Goal: Task Accomplishment & Management: Use online tool/utility

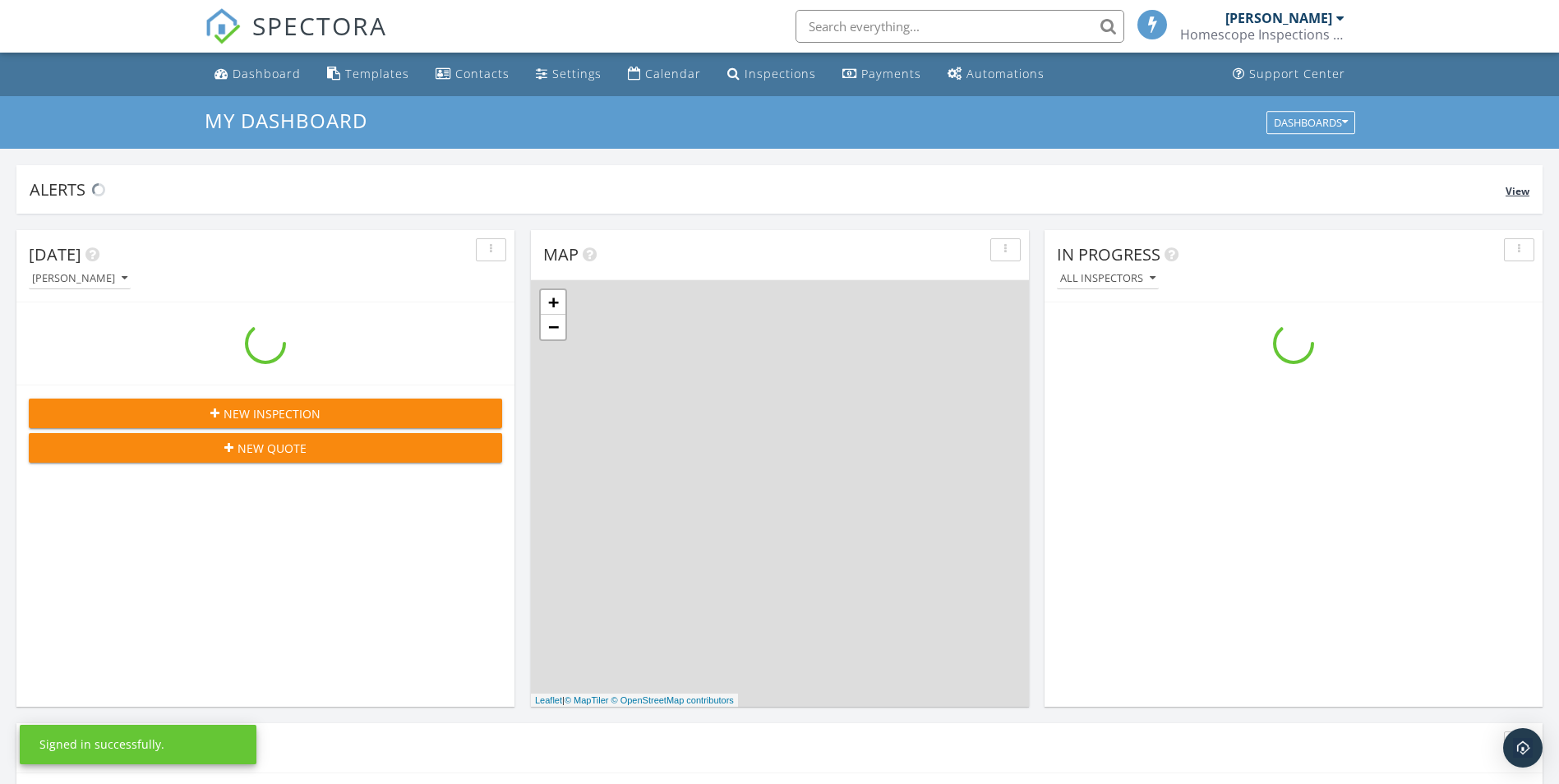
scroll to position [1521, 1585]
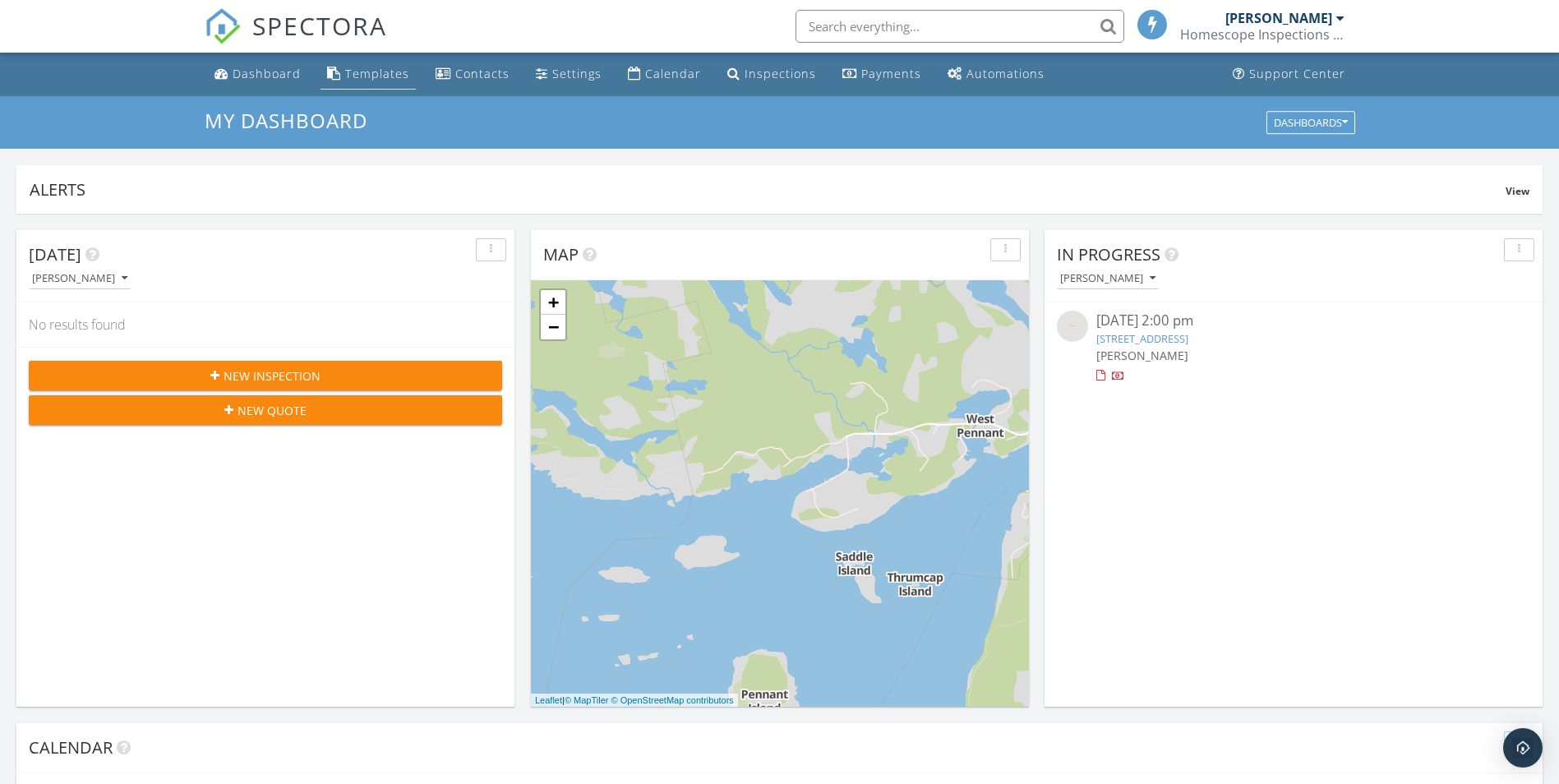
click at [392, 73] on div "Templates" at bounding box center [377, 73] width 64 height 16
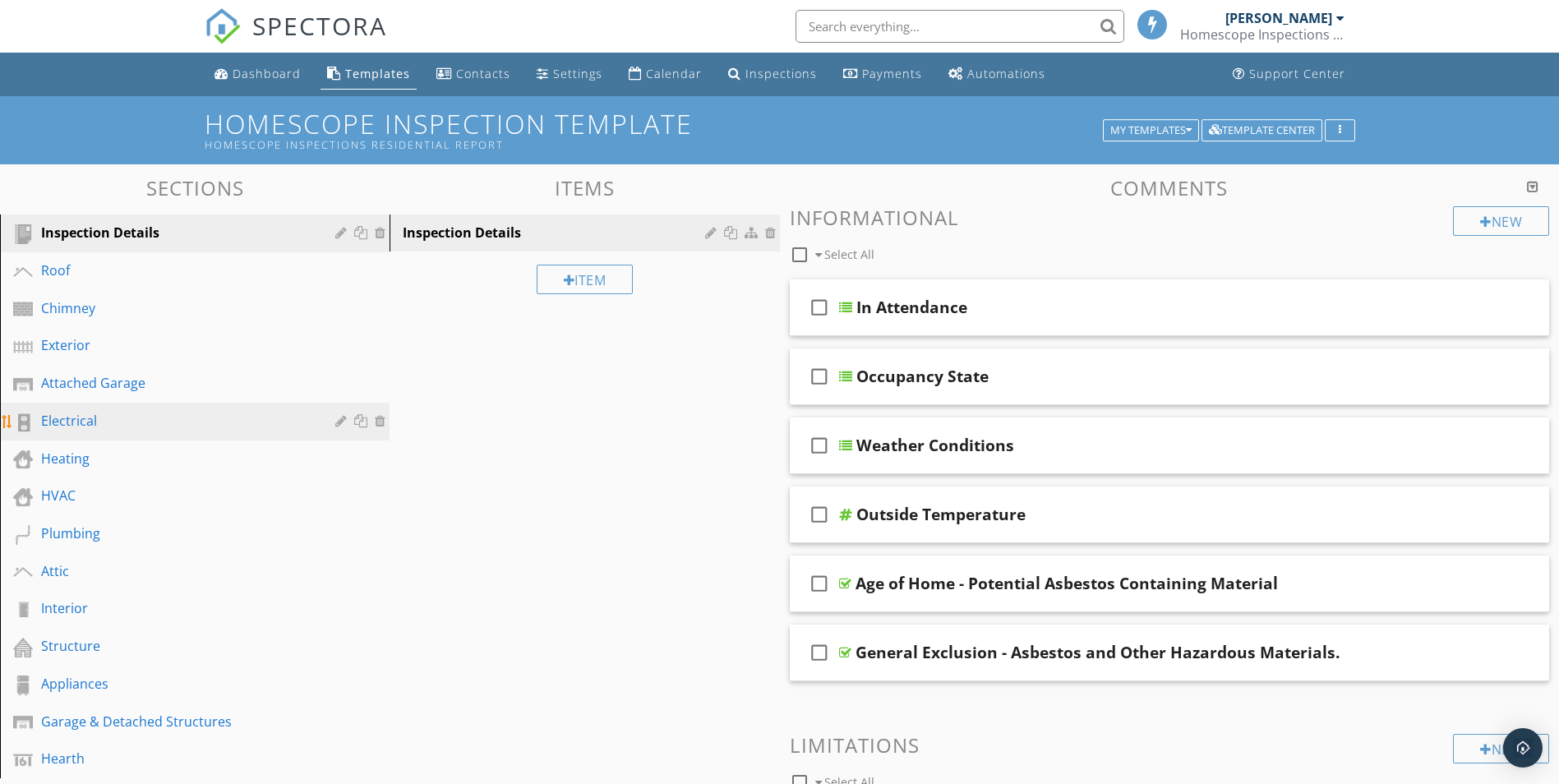
click at [120, 411] on div "Electrical" at bounding box center [176, 420] width 270 height 20
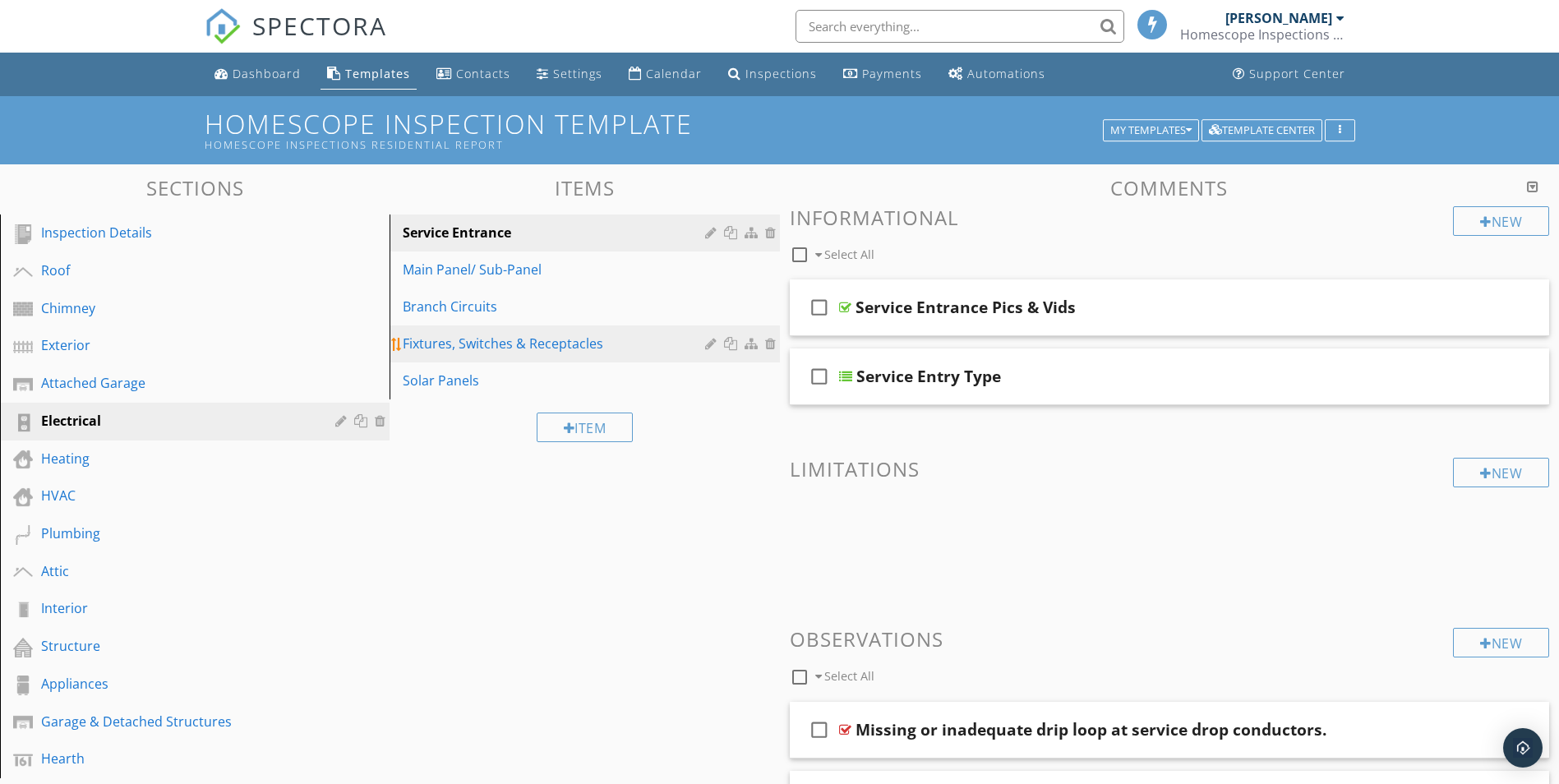
click at [469, 337] on div "Fixtures, Switches & Receptacles" at bounding box center [556, 344] width 306 height 20
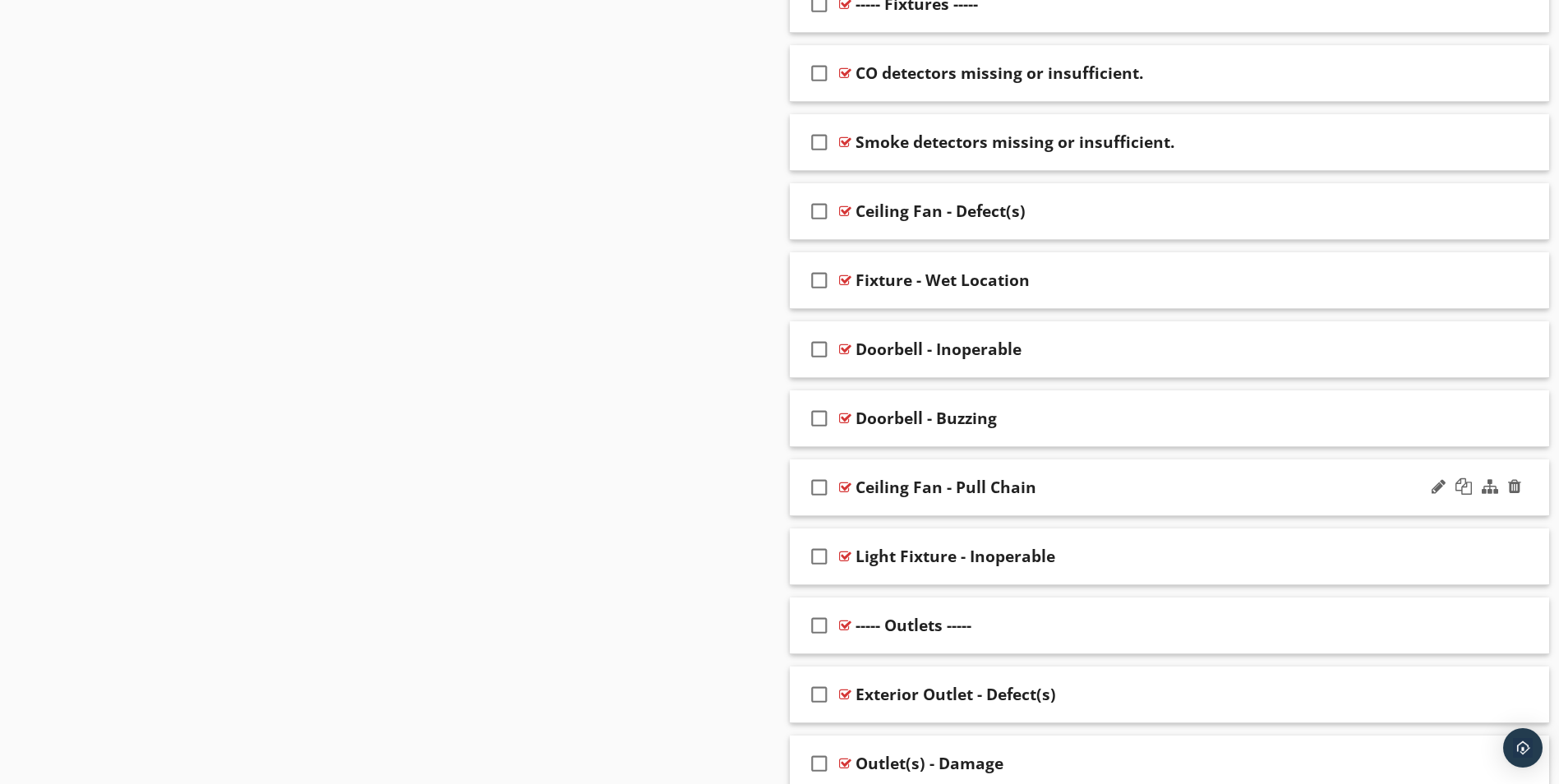
scroll to position [986, 0]
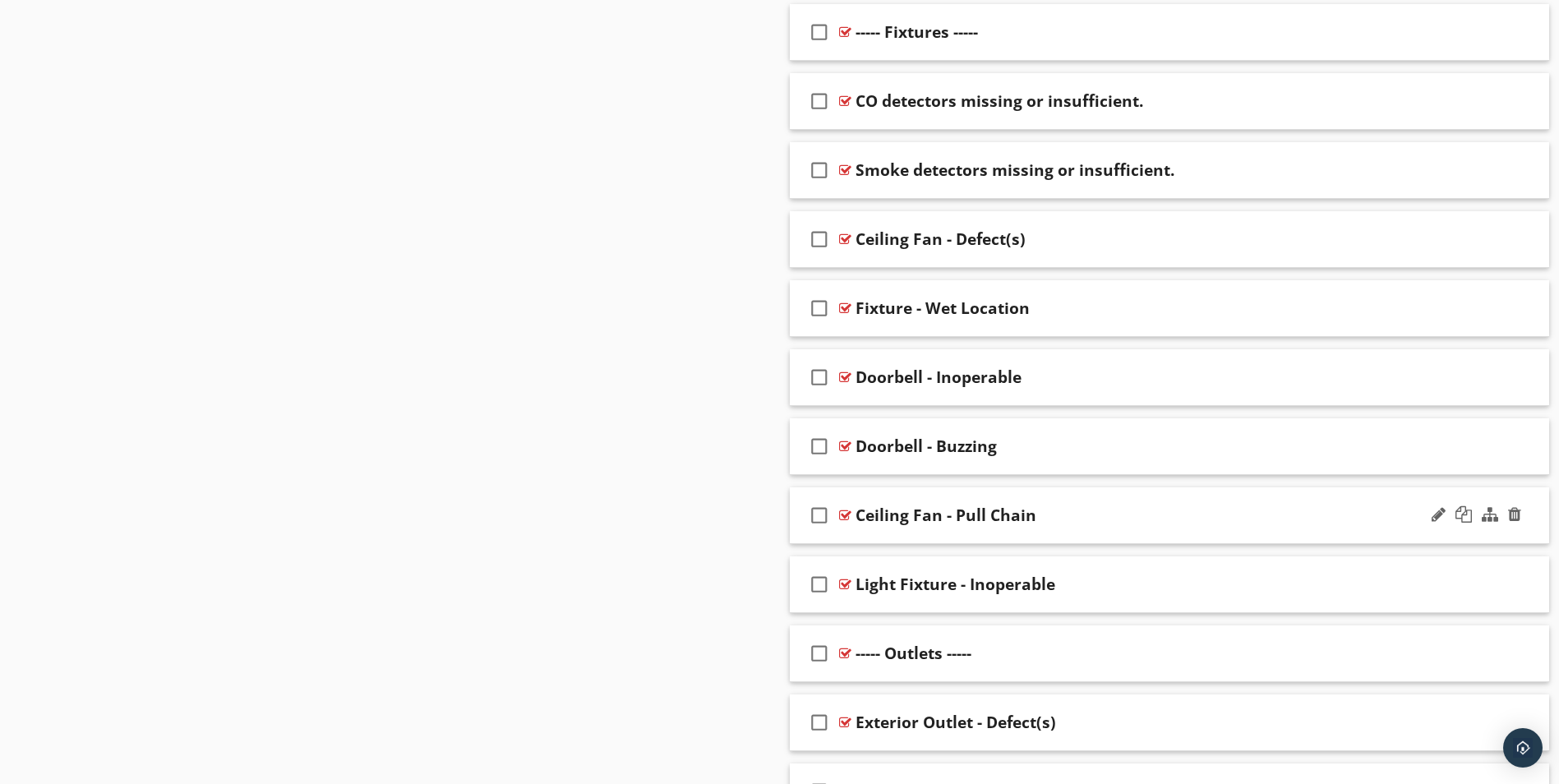
click at [1097, 510] on div "Ceiling Fan - Pull Chain" at bounding box center [1128, 515] width 545 height 20
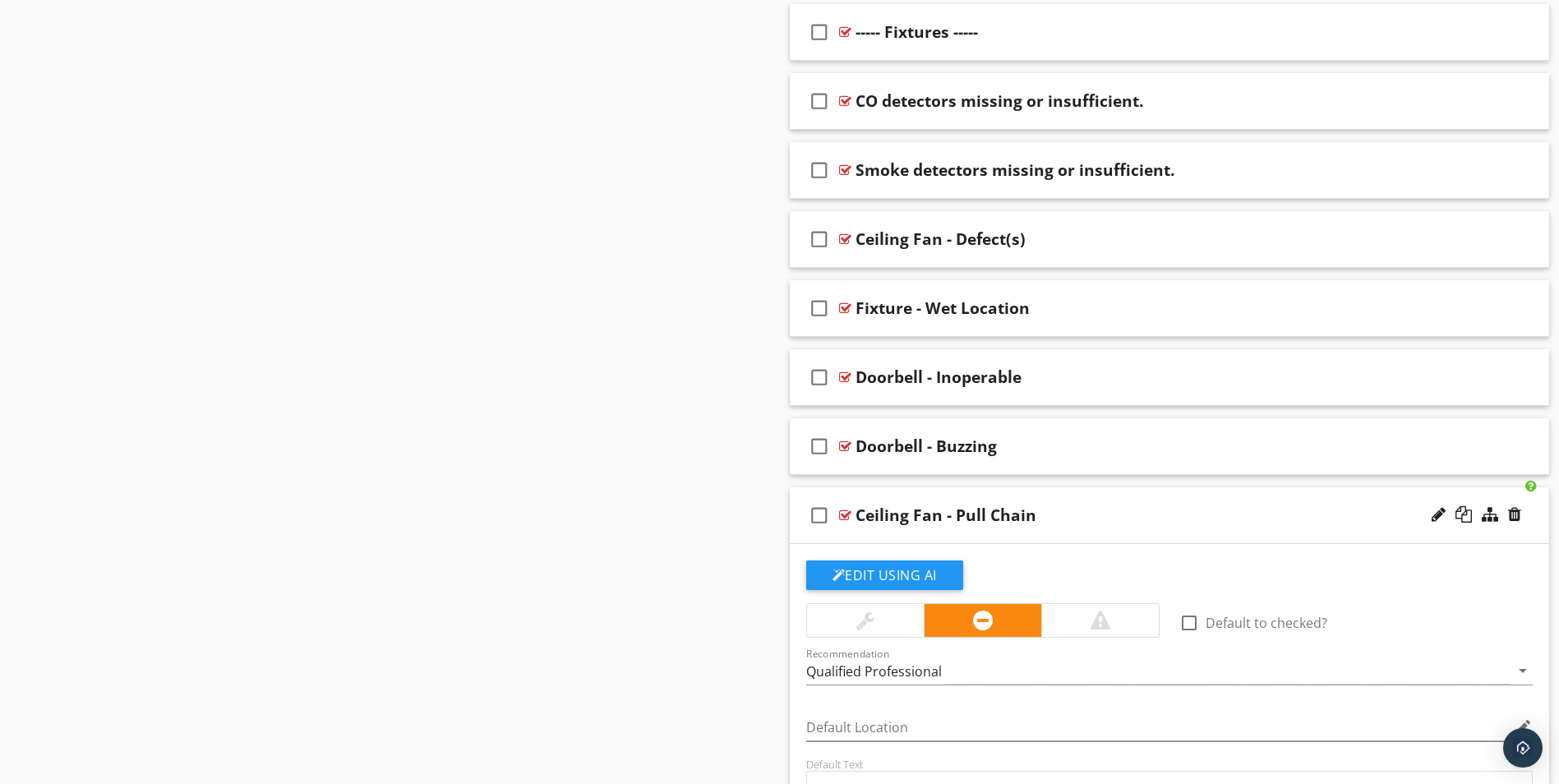
click at [1104, 513] on div "Ceiling Fan - Pull Chain" at bounding box center [1128, 515] width 545 height 20
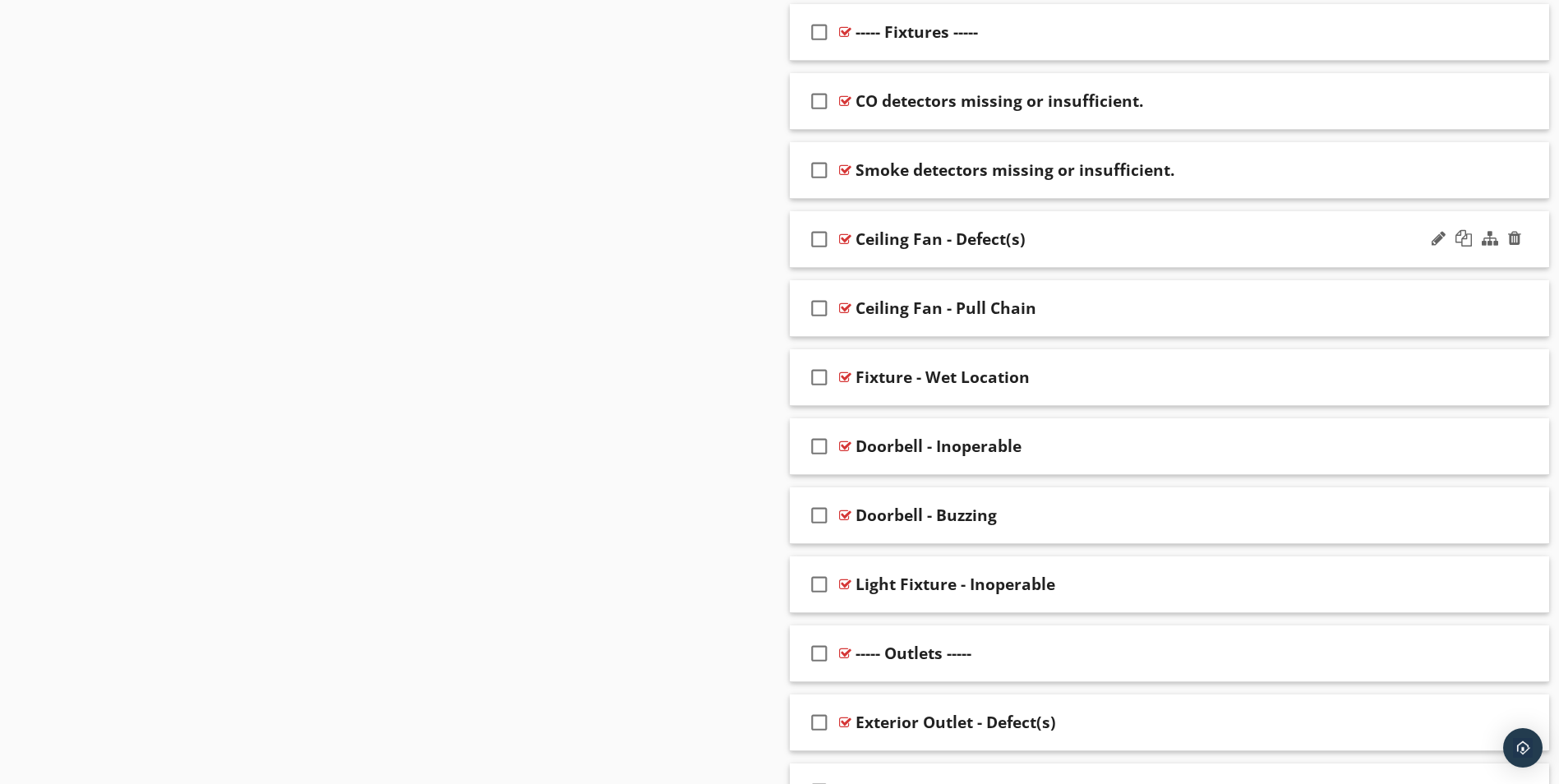
click at [1104, 242] on div "Ceiling Fan - Defect(s)" at bounding box center [1128, 239] width 545 height 20
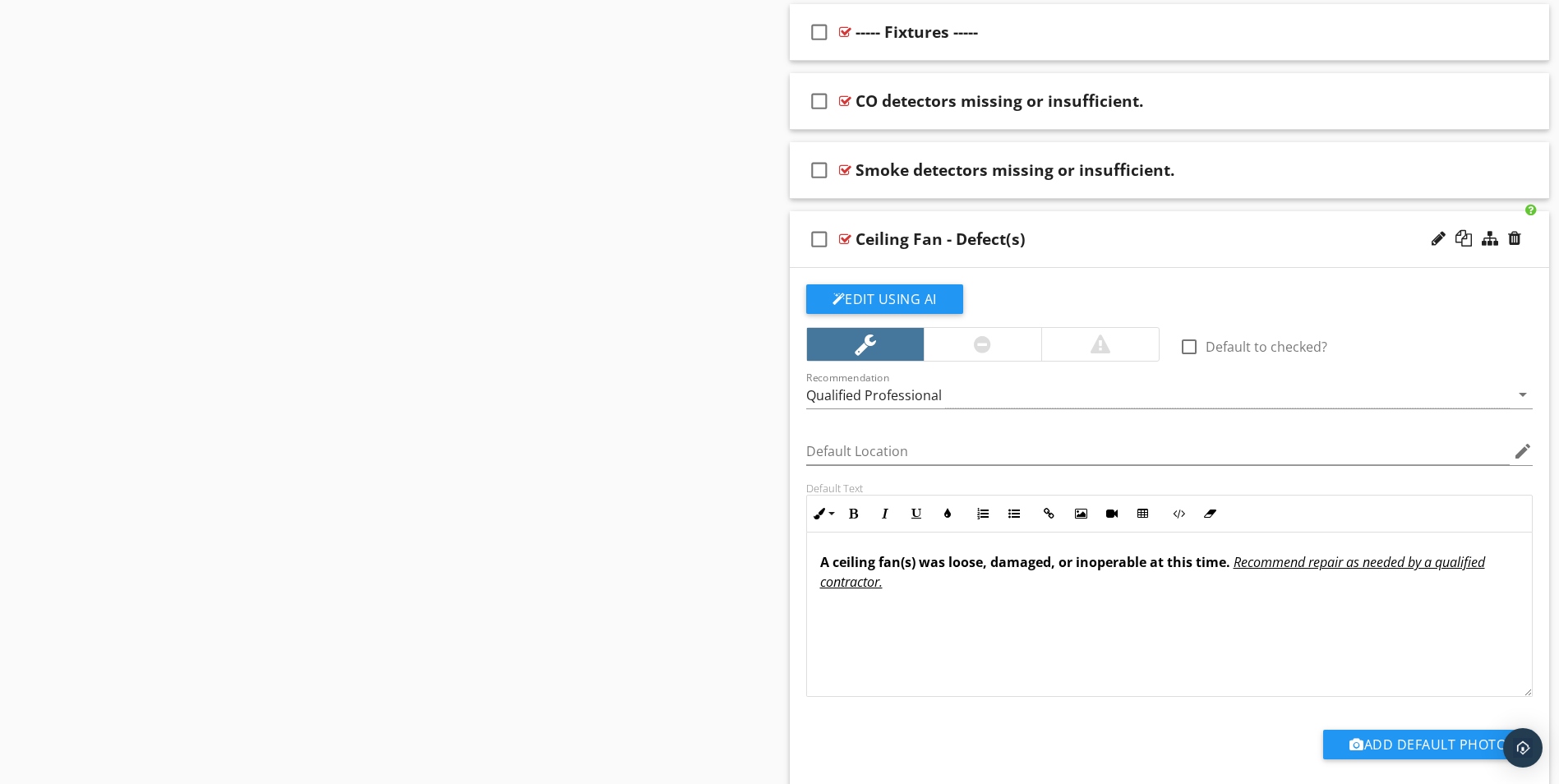
click at [1104, 245] on div "Ceiling Fan - Defect(s)" at bounding box center [1128, 239] width 545 height 20
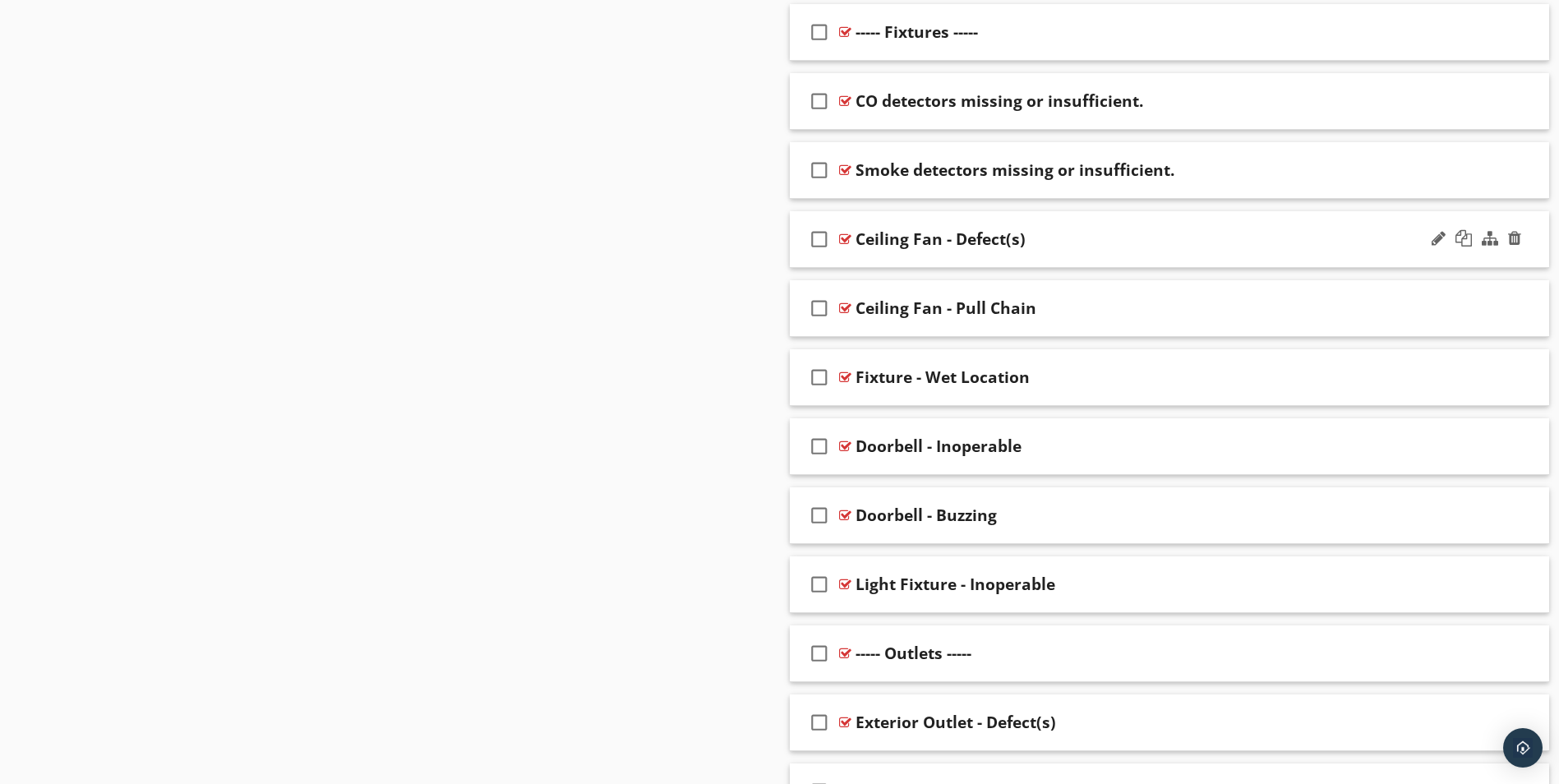
click at [1126, 248] on div "Ceiling Fan - Defect(s)" at bounding box center [1128, 239] width 545 height 20
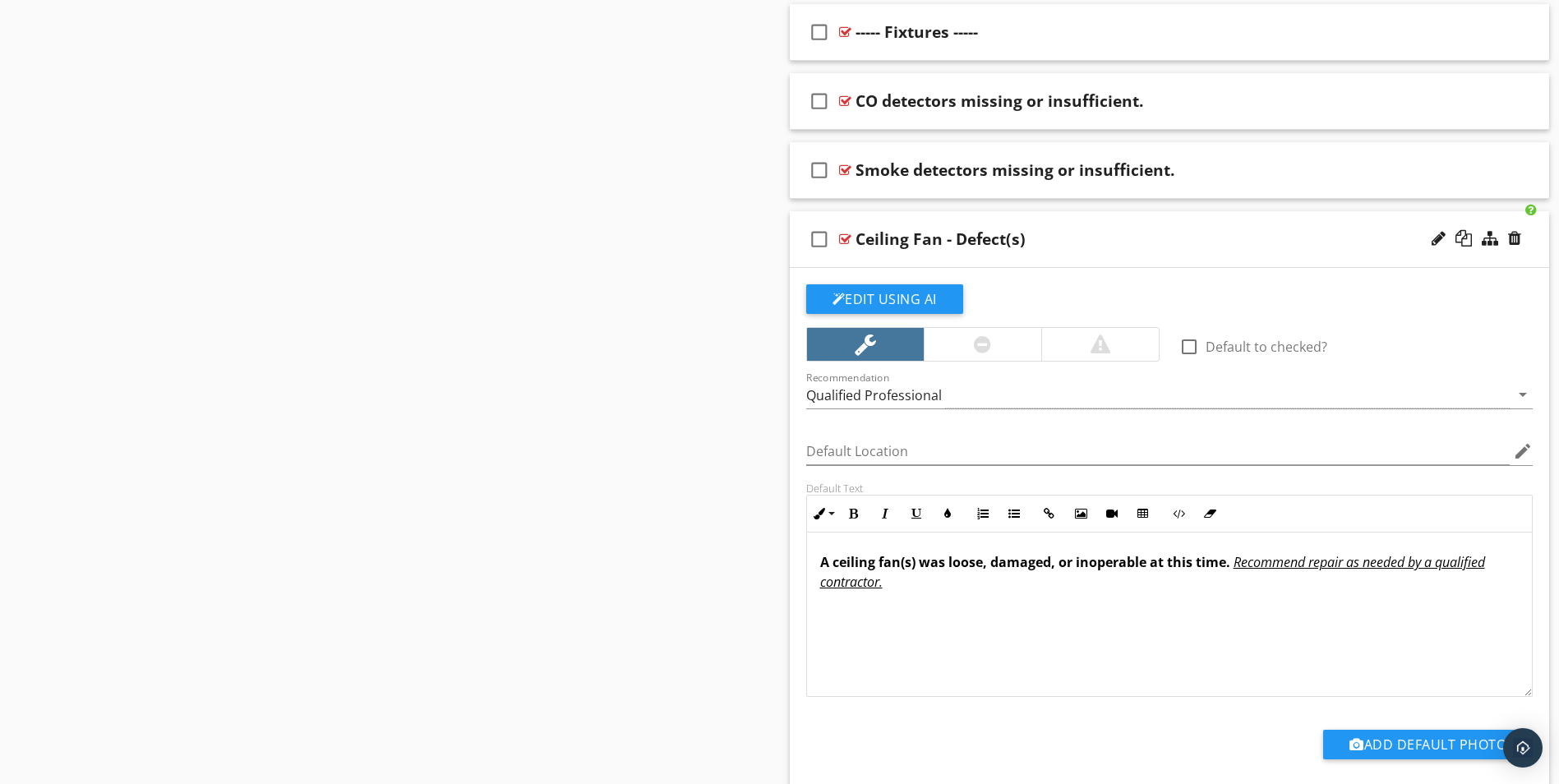
click at [879, 236] on div "Ceiling Fan - Defect(s)" at bounding box center [940, 239] width 170 height 20
click at [859, 237] on input "Ceiling Fan - Defect(s)" at bounding box center [1128, 241] width 545 height 27
type input ")"
paste input "Ceiling fan loose or not working."
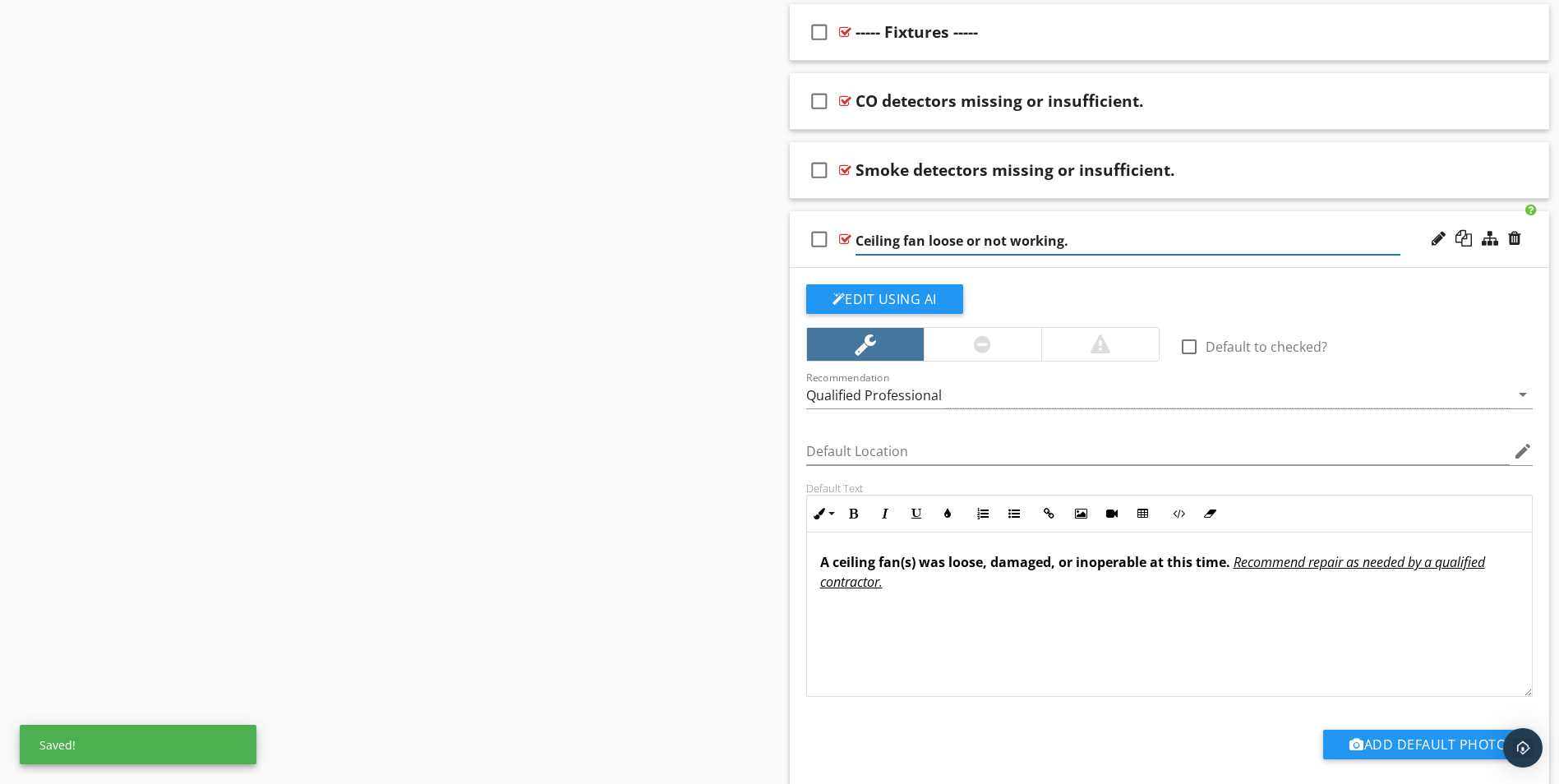
click at [961, 239] on input "Ceiling fan loose or not working." at bounding box center [1128, 241] width 545 height 27
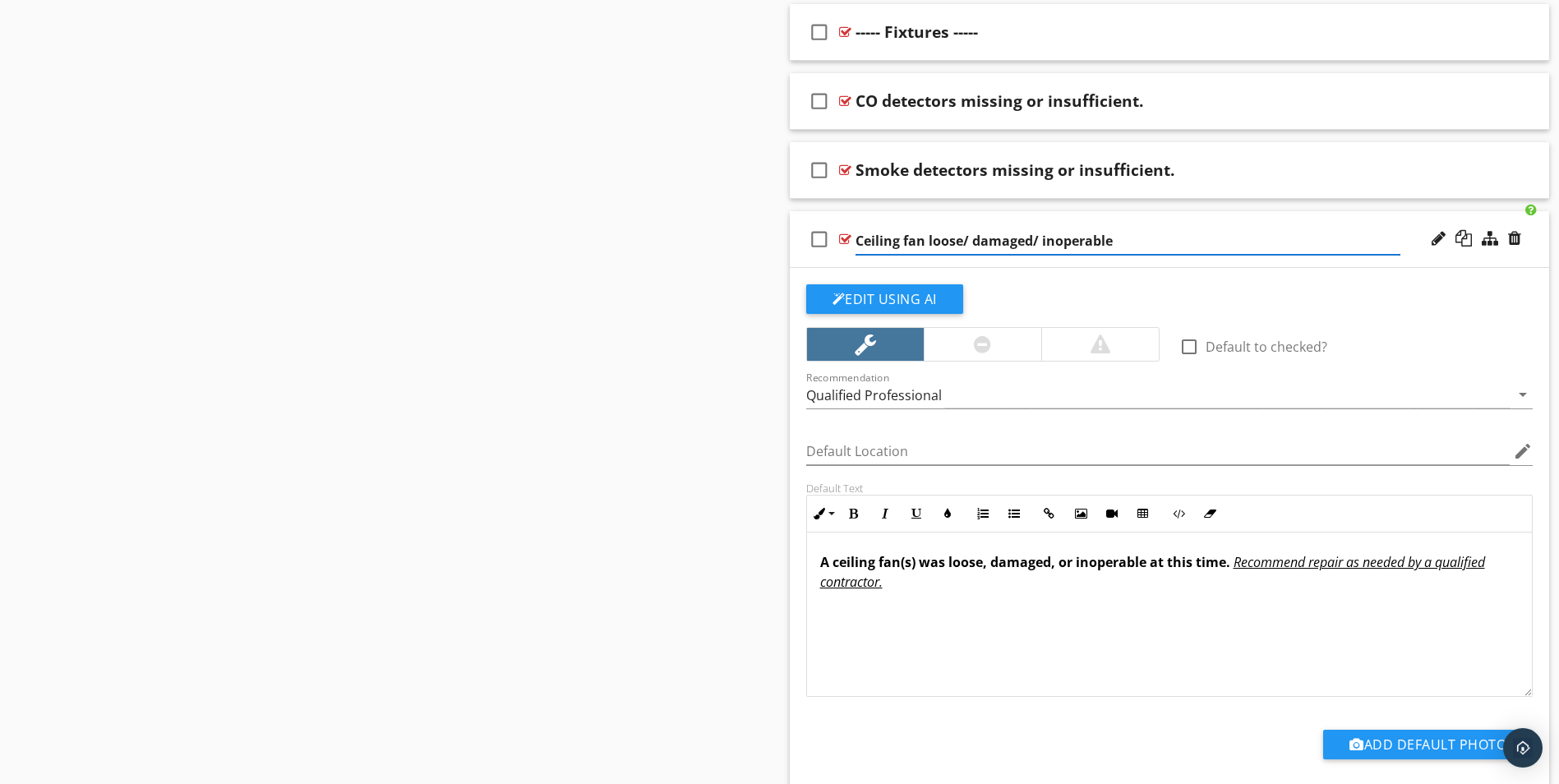
type input "Ceiling fan loose/ damaged/ inoperable."
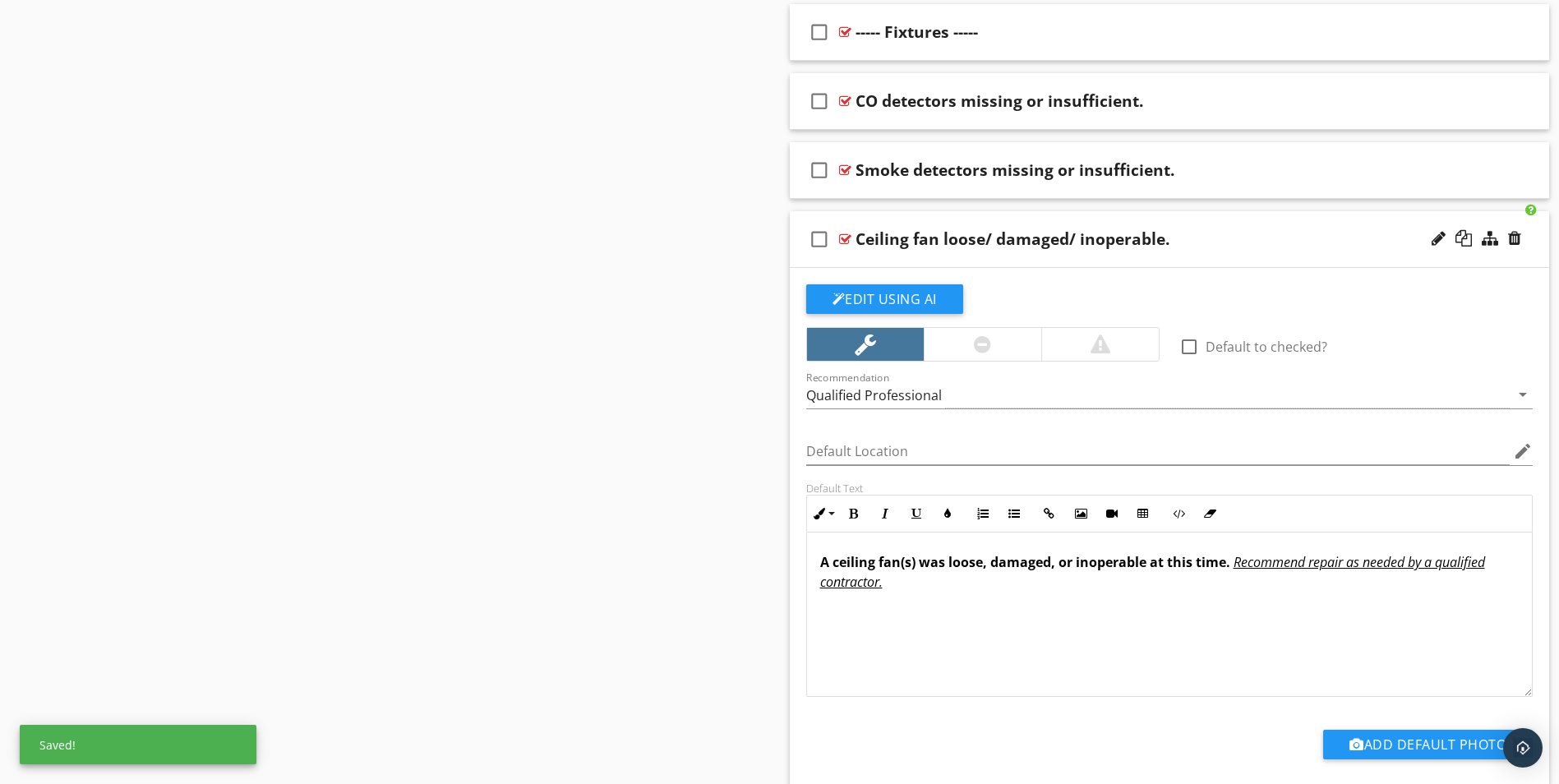
click at [987, 348] on div at bounding box center [983, 344] width 17 height 20
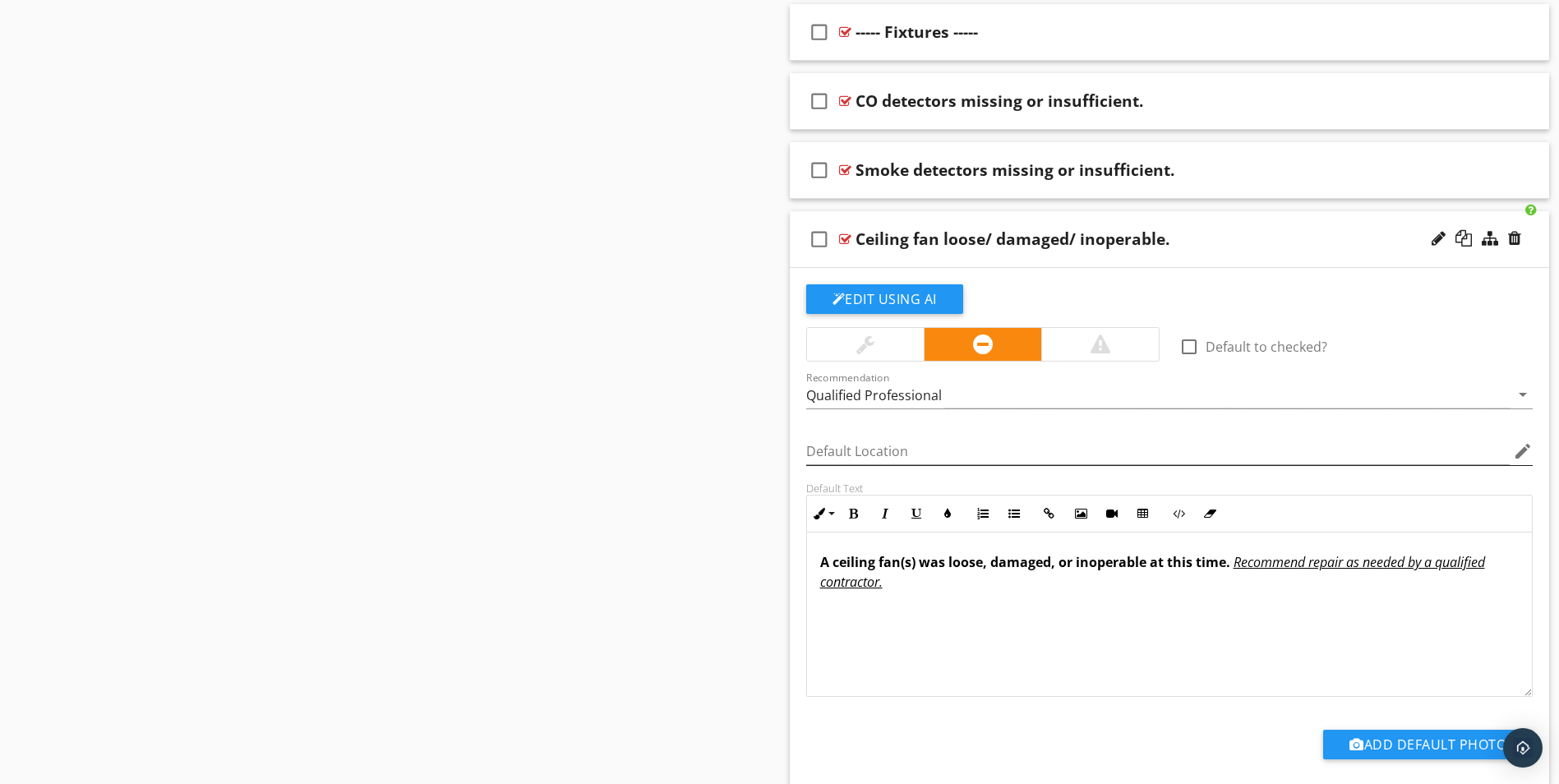
click at [1519, 457] on icon "edit" at bounding box center [1523, 451] width 20 height 20
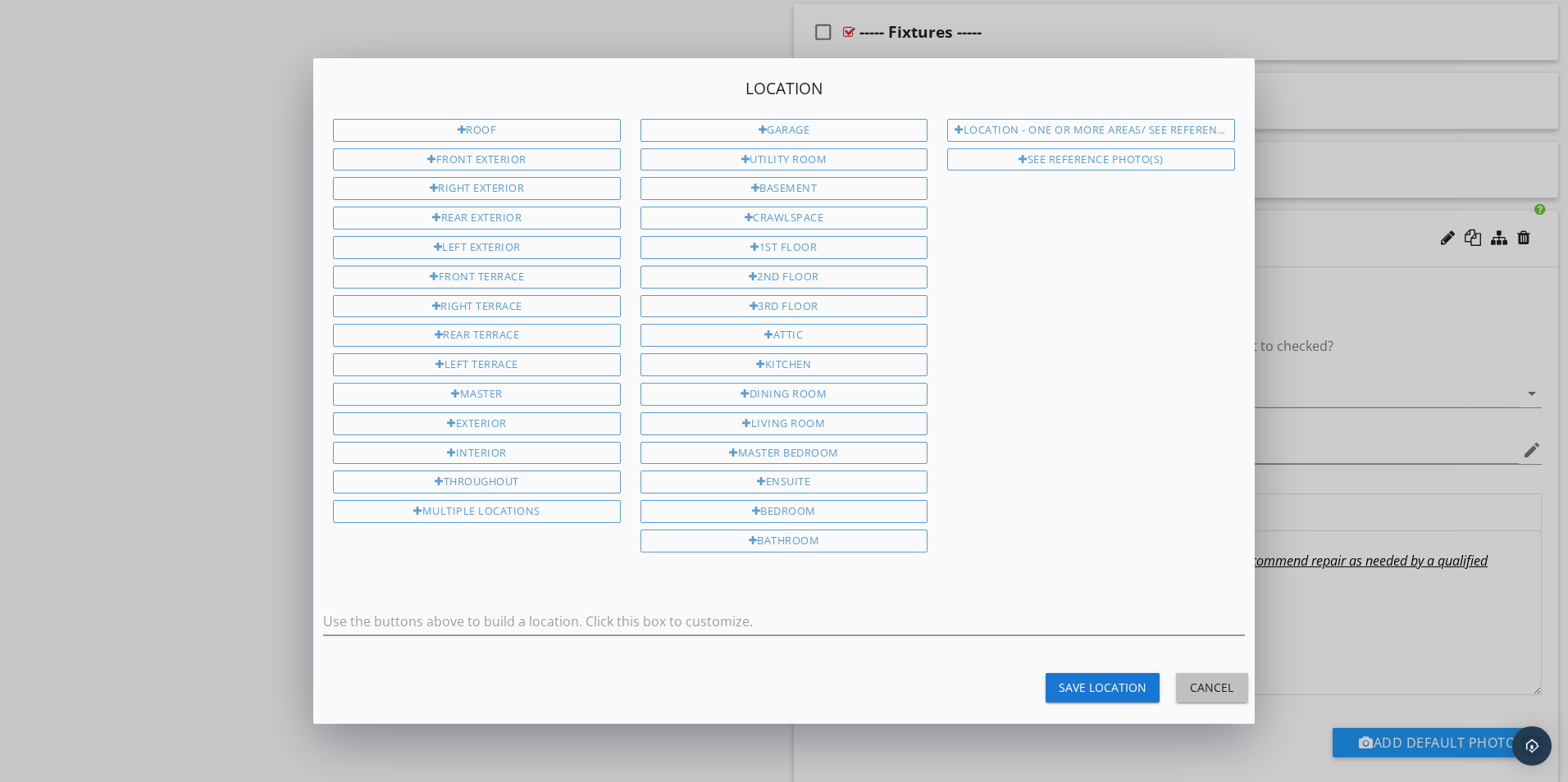
click at [1213, 693] on div "Cancel" at bounding box center [1211, 687] width 46 height 17
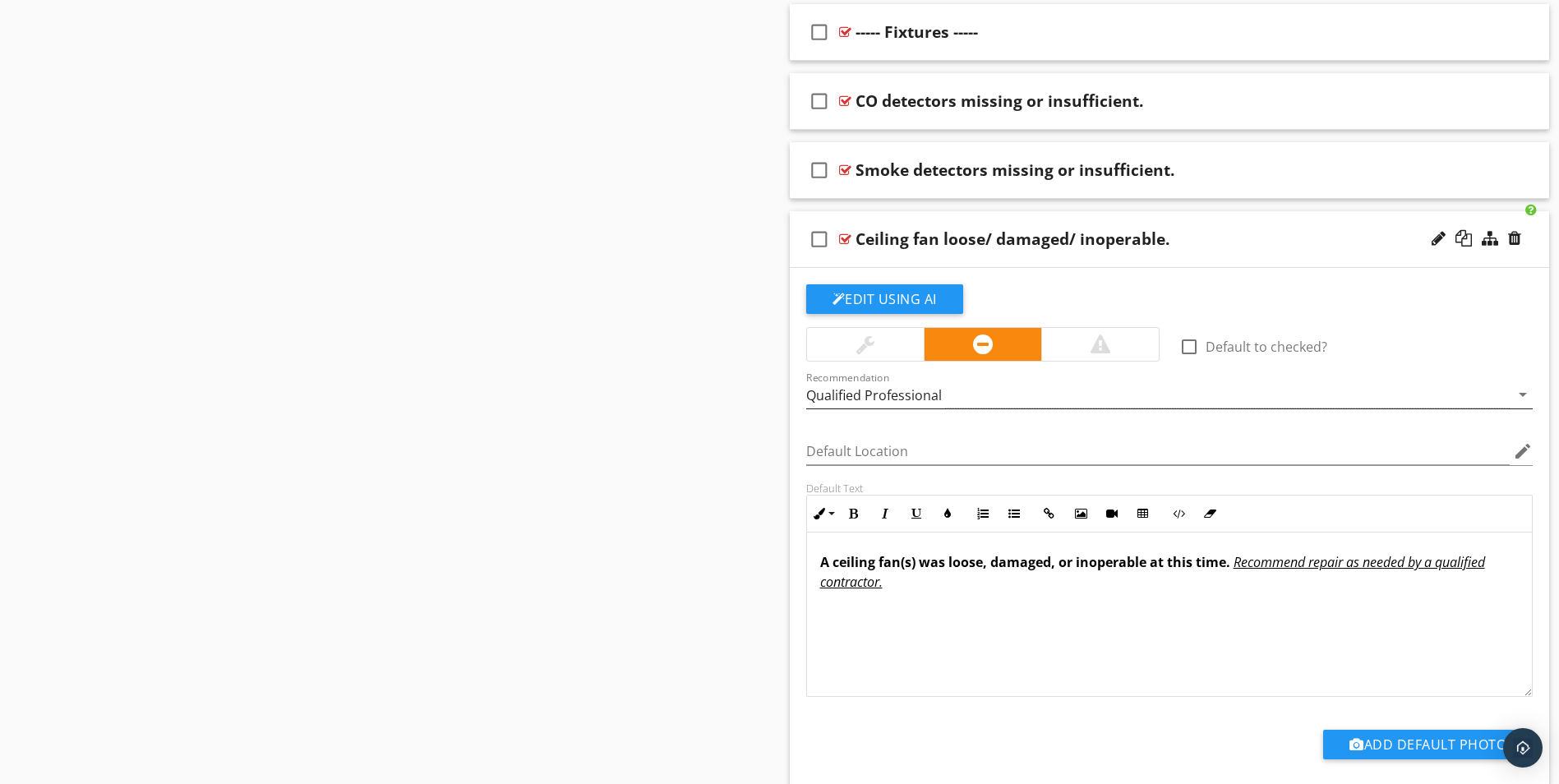
click at [973, 395] on div "Qualified Professional" at bounding box center [1159, 394] width 705 height 27
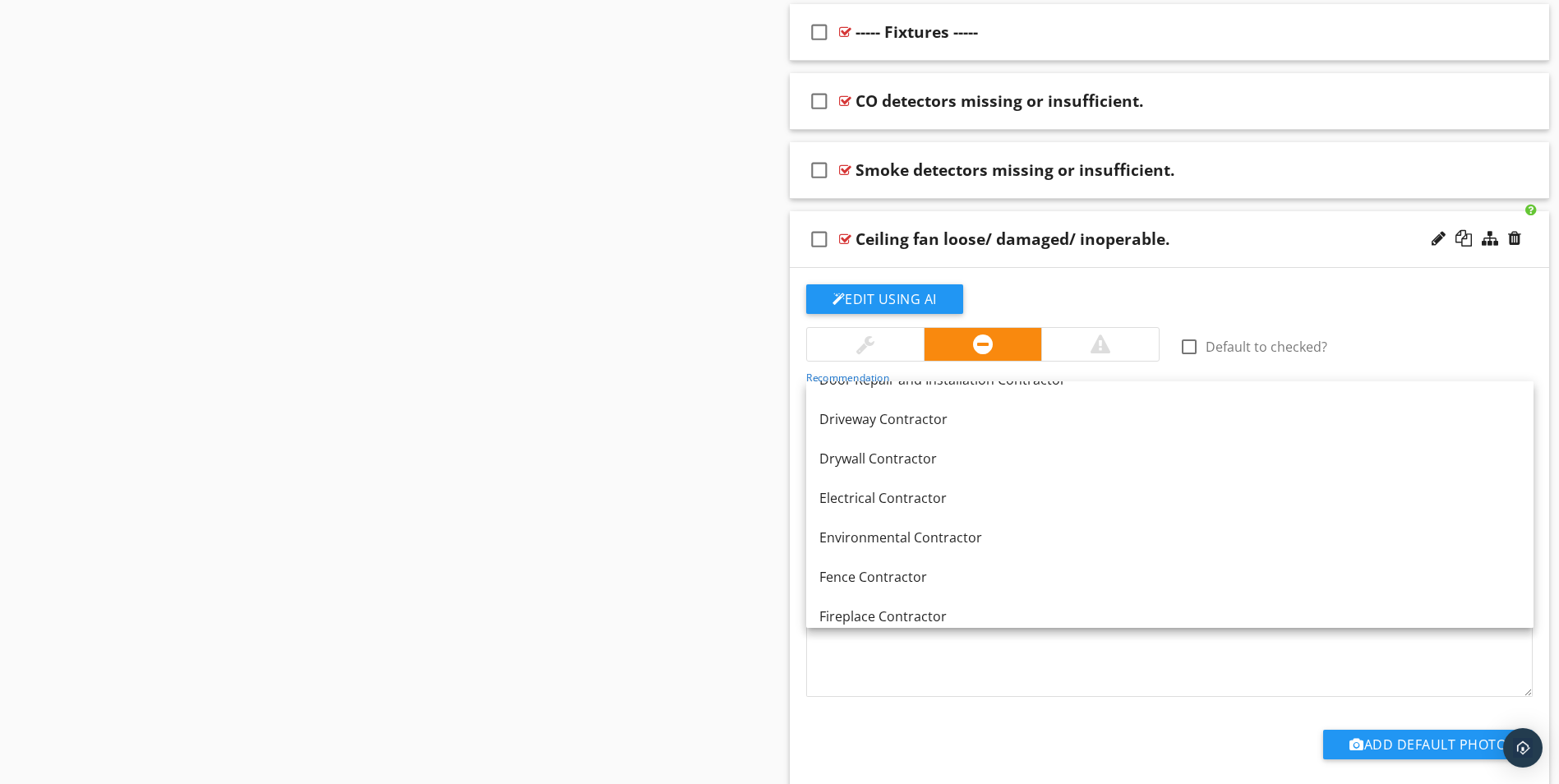
scroll to position [576, 0]
click at [1056, 491] on div "Electrical Contractor" at bounding box center [1170, 496] width 701 height 20
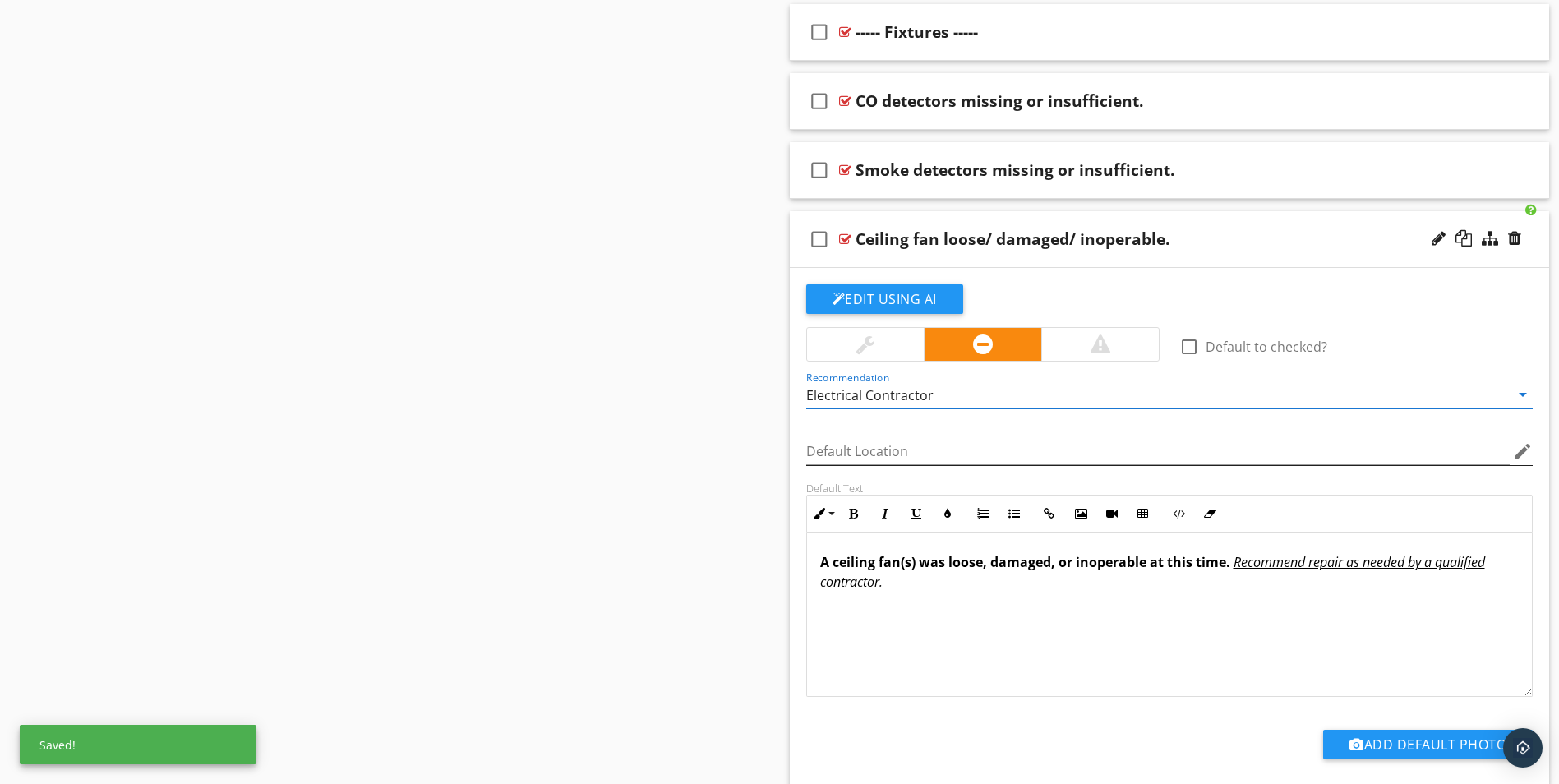
click at [1523, 450] on icon "edit" at bounding box center [1523, 451] width 20 height 20
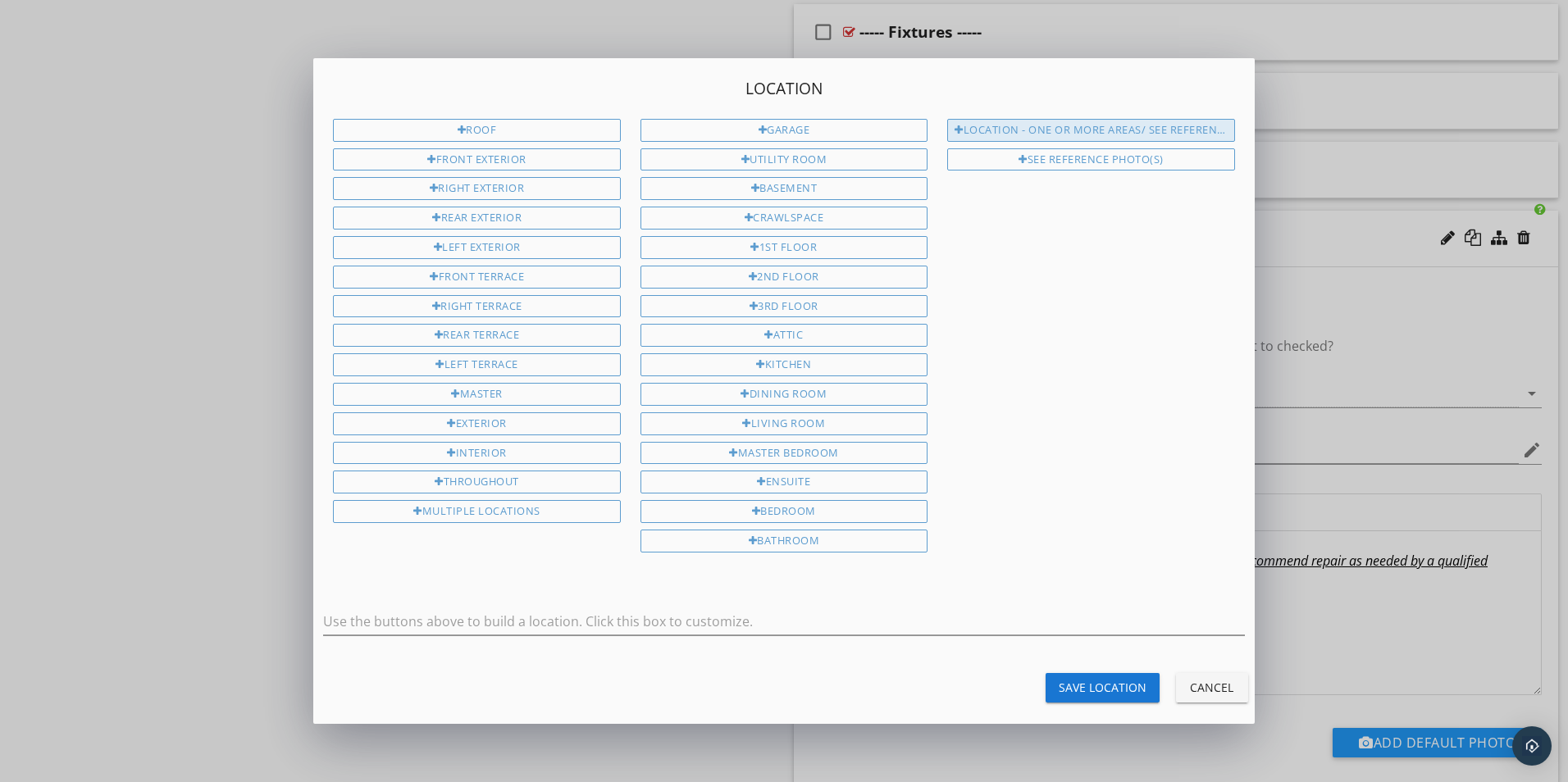
click at [1008, 128] on div "Location - One or more areas/ See Reference Photo(s)" at bounding box center [1090, 130] width 287 height 23
type input "Location - One or more areas/ See Reference Photo(s)"
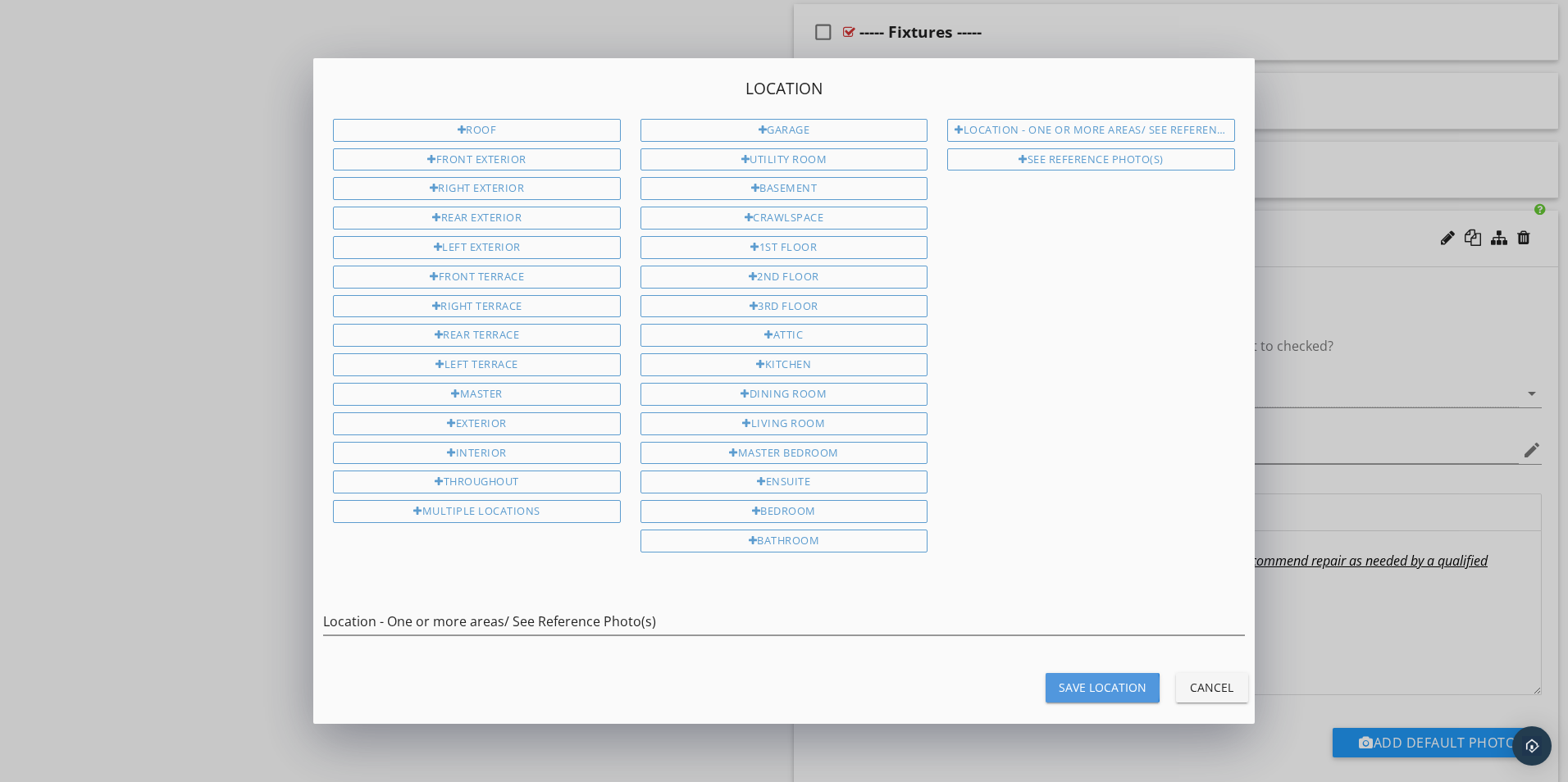
click at [1102, 683] on div "Save Location" at bounding box center [1102, 687] width 88 height 17
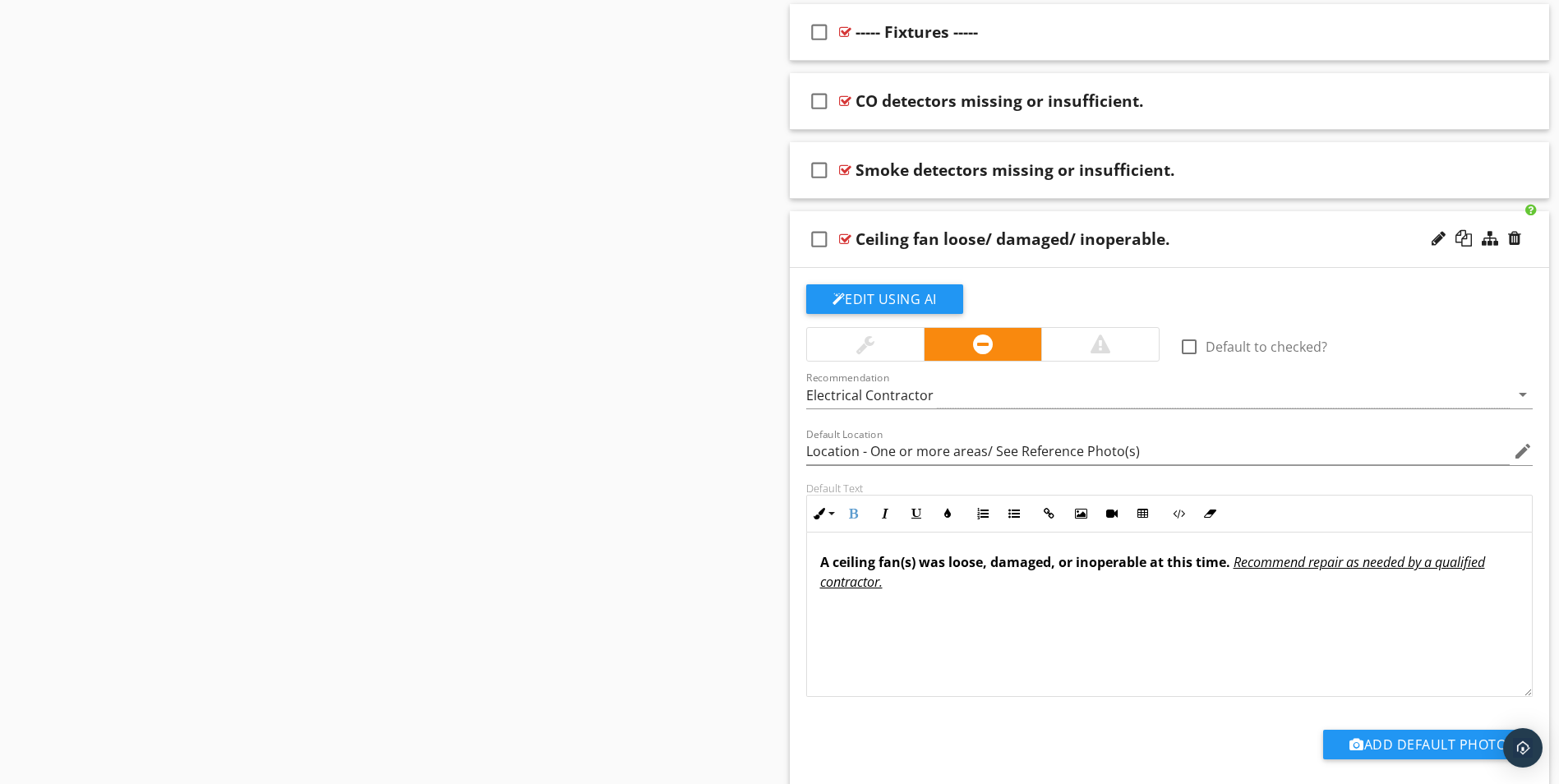
drag, startPoint x: 816, startPoint y: 558, endPoint x: 1398, endPoint y: 610, distance: 584.3
click at [1398, 610] on div "A ceiling fan(s) was loose, damaged, or inoperable at this time. Recommend repa…" at bounding box center [1170, 615] width 726 height 164
type input "Location - One or more areas/ See Reference Photo(s)"
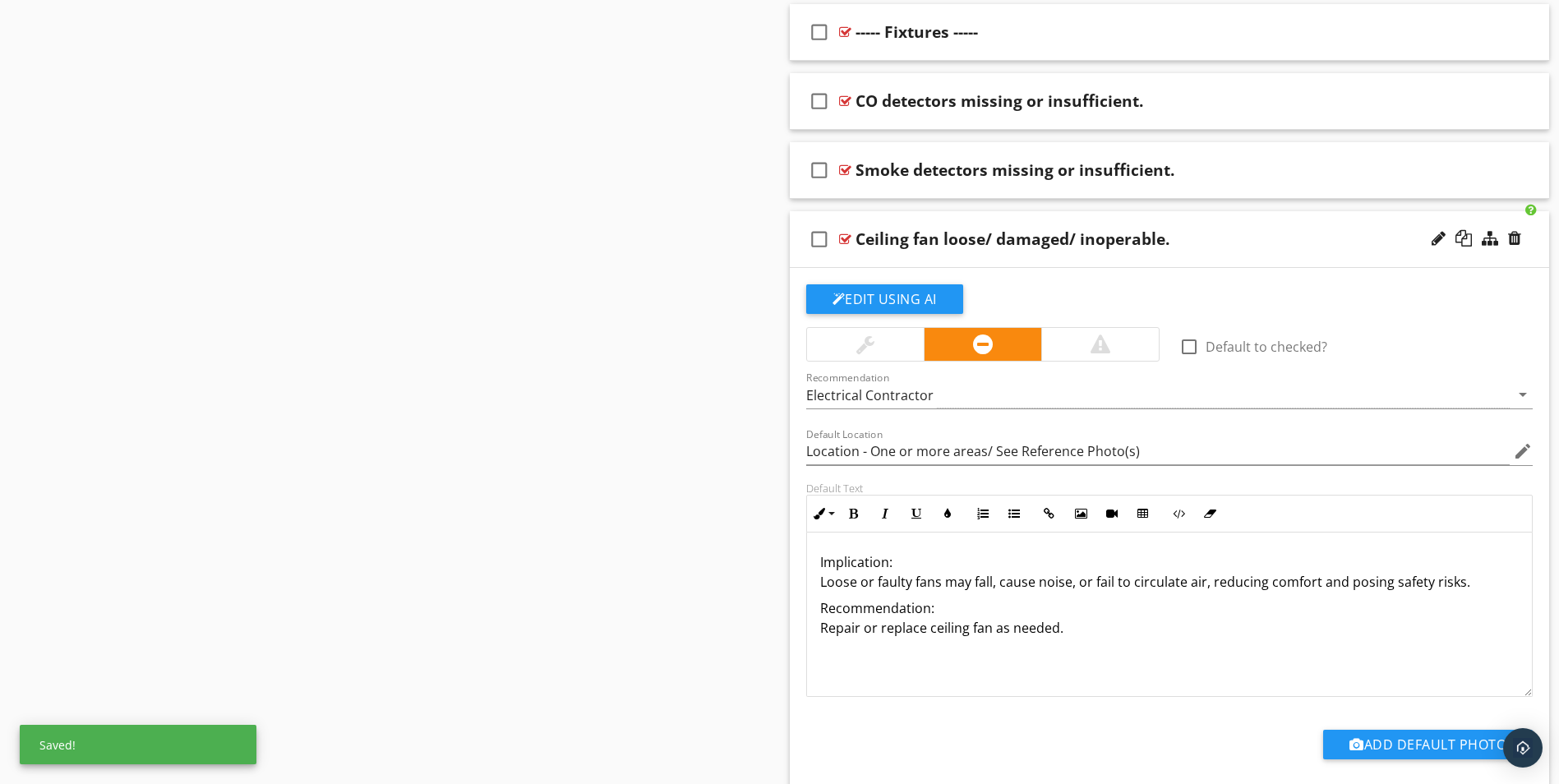
click at [892, 562] on p "Implication: Loose or faulty fans may fall, cause noise, or fail to circulate a…" at bounding box center [1170, 571] width 700 height 39
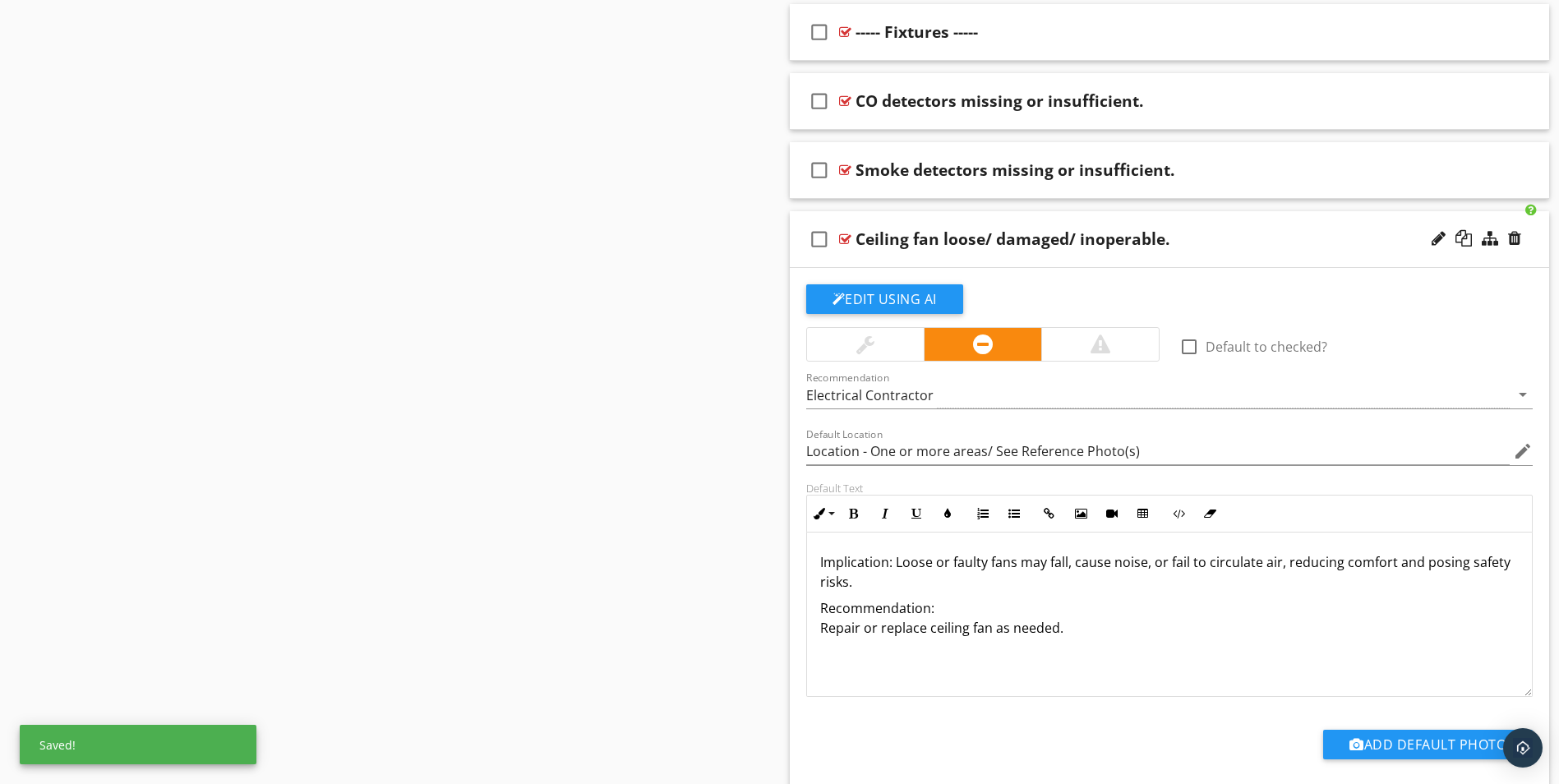
click at [851, 583] on p "Implication: Loose or faulty fans may fall, cause noise, or fail to circulate a…" at bounding box center [1170, 571] width 700 height 39
click at [967, 585] on p "Implication: Loose or faulty fans may fall, cause noise, or fail to circulate a…" at bounding box center [1170, 582] width 700 height 59
drag, startPoint x: 817, startPoint y: 558, endPoint x: 891, endPoint y: 566, distance: 74.4
click at [891, 566] on div "Implication: Loose or faulty fans may fall, cause noise, or fail to circulate a…" at bounding box center [1170, 615] width 726 height 164
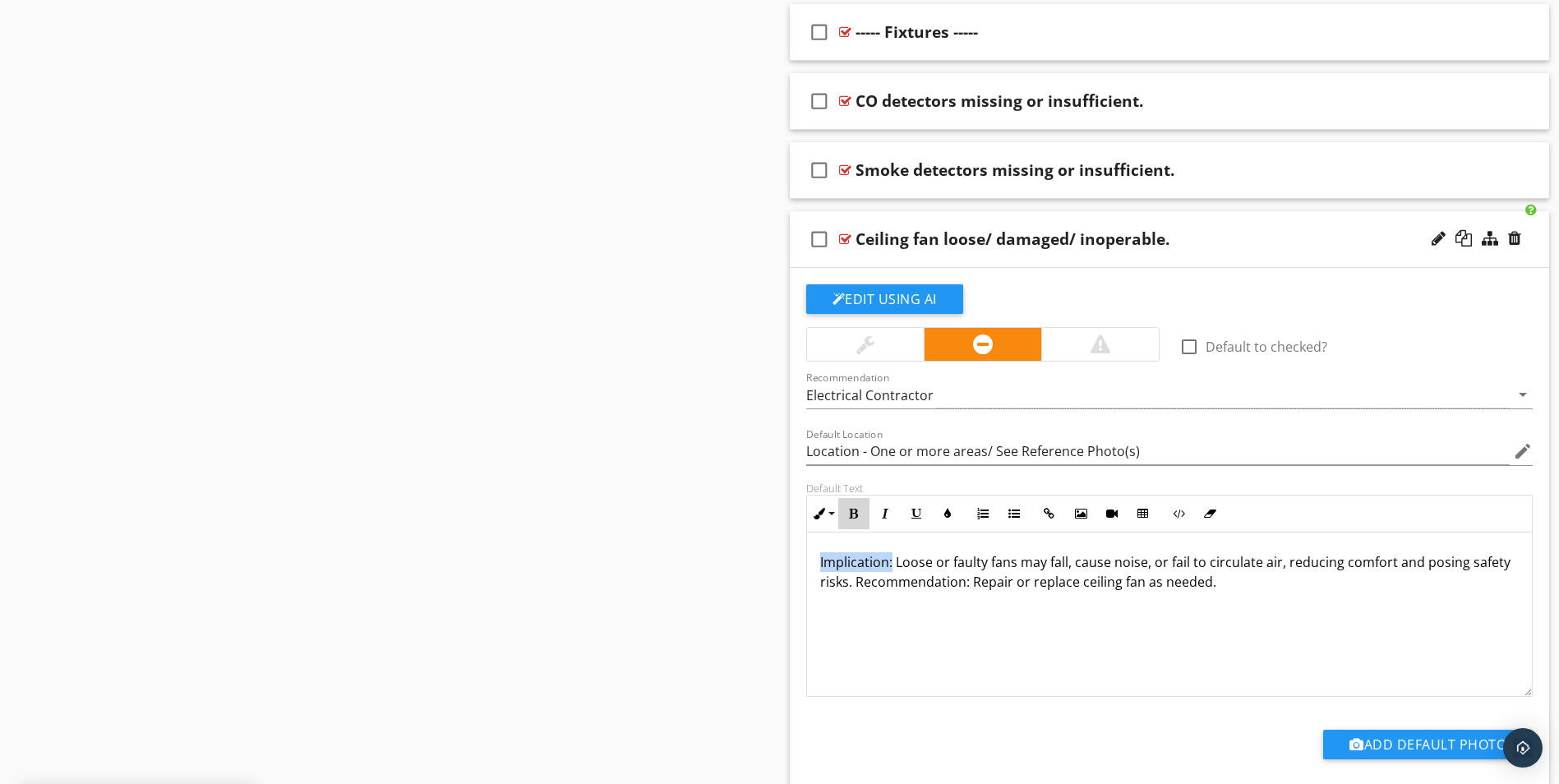
click at [851, 508] on icon "button" at bounding box center [853, 513] width 11 height 11
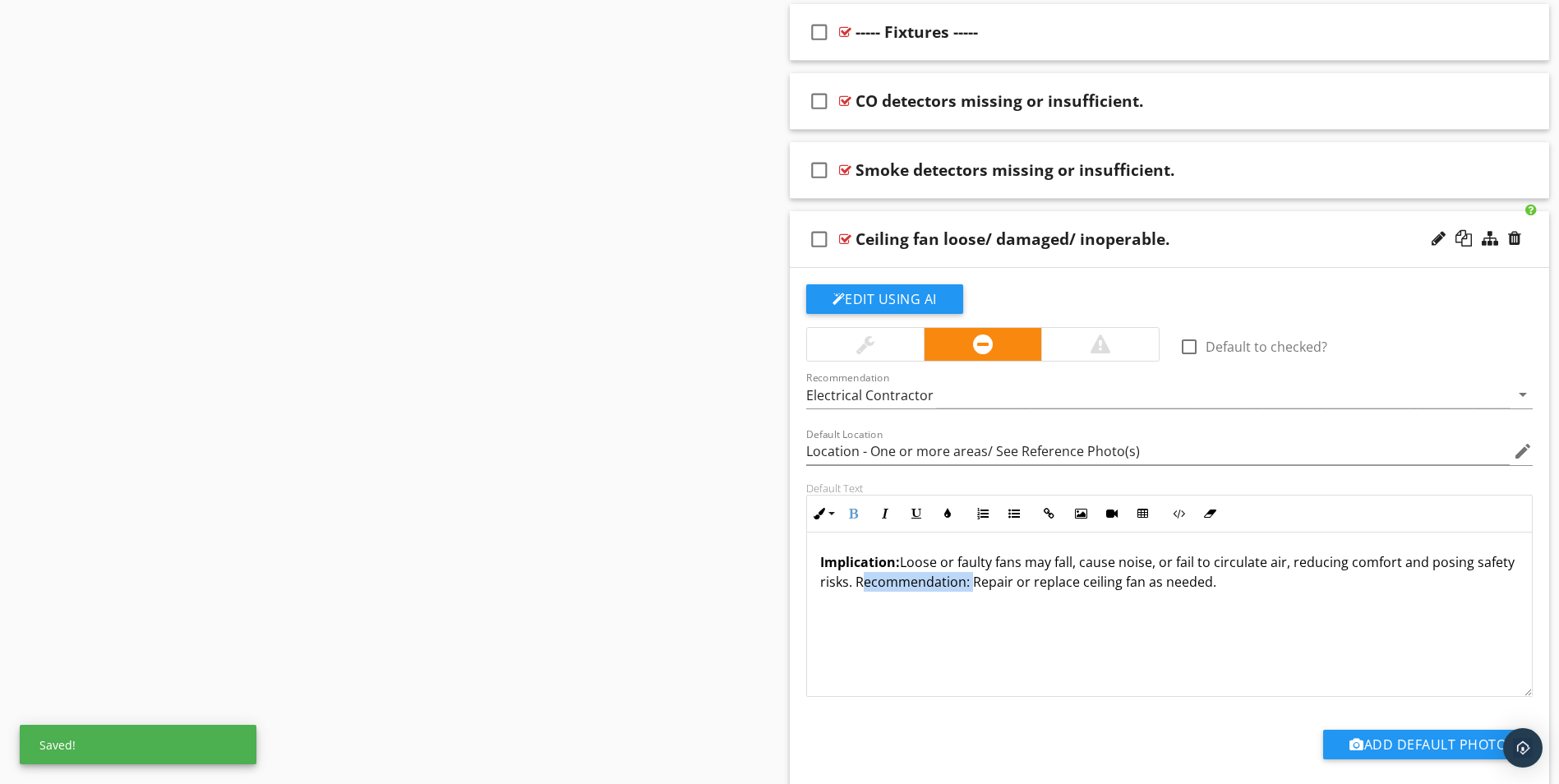
drag, startPoint x: 895, startPoint y: 583, endPoint x: 1008, endPoint y: 583, distance: 113.0
click at [1008, 583] on p "Implication: Loose or faulty fans may fall, cause noise, or fail to circulate a…" at bounding box center [1170, 571] width 700 height 39
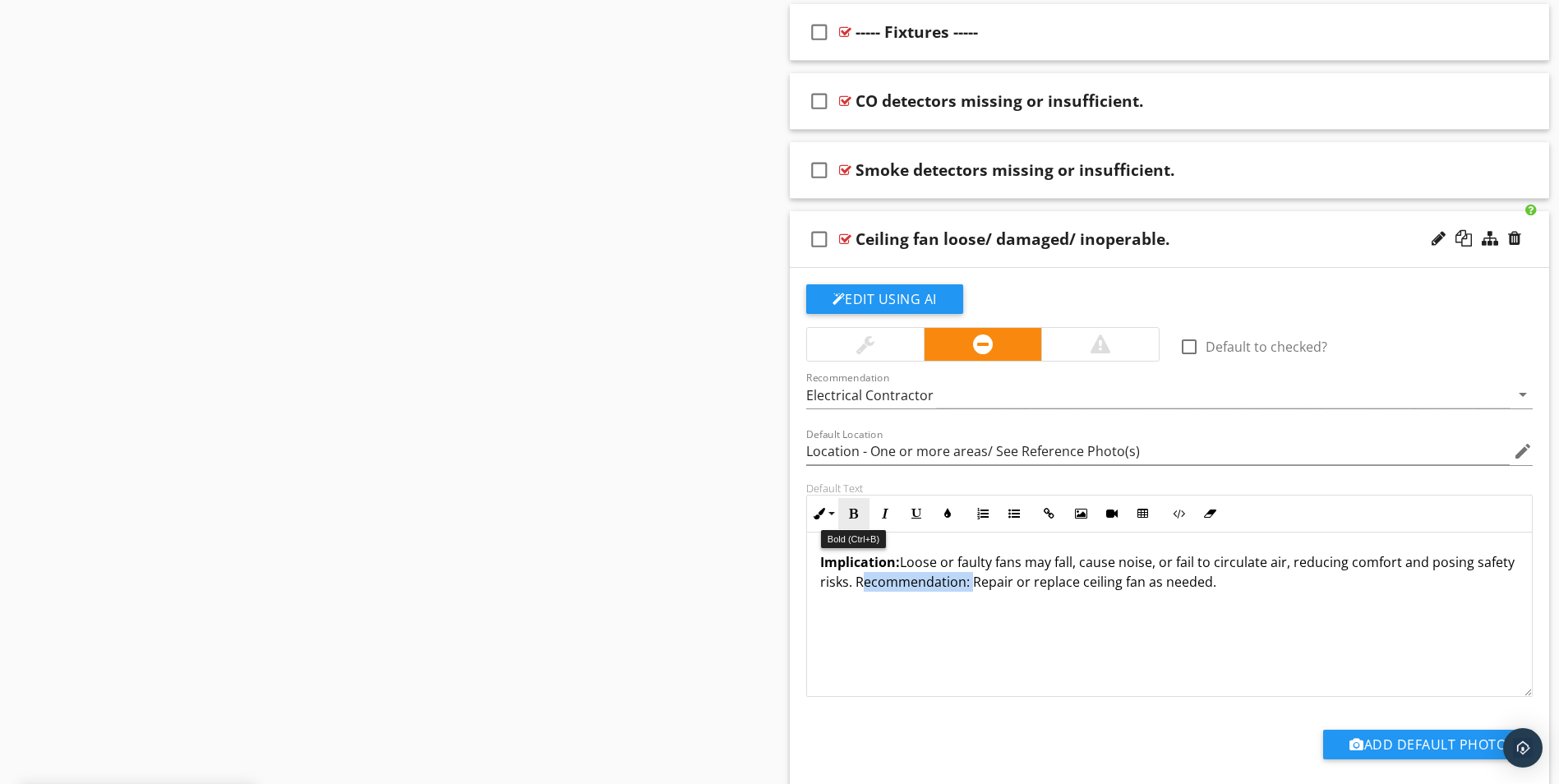
click at [858, 510] on icon "button" at bounding box center [853, 513] width 11 height 11
type input "Location - One or more areas/ See Reference Photo(s)"
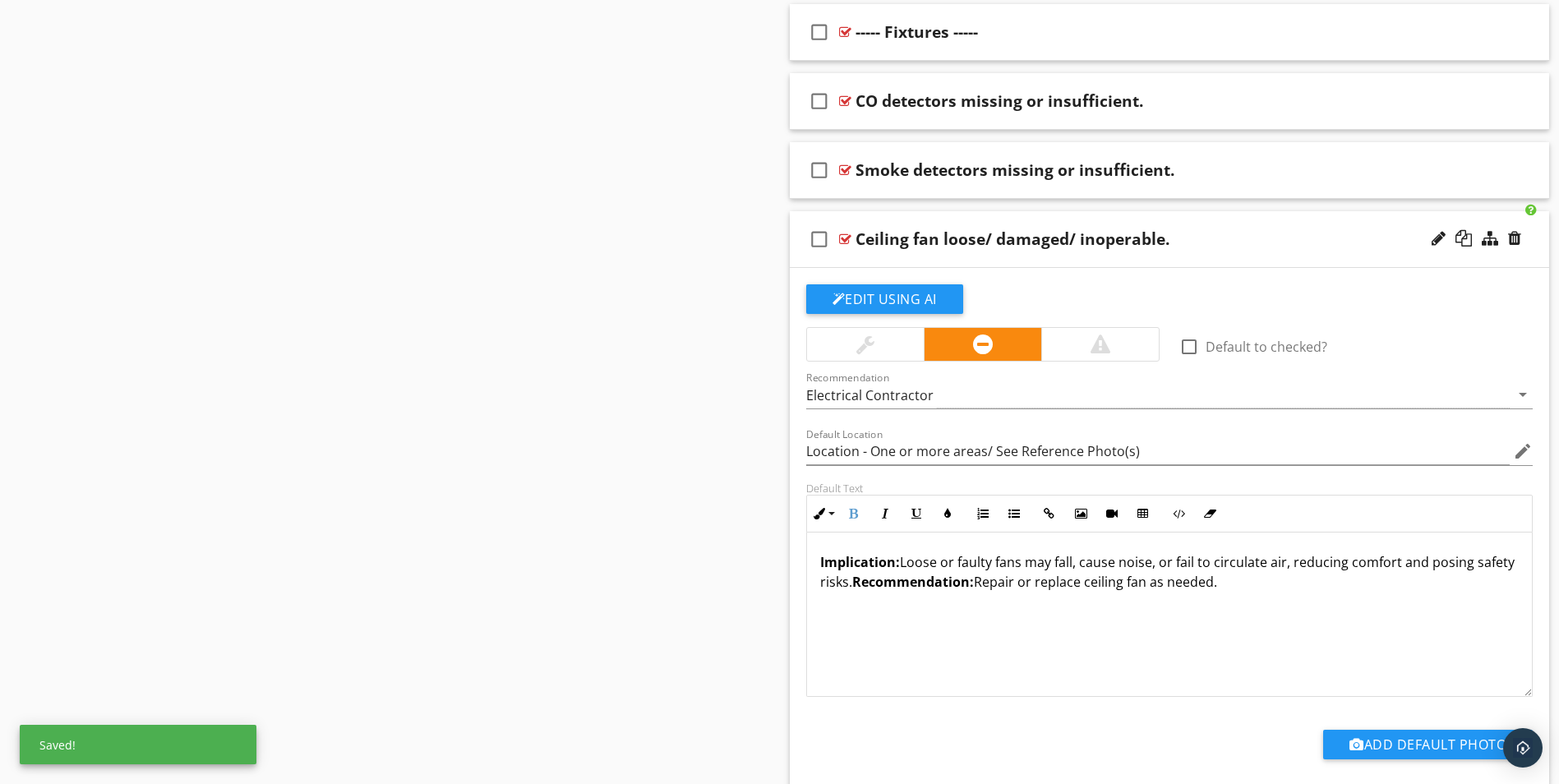
click at [1276, 249] on div "Ceiling fan loose/ damaged/ inoperable." at bounding box center [1128, 239] width 545 height 20
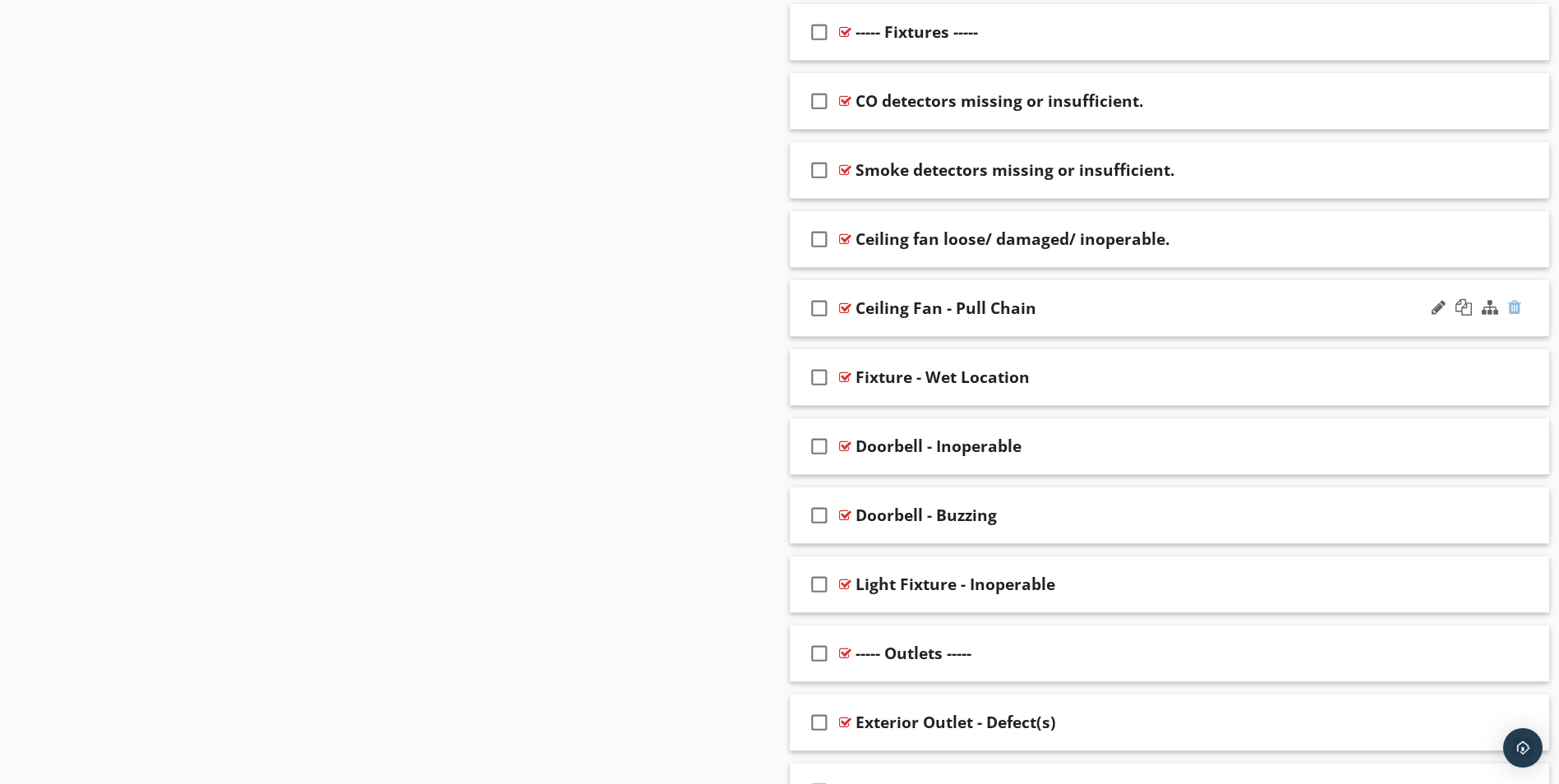
click at [1511, 306] on div at bounding box center [1515, 307] width 13 height 17
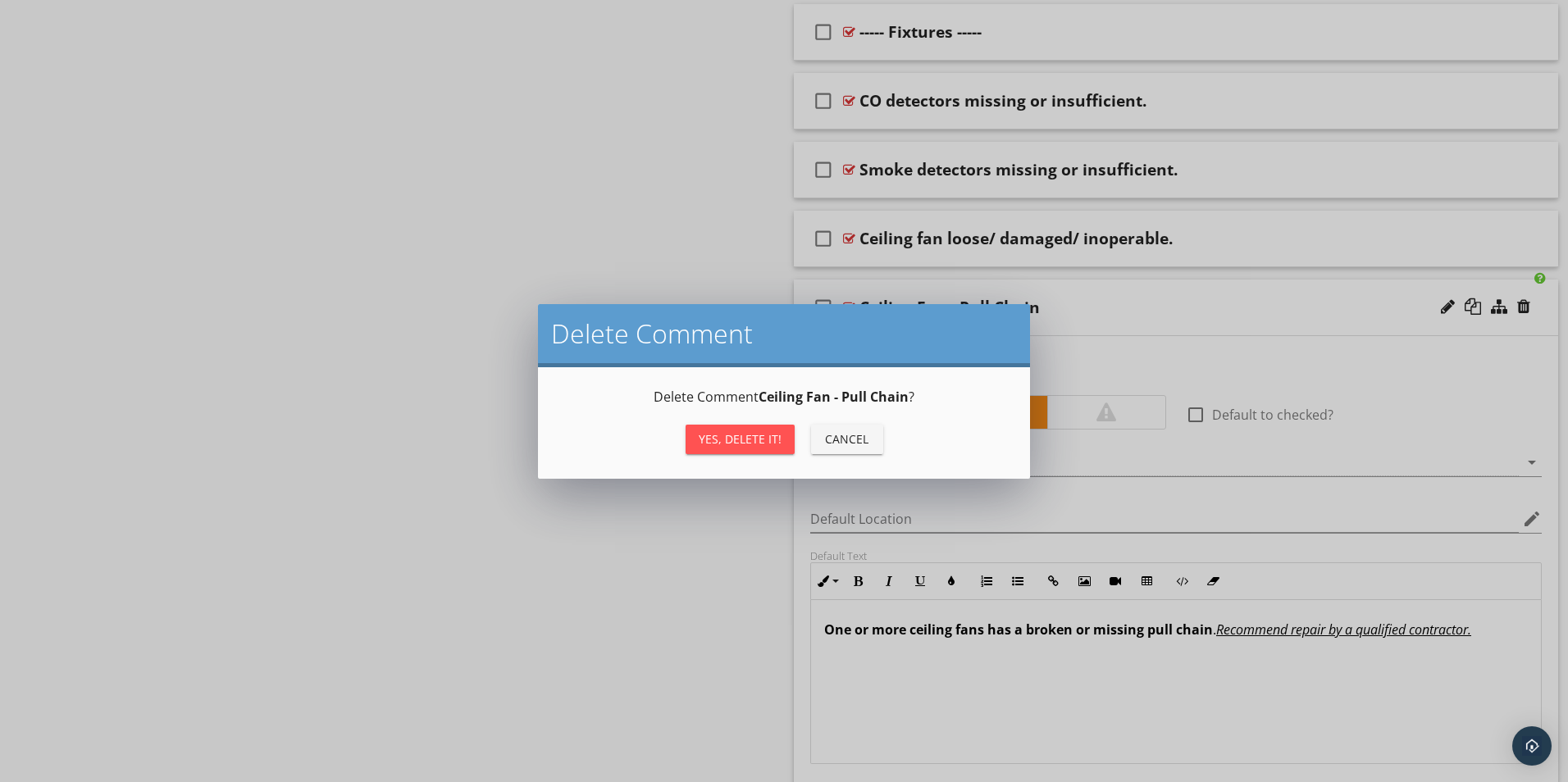
click at [748, 433] on div "Yes, Delete it!" at bounding box center [740, 439] width 83 height 17
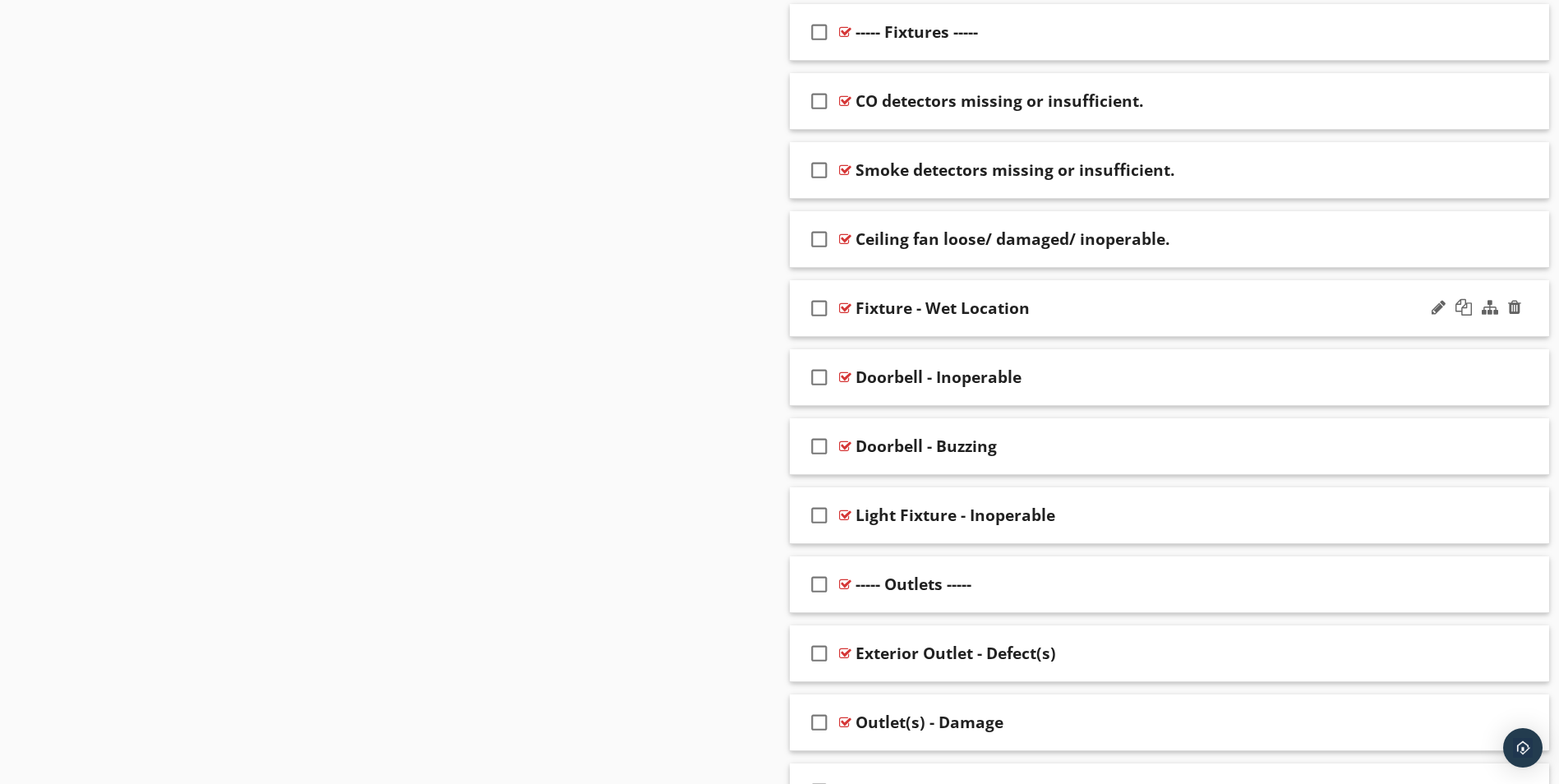
click at [1097, 320] on div "check_box_outline_blank Fixture - Wet Location" at bounding box center [1171, 308] width 761 height 57
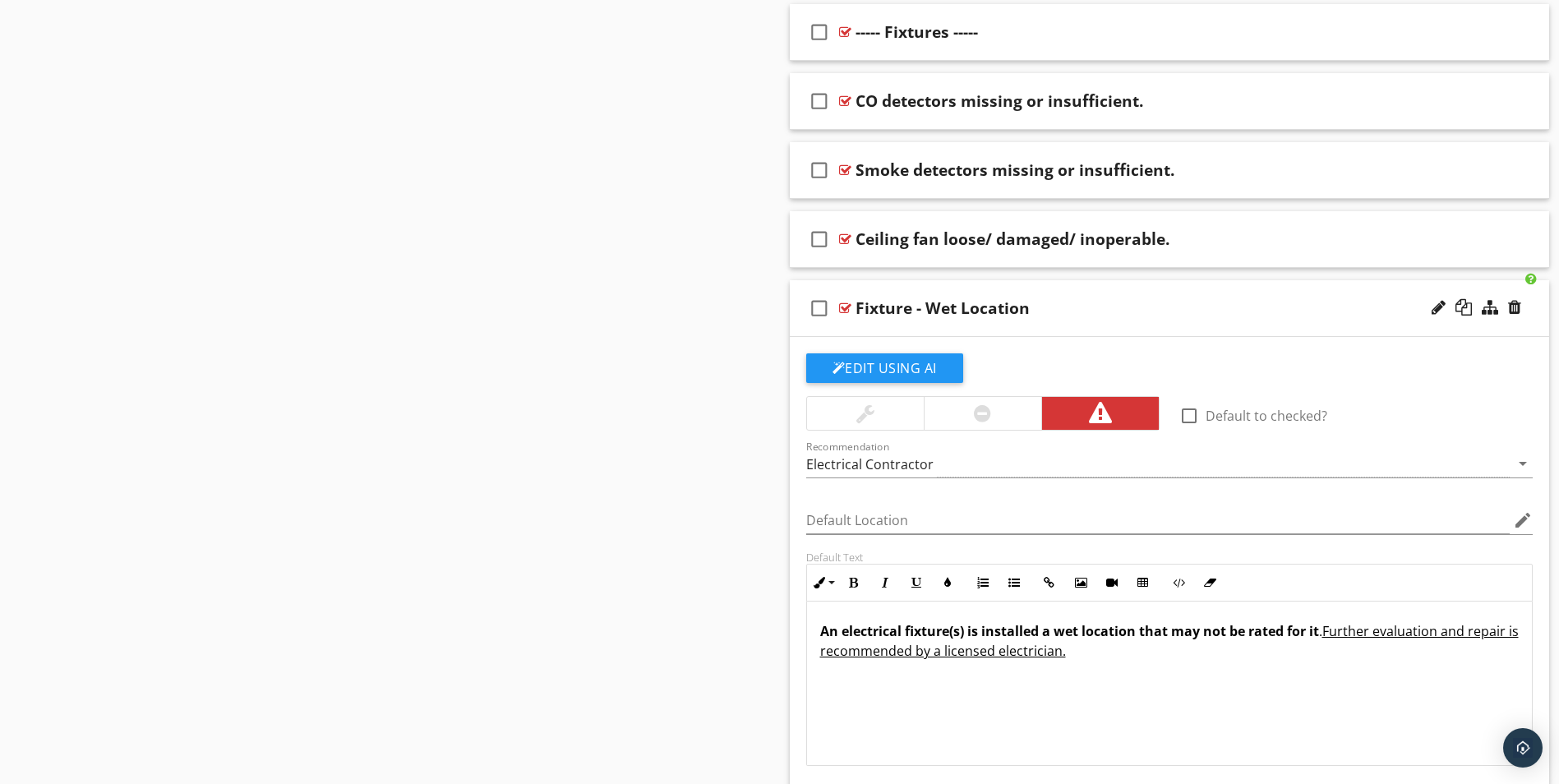
click at [863, 306] on div "Fixture - Wet Location" at bounding box center [943, 308] width 174 height 20
click at [856, 306] on input "Fixture - Wet Location" at bounding box center [1128, 310] width 545 height 27
type input "n"
paste input "Fixture not wet-location rated."
click at [902, 306] on input "Fixture not wet-location rated." at bounding box center [1128, 310] width 545 height 27
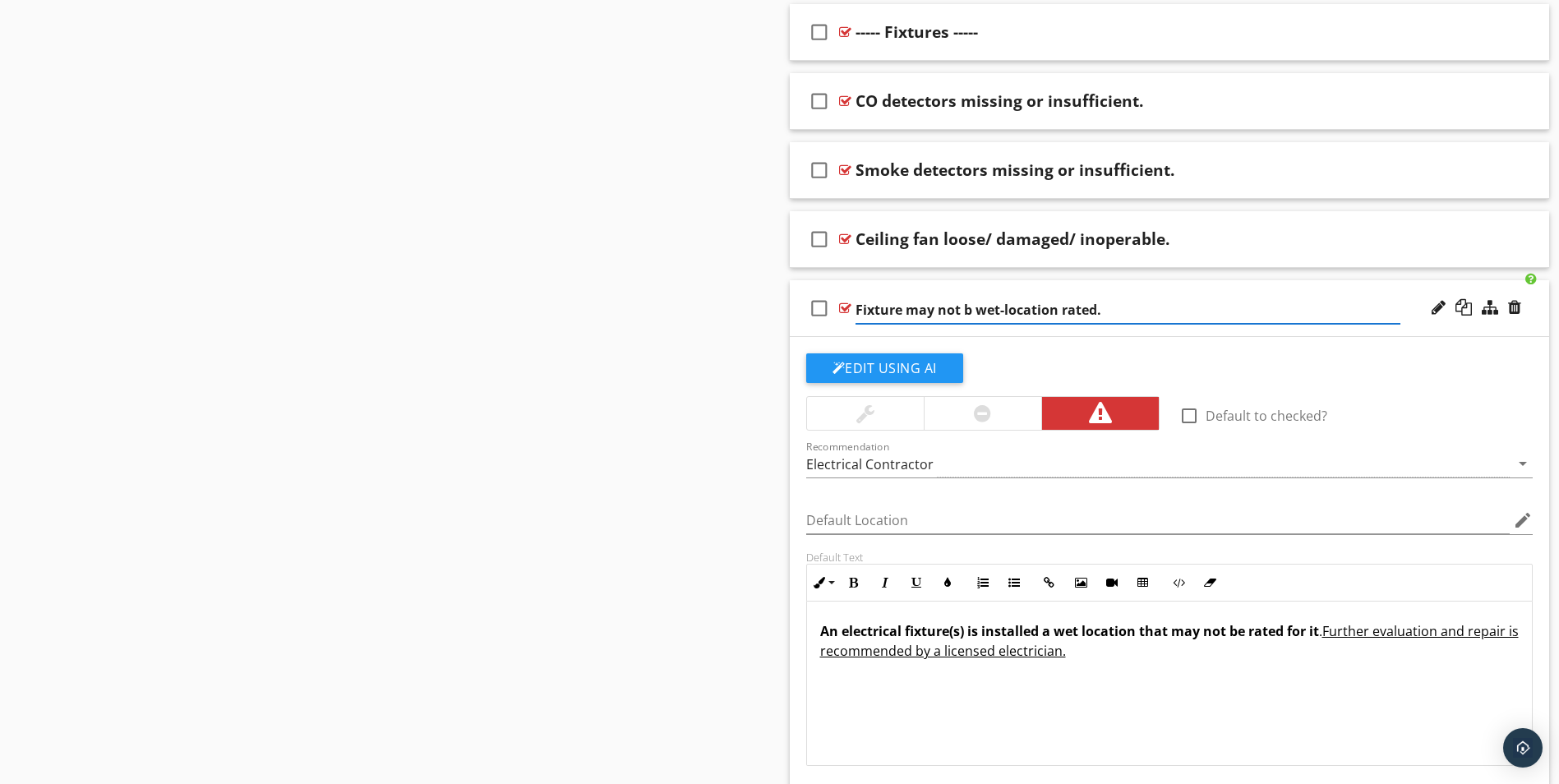
type input "Fixture may not be wet-location rated."
click at [1145, 310] on input "Fixture may not be wet-location rated." at bounding box center [1128, 310] width 545 height 27
click at [1517, 521] on icon "edit" at bounding box center [1523, 520] width 20 height 20
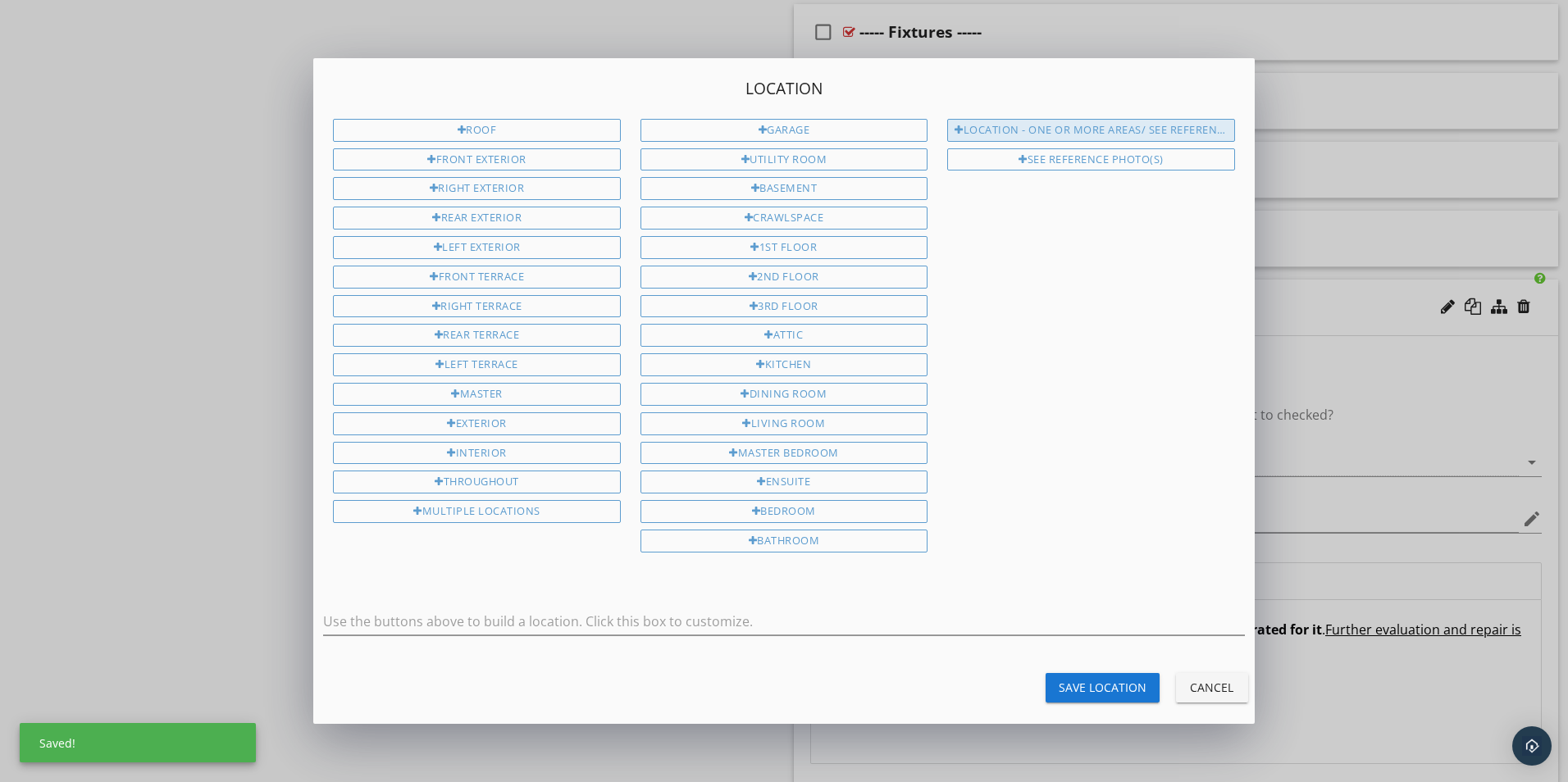
click at [1062, 128] on div "Location - One or more areas/ See Reference Photo(s)" at bounding box center [1090, 130] width 287 height 23
type input "Location - One or more areas/ See Reference Photo(s)"
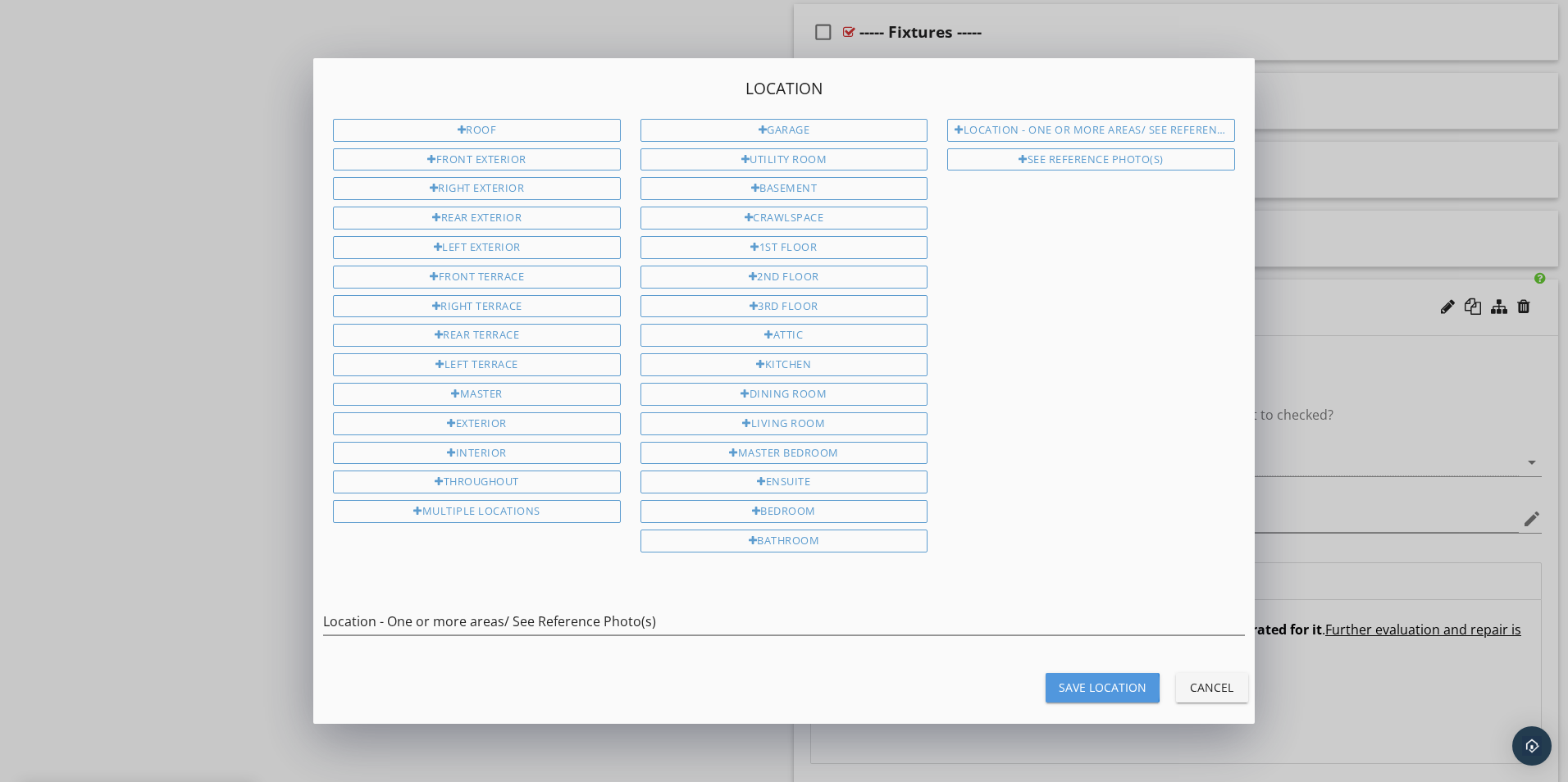
click at [1115, 690] on div "Save Location" at bounding box center [1102, 687] width 88 height 17
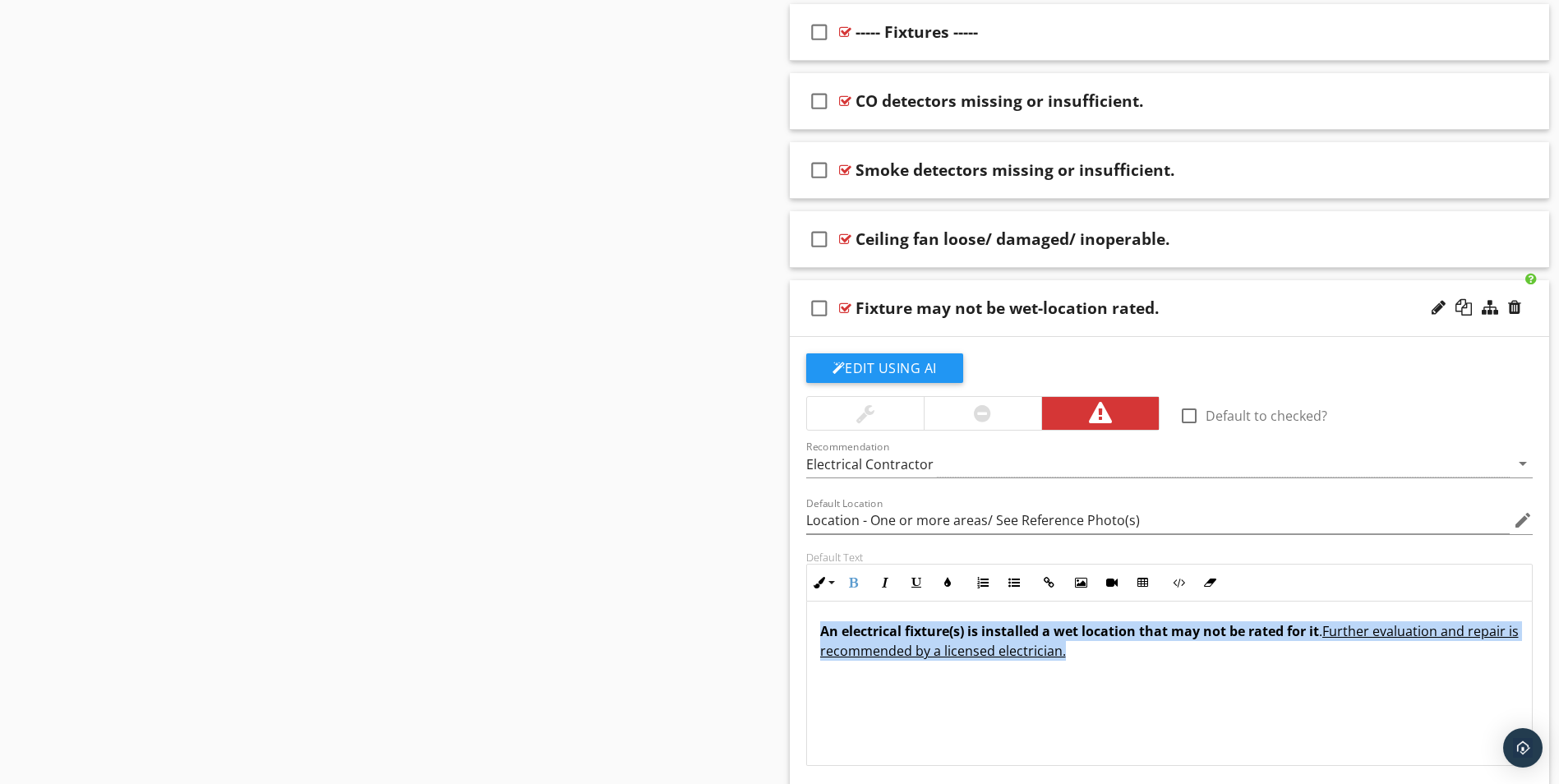
drag, startPoint x: 819, startPoint y: 630, endPoint x: 1364, endPoint y: 678, distance: 547.1
click at [1364, 678] on div "An electrical fixture(s) is installed a wet location that may not be rated for …" at bounding box center [1170, 684] width 726 height 164
type input "Location - One or more areas/ See Reference Photo(s)"
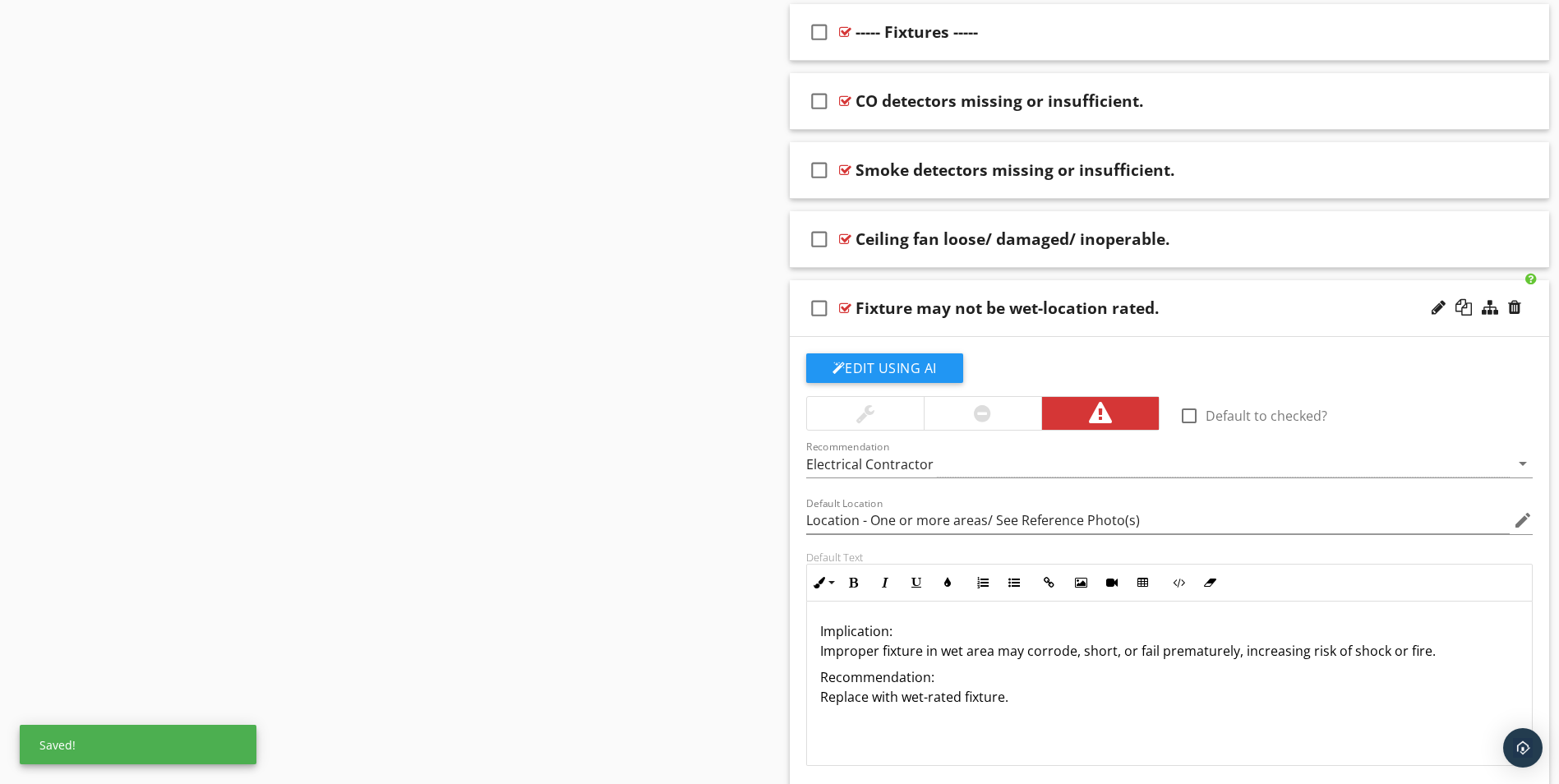
click at [892, 631] on p "Implication: Improper fixture in wet area may corrode, short, or fail premature…" at bounding box center [1170, 640] width 700 height 39
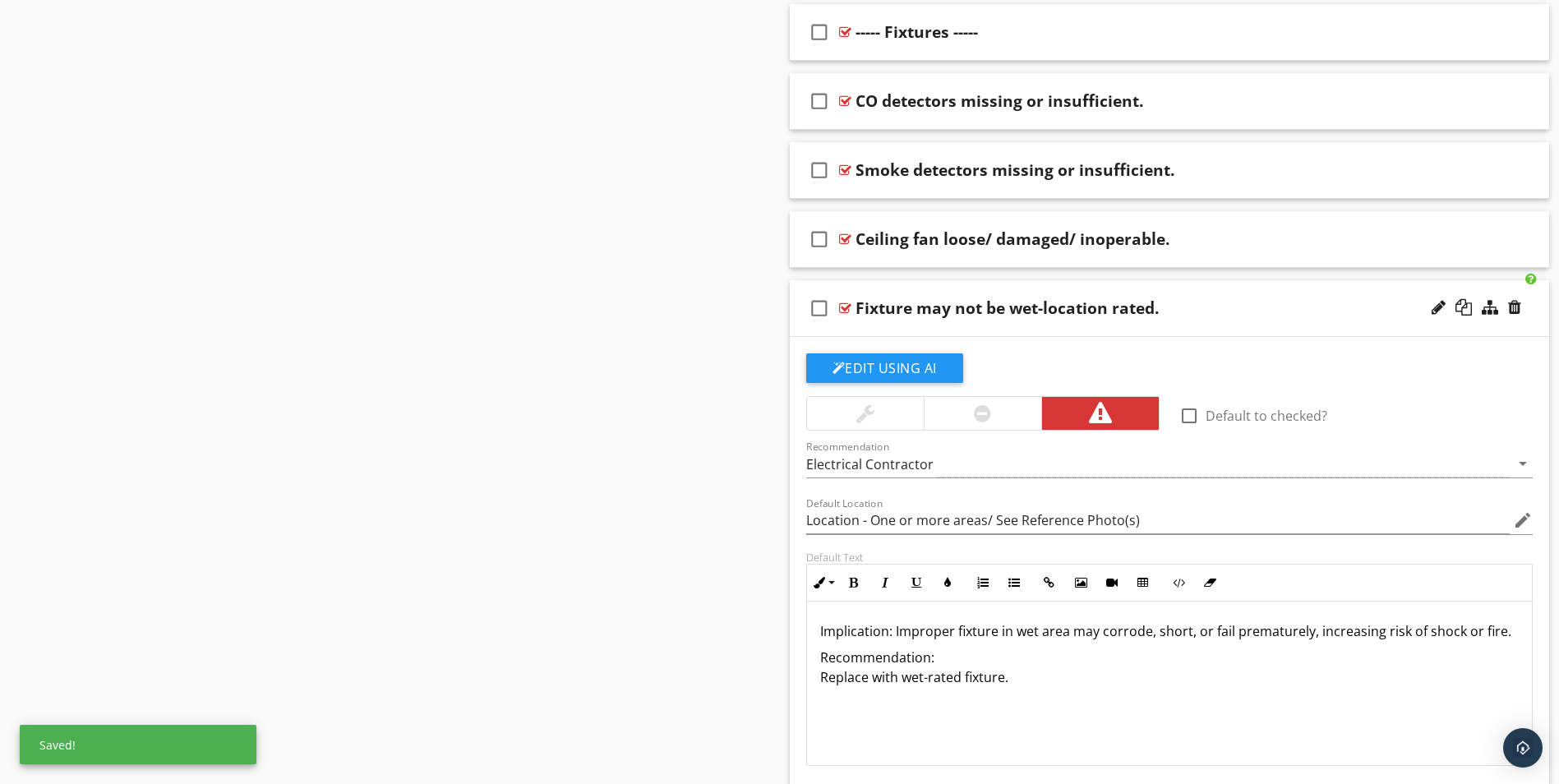
click at [931, 656] on p "Recommendation: Replace with wet-rated fixture." at bounding box center [1170, 666] width 700 height 39
drag, startPoint x: 820, startPoint y: 631, endPoint x: 892, endPoint y: 635, distance: 72.1
click at [892, 635] on p "Implication: Improper fixture in wet area may corrode, short, or fail premature…" at bounding box center [1170, 631] width 700 height 20
click at [854, 586] on icon "button" at bounding box center [853, 582] width 11 height 11
click at [849, 641] on p "Implication: Improper fixture in wet area may corrode, short, or fail premature…" at bounding box center [1170, 631] width 700 height 20
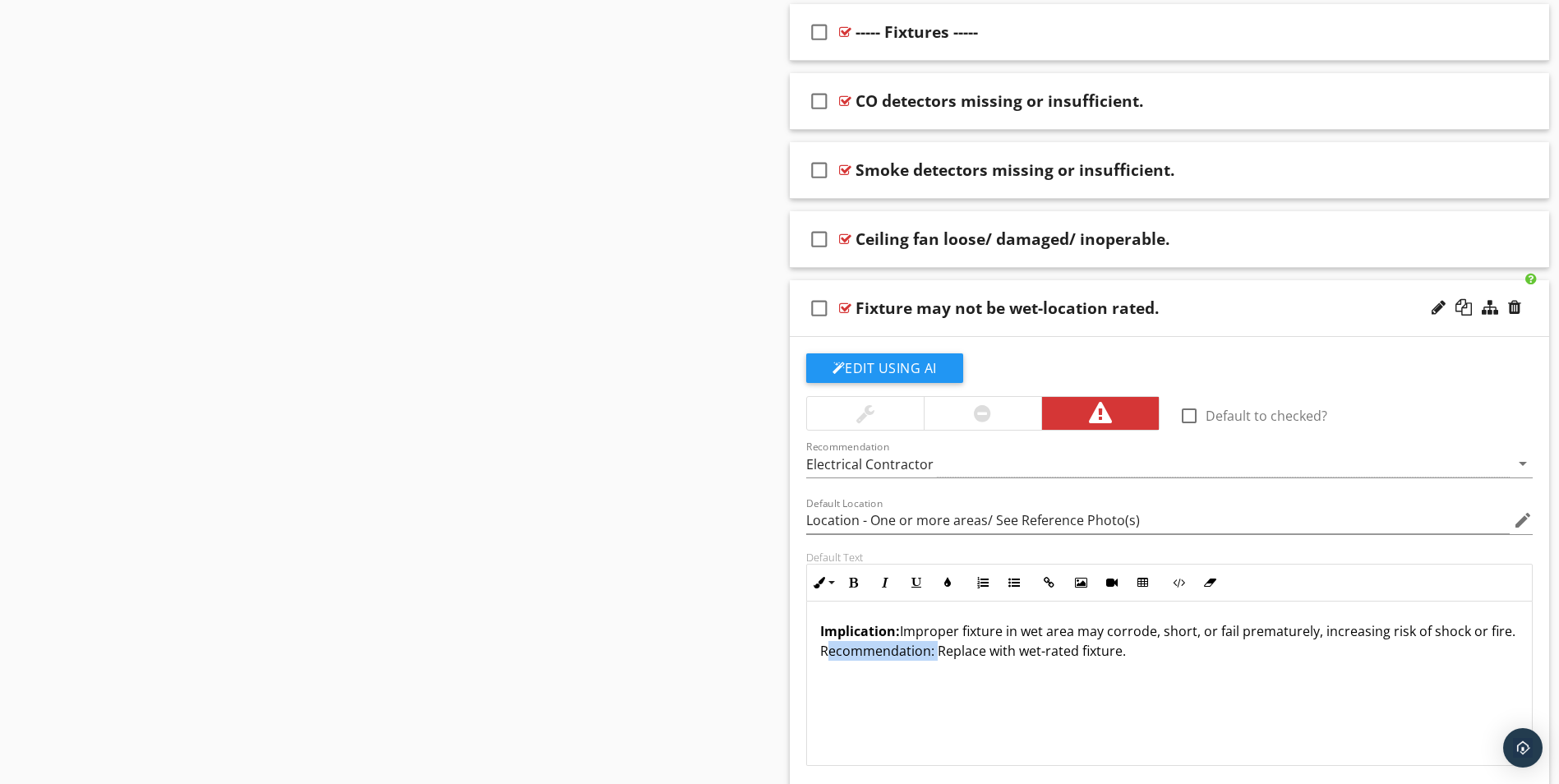
drag, startPoint x: 848, startPoint y: 649, endPoint x: 961, endPoint y: 649, distance: 113.0
click at [961, 649] on p "Implication: Improper fixture in wet area may corrode, short, or fail premature…" at bounding box center [1170, 640] width 700 height 39
click at [858, 576] on icon "button" at bounding box center [853, 582] width 11 height 11
type input "Location - One or more areas/ See Reference Photo(s)"
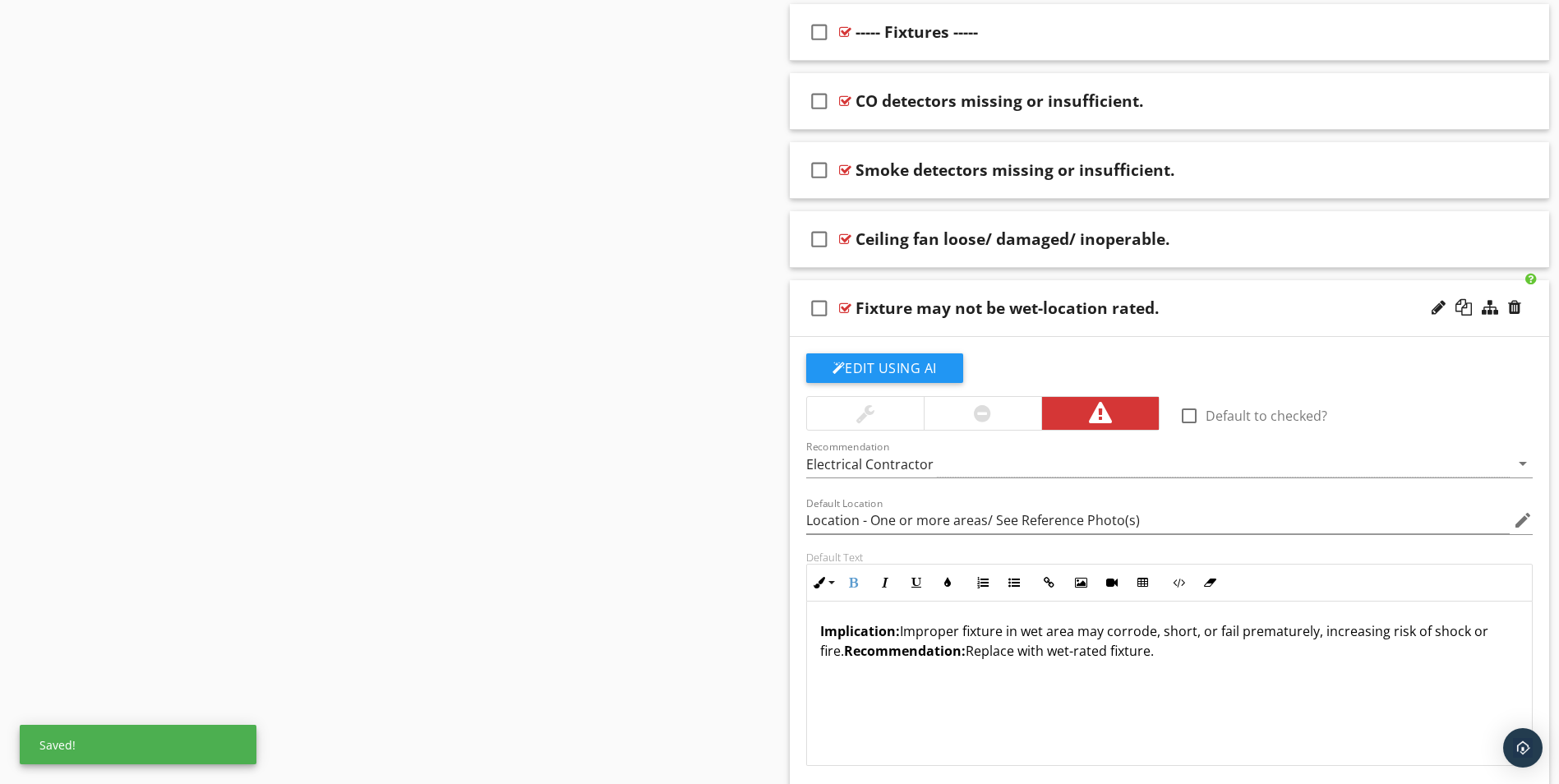
click at [1180, 653] on p "Implication: Improper fixture in wet area may corrode, short, or fail premature…" at bounding box center [1170, 640] width 700 height 39
click at [1224, 317] on div "Fixture may not be wet-location rated." at bounding box center [1128, 308] width 545 height 20
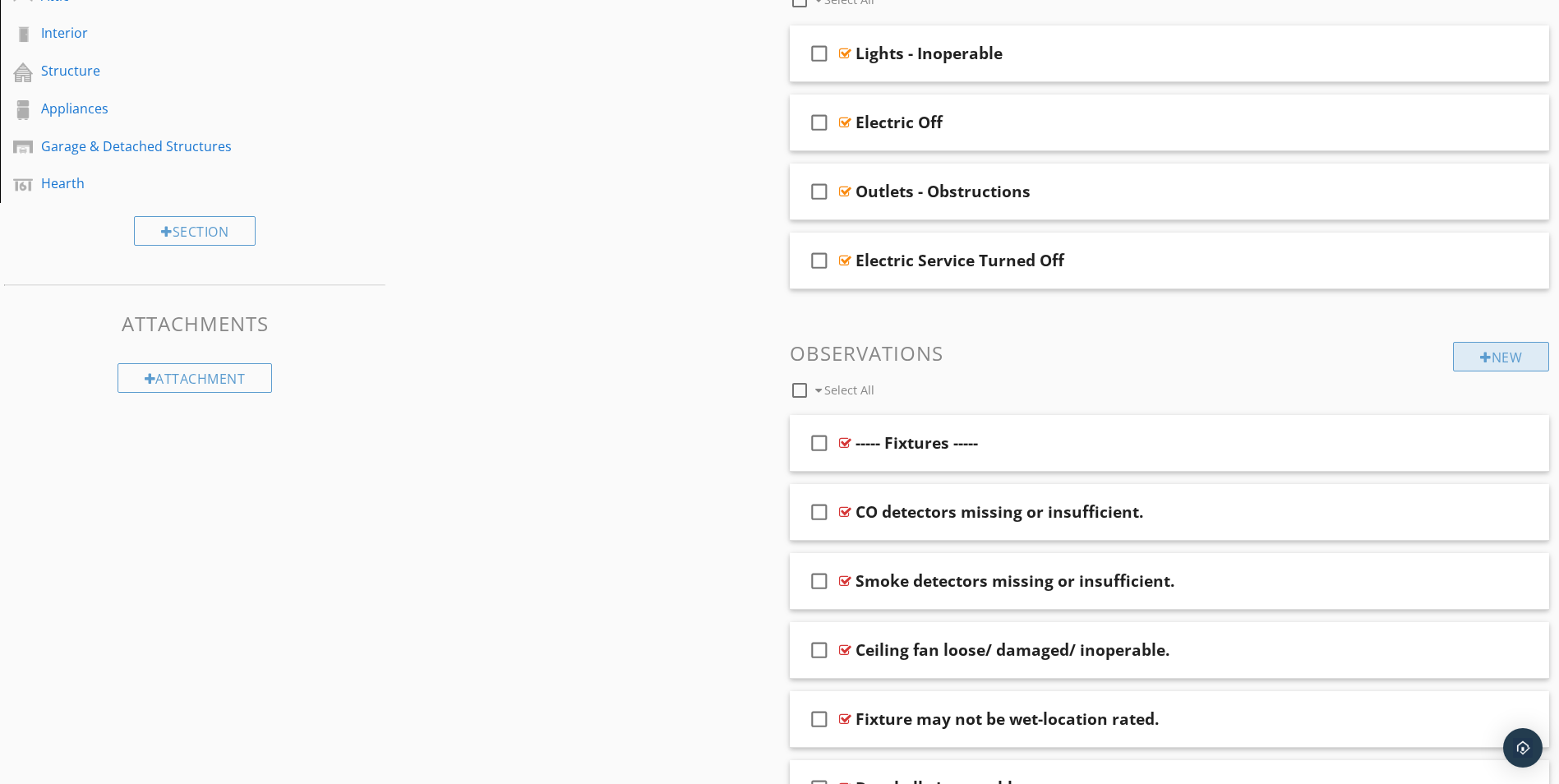
click at [1520, 359] on div "New" at bounding box center [1501, 357] width 96 height 30
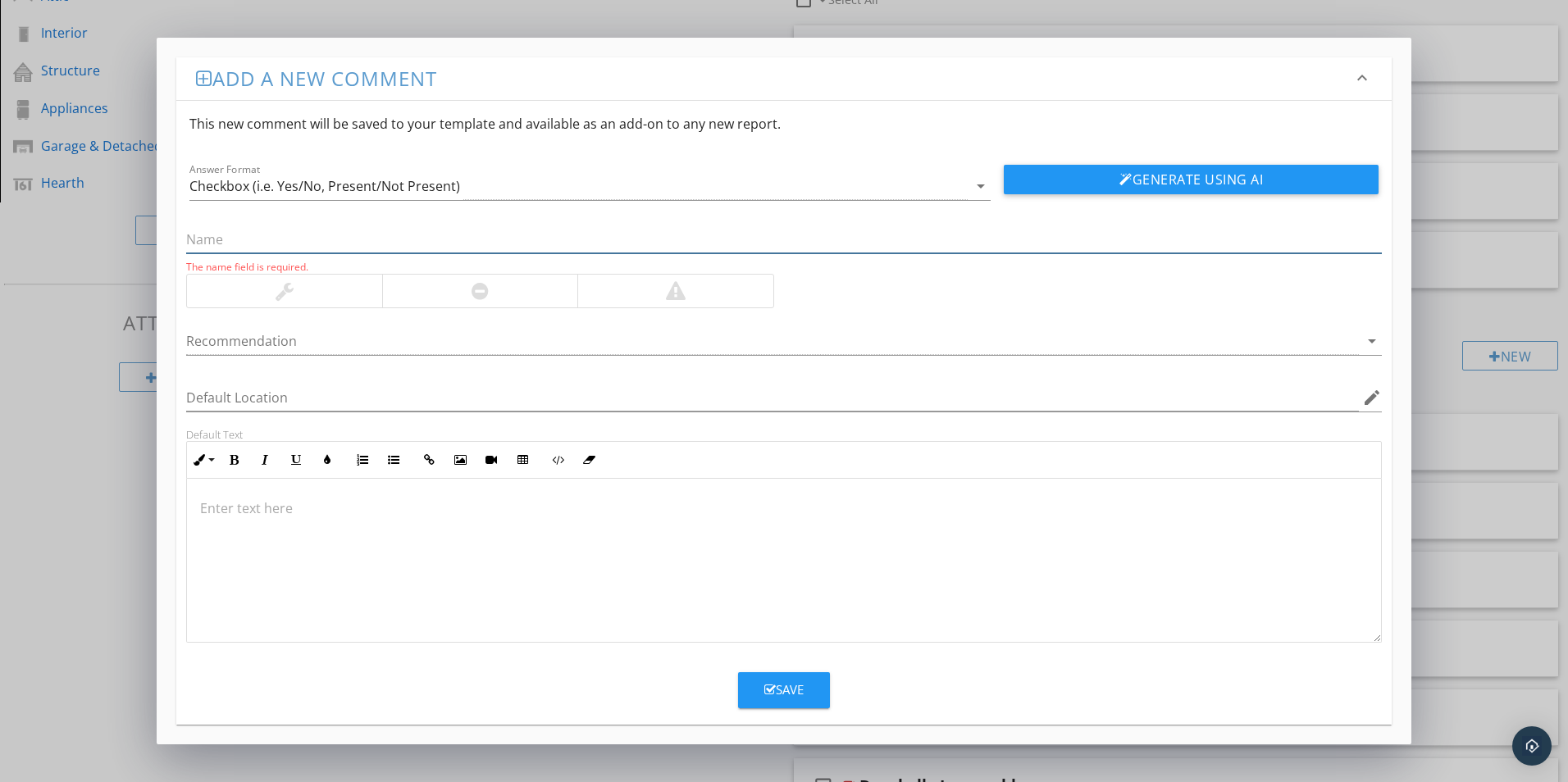
click at [219, 235] on input "text" at bounding box center [784, 239] width 1196 height 27
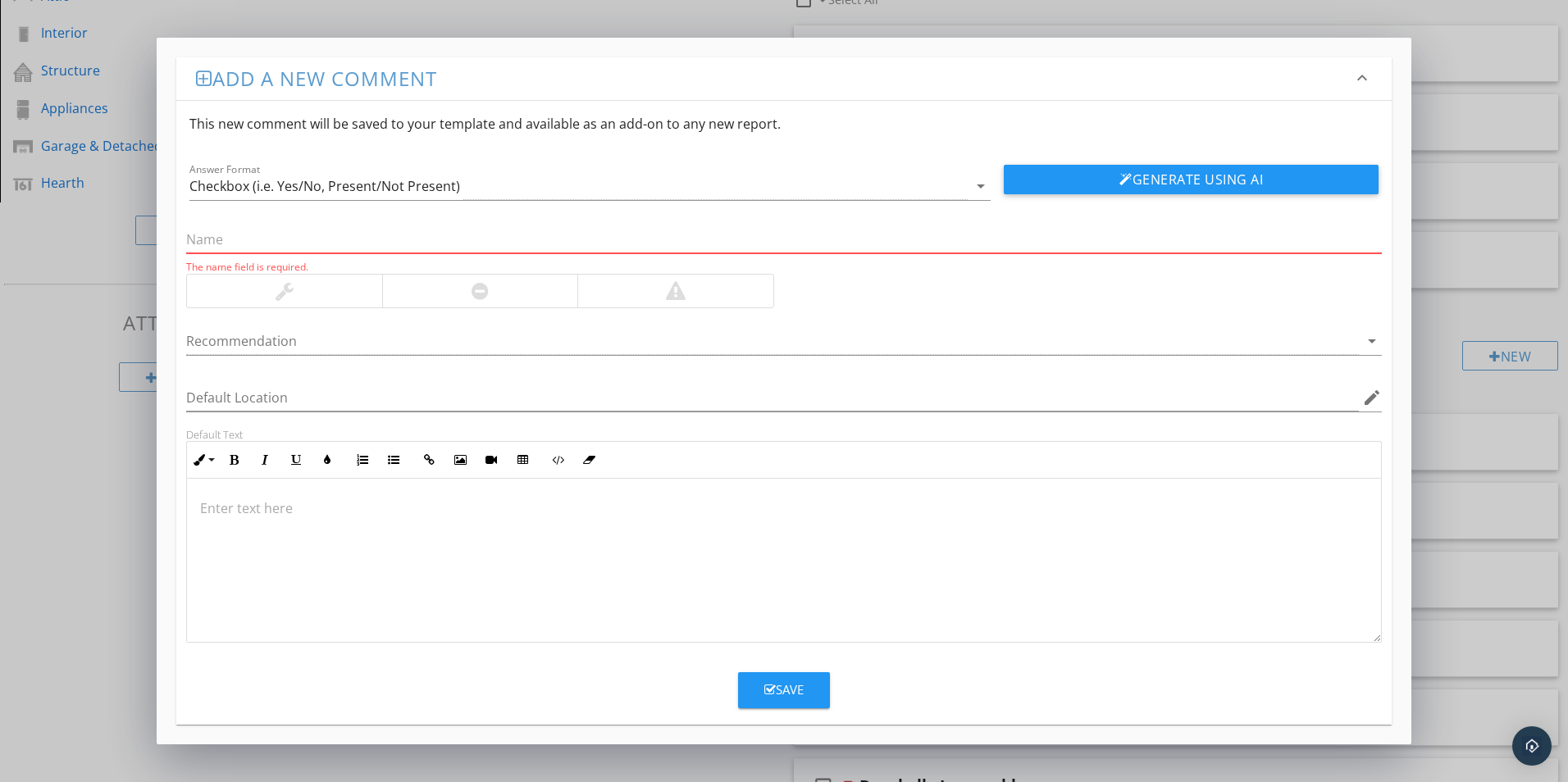
paste input "No three-way switch at stairway."
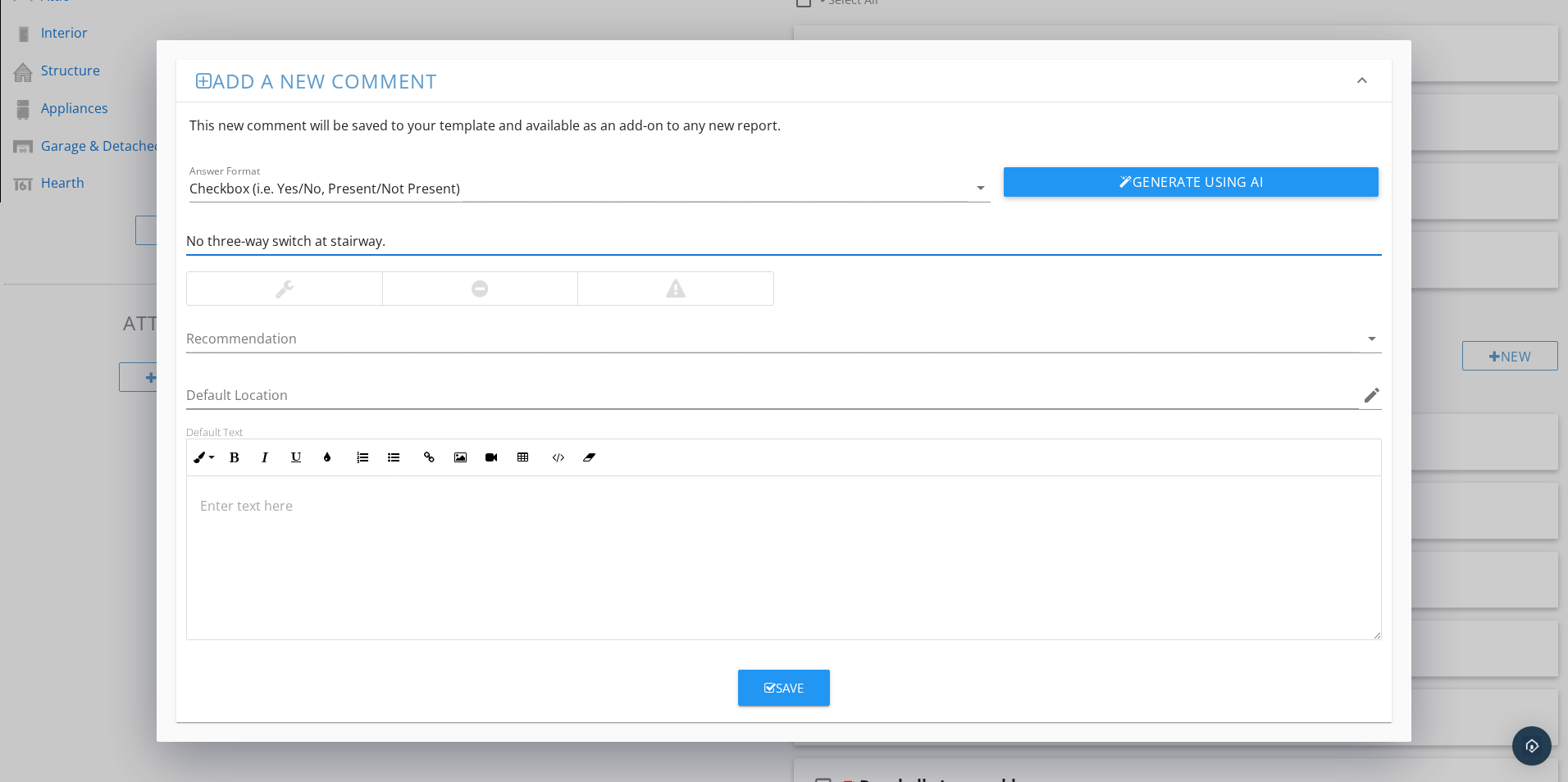
type input "No three-way switch at stairway."
click at [636, 292] on div at bounding box center [674, 289] width 196 height 33
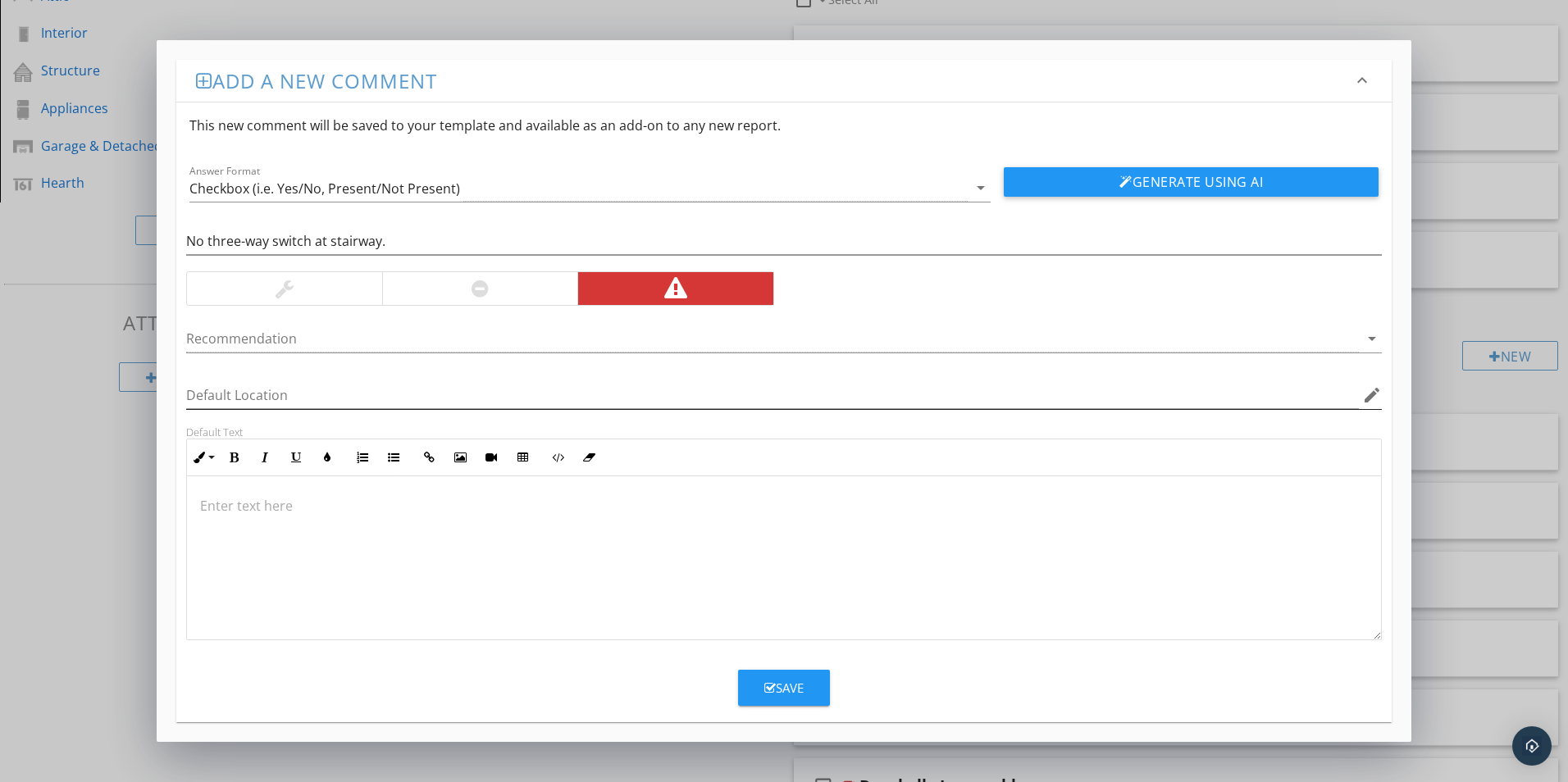
click at [1370, 398] on icon "edit" at bounding box center [1371, 395] width 20 height 20
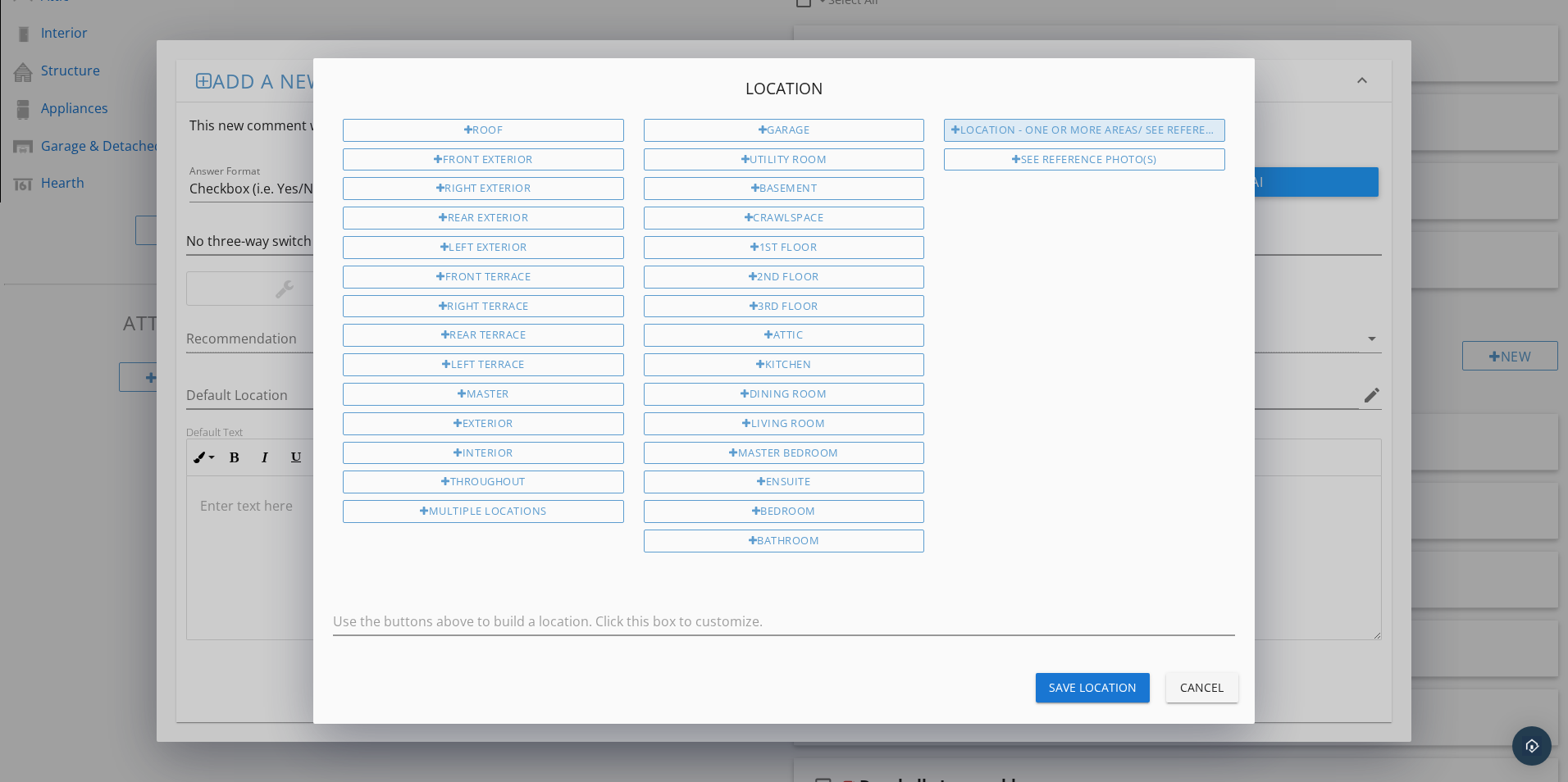
click at [1096, 133] on div "Location - One or more areas/ See Reference Photo(s)" at bounding box center [1084, 130] width 280 height 23
type input "Location - One or more areas/ See Reference Photo(s)"
click at [1098, 687] on div "Save Location" at bounding box center [1092, 687] width 88 height 17
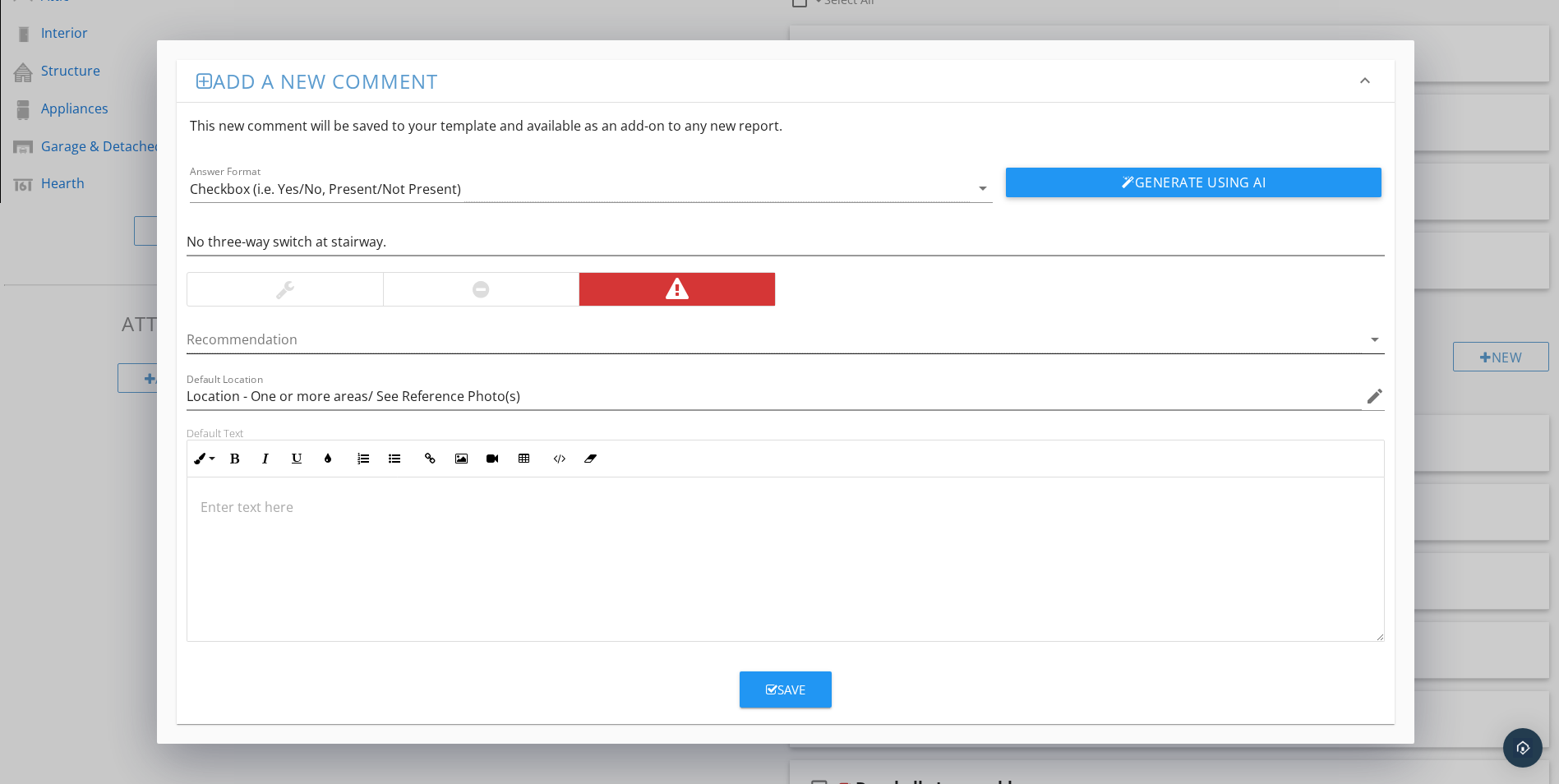
click at [1370, 339] on icon "arrow_drop_down" at bounding box center [1375, 339] width 20 height 20
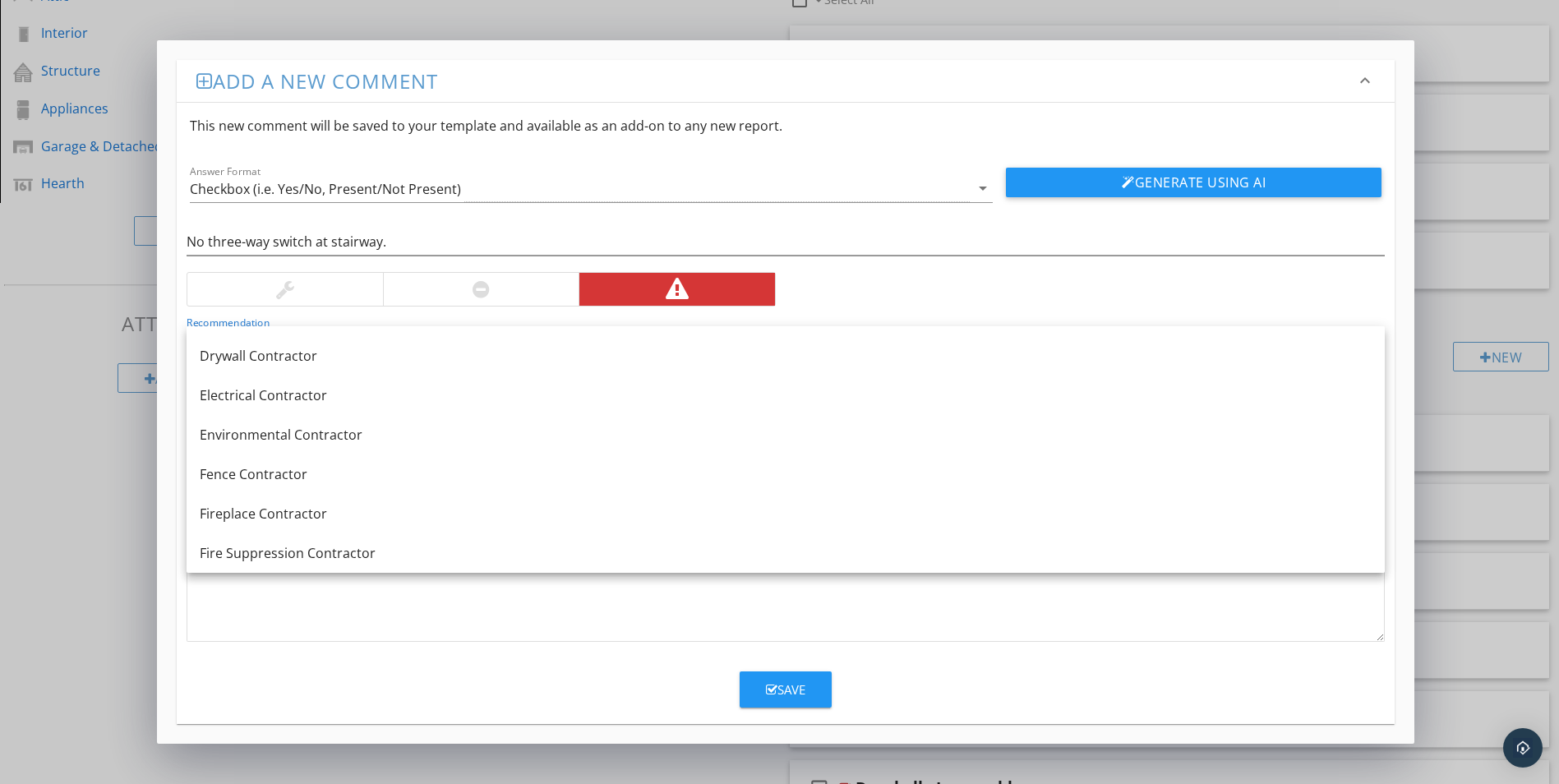
scroll to position [658, 0]
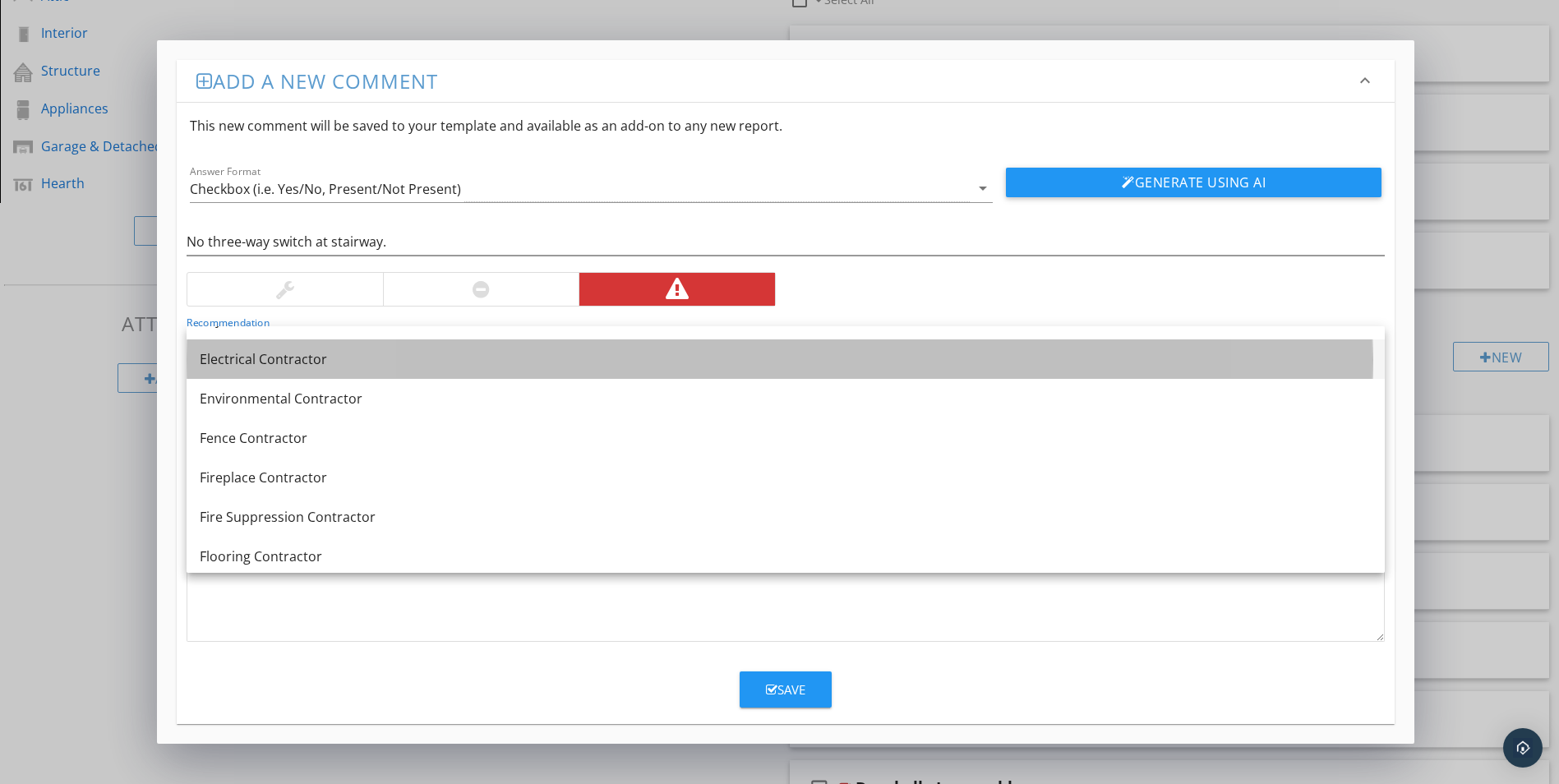
click at [295, 357] on div "Electrical Contractor" at bounding box center [786, 358] width 1173 height 20
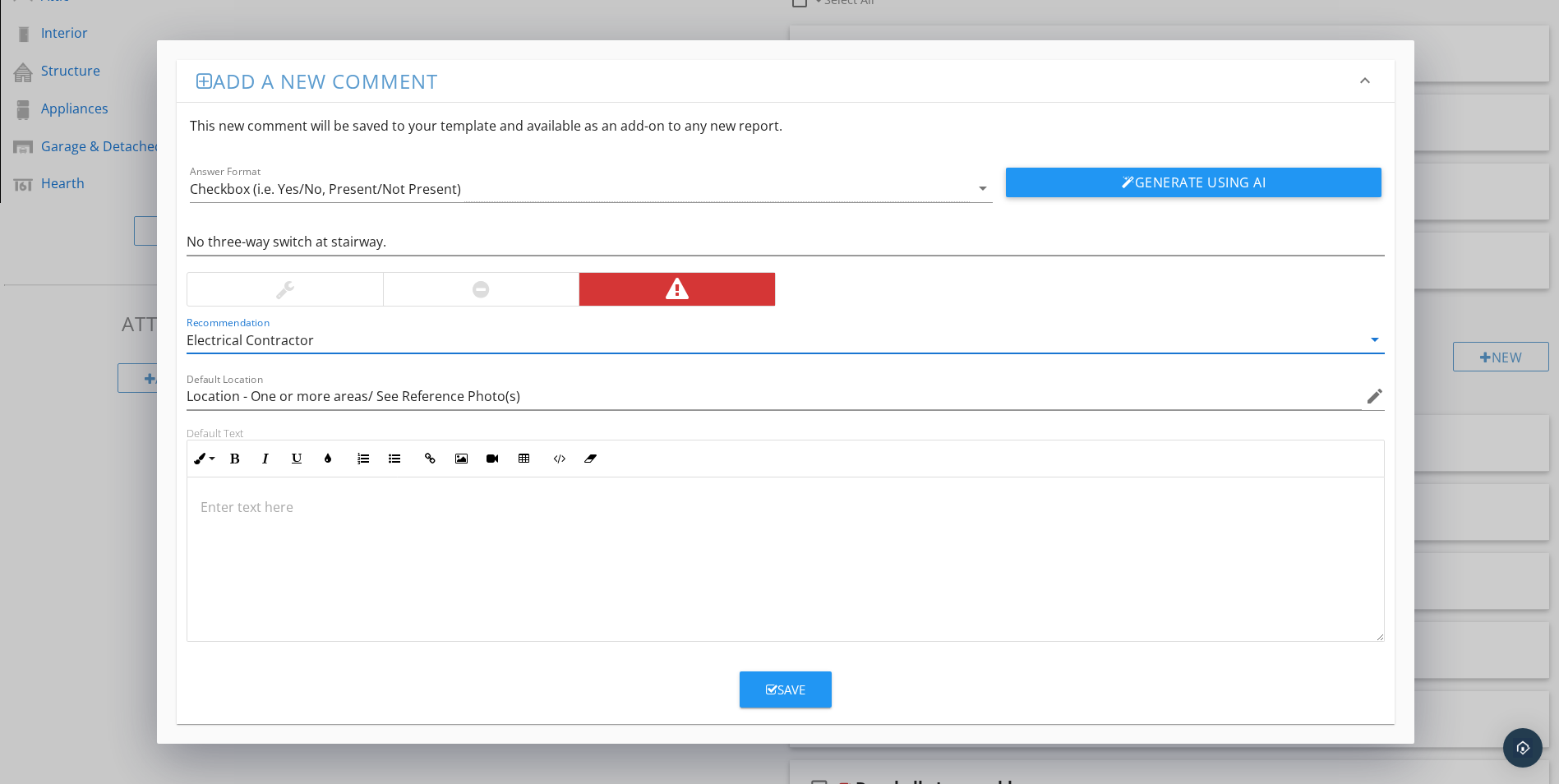
click at [230, 512] on p at bounding box center [786, 507] width 1171 height 20
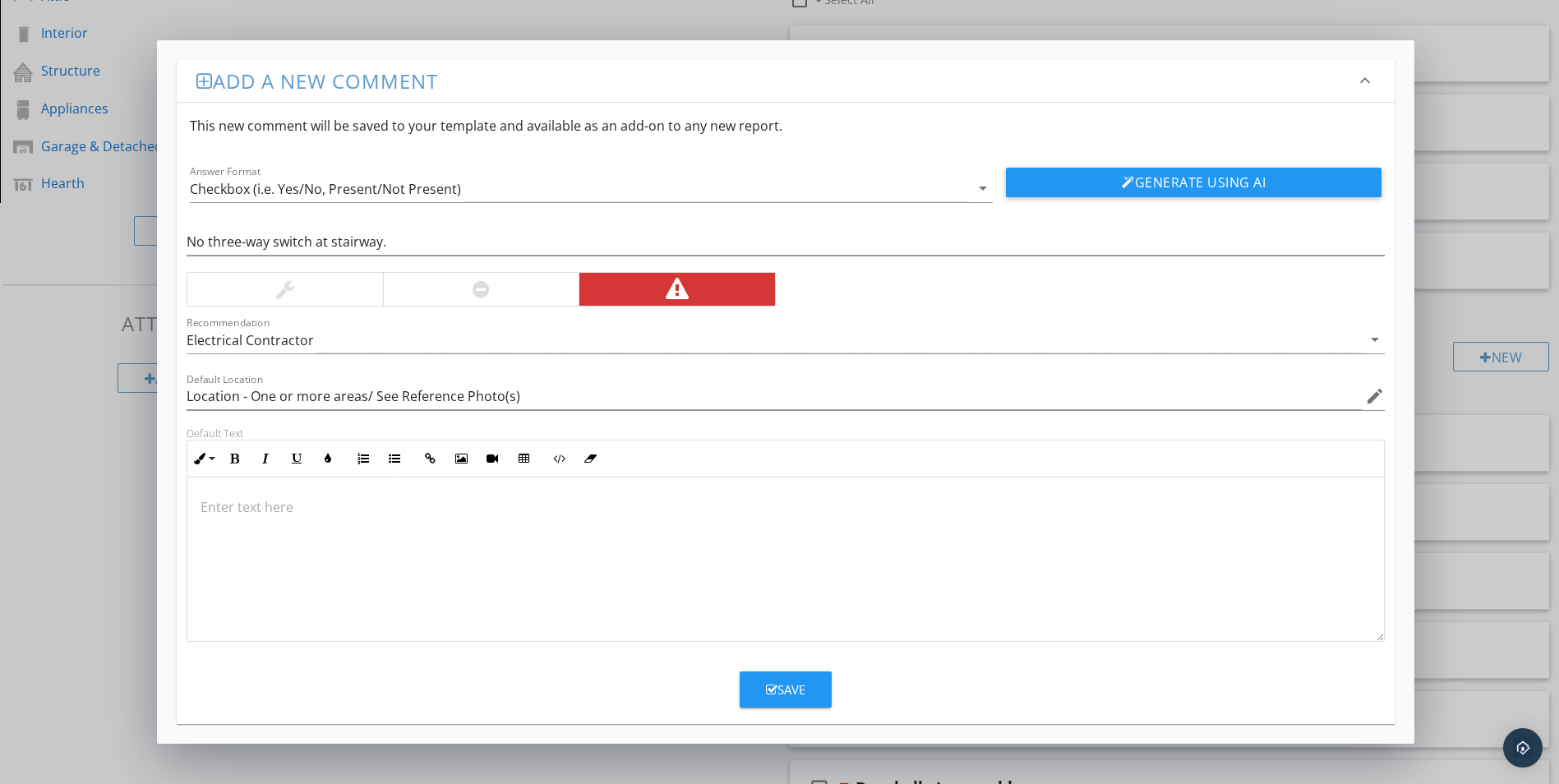
type input "Location - One or more areas/ See Reference Photo(s)"
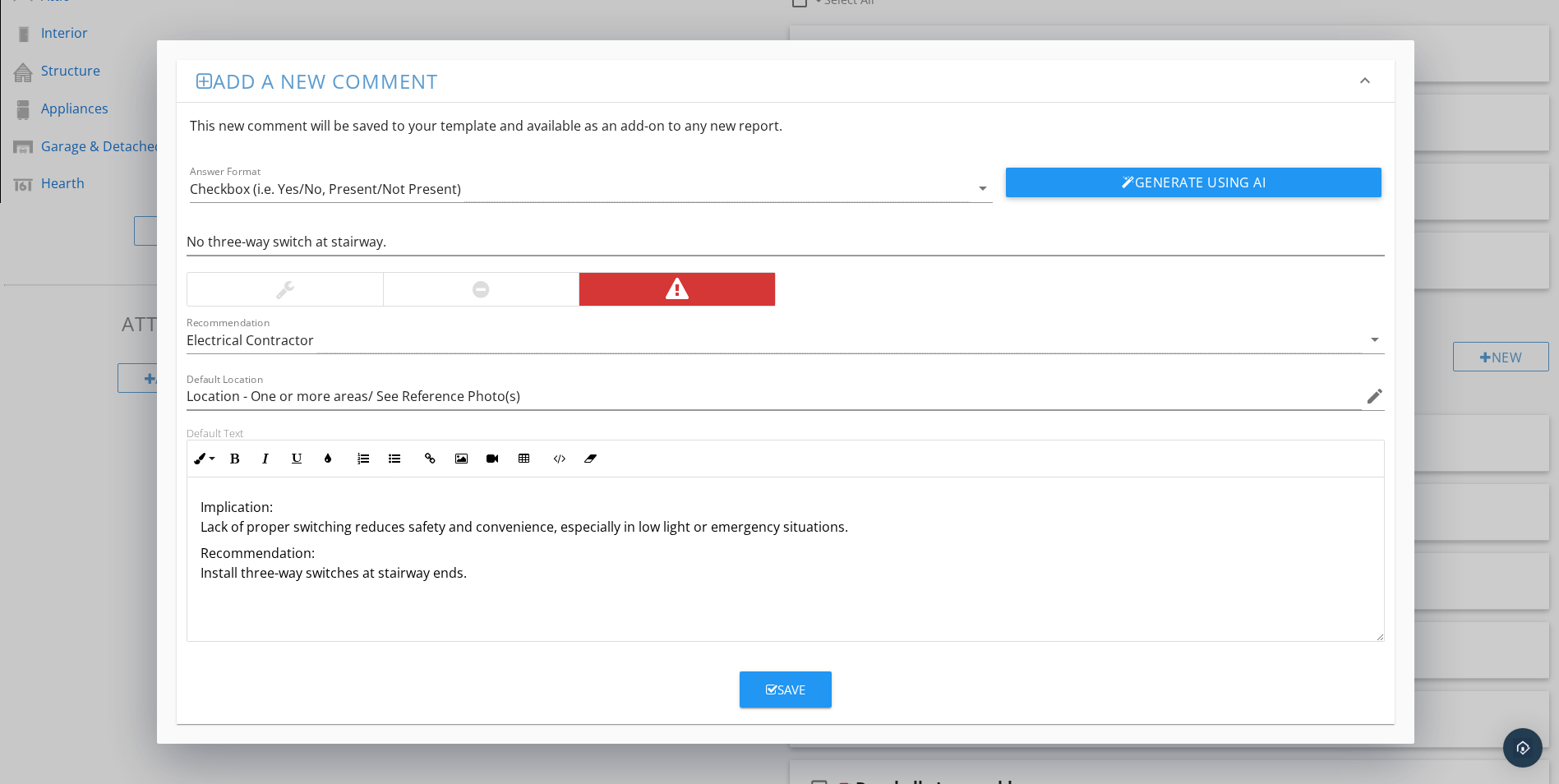
click at [272, 507] on p "Implication: Lack of proper switching reduces safety and convenience, especiall…" at bounding box center [786, 516] width 1171 height 39
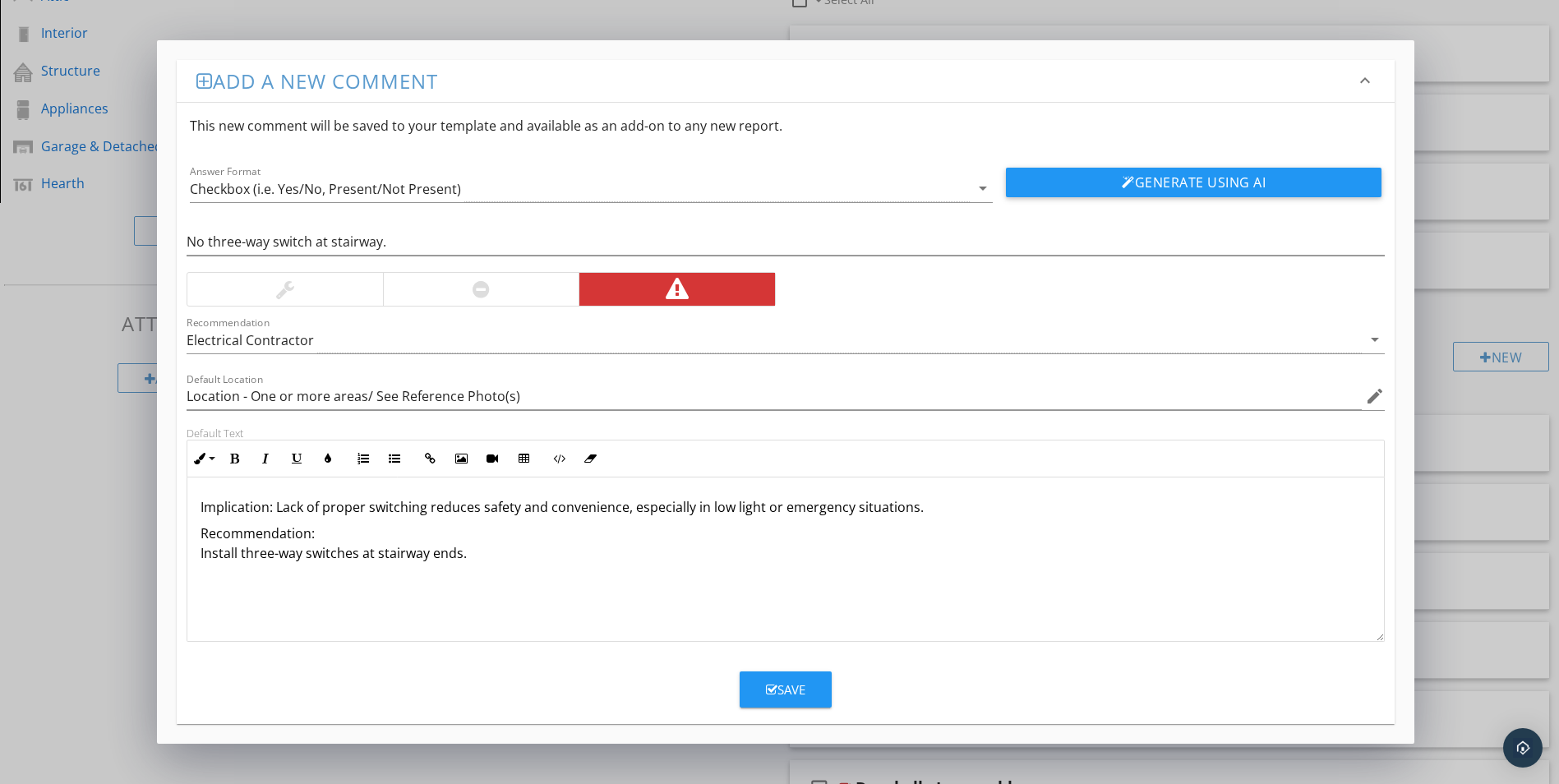
click at [914, 509] on p "Implication: Lack of proper switching reduces safety and convenience, especiall…" at bounding box center [786, 507] width 1171 height 20
click at [1029, 508] on p "Implication: Lack of proper switching reduces safety and convenience, especiall…" at bounding box center [786, 516] width 1171 height 39
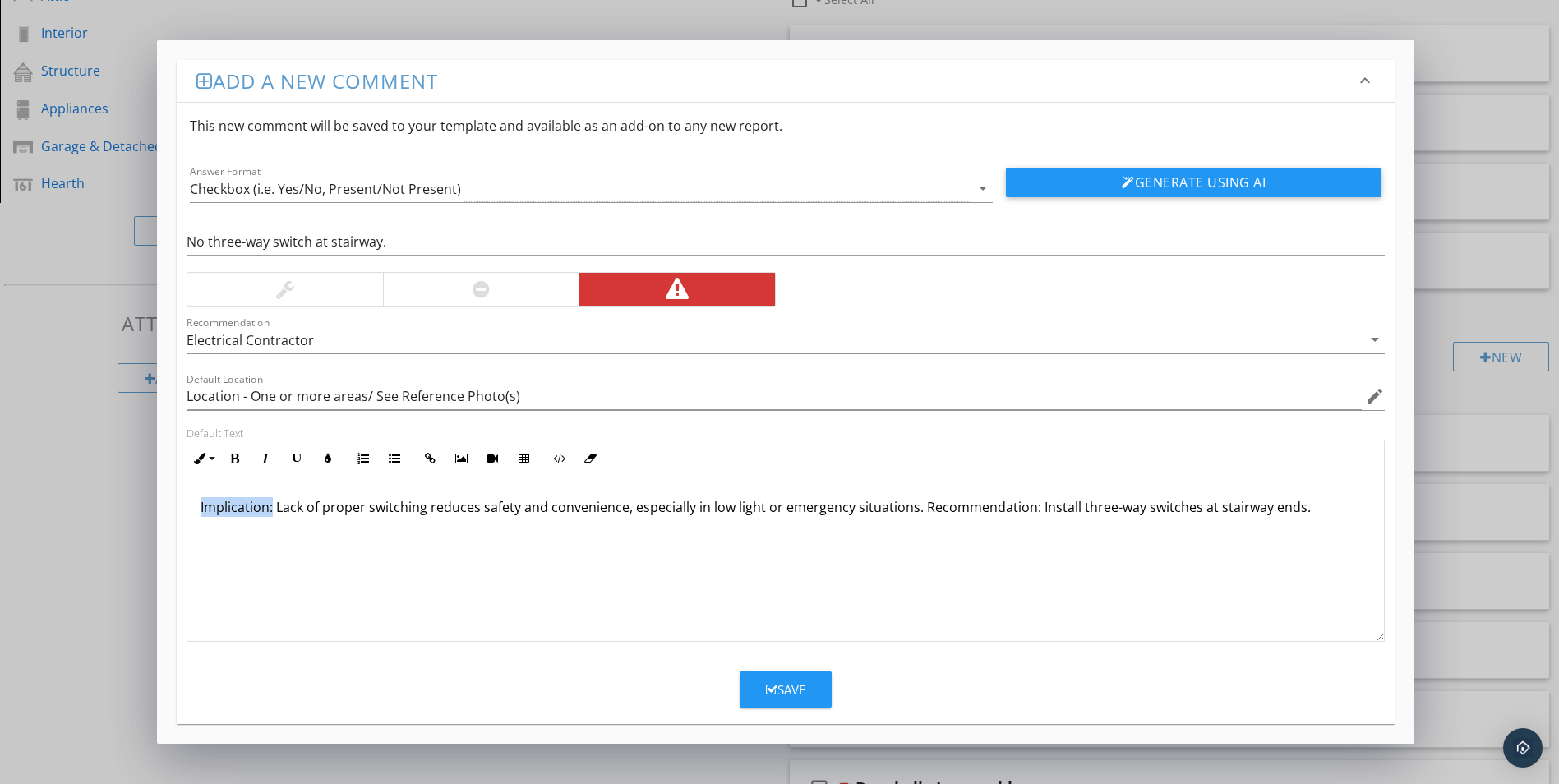
drag, startPoint x: 198, startPoint y: 507, endPoint x: 274, endPoint y: 515, distance: 76.4
click at [274, 515] on div "Implication: Lack of proper switching reduces safety and convenience, especiall…" at bounding box center [786, 559] width 1197 height 164
click at [234, 460] on icon "button" at bounding box center [234, 458] width 11 height 11
drag, startPoint x: 927, startPoint y: 504, endPoint x: 1037, endPoint y: 510, distance: 110.2
click at [1037, 510] on p "Implication: Lack of proper switching reduces safety and convenience, especiall…" at bounding box center [786, 507] width 1171 height 20
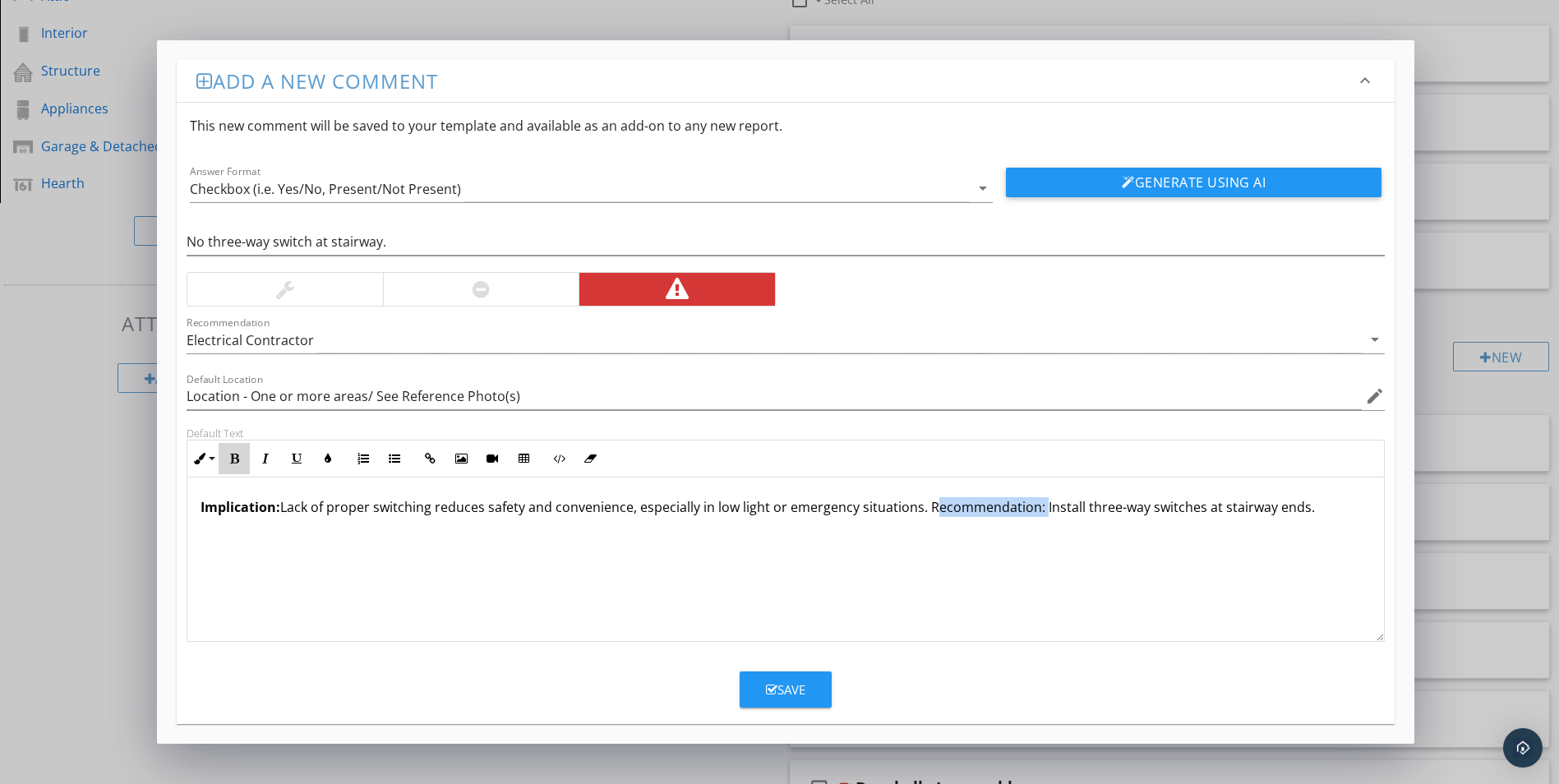
click at [230, 453] on icon "button" at bounding box center [234, 458] width 11 height 11
type input "Location - One or more areas/ See Reference Photo(s)"
type textarea "<p><strong>Implication:</strong> Lack of proper switching reduces safety and co…"
click at [791, 689] on div "Save" at bounding box center [785, 690] width 39 height 19
type input "Location - One or more areas/ See Reference Photo(s)"
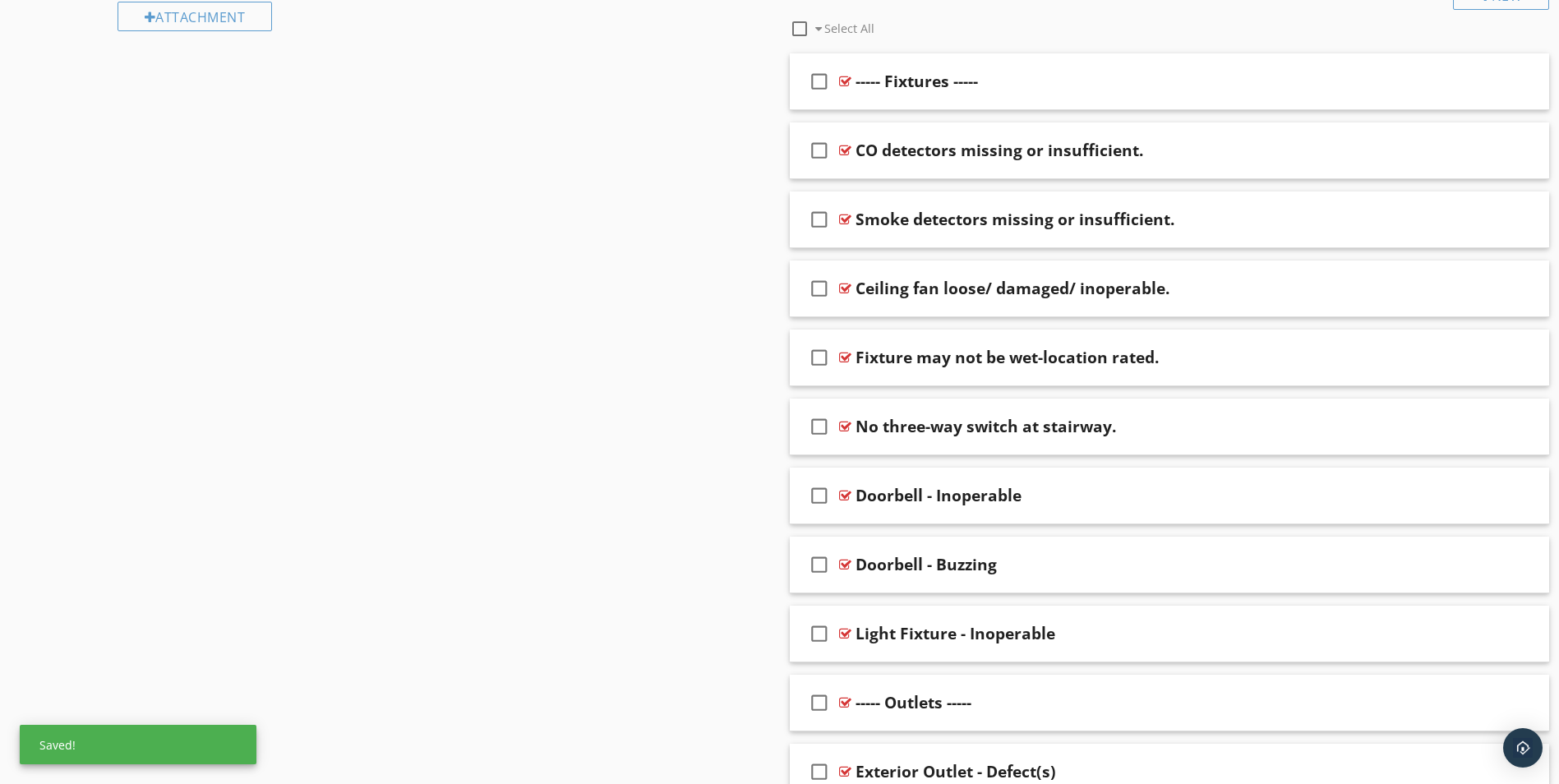
scroll to position [823, 0]
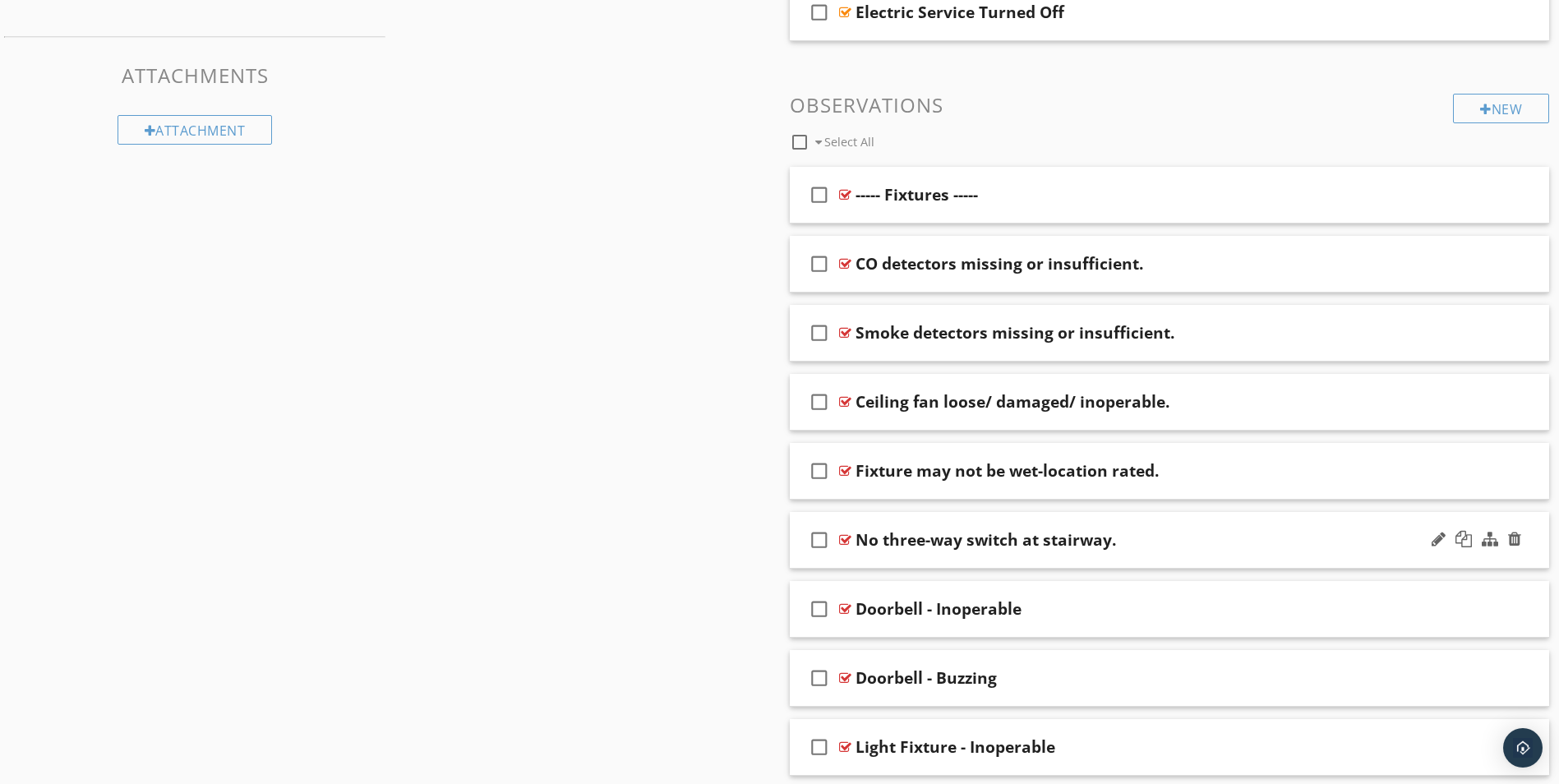
click at [1163, 548] on div "No three-way switch at stairway." at bounding box center [1128, 540] width 545 height 20
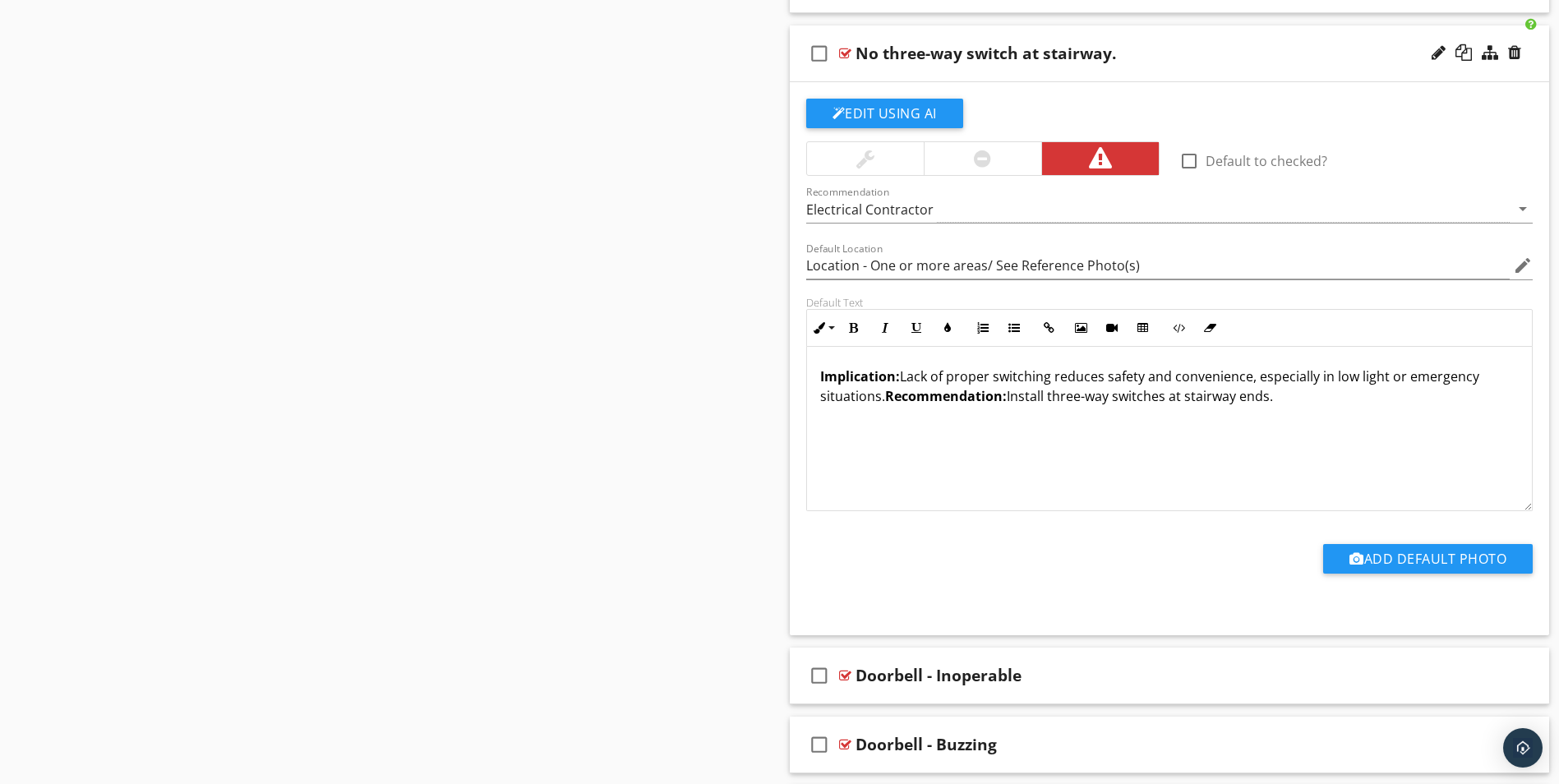
scroll to position [1316, 0]
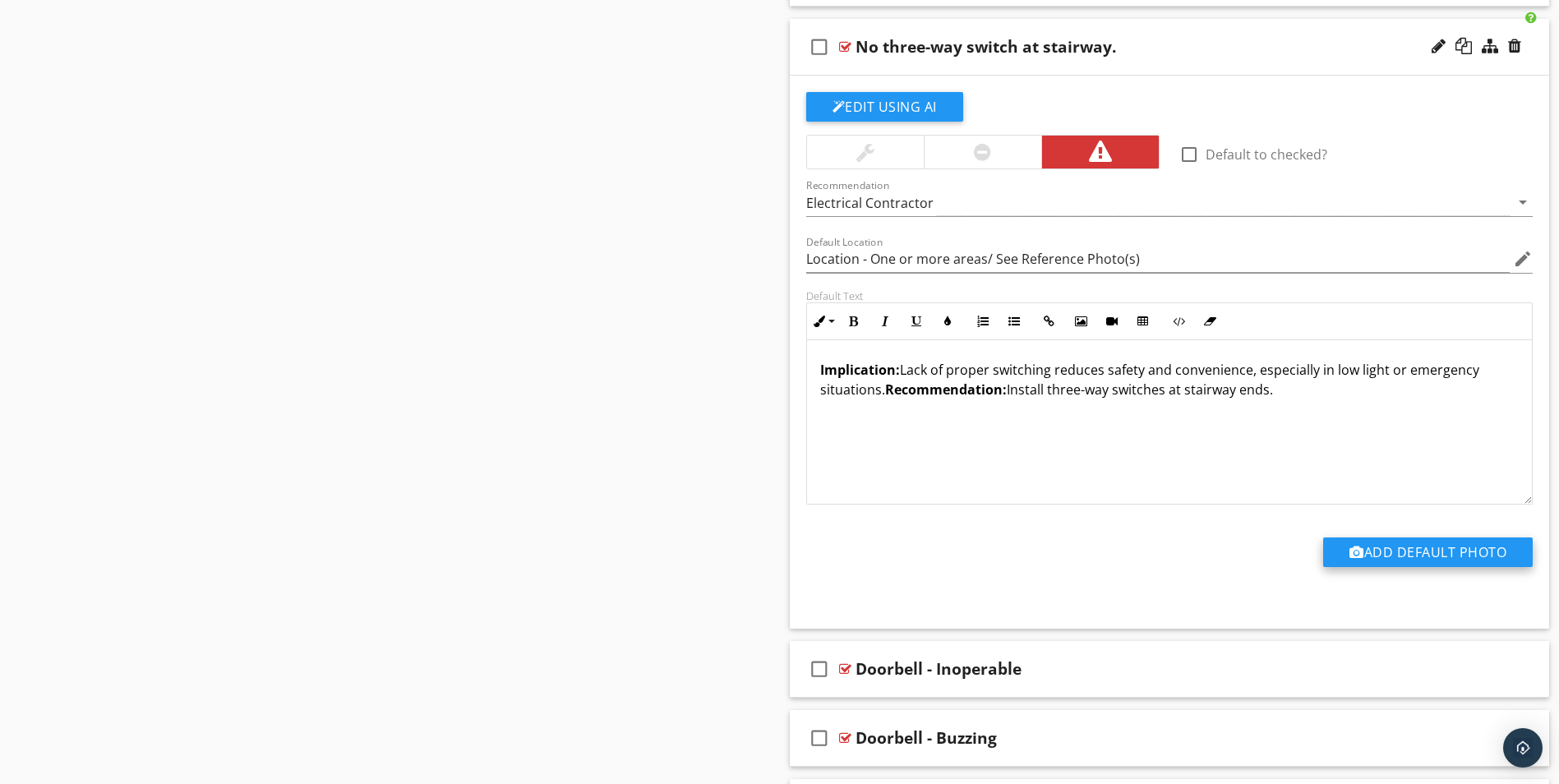
click at [1434, 548] on button "Add Default Photo" at bounding box center [1428, 552] width 209 height 30
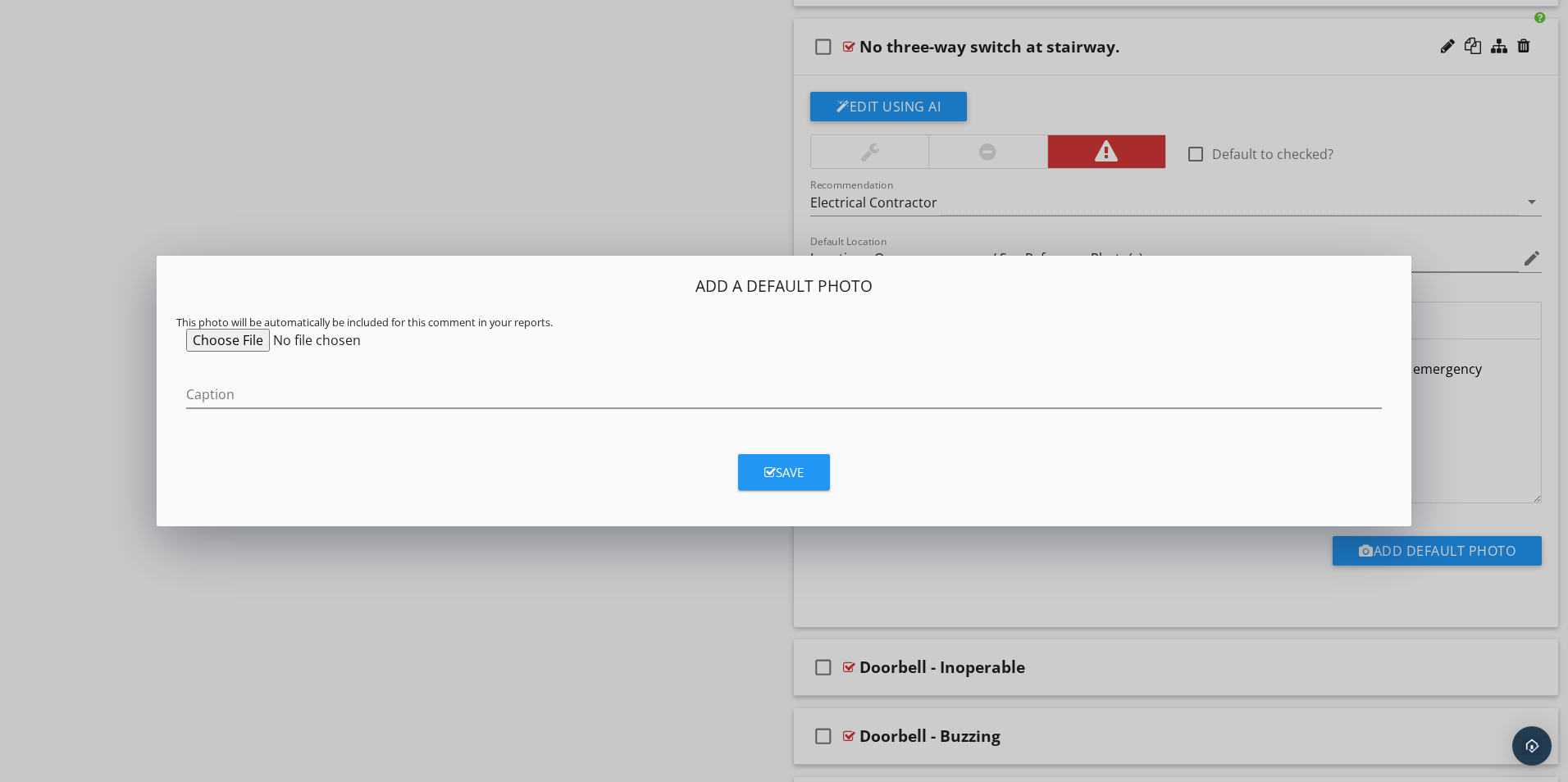
click at [226, 339] on input "file" at bounding box center [312, 340] width 251 height 23
type input "C:\fakepath\0605.jpg"
click at [233, 386] on input "Caption" at bounding box center [784, 394] width 1196 height 27
type input "3 Way Switch Illustration"
click at [788, 480] on div "Save" at bounding box center [783, 472] width 39 height 19
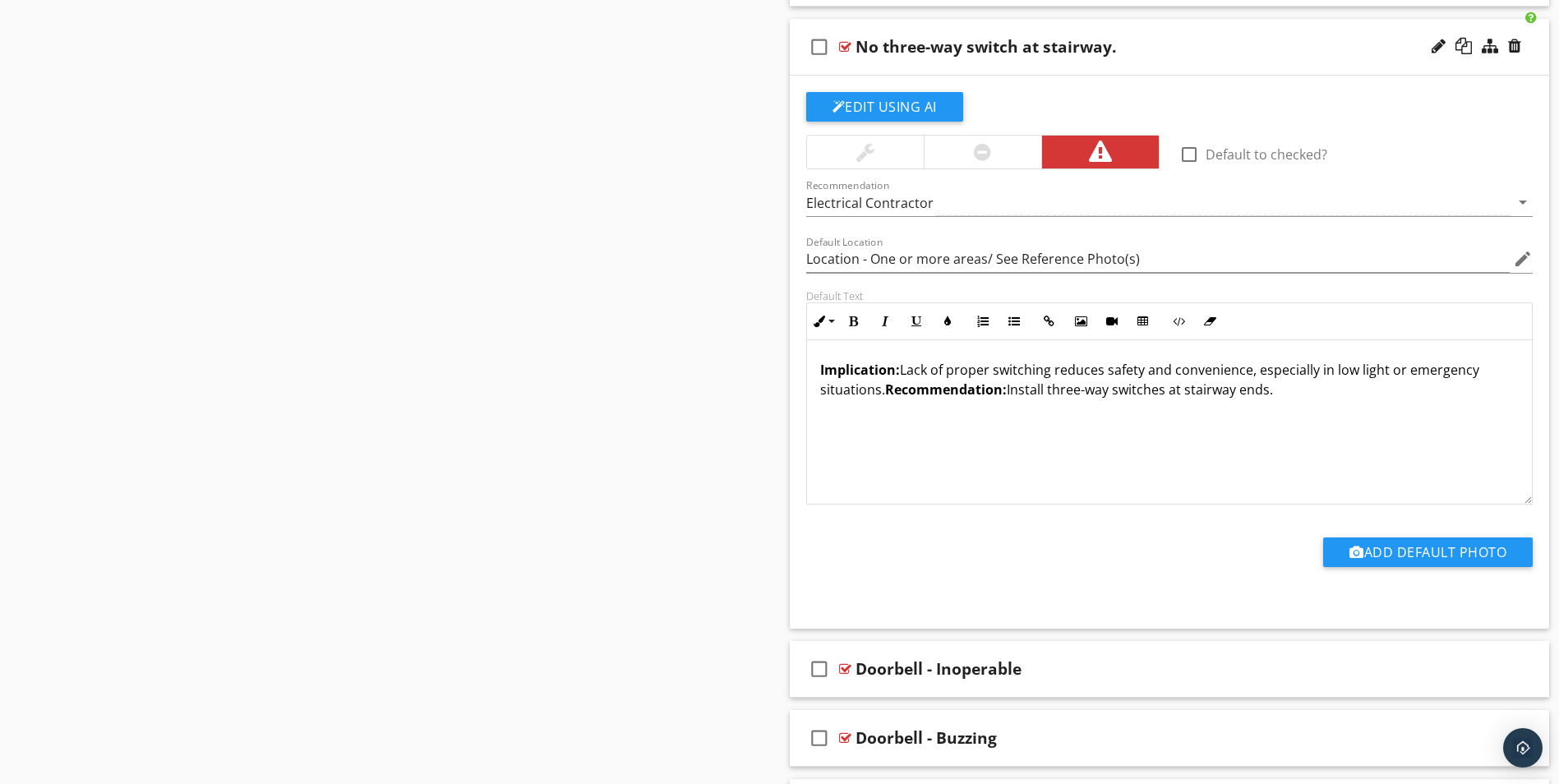
type input "Location - One or more areas/ See Reference Photo(s)"
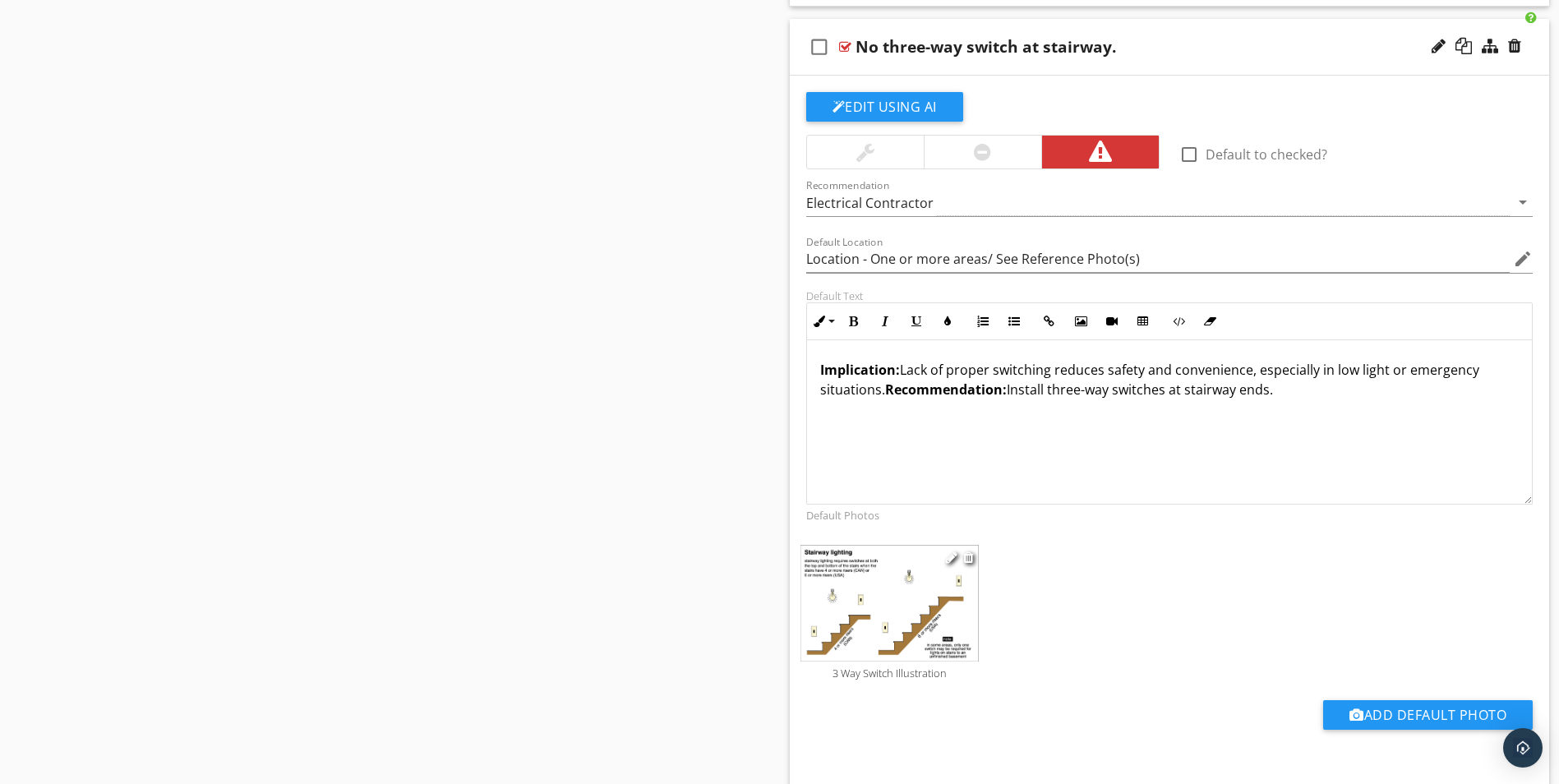
click at [876, 608] on img at bounding box center [890, 603] width 178 height 116
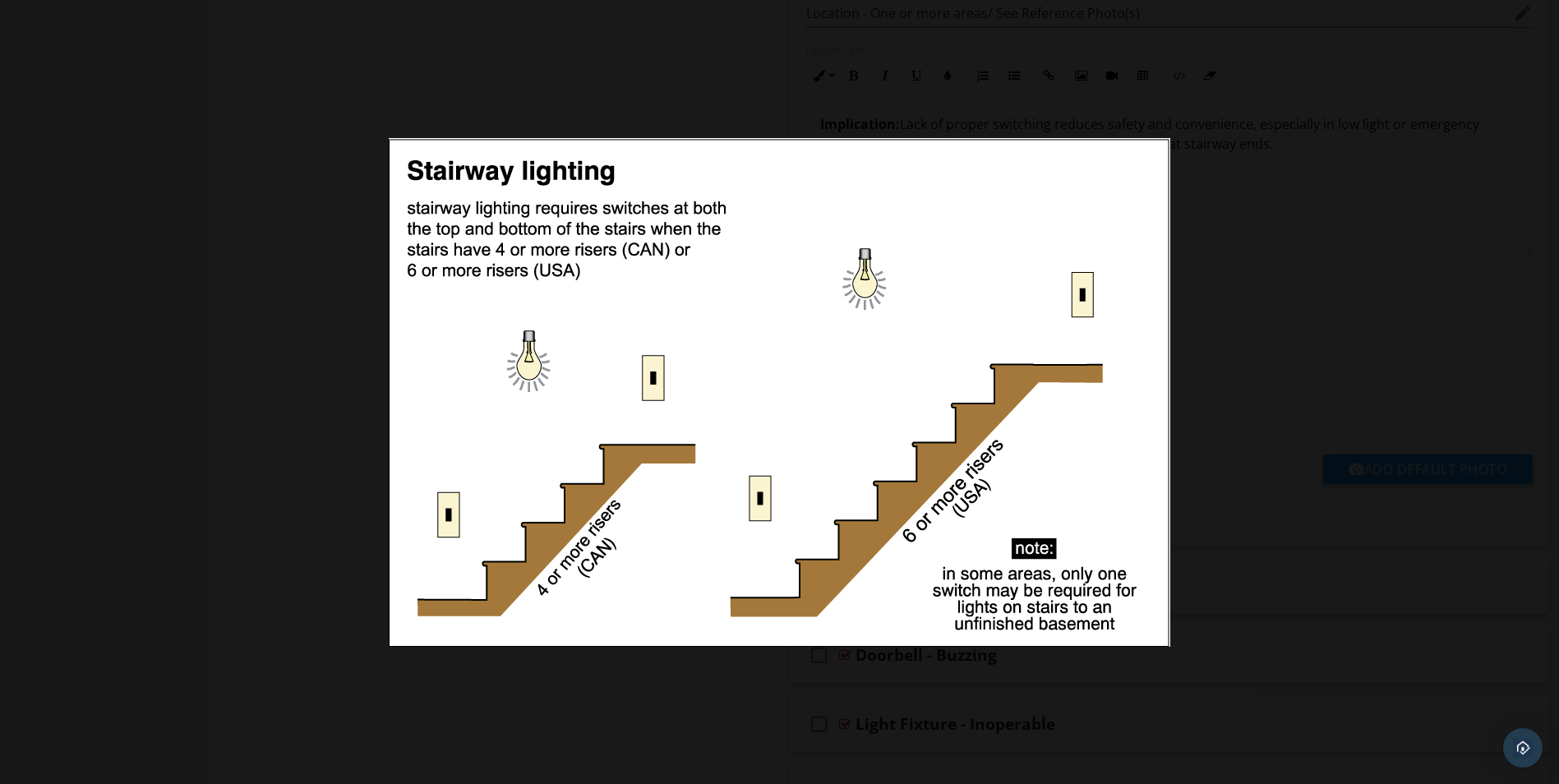
scroll to position [1563, 0]
click at [1299, 211] on div at bounding box center [779, 392] width 1559 height 784
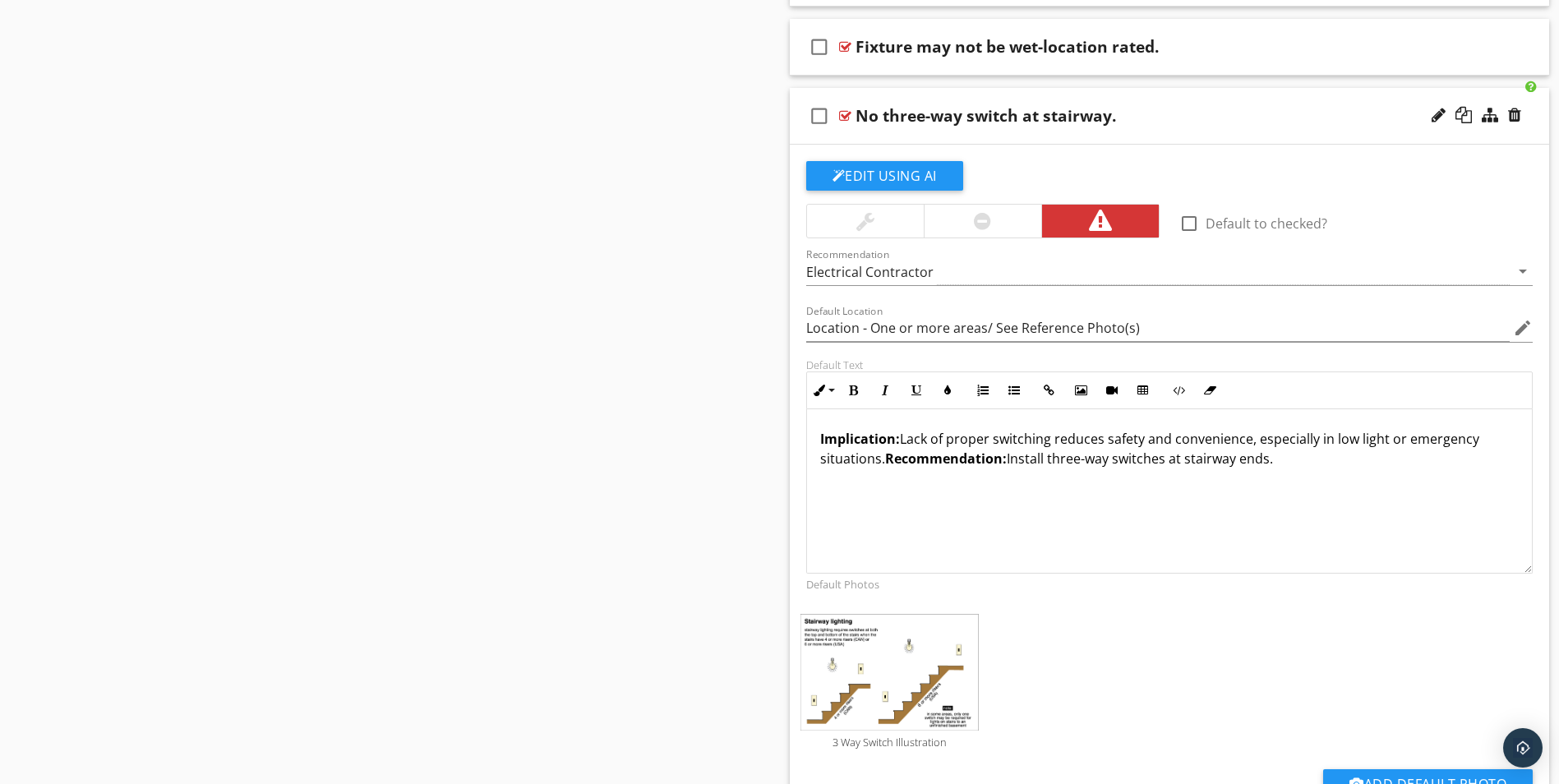
scroll to position [1152, 0]
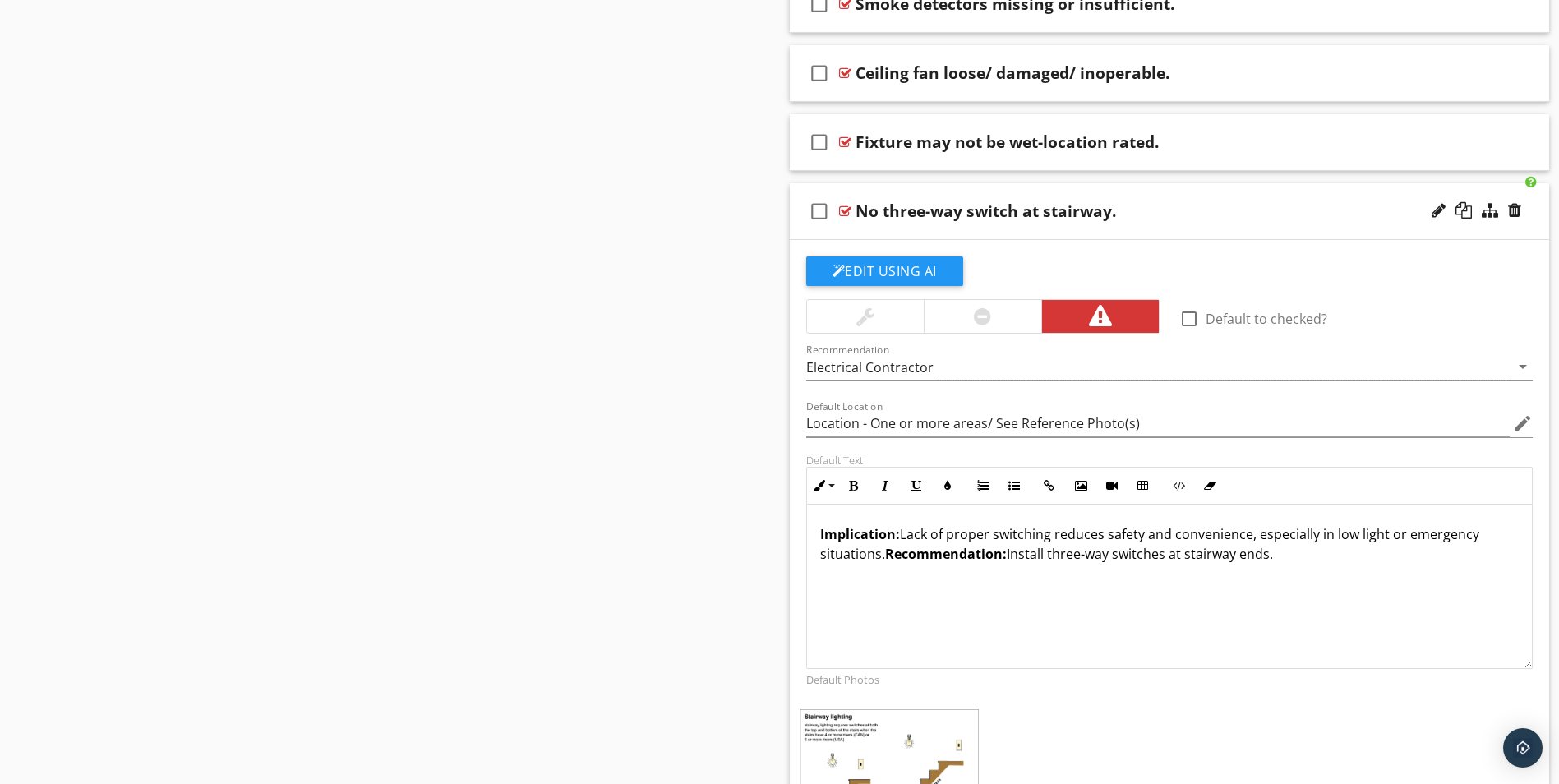
click at [1223, 208] on div "No three-way switch at stairway." at bounding box center [1128, 211] width 545 height 20
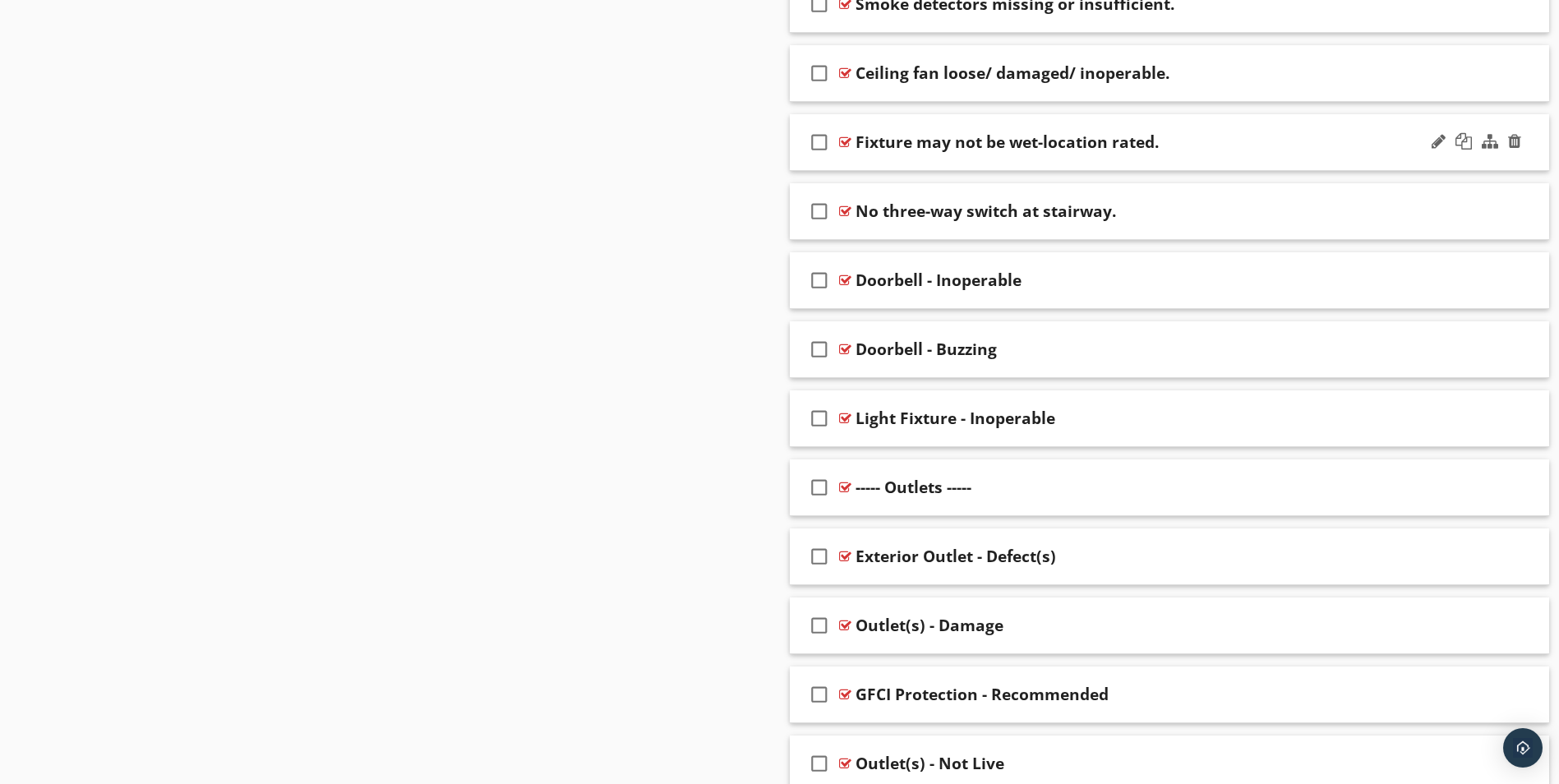
click at [1211, 150] on div "Fixture may not be wet-location rated." at bounding box center [1128, 142] width 545 height 20
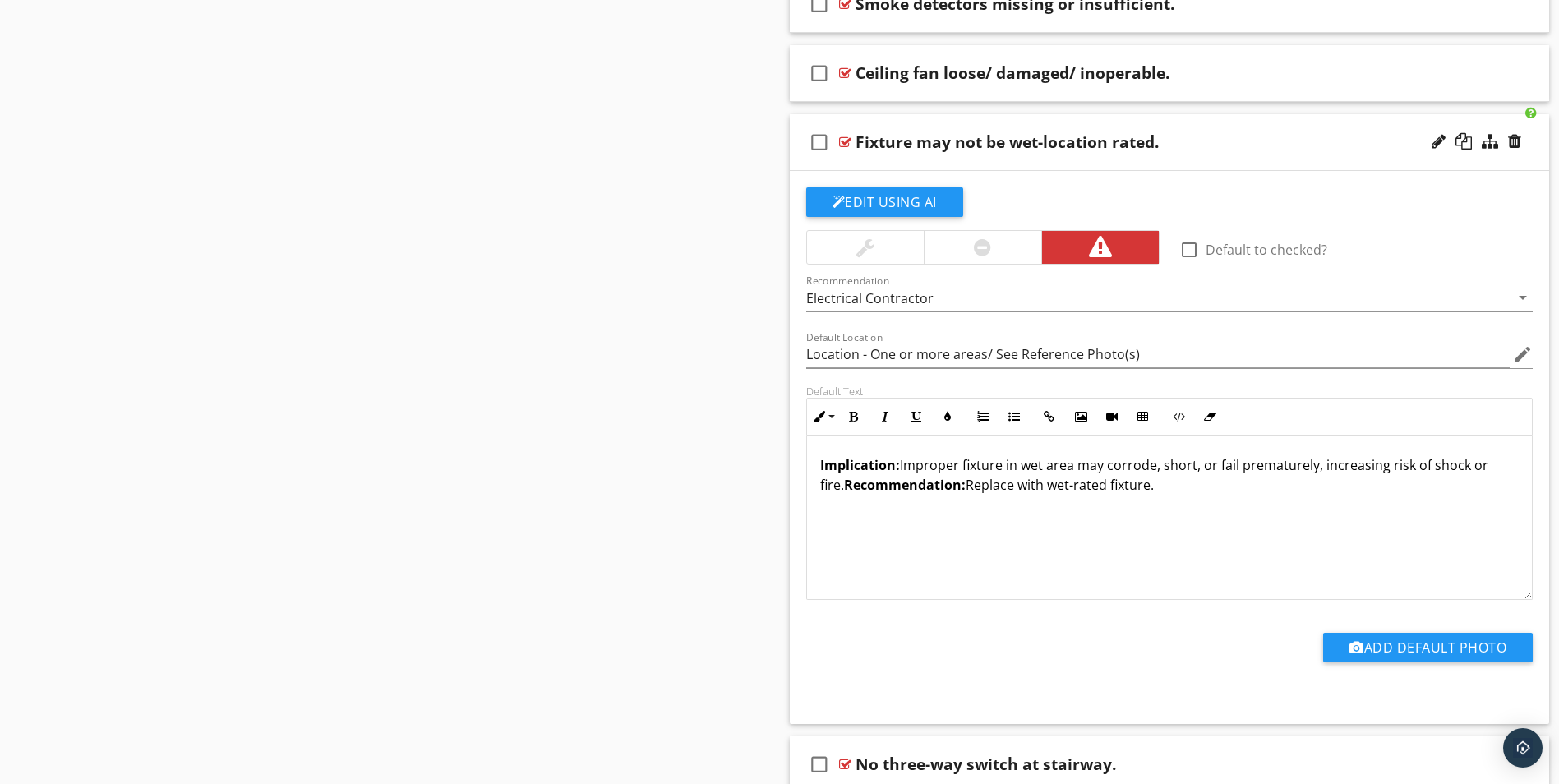
click at [921, 143] on div "Fixture may not be wet-location rated." at bounding box center [1008, 142] width 304 height 20
click at [933, 140] on div "Fixture may not be wet-location rated." at bounding box center [1008, 142] width 304 height 20
click at [906, 139] on input "Fixture may not be wet-location rated." at bounding box center [1128, 144] width 545 height 27
type input "Location - One or more areas/ See Reference Photo(s)"
type input "Fixture ay not be wet-location rated."
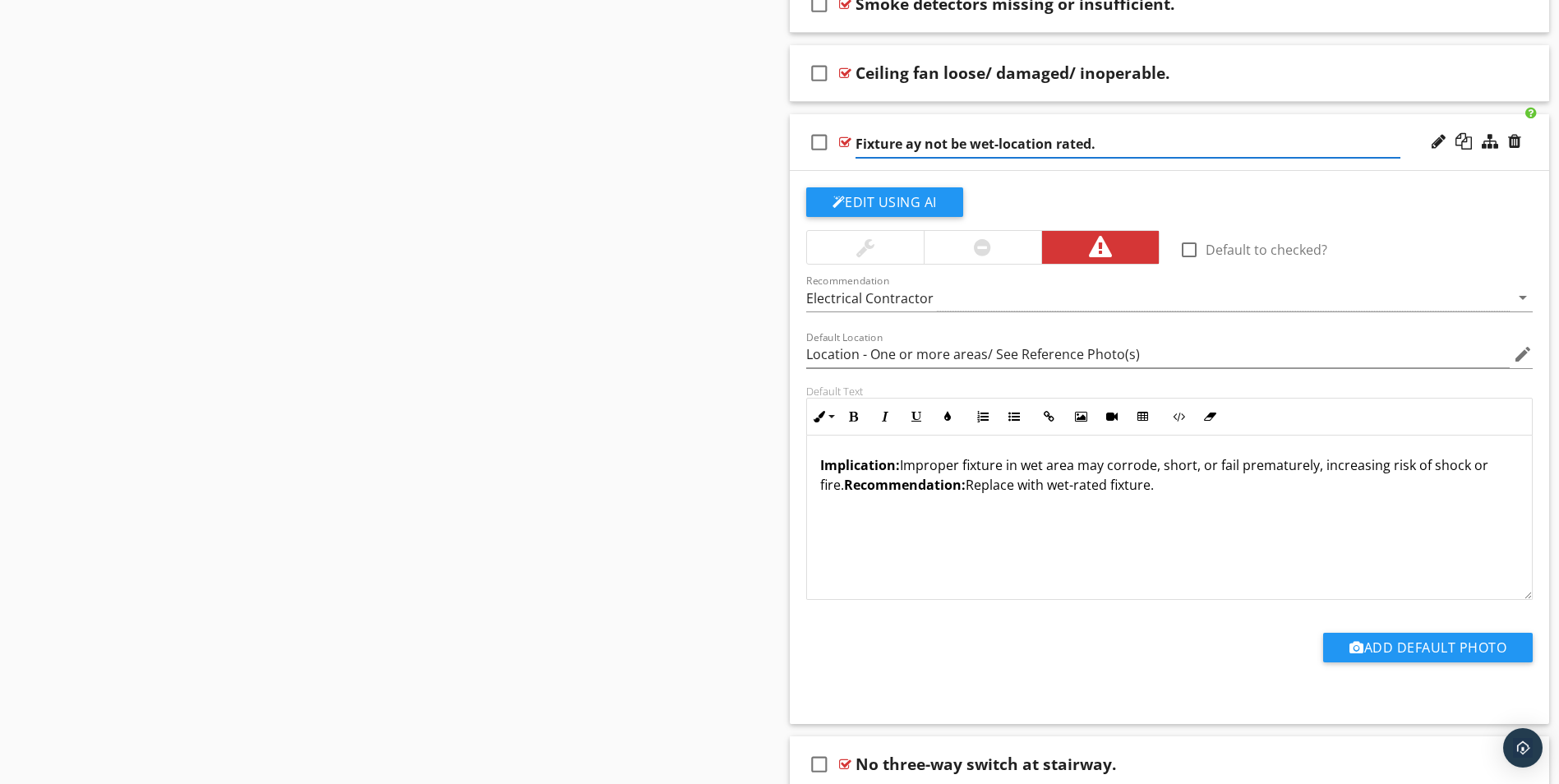
type input "Location - One or more areas/ See Reference Photo(s)"
type input "Fixture y not be wet-location rated."
type input "Location - One or more areas/ See Reference Photo(s)"
type input "Fixture not be wet-location rated."
type input "Location - One or more areas/ See Reference Photo(s)"
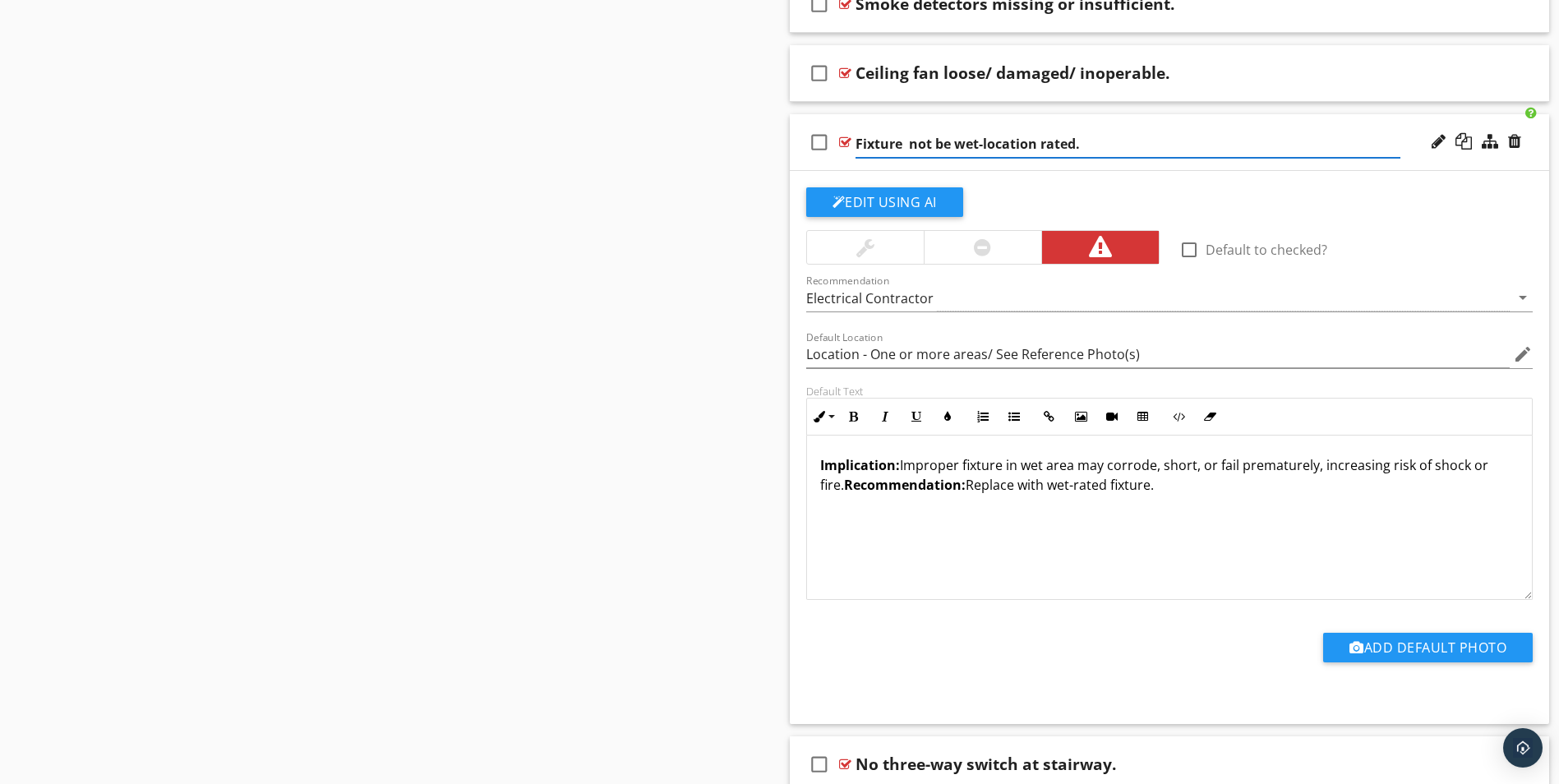
type input "Fixture not be wet-location rated."
type input "Location - One or more areas/ See Reference Photo(s)"
type input "Fixture ot be wet-location rated."
type input "Location - One or more areas/ See Reference Photo(s)"
type input "Fixture t be wet-location rated."
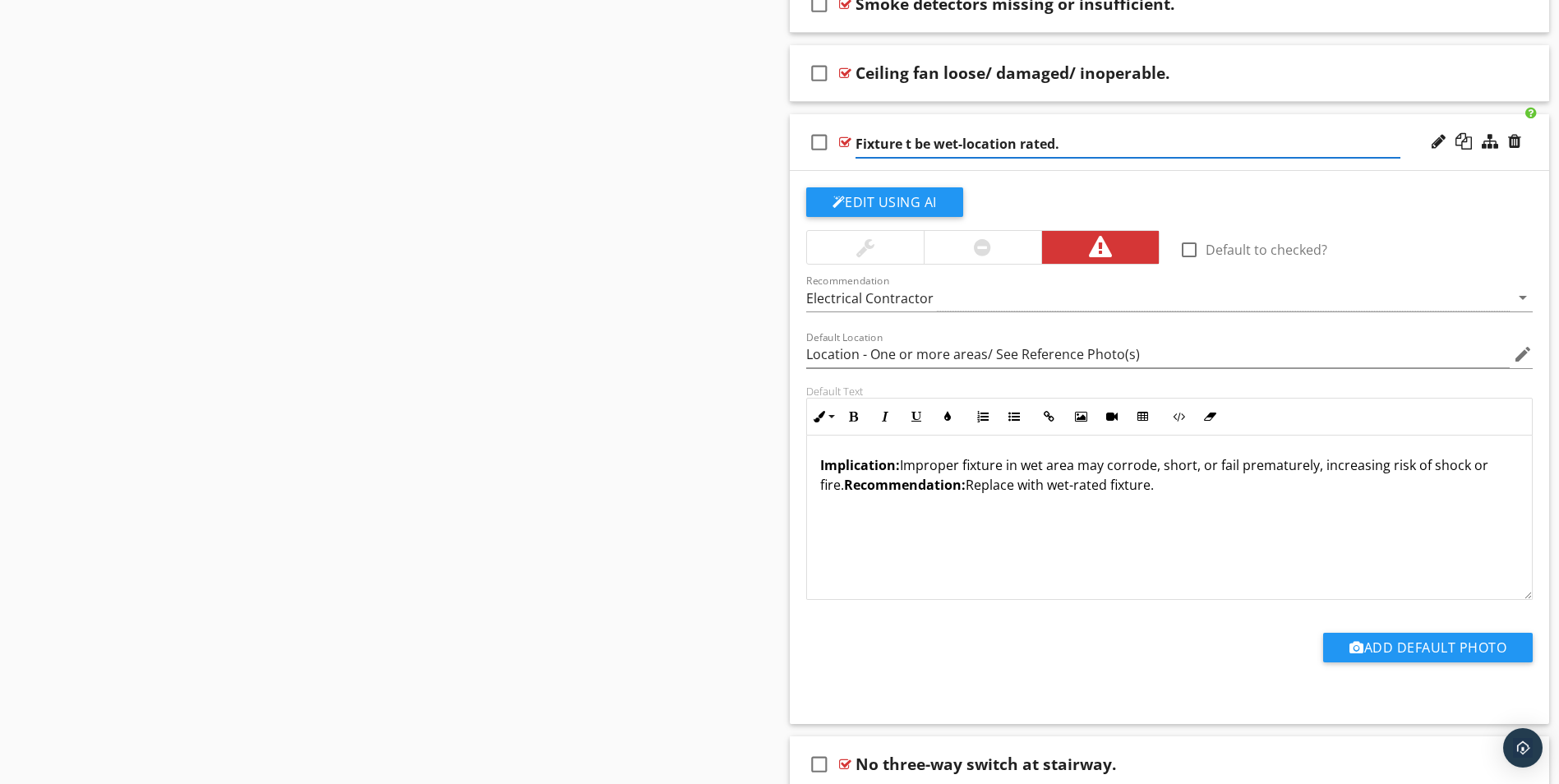
type input "Location - One or more areas/ See Reference Photo(s)"
type input "Fixture be wet-location rated."
type input "Location - One or more areas/ See Reference Photo(s)"
type input "Fixture be wet-location rated."
type input "Location - One or more areas/ See Reference Photo(s)"
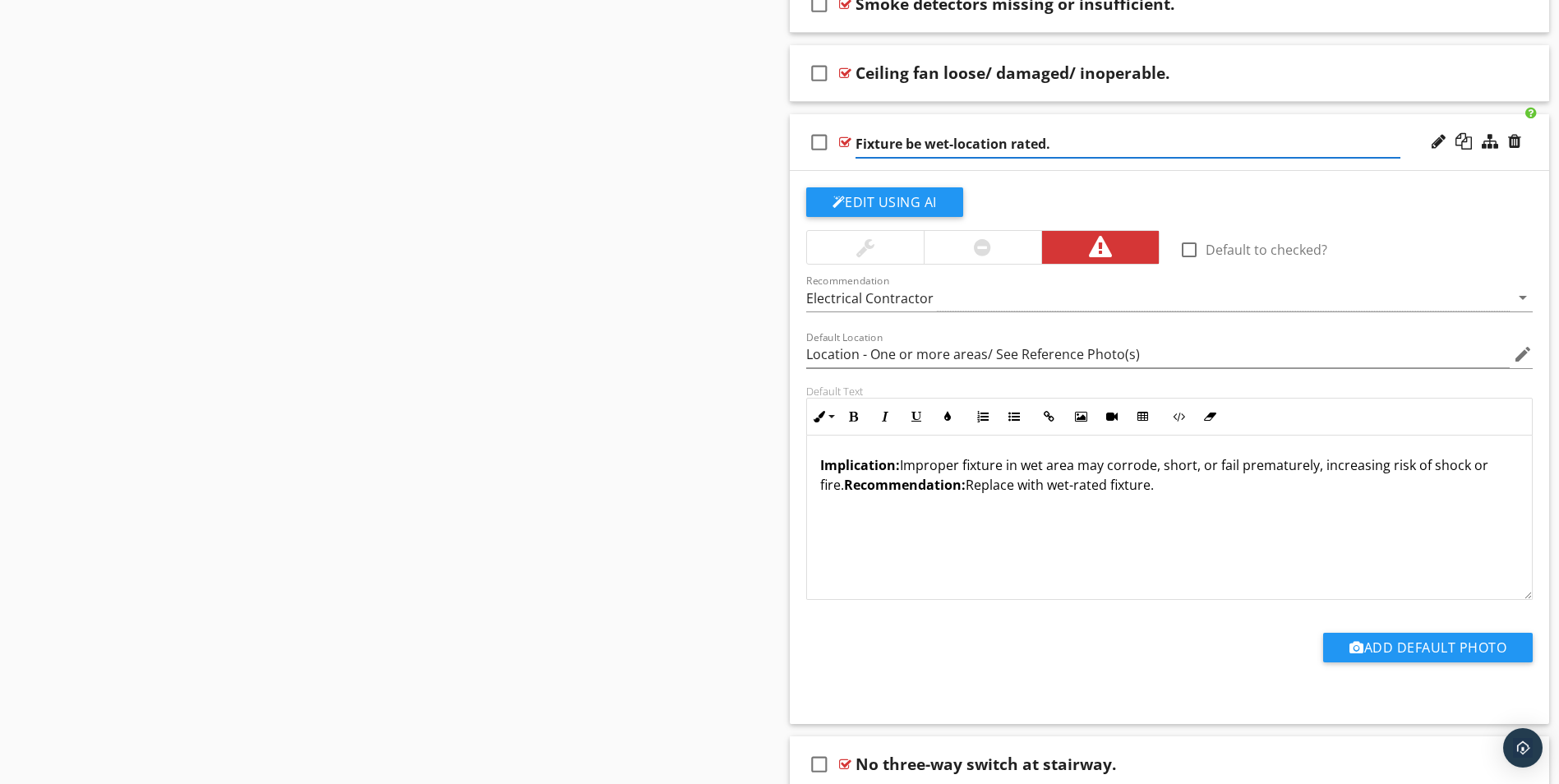
type input "Fixture e wet-location rated."
type input "Location - One or more areas/ See Reference Photo(s)"
type input "Fixture wet-location rated."
type input "Location - One or more areas/ See Reference Photo(s)"
type input "Fixture wet-location rated."
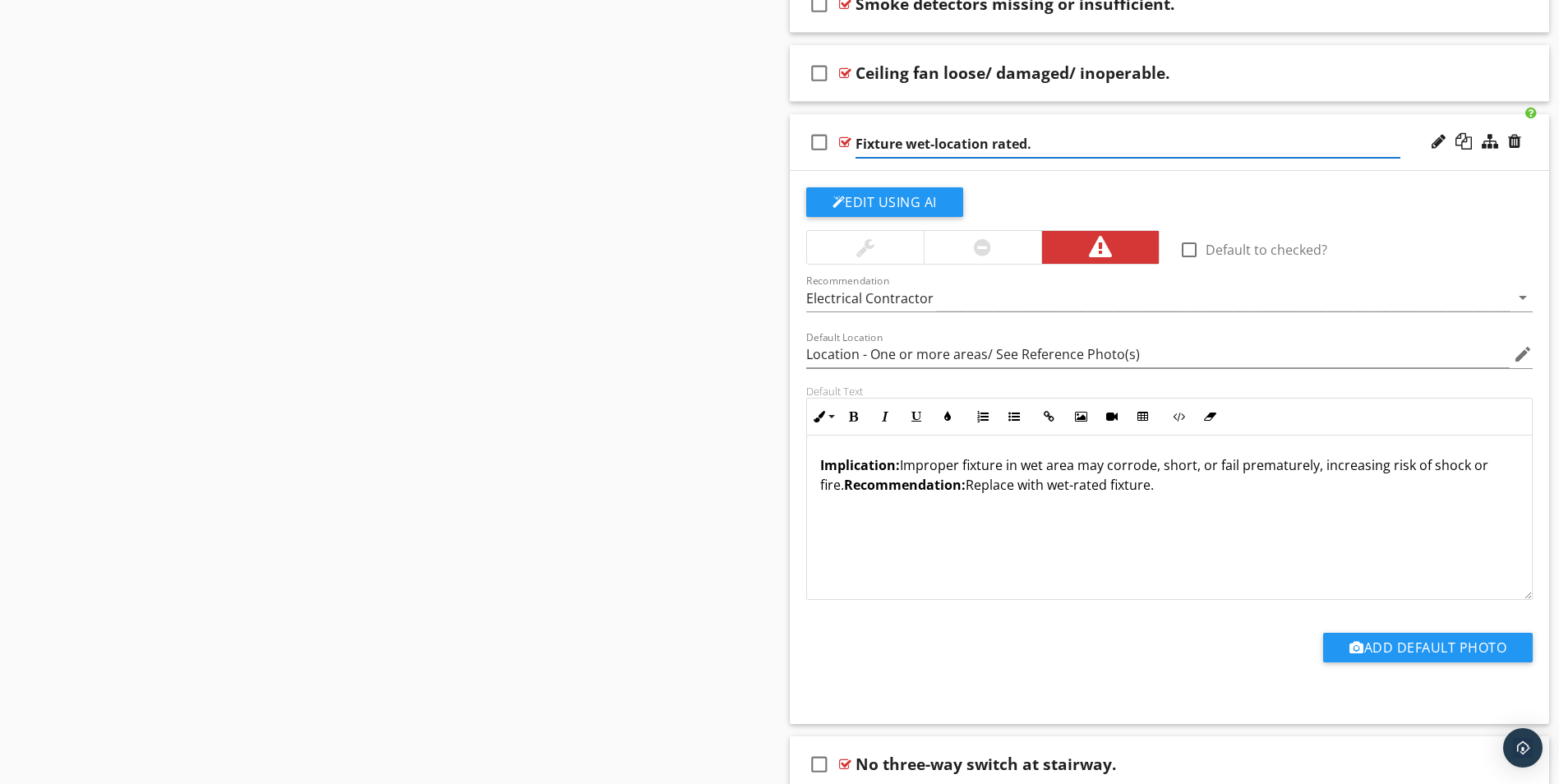
type input "Location - One or more areas/ See Reference Photo(s)"
type input "Fixture et-location rated."
type input "Location - One or more areas/ See Reference Photo(s)"
type input "Fixture t-location rated."
type input "Location - One or more areas/ See Reference Photo(s)"
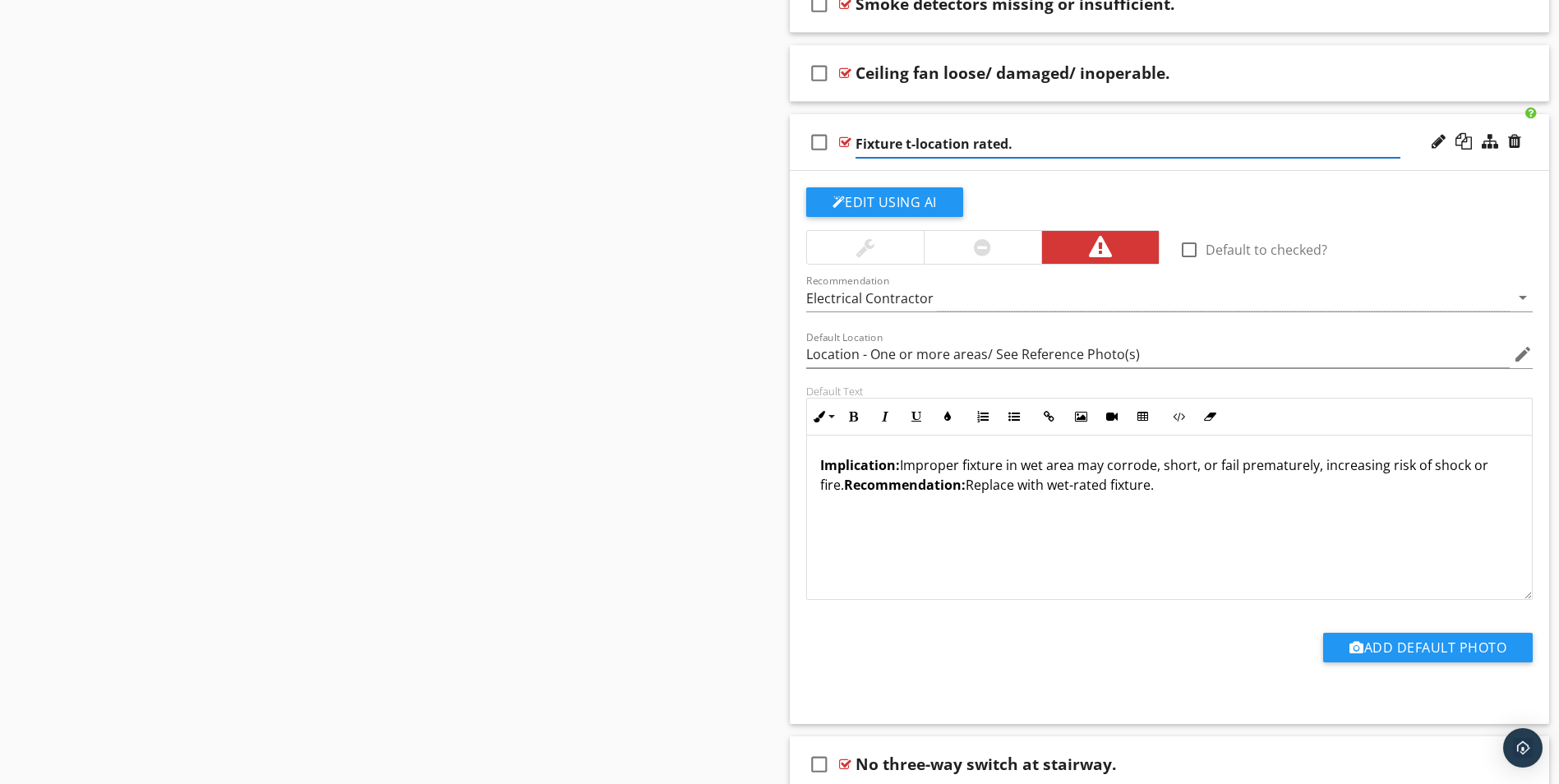
type input "Fixture -location rated."
type input "Location - One or more areas/ See Reference Photo(s)"
type input "Fixture location rated."
type input "Location - One or more areas/ See Reference Photo(s)"
type input "Fixture ocation rated."
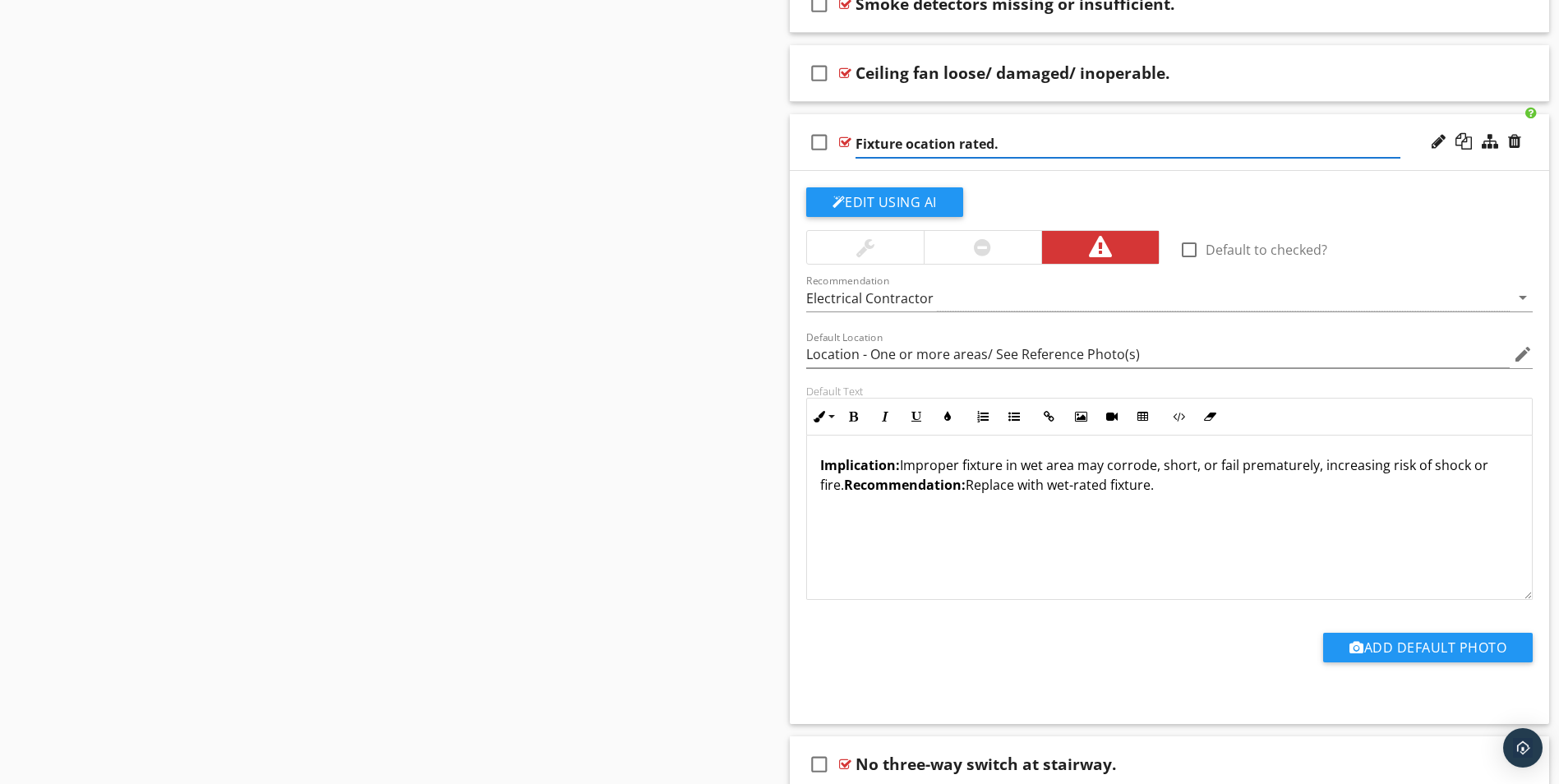
type input "Location - One or more areas/ See Reference Photo(s)"
type input "Fixture cation rated."
type input "Location - One or more areas/ See Reference Photo(s)"
type input "Fixture ation rated."
type input "Location - One or more areas/ See Reference Photo(s)"
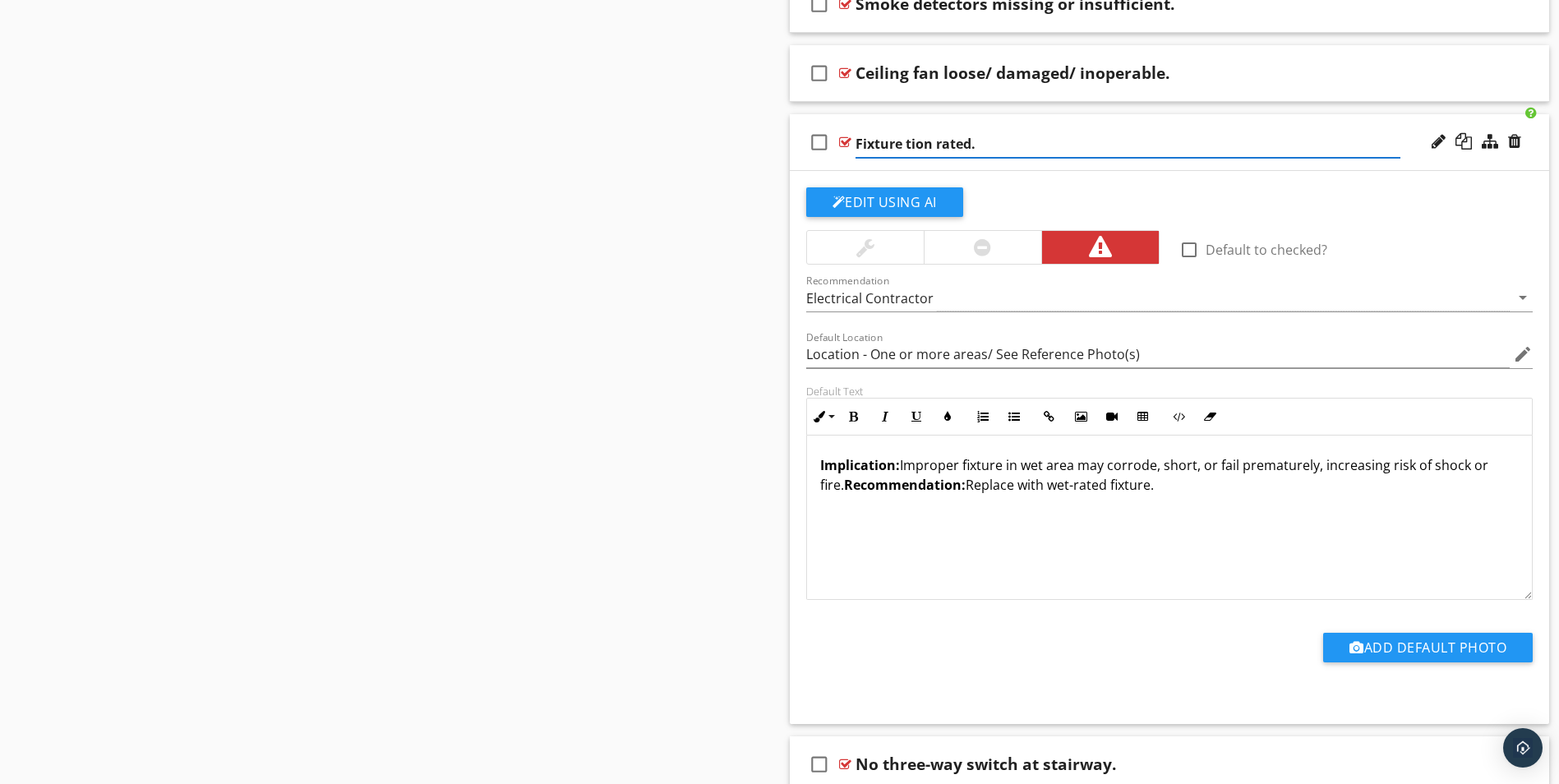
type input "Fixture ion rated."
type input "Location - One or more areas/ See Reference Photo(s)"
type input "Fixture on rated."
type input "Location - One or more areas/ See Reference Photo(s)"
type input "Fixture n rated."
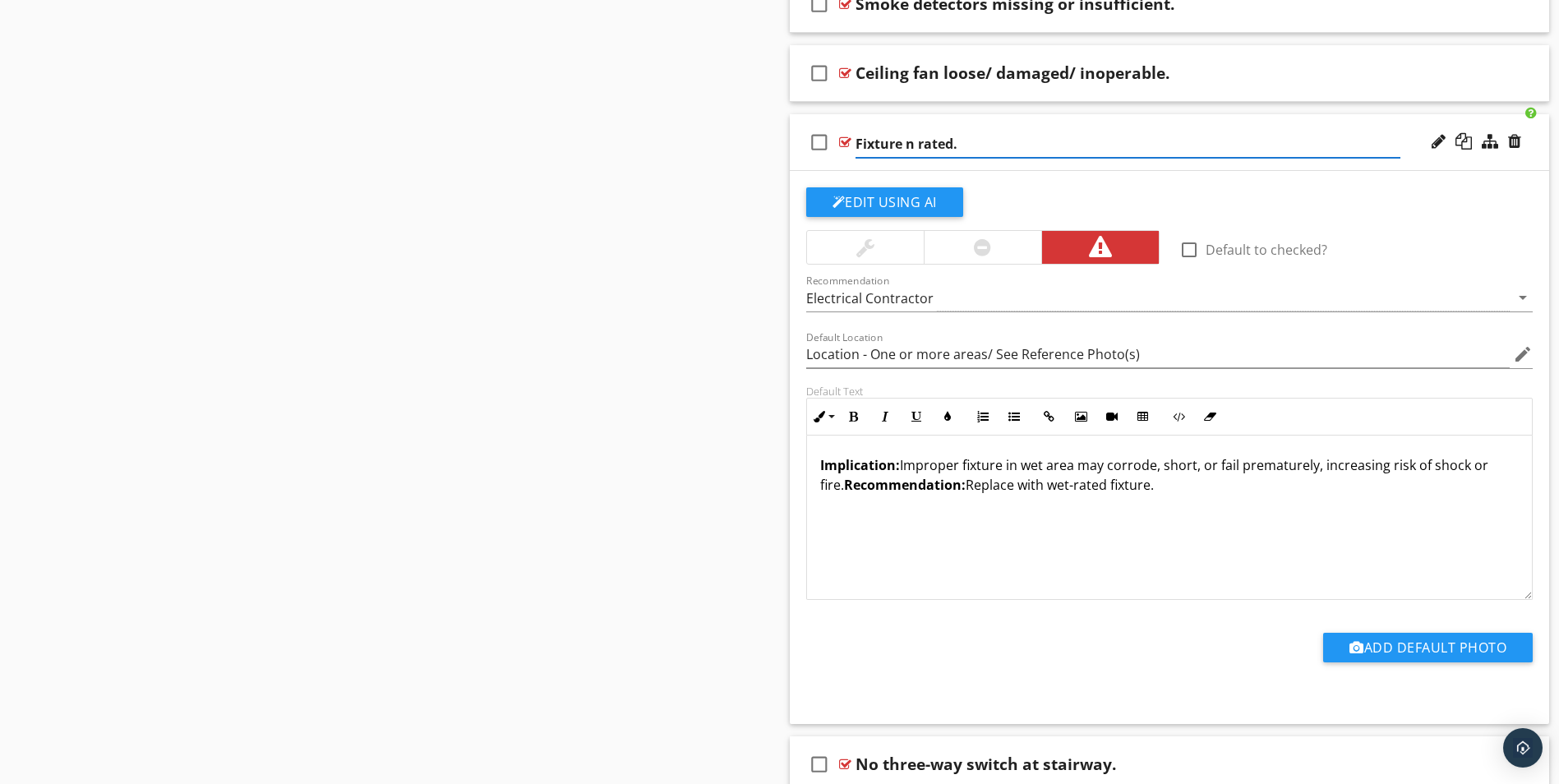
type input "Location - One or more areas/ See Reference Photo(s)"
type input "Fixture rated."
type input "Location - One or more areas/ See Reference Photo(s)"
type input "Fixture rated."
type input "Location - One or more areas/ See Reference Photo(s)"
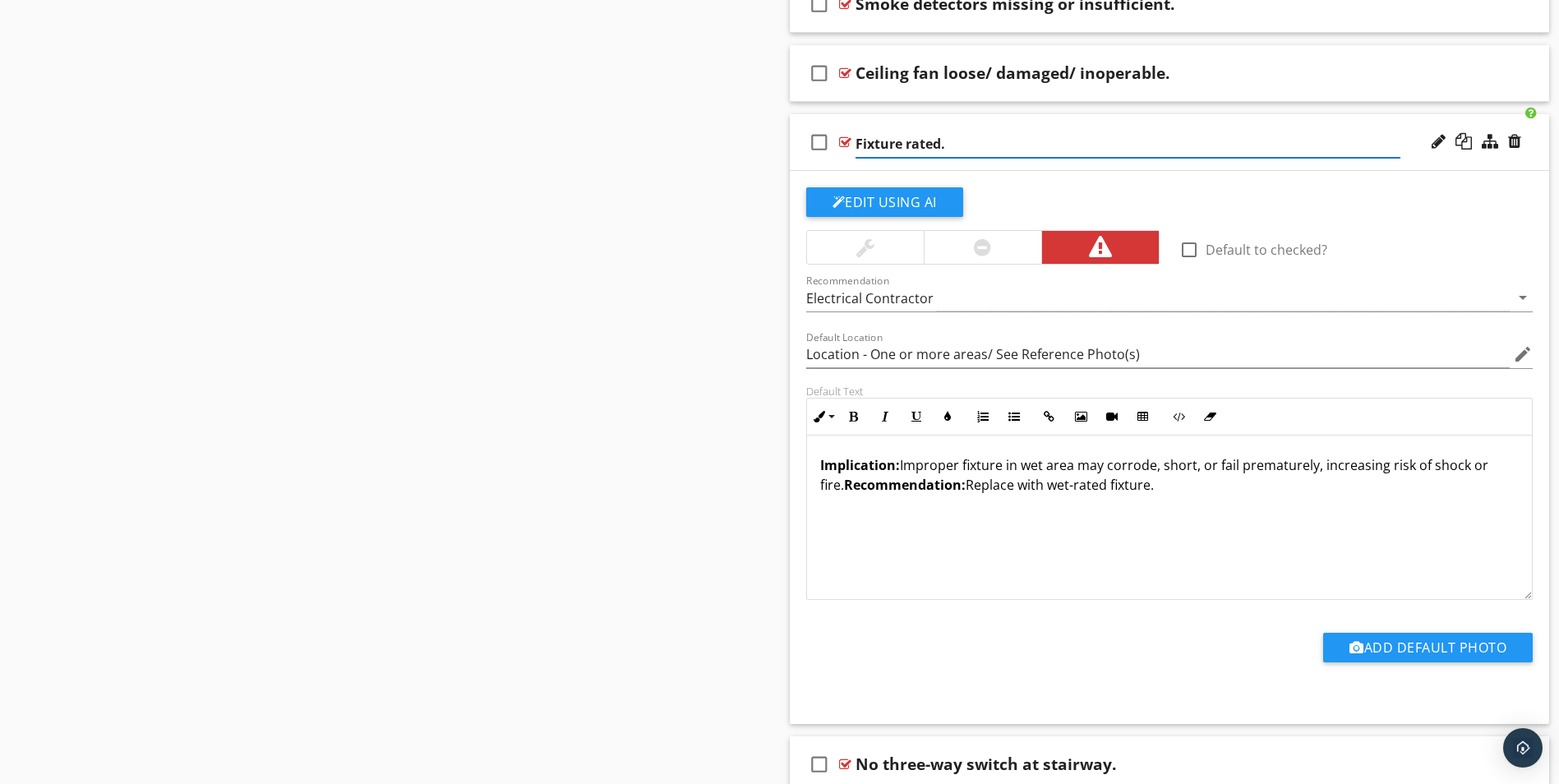
type input "Fixture ated."
type input "Location - One or more areas/ See Reference Photo(s)"
type input "Fixture [PERSON_NAME]."
type input "Location - One or more areas/ See Reference Photo(s)"
type input "Fixture ed."
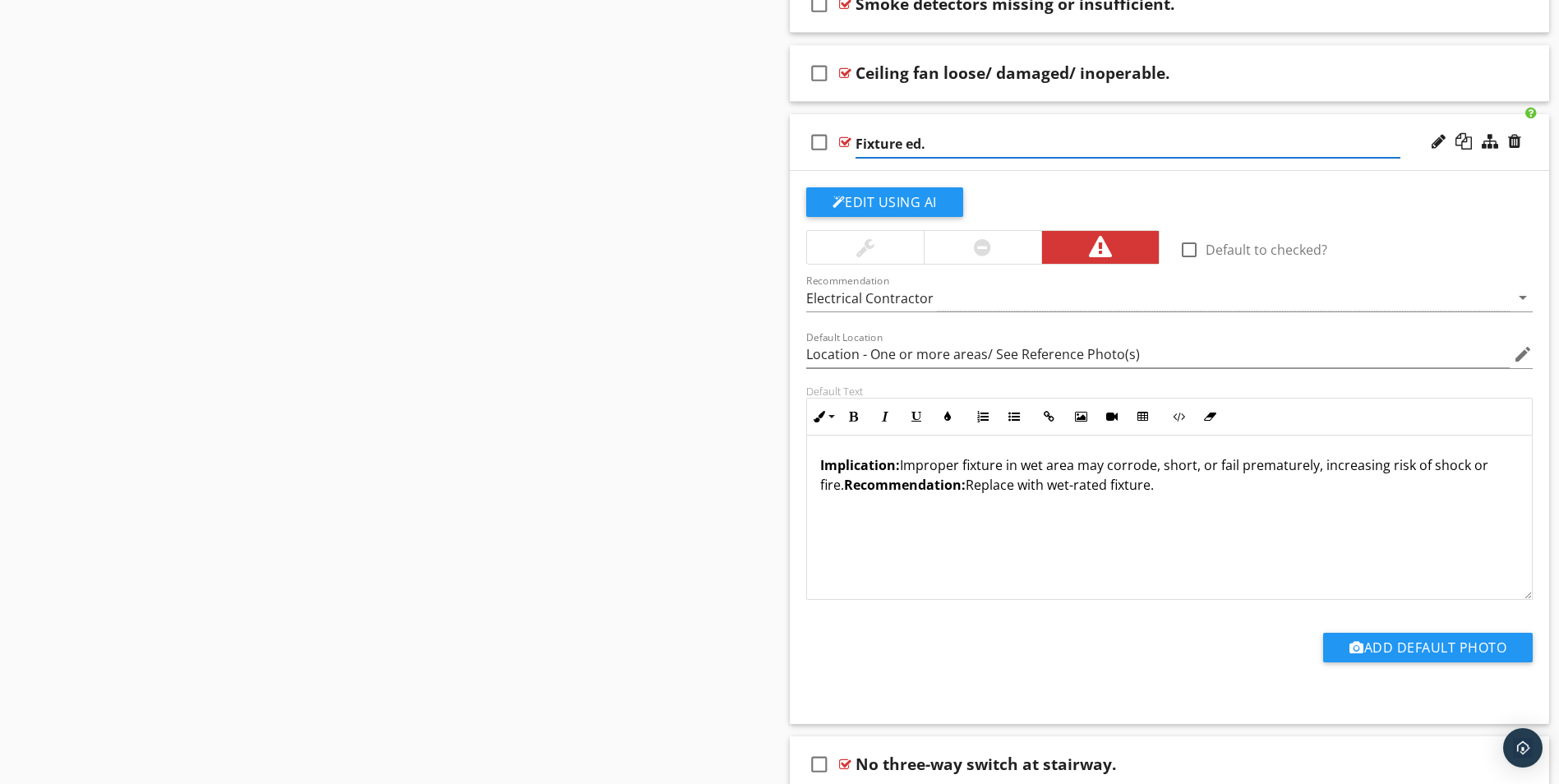
type input "Location - One or more areas/ See Reference Photo(s)"
type input "Fixture d."
type input "Location - One or more areas/ See Reference Photo(s)"
type input "Fixture ."
type input "Location - One or more areas/ See Reference Photo(s)"
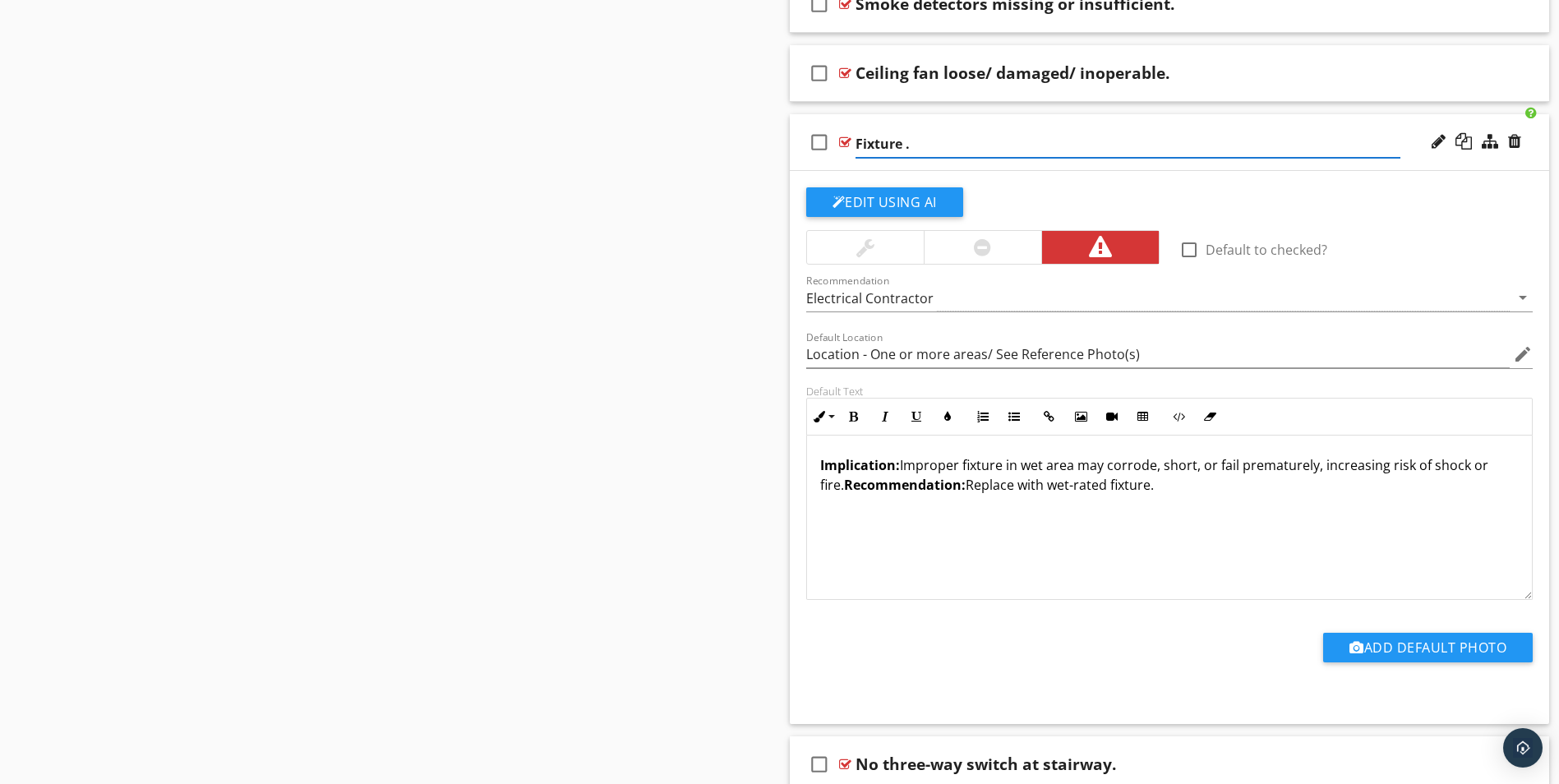
type input "Fixture"
type input "Location - One or more areas/ See Reference Photo(s)"
type input "Fixture t"
type input "Location - One or more areas/ See Reference Photo(s)"
type input "Fixture to"
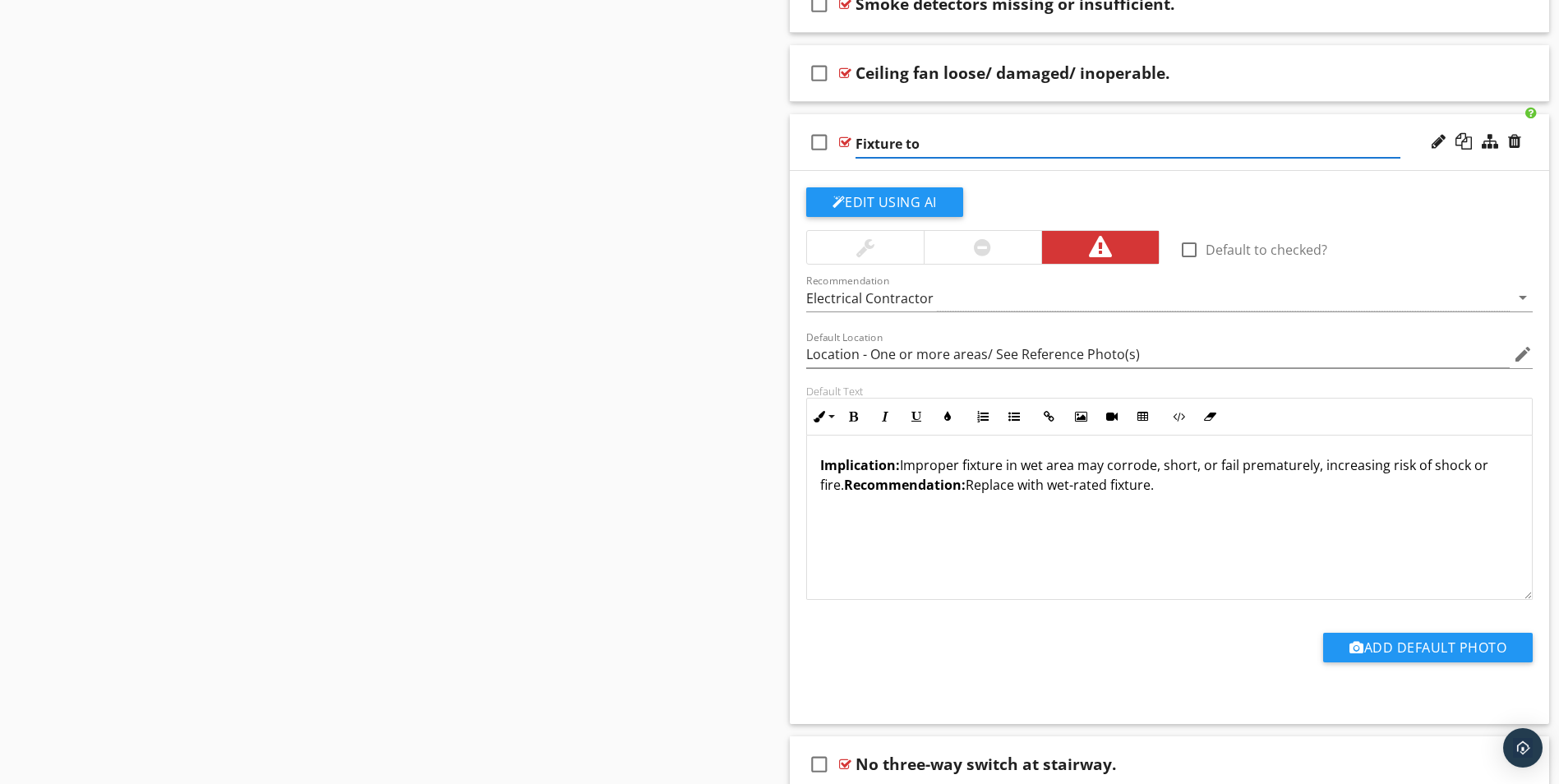
type input "Location - One or more areas/ See Reference Photo(s)"
type input "Fixture too"
type input "Location - One or more areas/ See Reference Photo(s)"
type input "Fixture too"
type input "Location - One or more areas/ See Reference Photo(s)"
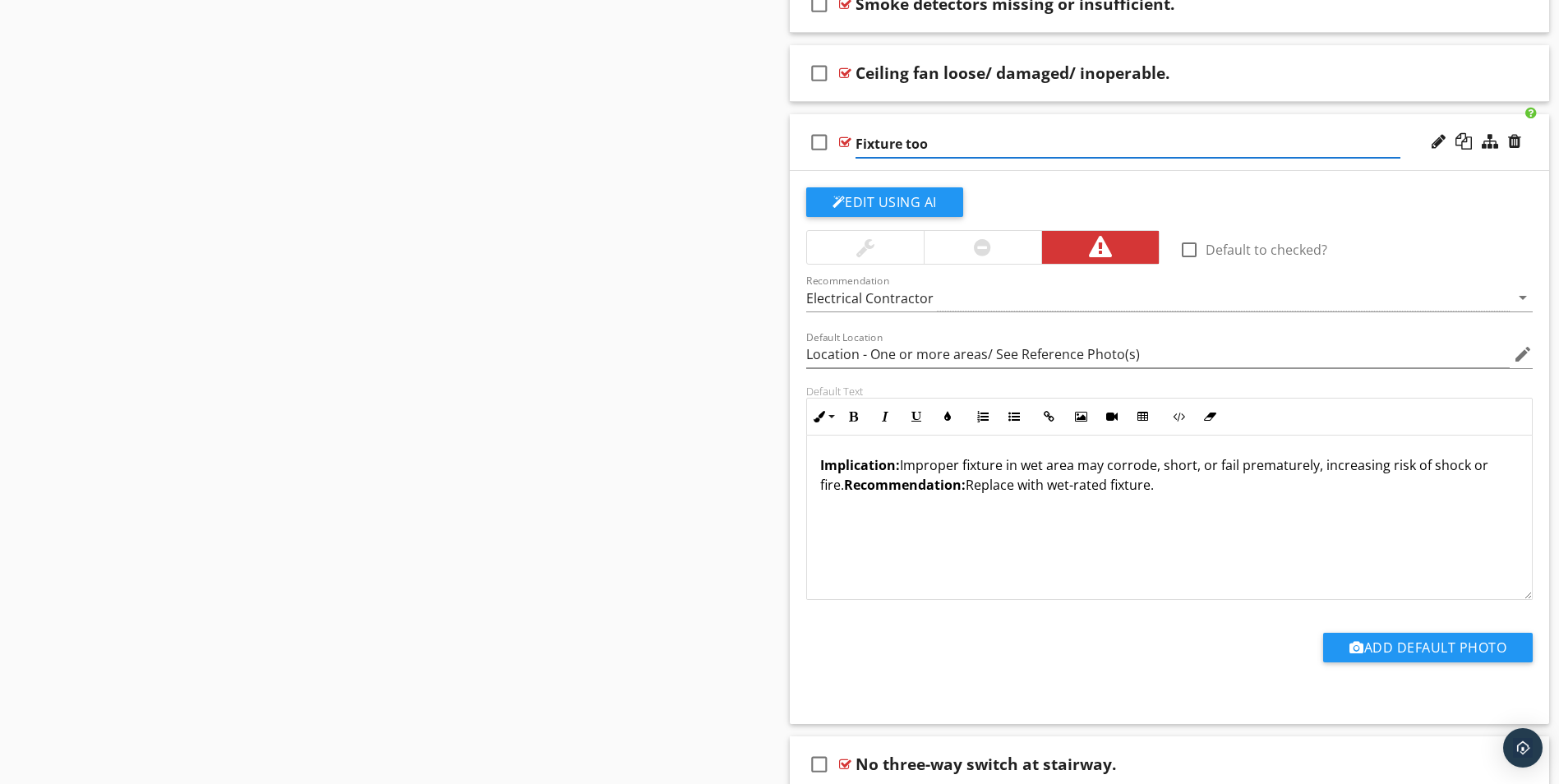
type input "Fixture too c"
type input "Location - One or more areas/ See Reference Photo(s)"
type input "Fixture too cl"
type input "Location - One or more areas/ See Reference Photo(s)"
type input "Fixture too clo"
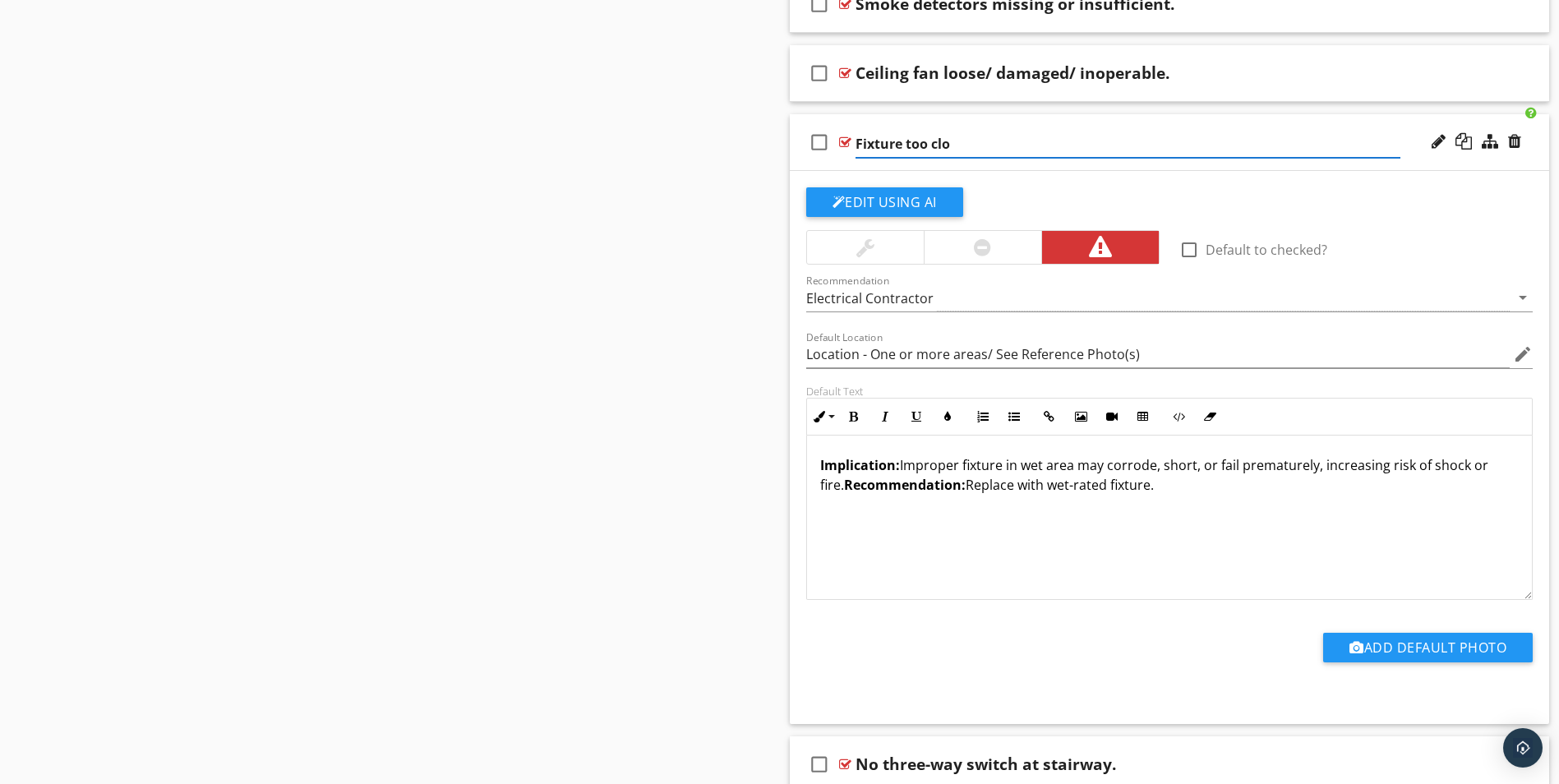
type input "Location - One or more areas/ See Reference Photo(s)"
type input "Fixture too clos"
type input "Location - One or more areas/ See Reference Photo(s)"
type input "Fixture too close"
type input "Location - One or more areas/ See Reference Photo(s)"
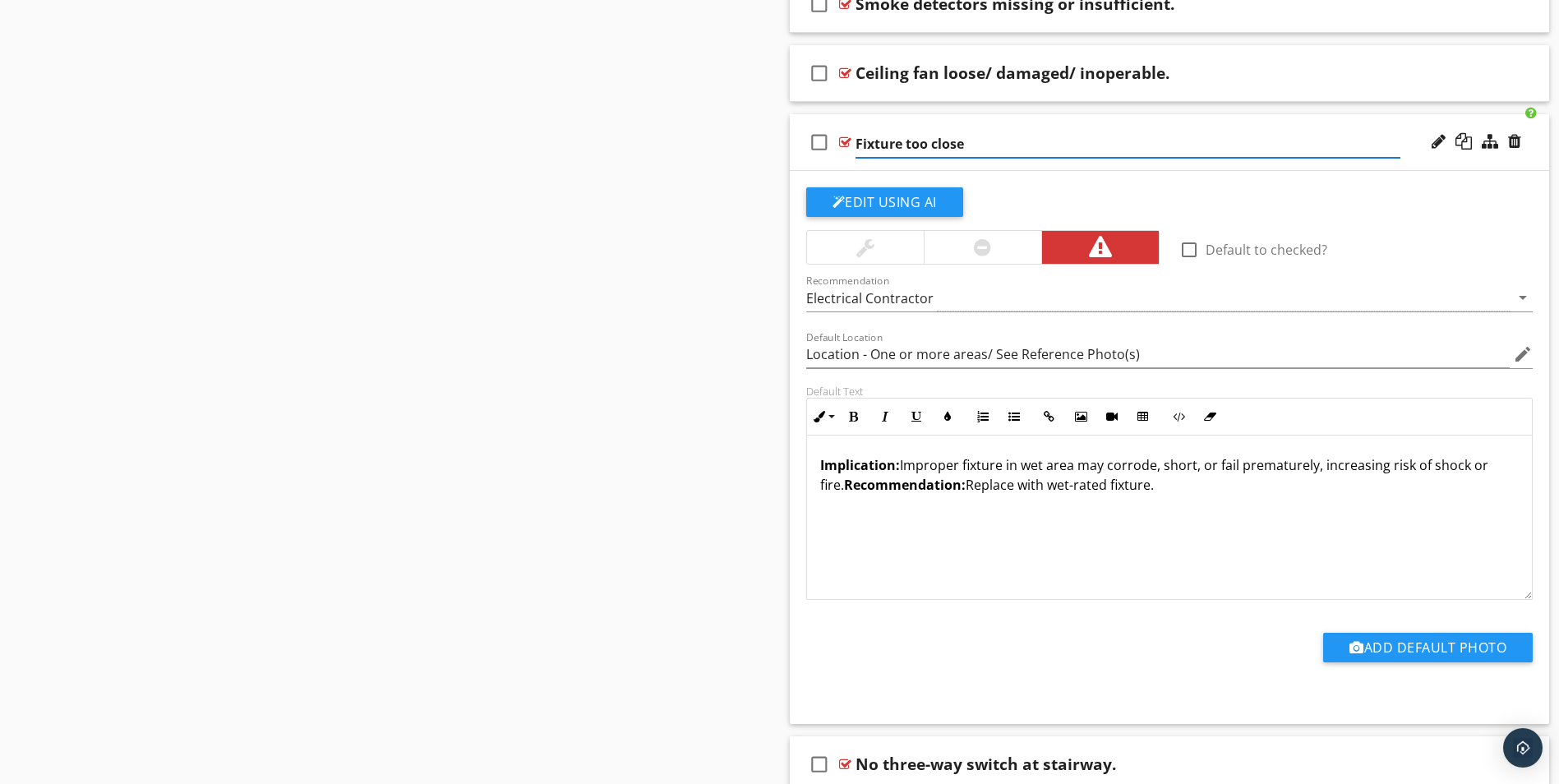
type input "Fixture too close"
type input "Location - One or more areas/ See Reference Photo(s)"
type input "Fixture too close t"
type input "Location - One or more areas/ See Reference Photo(s)"
type input "Fixture too close to"
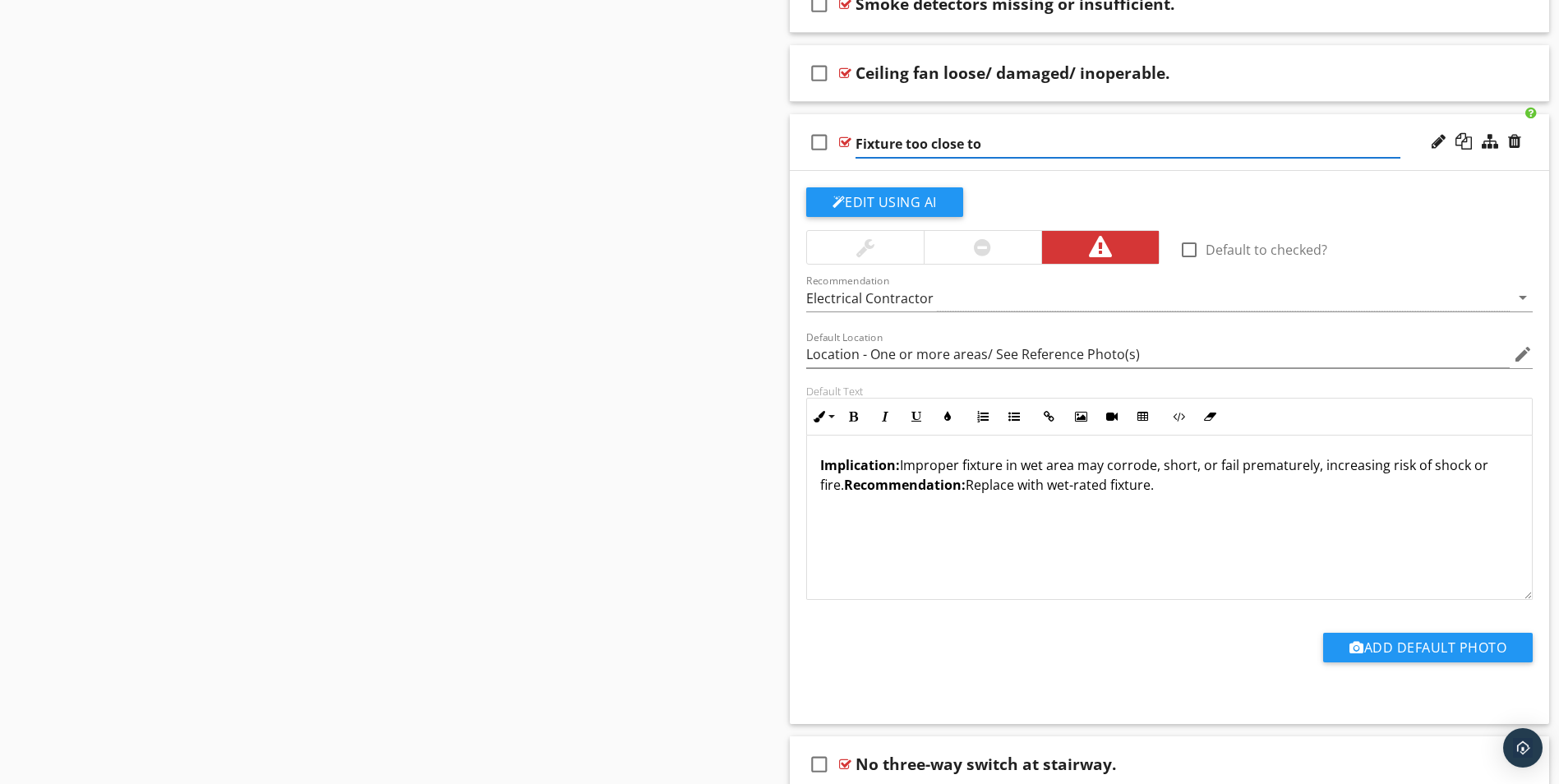
type input "Location - One or more areas/ See Reference Photo(s)"
type input "Fixture too close to"
type input "Location - One or more areas/ See Reference Photo(s)"
type input "Fixture too close to b"
type input "Location - One or more areas/ See Reference Photo(s)"
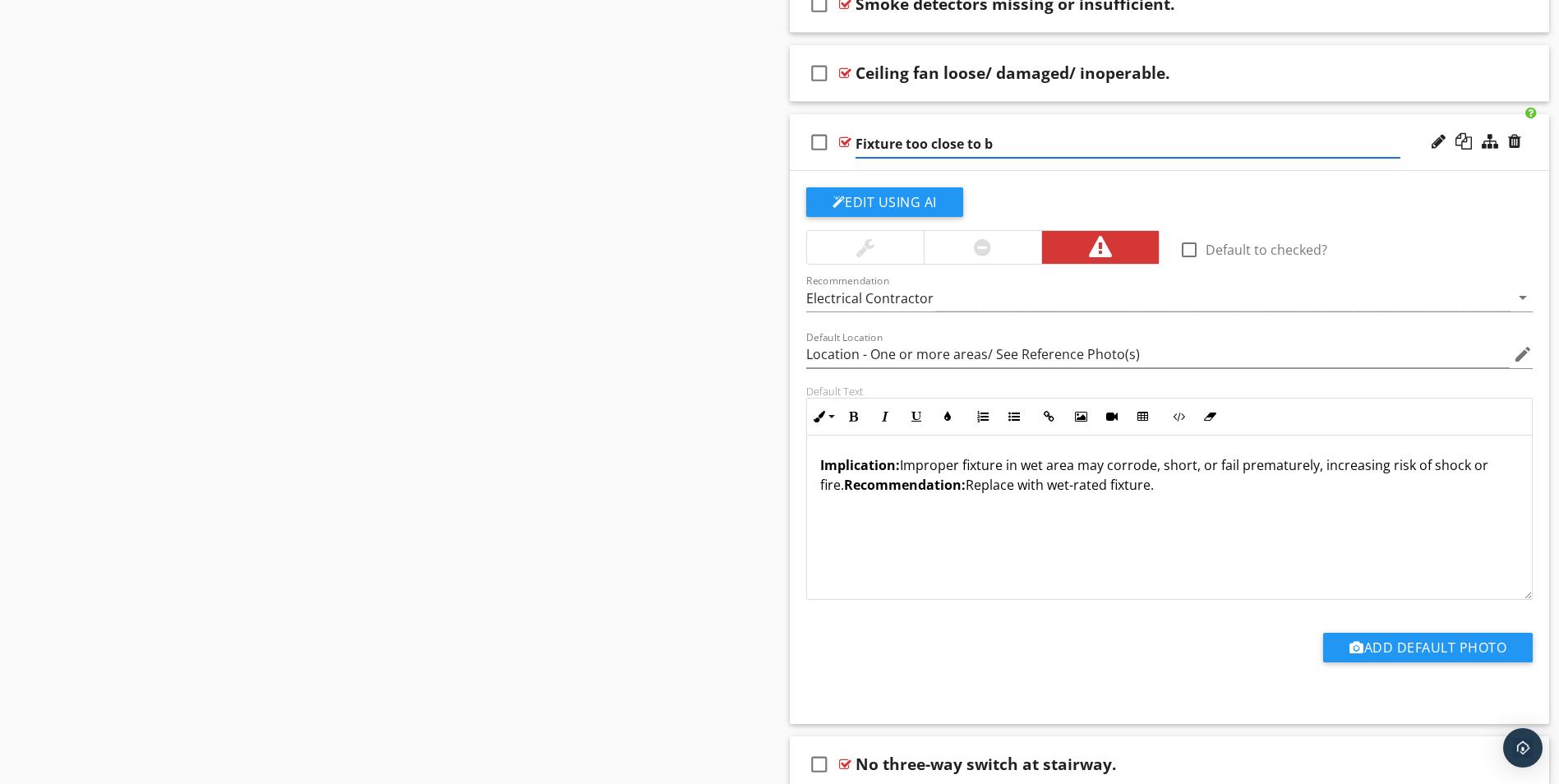
type input "Fixture too close to ba"
type input "Location - One or more areas/ See Reference Photo(s)"
type input "Fixture too close to bat"
type input "Location - One or more areas/ See Reference Photo(s)"
type input "Fixture too close to bath"
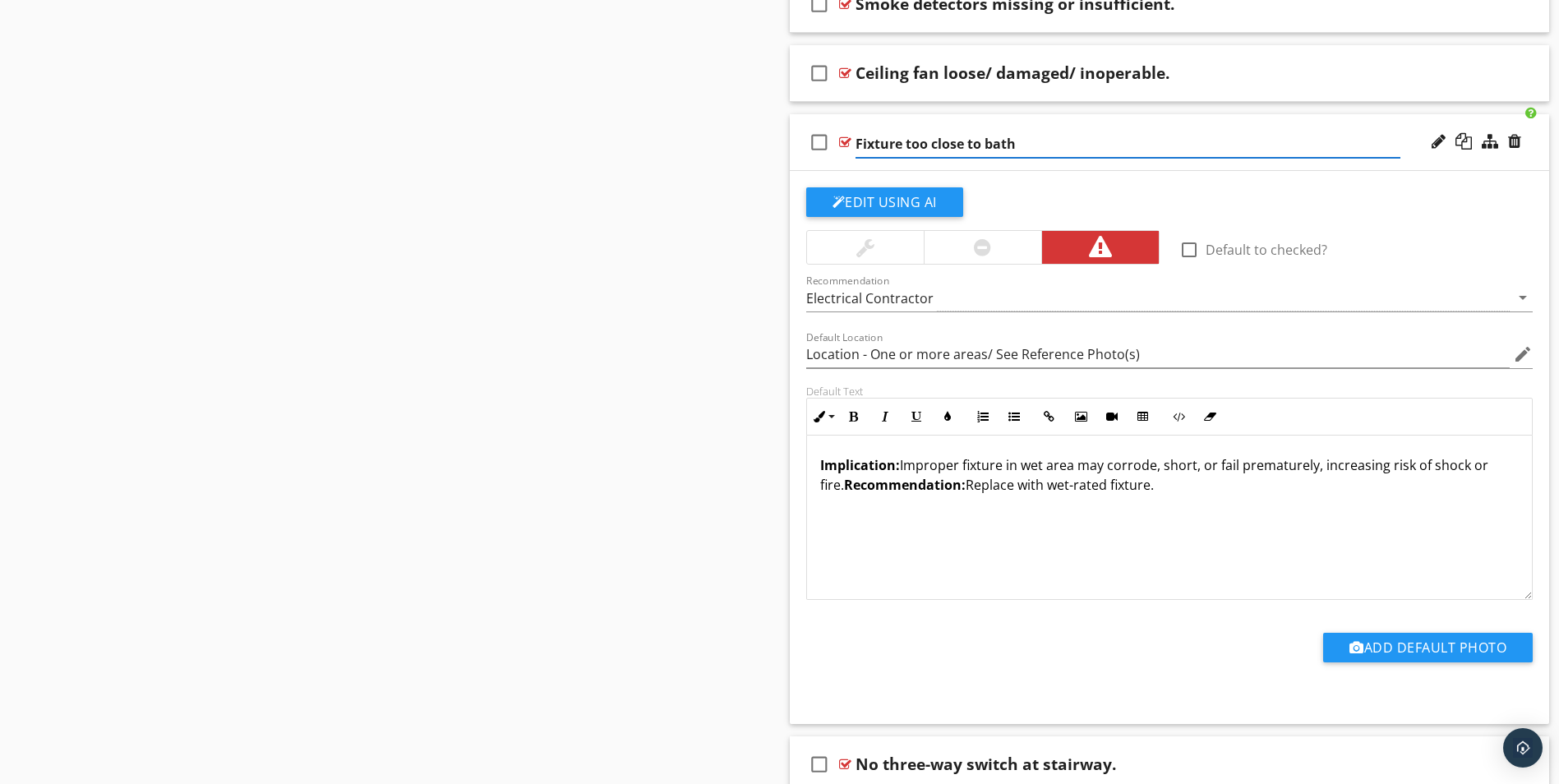
type input "Location - One or more areas/ See Reference Photo(s)"
type input "Fixture too close to batht"
type input "Location - One or more areas/ See Reference Photo(s)"
type input "Fixture too close to bathtu"
type input "Location - One or more areas/ See Reference Photo(s)"
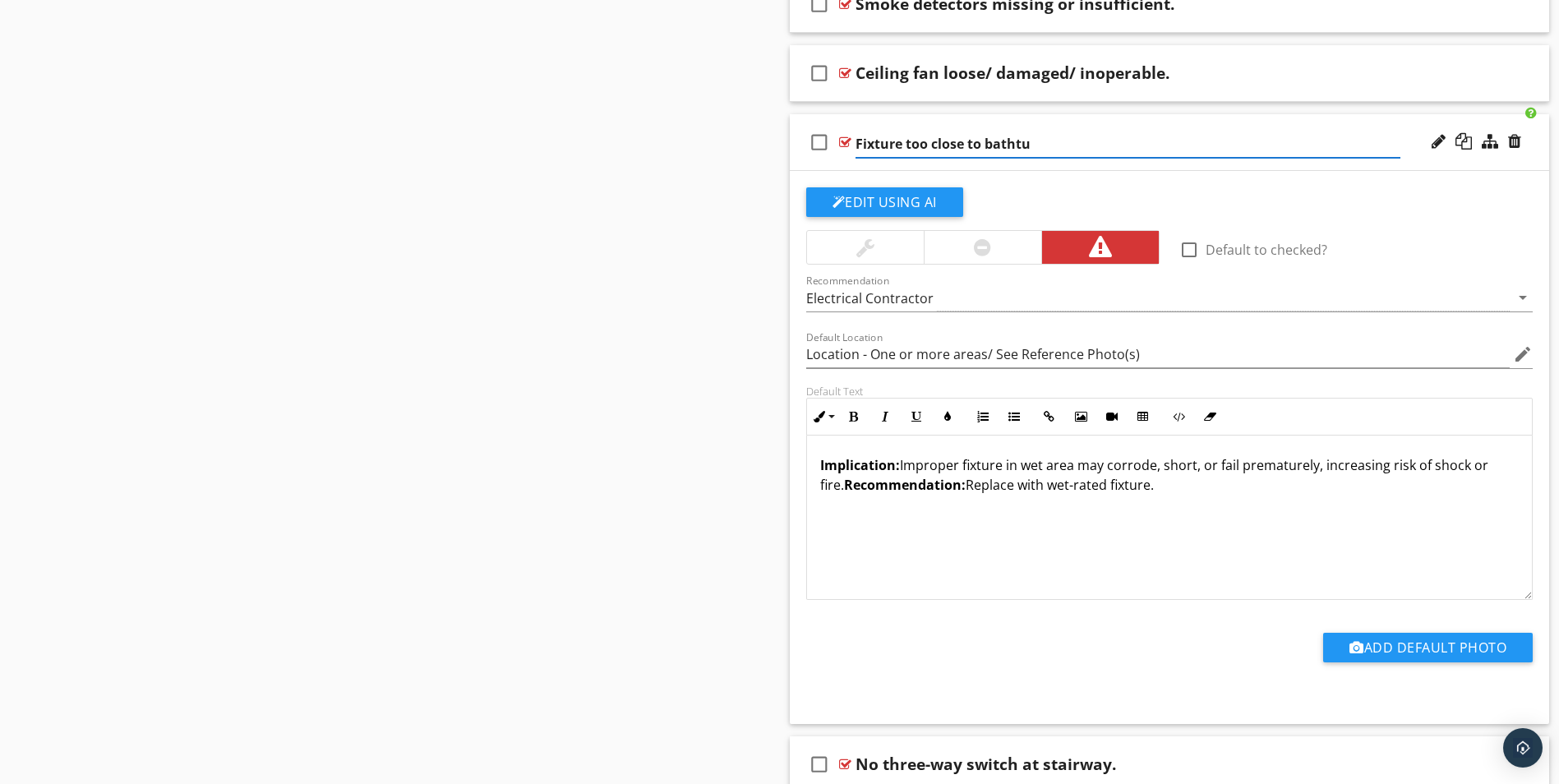
type input "Fixture too close to bathtub"
type input "Location - One or more areas/ See Reference Photo(s)"
type input "Fixture too close to bathtub/"
type input "Location - One or more areas/ See Reference Photo(s)"
type input "Fixture too close to bathtub/"
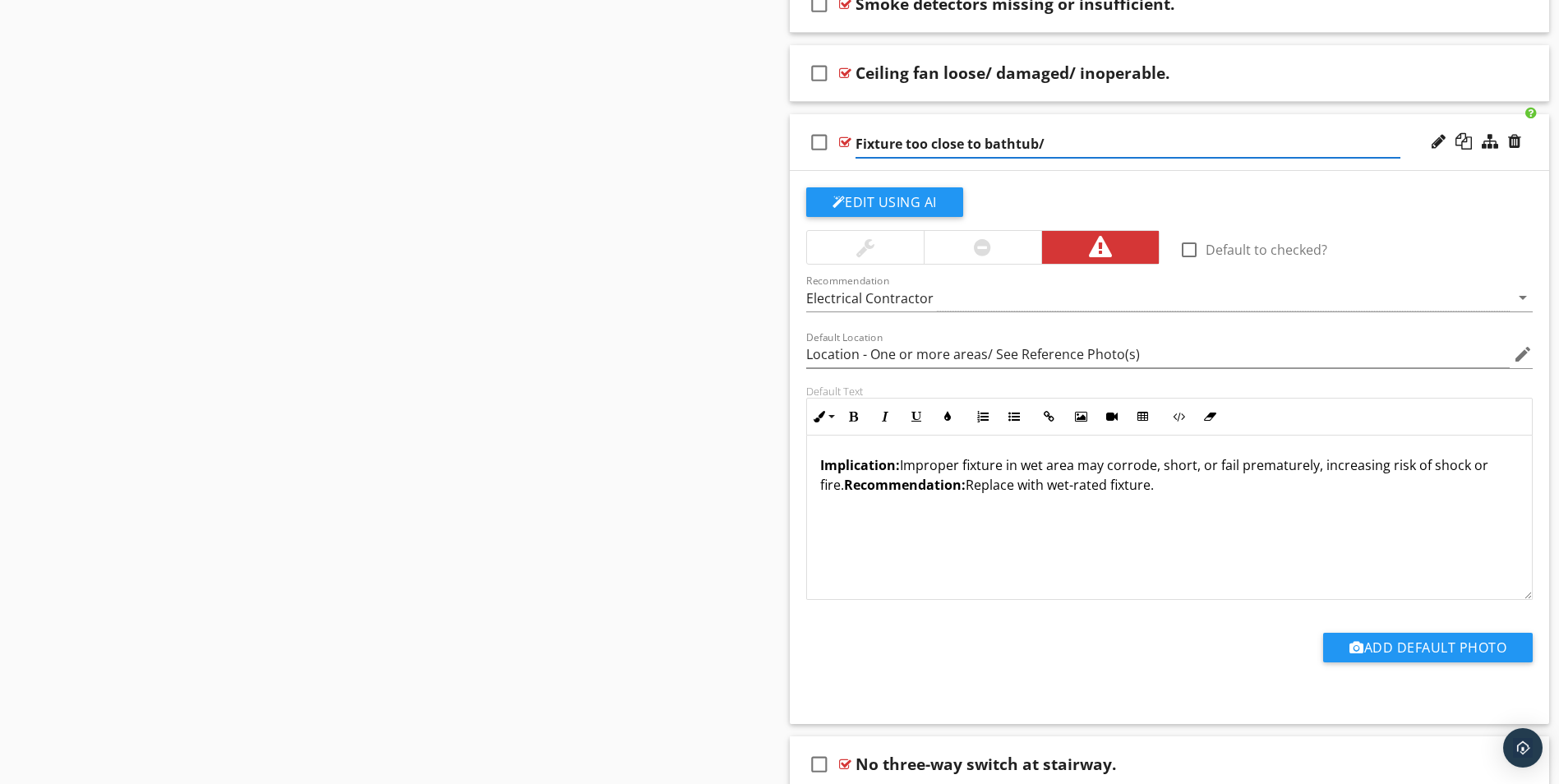
type input "Location - One or more areas/ See Reference Photo(s)"
type input "Fixture too close to bathtub/ s"
type input "Location - One or more areas/ See Reference Photo(s)"
type input "Fixture too close to bathtub/ sh"
type input "Location - One or more areas/ See Reference Photo(s)"
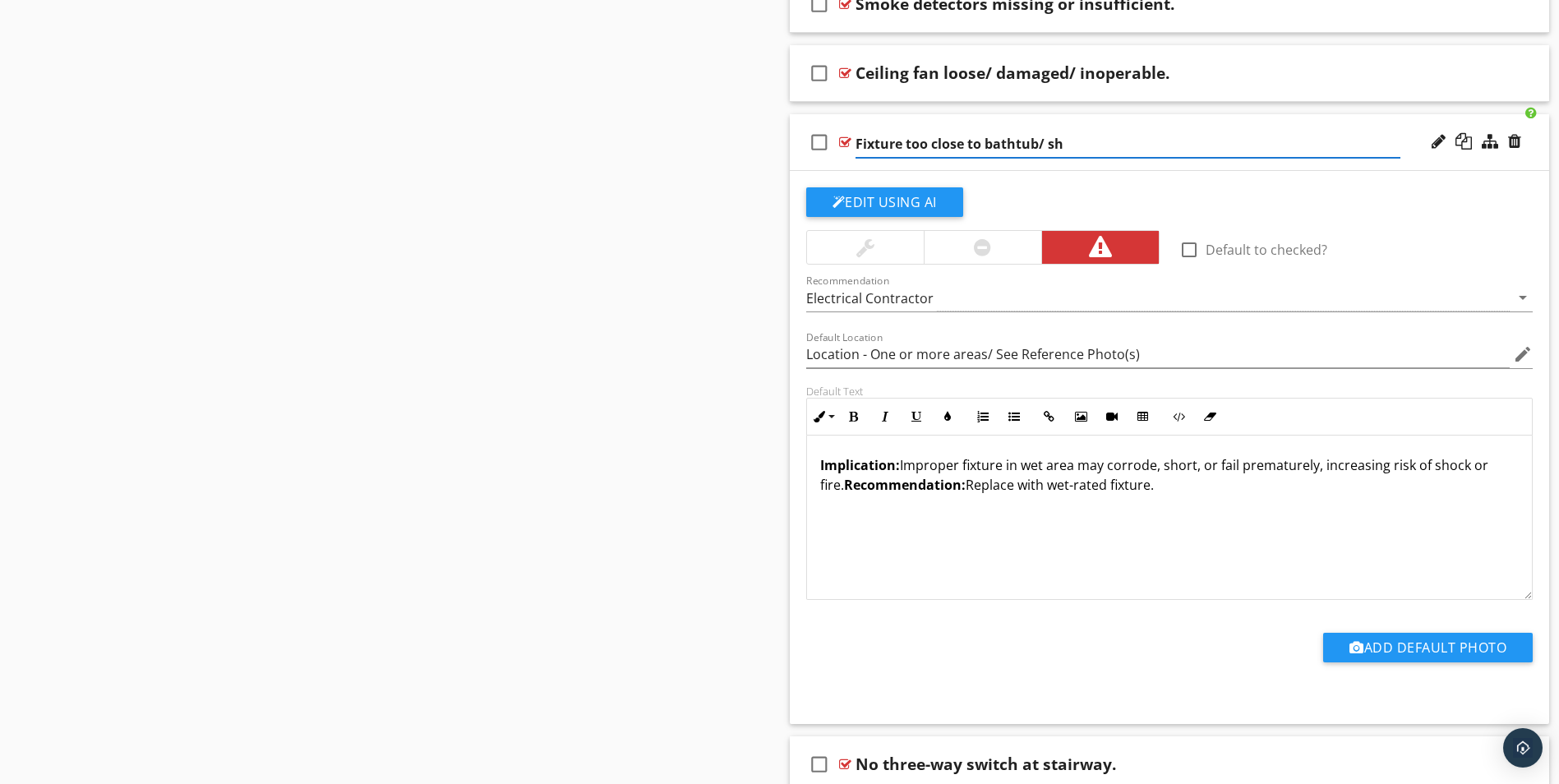
type input "Fixture too close to bathtub/ sho"
type input "Location - One or more areas/ See Reference Photo(s)"
type input "Fixture too close to bathtub/ show"
type input "Location - One or more areas/ See Reference Photo(s)"
type input "Fixture too close to bathtub/ showe"
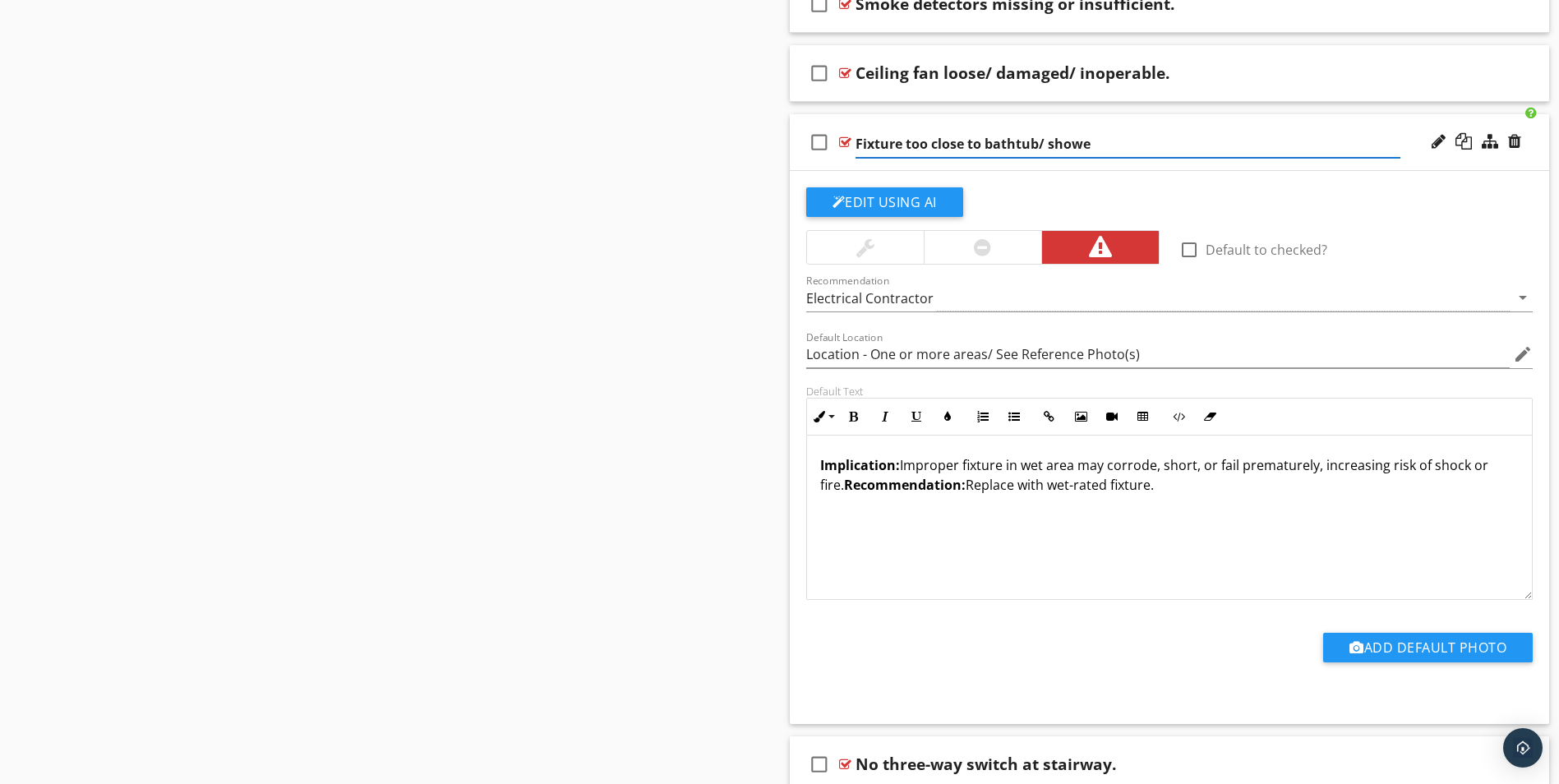
type input "Location - One or more areas/ See Reference Photo(s)"
type input "Fixture too close to bathtub/ shower"
drag, startPoint x: 821, startPoint y: 463, endPoint x: 1200, endPoint y: 510, distance: 381.9
click at [1200, 510] on div "Implication: Improper fixture in wet area may corrode, short, or fail premature…" at bounding box center [1170, 517] width 726 height 164
type input "Location - One or more areas/ See Reference Photo(s)"
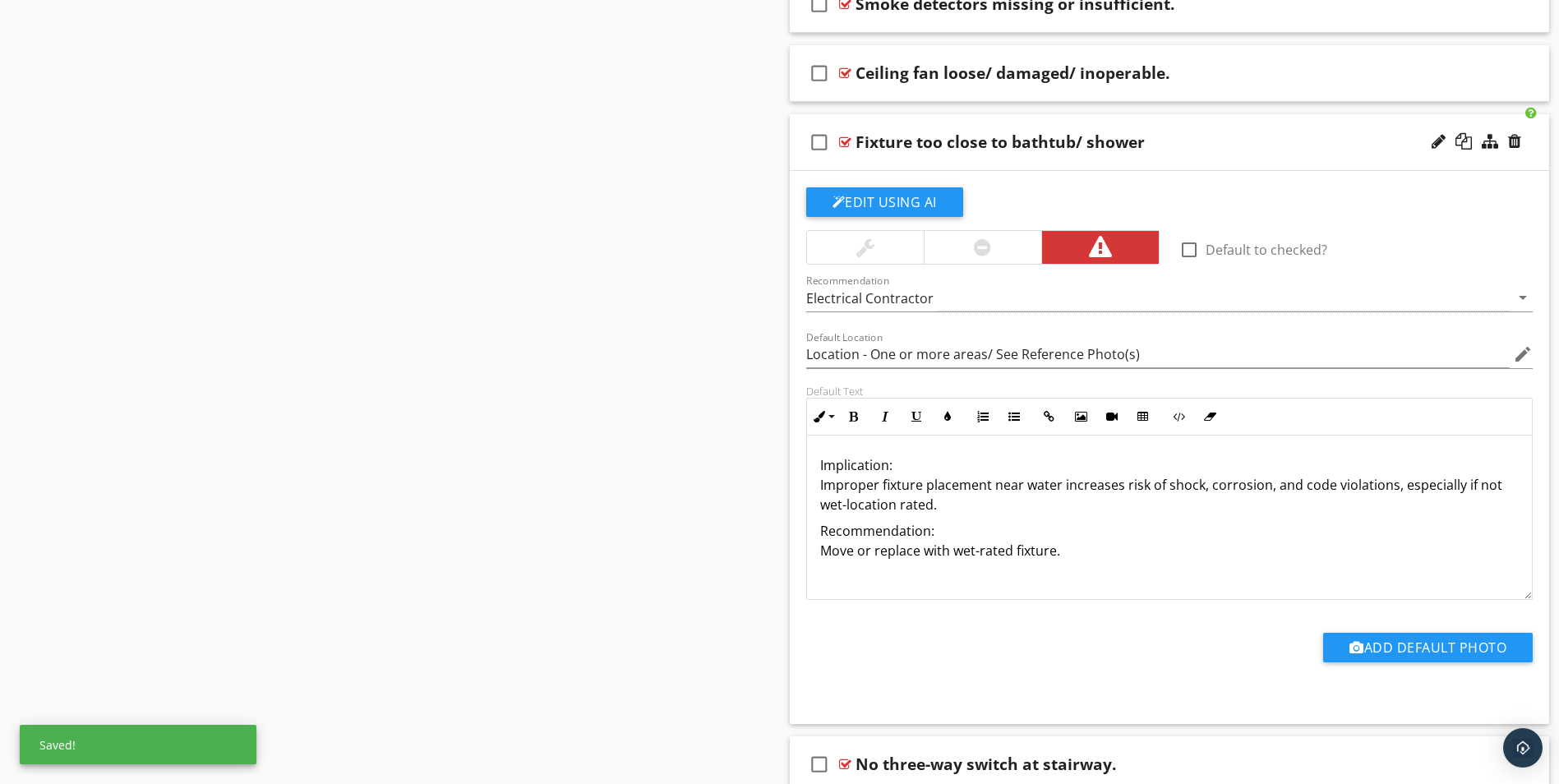
click at [892, 461] on p "Implication: Improper fixture placement near water increases risk of shock, cor…" at bounding box center [1170, 485] width 700 height 59
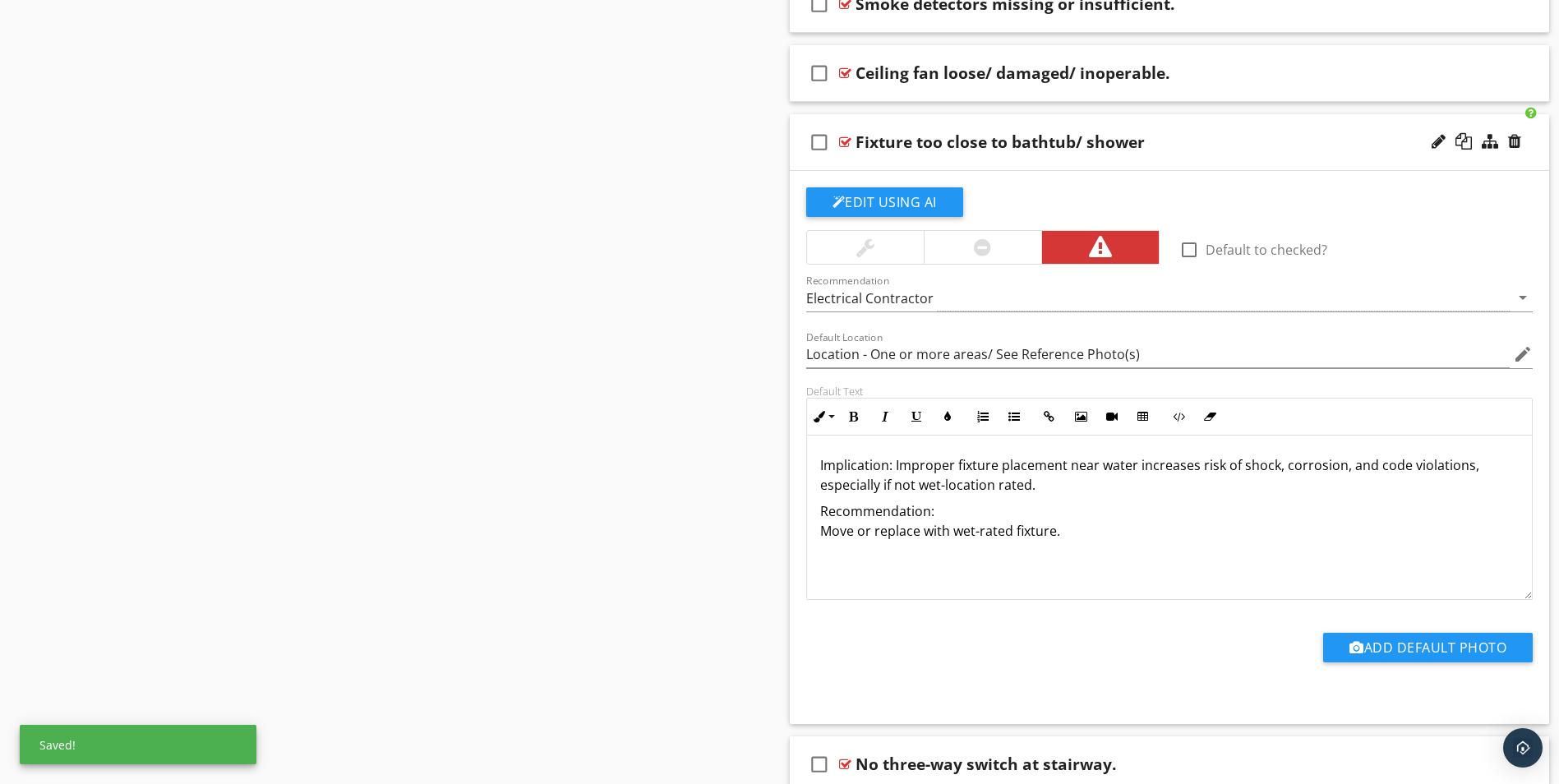
click at [1035, 487] on p "Implication: Improper fixture placement near water increases risk of shock, cor…" at bounding box center [1170, 474] width 700 height 39
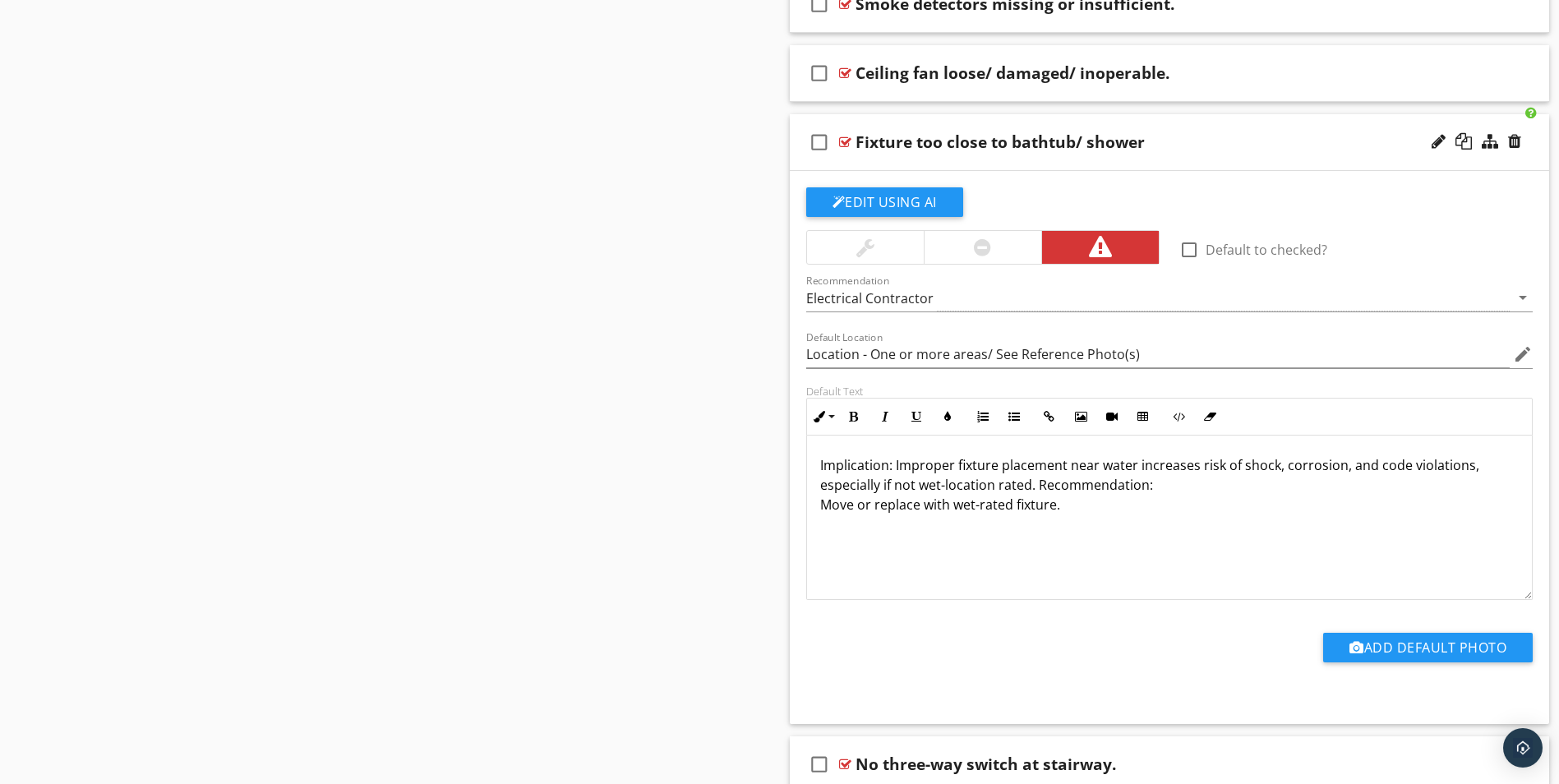
click at [1149, 486] on p "Implication: Improper fixture placement near water increases risk of shock, cor…" at bounding box center [1170, 485] width 700 height 59
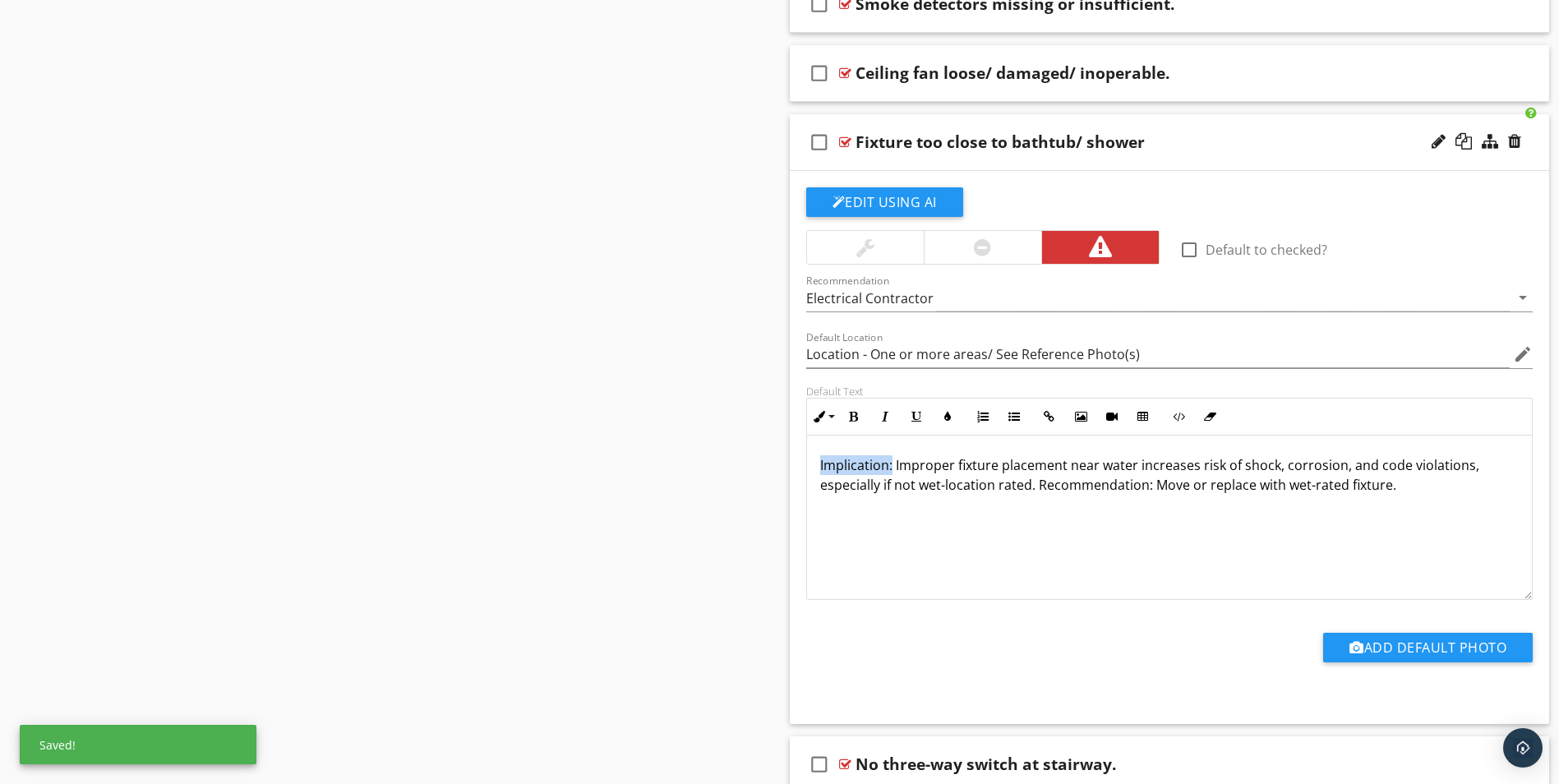
drag, startPoint x: 818, startPoint y: 466, endPoint x: 892, endPoint y: 463, distance: 74.1
click at [892, 463] on div "Implication: Improper fixture placement near water increases risk of shock, cor…" at bounding box center [1170, 517] width 726 height 164
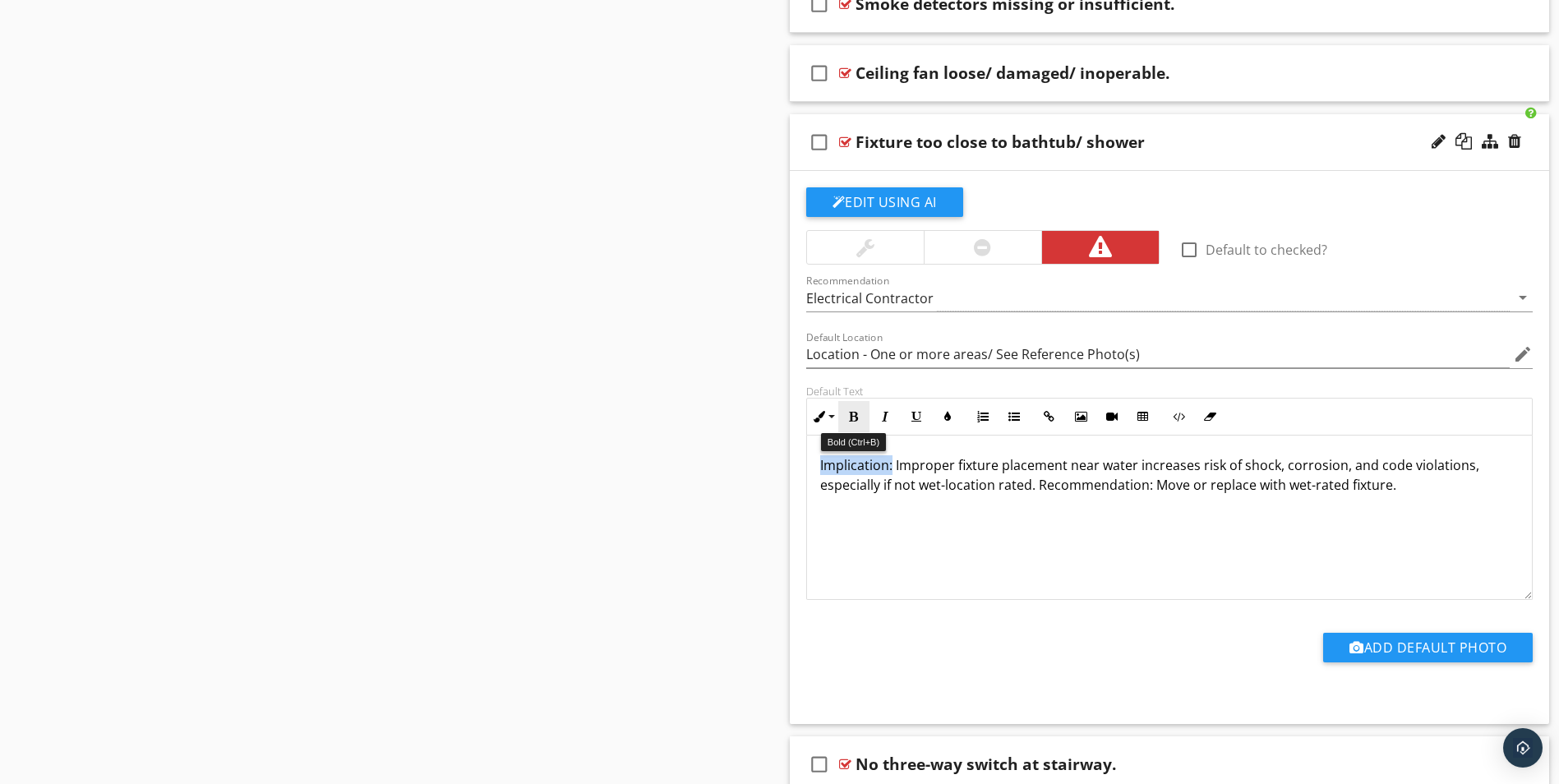
click at [858, 420] on icon "button" at bounding box center [853, 416] width 11 height 11
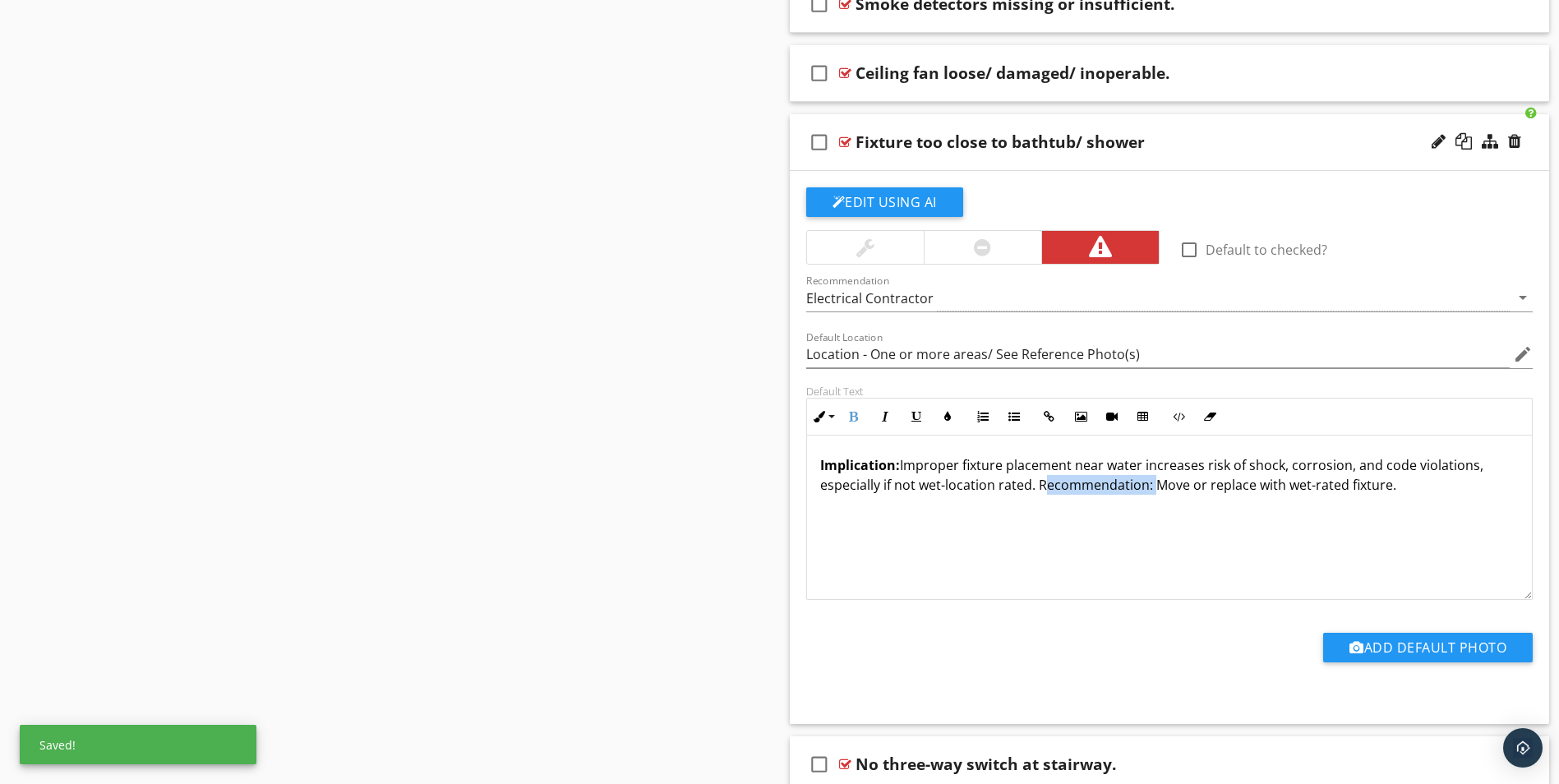
drag, startPoint x: 1038, startPoint y: 483, endPoint x: 1149, endPoint y: 490, distance: 111.2
click at [1149, 490] on p "Implication: Improper fixture placement near water increases risk of shock, cor…" at bounding box center [1170, 474] width 700 height 39
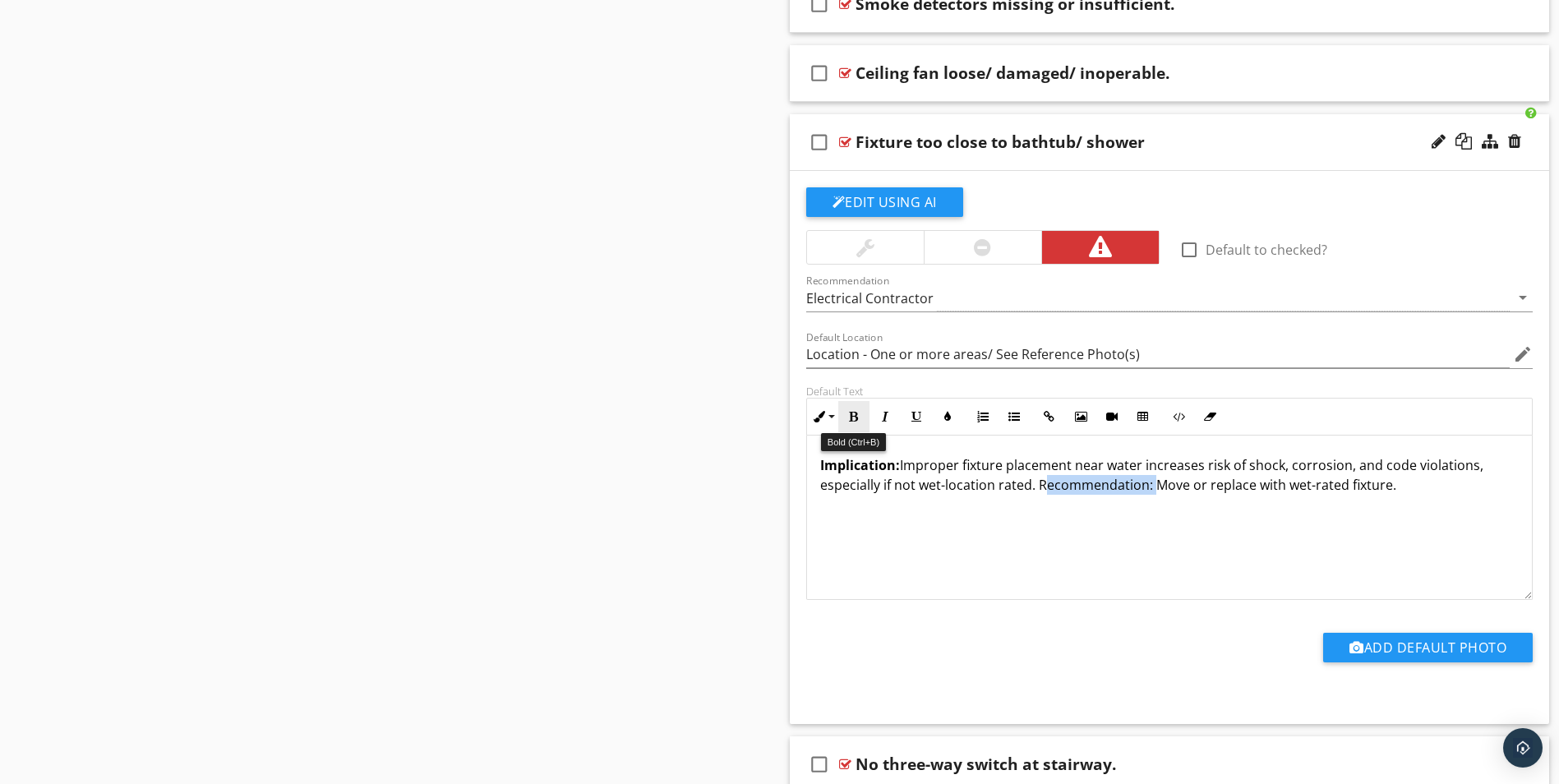
click at [851, 416] on icon "button" at bounding box center [853, 416] width 11 height 11
type input "Location - One or more areas/ See Reference Photo(s)"
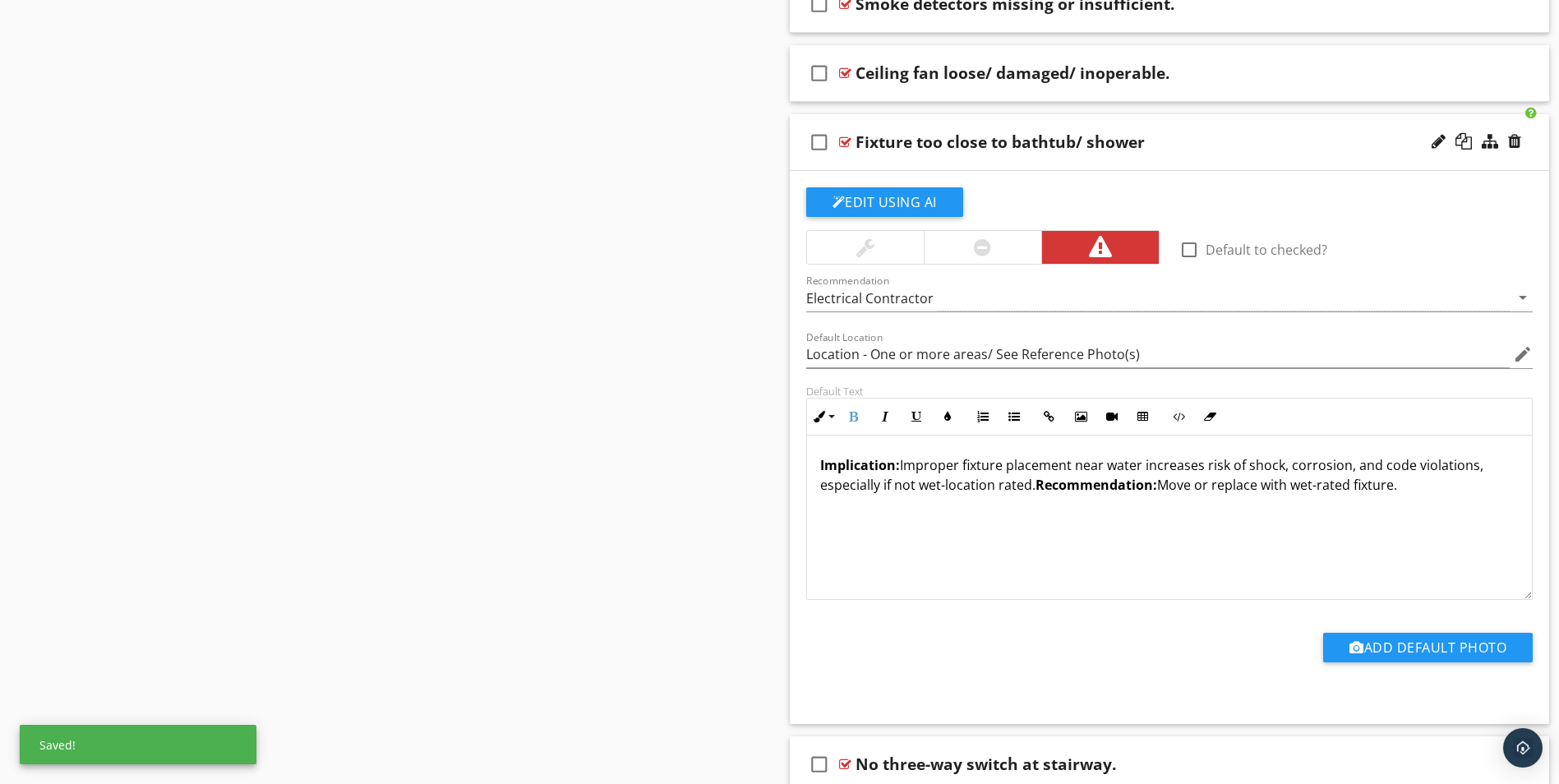
click at [1229, 134] on div "Fixture too close to bathtub/ shower" at bounding box center [1128, 142] width 545 height 20
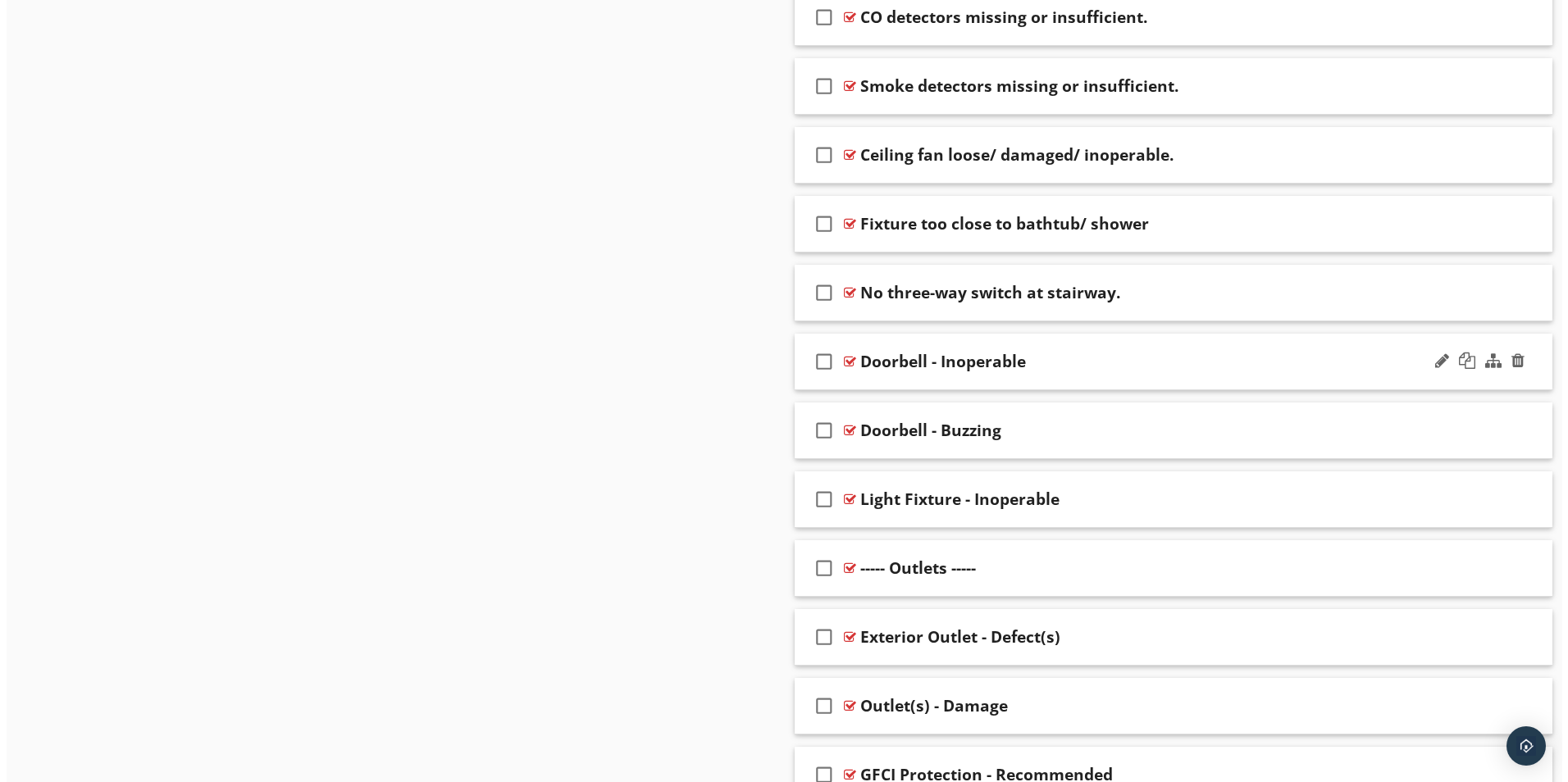
scroll to position [903, 0]
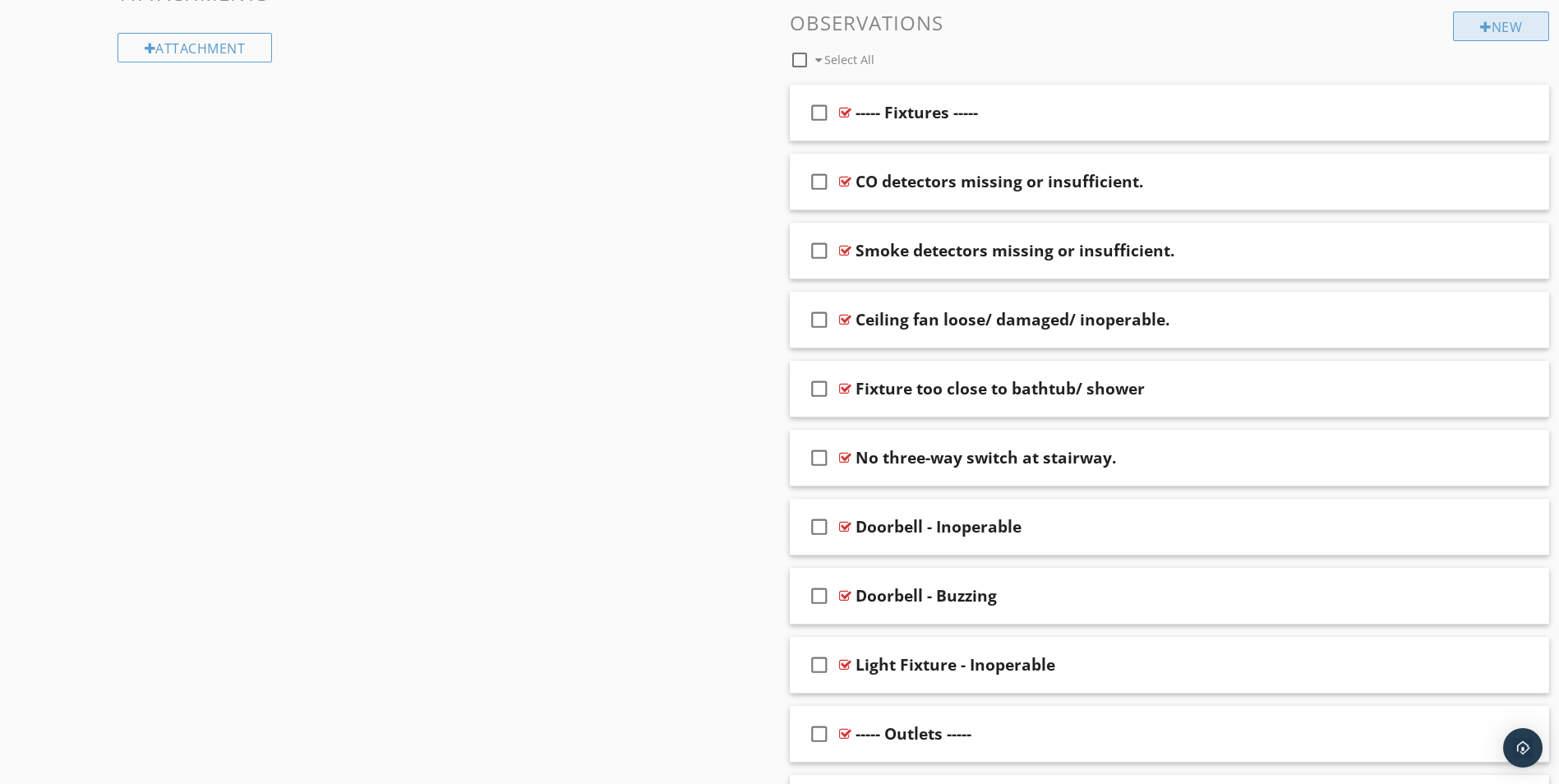
click at [1520, 25] on div "New" at bounding box center [1501, 26] width 96 height 30
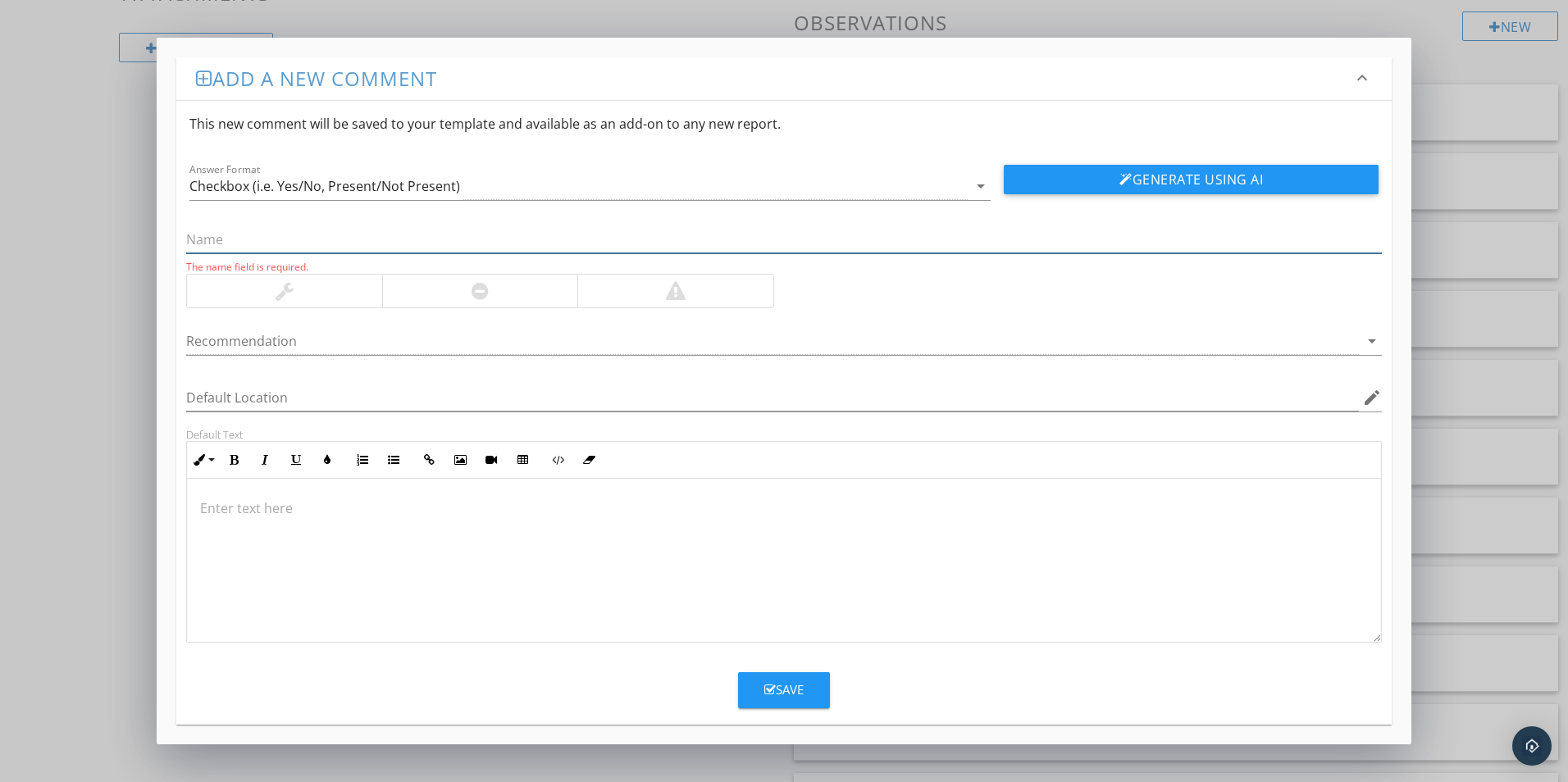
click at [194, 241] on input "text" at bounding box center [784, 239] width 1196 height 27
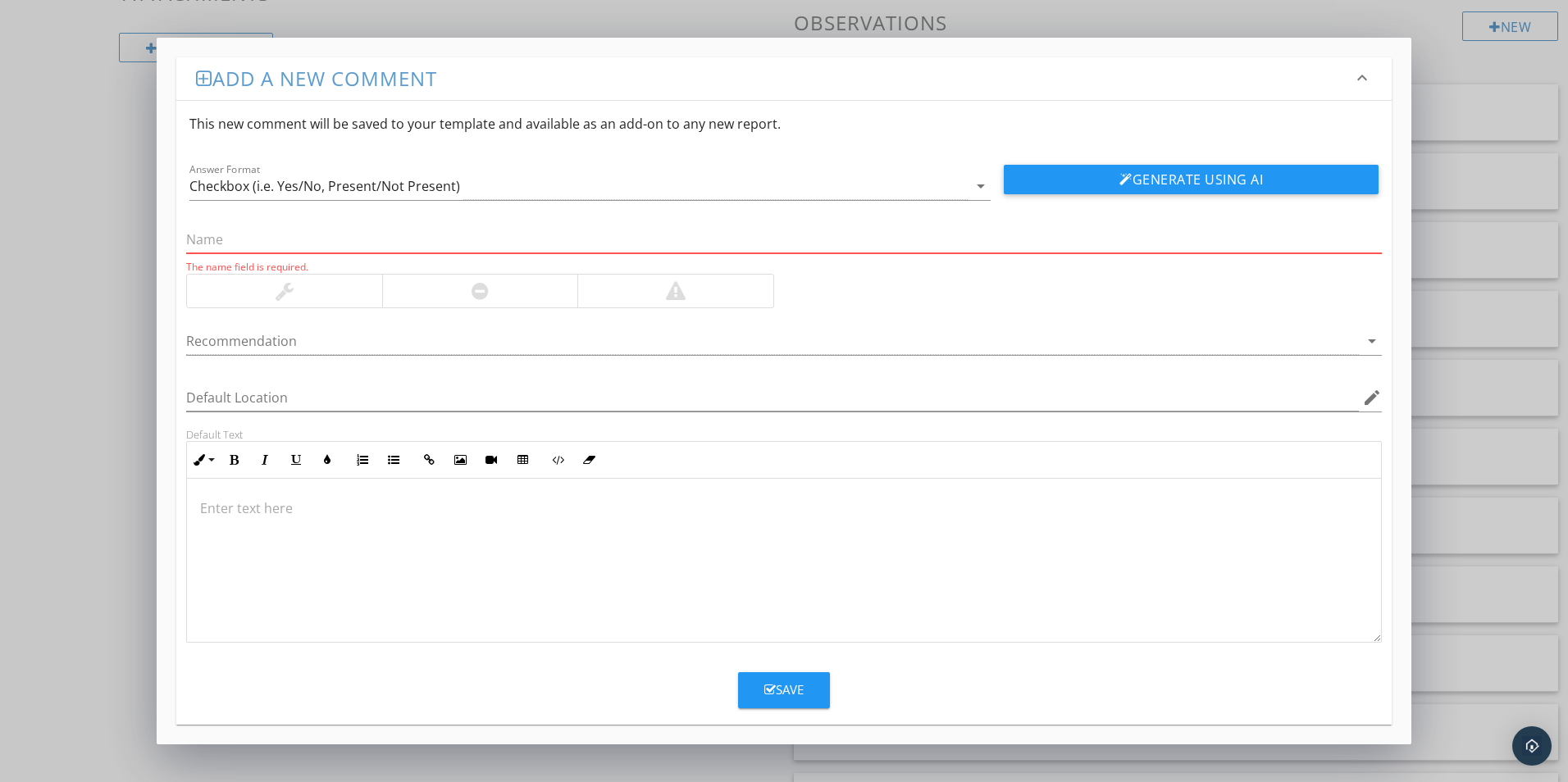
paste input "Outlets/switches too close to wet area."
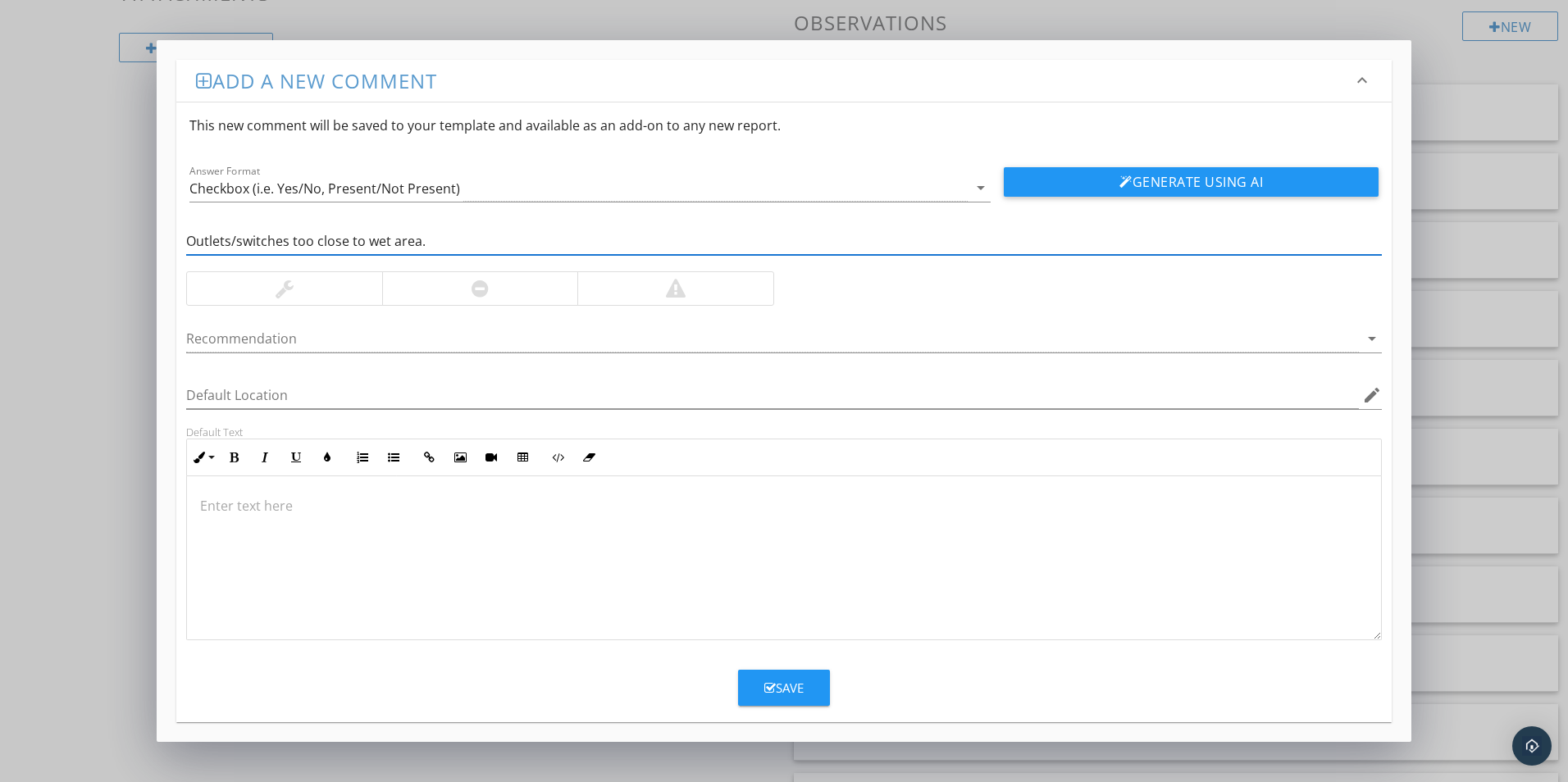
type input "Outlets/switches too close to wet area."
click at [715, 279] on div at bounding box center [674, 289] width 196 height 33
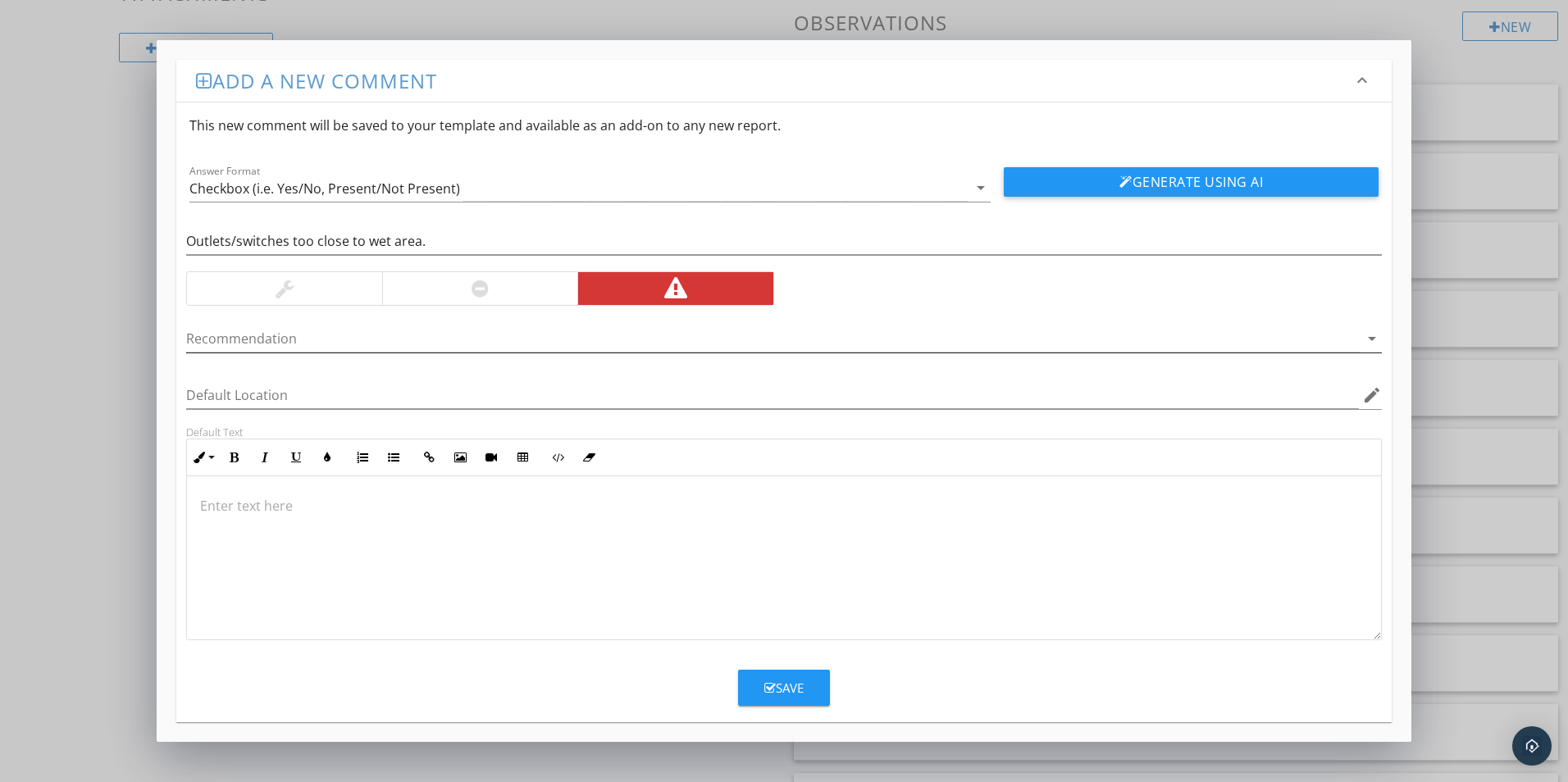
click at [1331, 338] on div at bounding box center [772, 338] width 1172 height 27
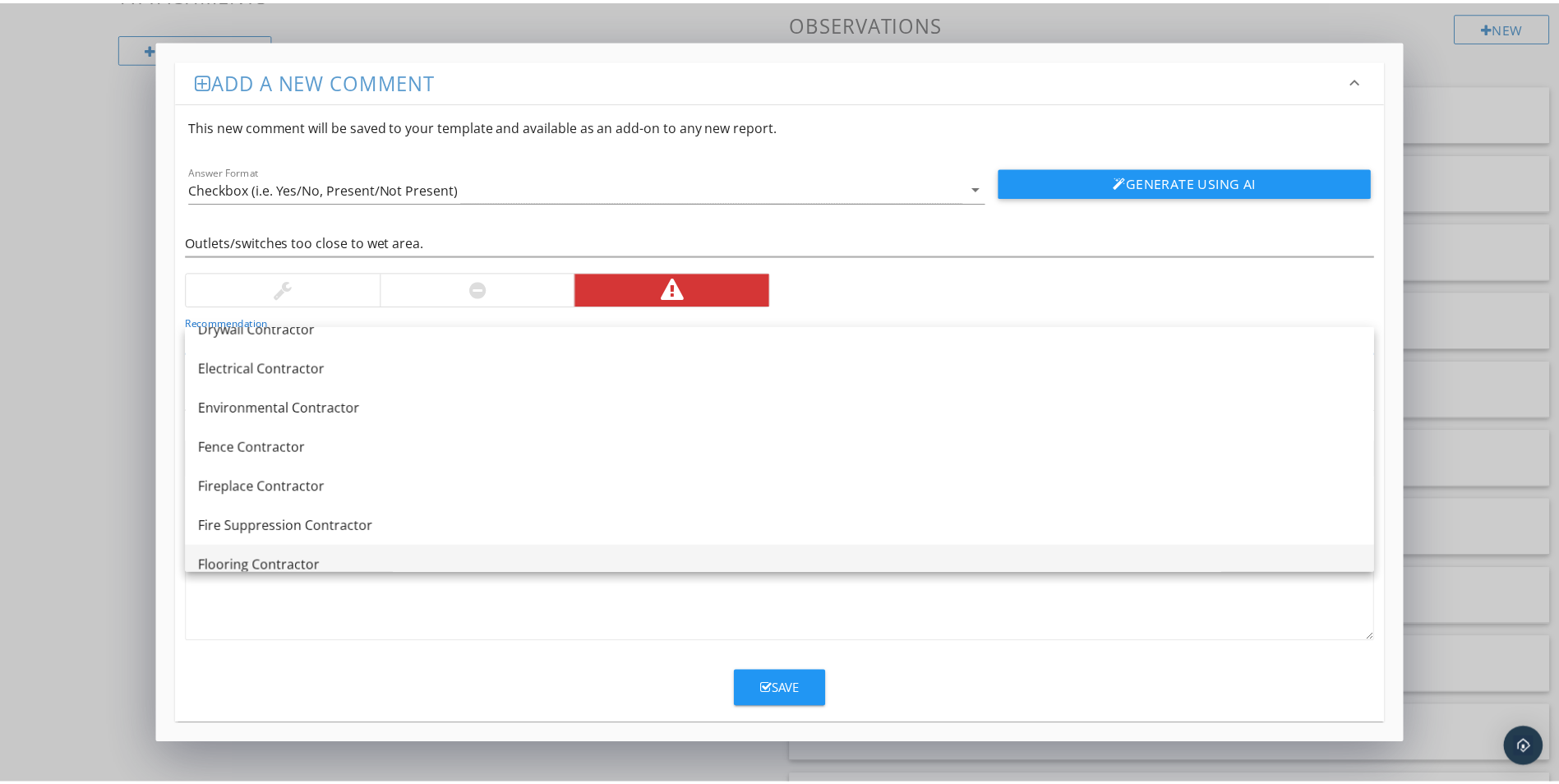
scroll to position [576, 0]
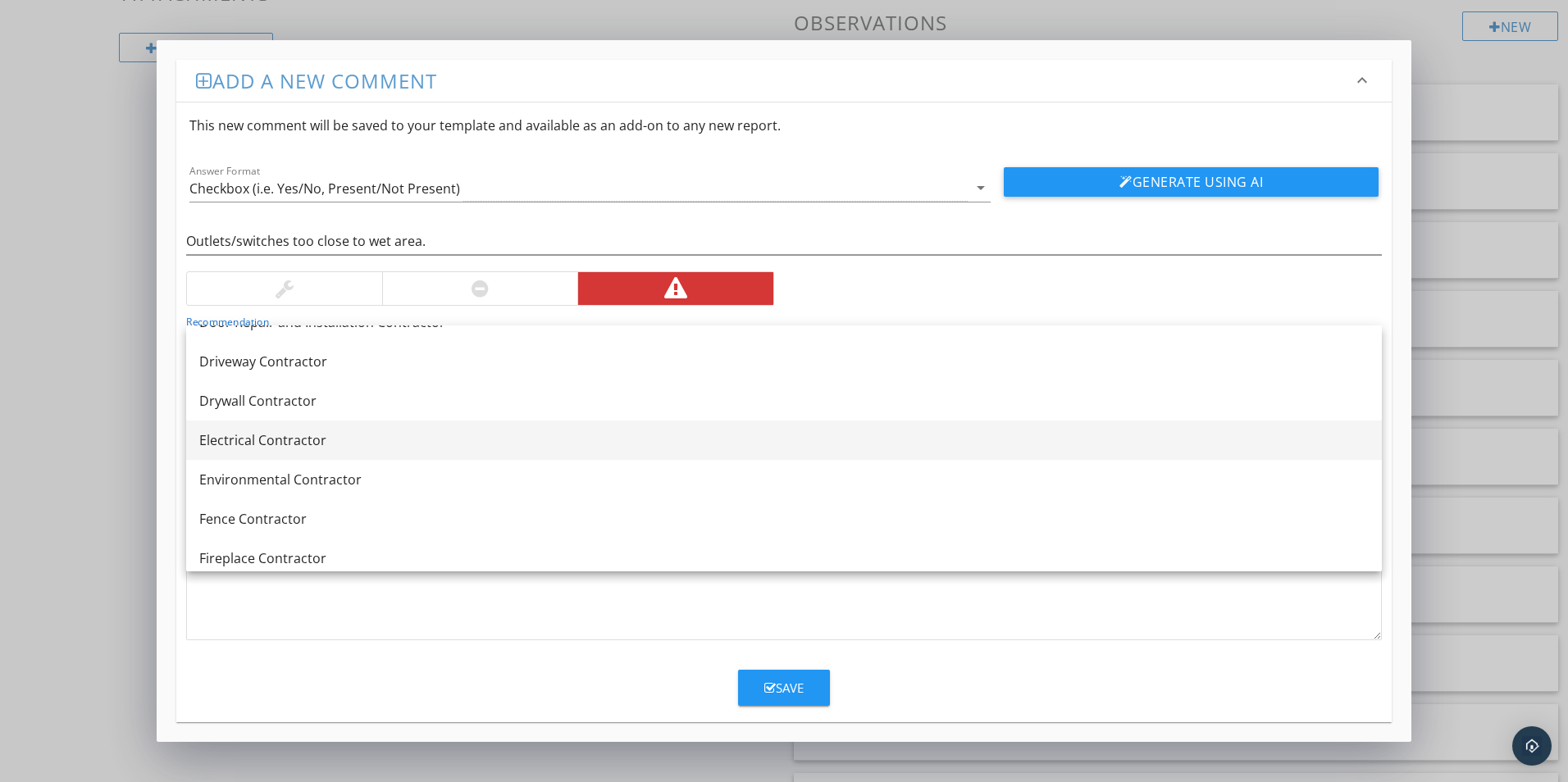
click at [314, 447] on div "Electrical Contractor" at bounding box center [784, 440] width 1169 height 20
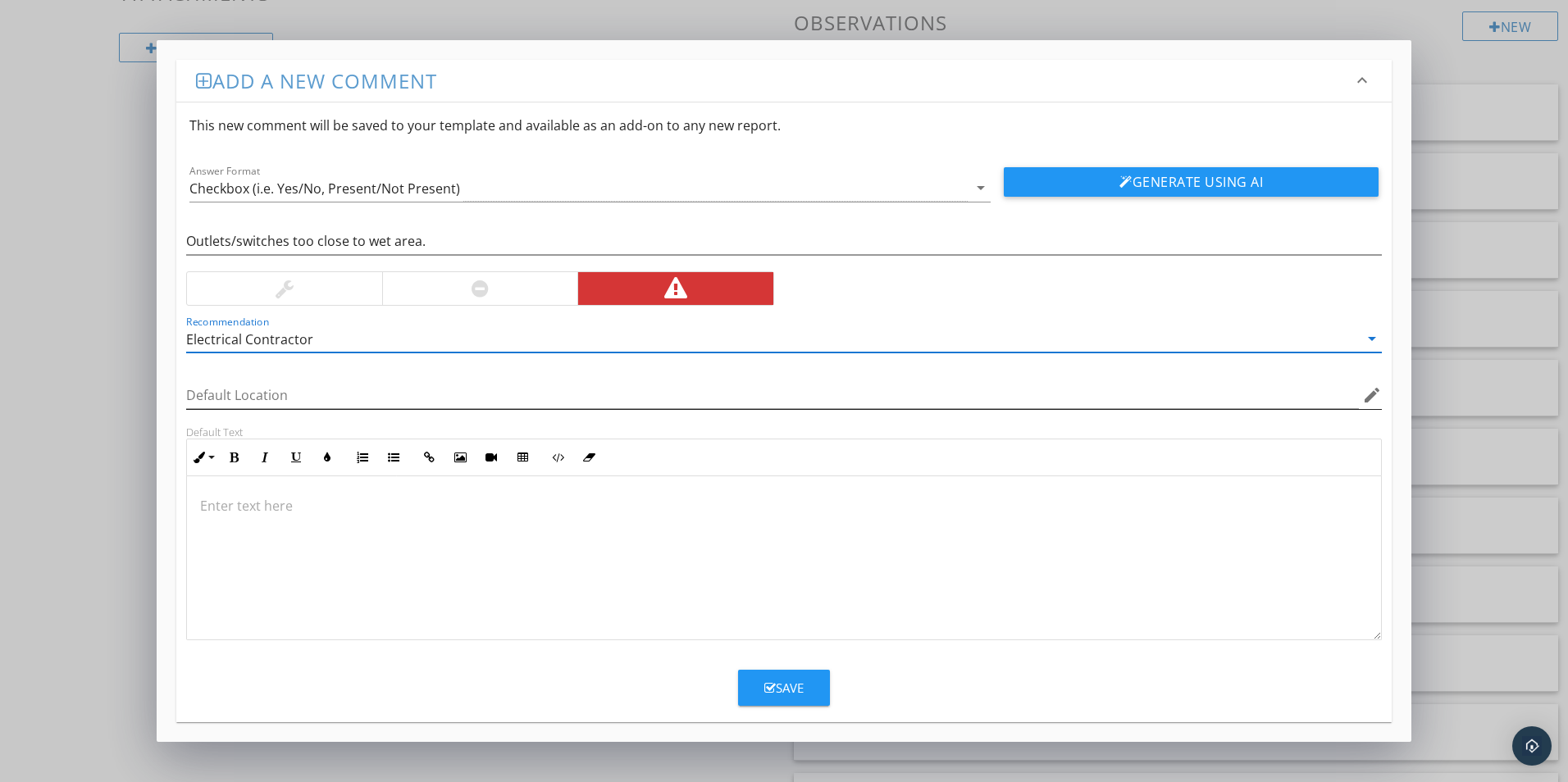
click at [1371, 392] on icon "edit" at bounding box center [1371, 395] width 20 height 20
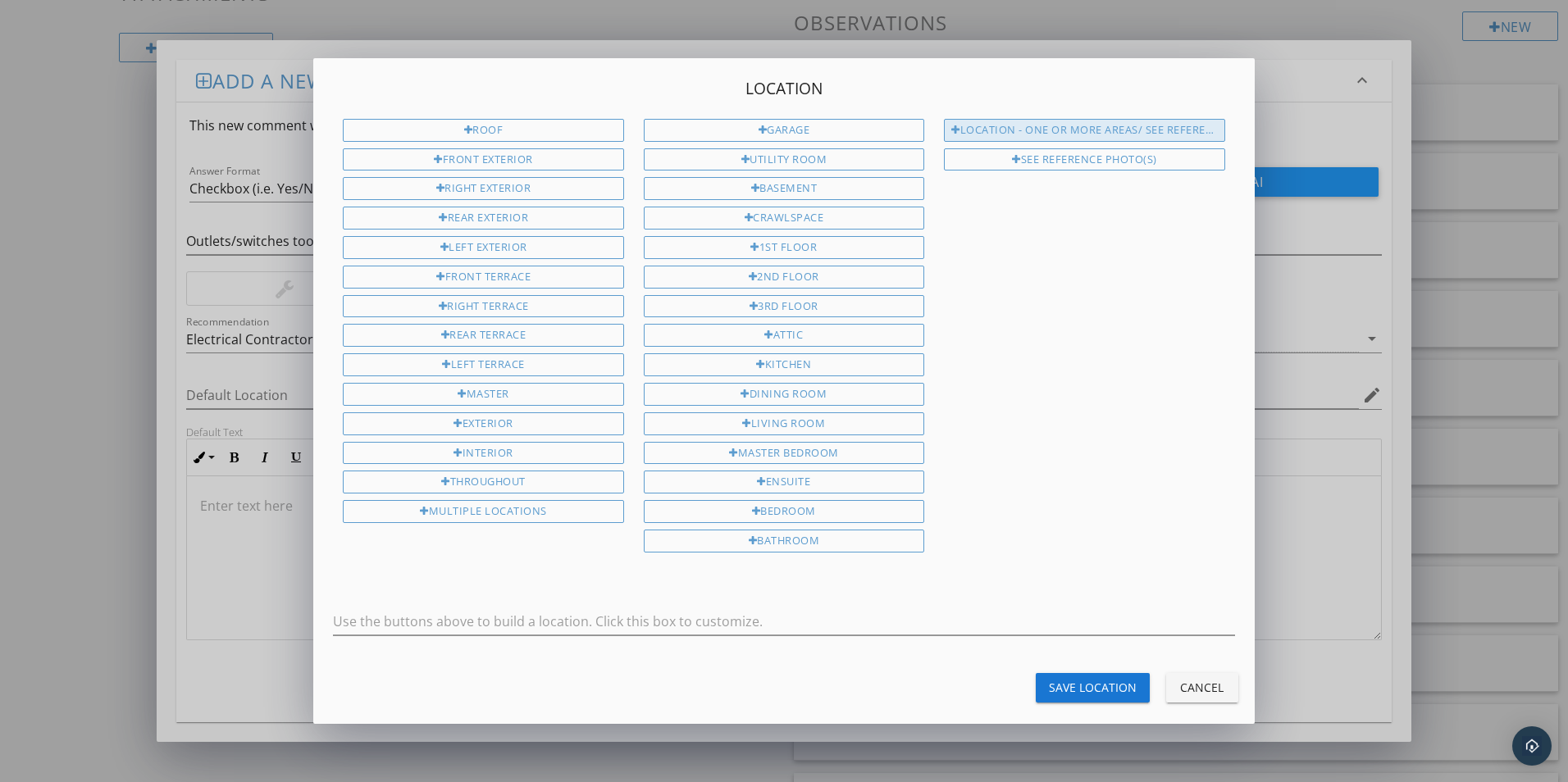
click at [1129, 128] on div "Location - One or more areas/ See Reference Photo(s)" at bounding box center [1084, 130] width 280 height 23
type input "Location - One or more areas/ See Reference Photo(s)"
click at [1105, 684] on div "Save Location" at bounding box center [1092, 687] width 88 height 17
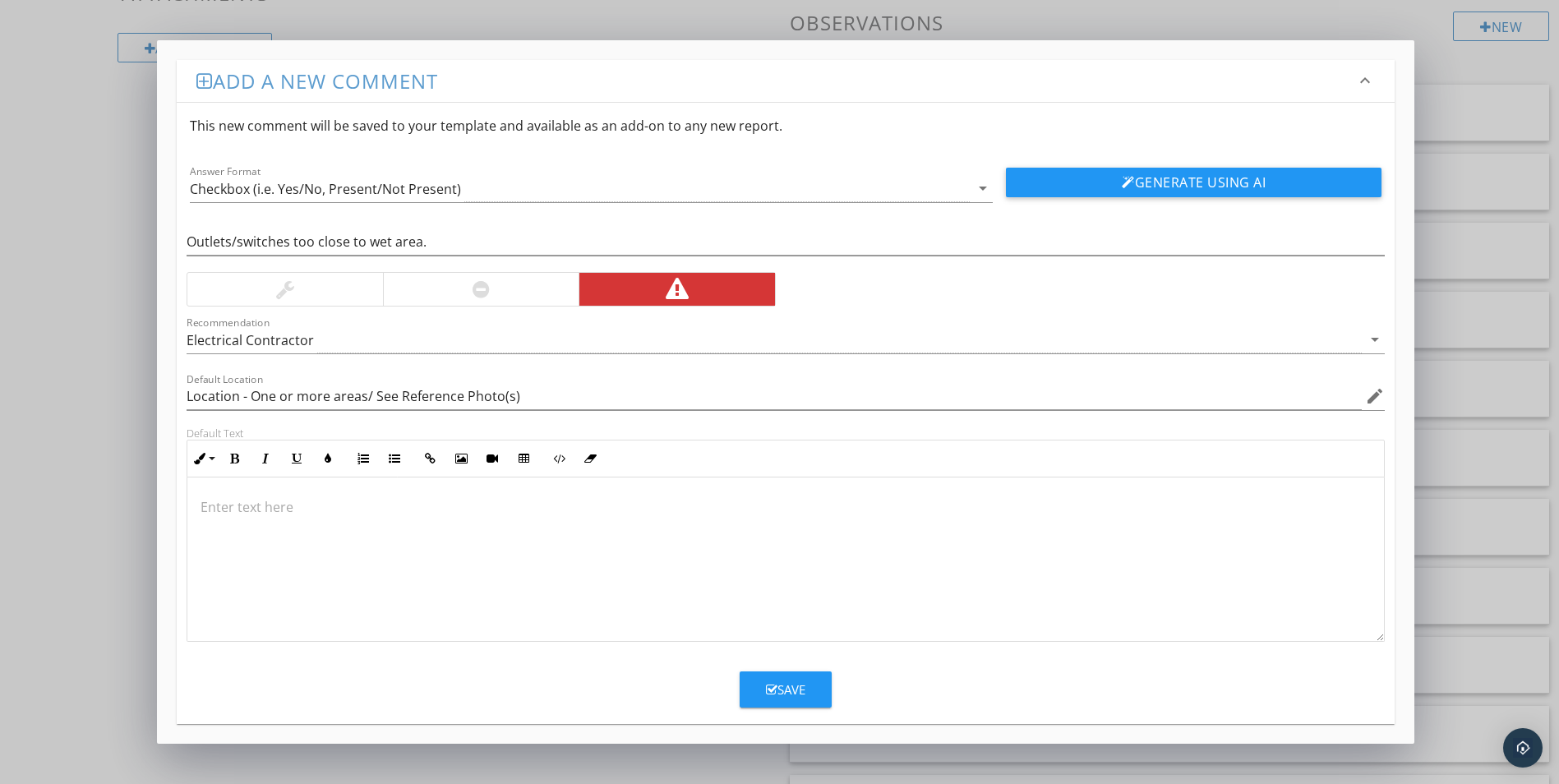
click at [229, 509] on p at bounding box center [786, 507] width 1171 height 20
type input "Location - One or more areas/ See Reference Photo(s)"
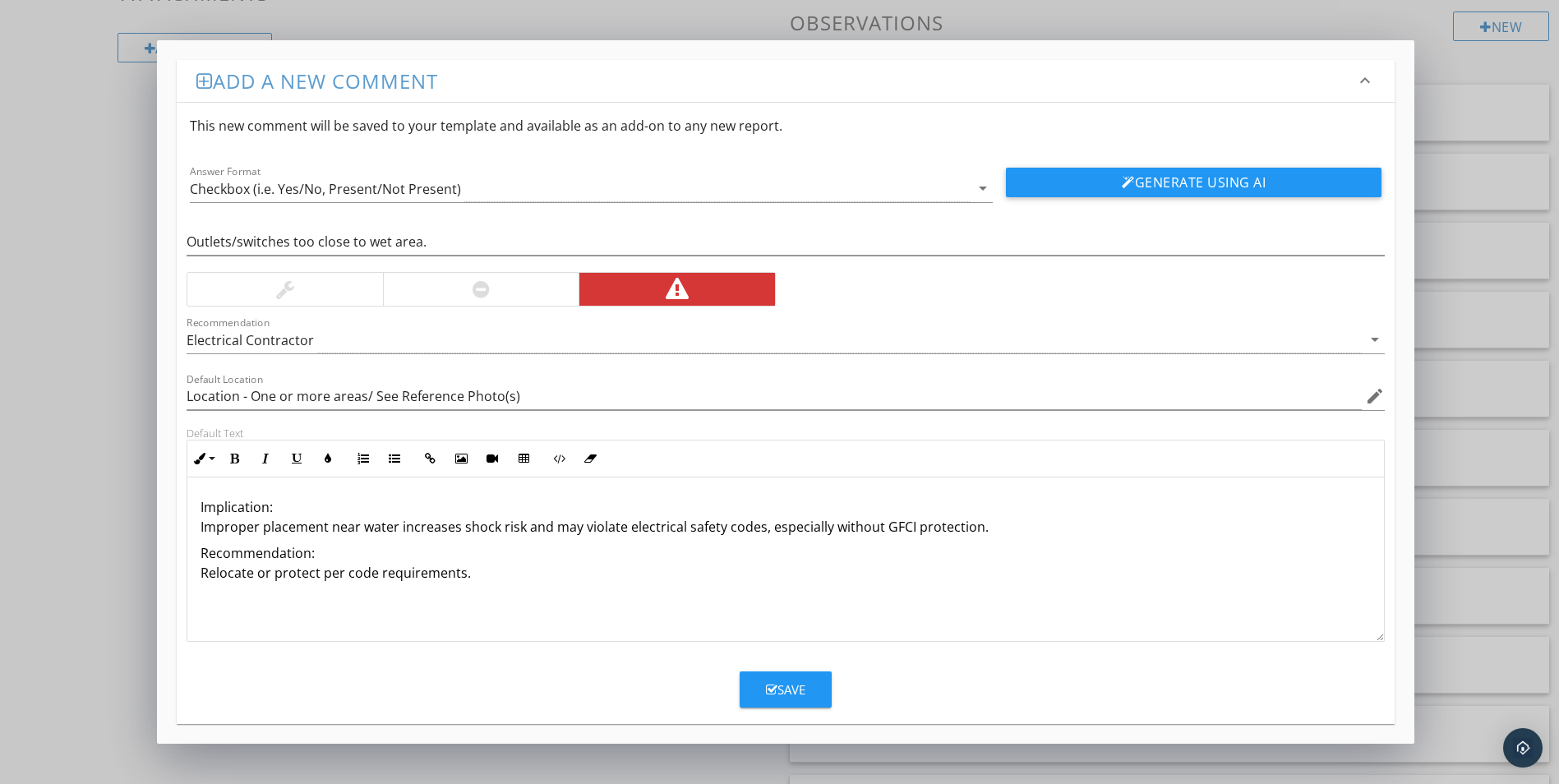
click at [273, 507] on p "Implication: Improper placement near water increases shock risk and may violate…" at bounding box center [786, 516] width 1171 height 39
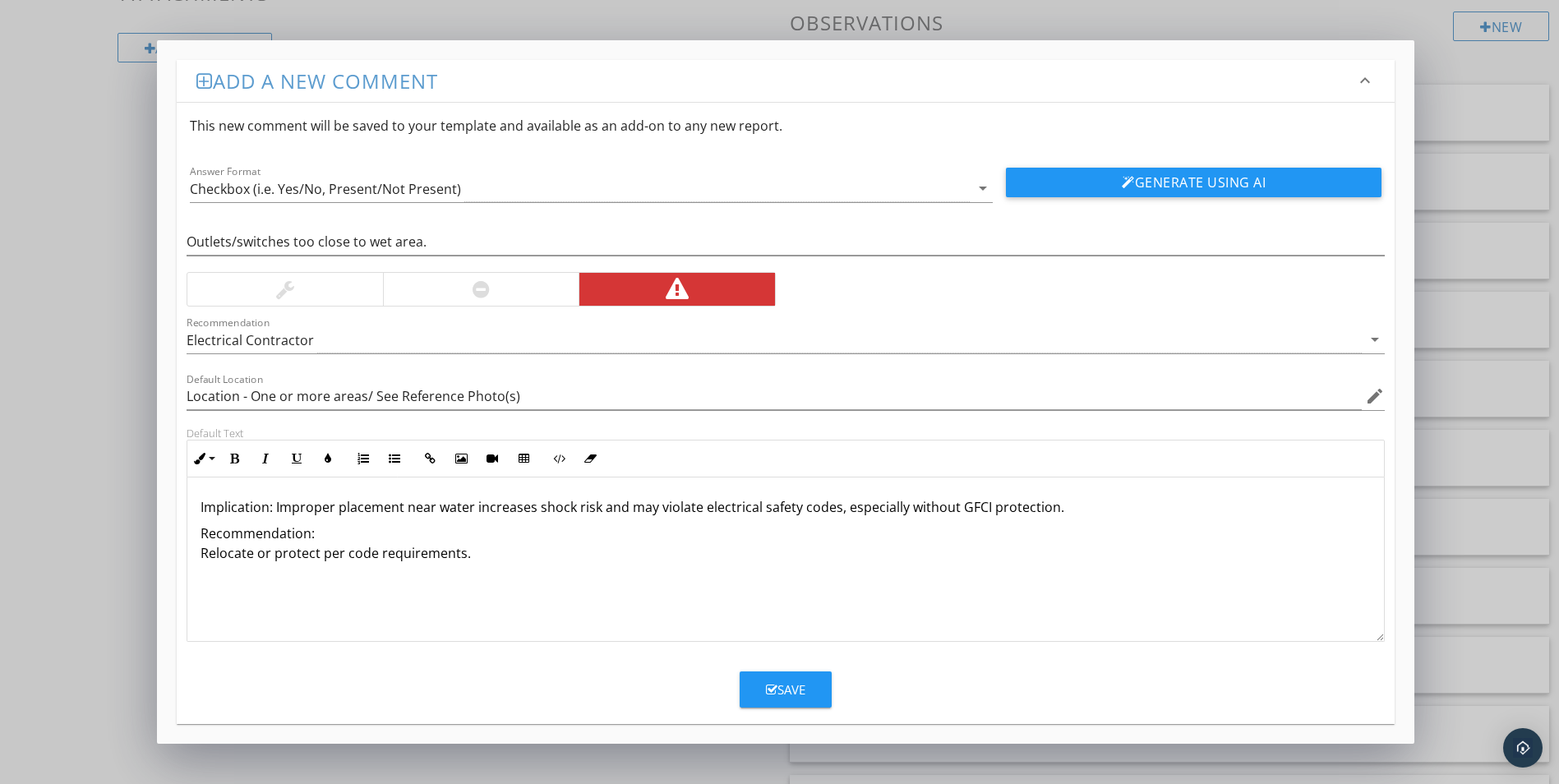
drag, startPoint x: 436, startPoint y: 510, endPoint x: 521, endPoint y: 530, distance: 87.3
click at [437, 510] on p "Implication: Improper placement near water increases shock risk and may violate…" at bounding box center [786, 507] width 1171 height 20
drag, startPoint x: 485, startPoint y: 505, endPoint x: 491, endPoint y: 522, distance: 18.0
click at [489, 515] on p "Implication: Improper placement near bathtubs/ shower increases shock risk and …" at bounding box center [786, 507] width 1171 height 20
click at [1122, 508] on p "Implication: Improper placement near bathtub/ shower increases shock risk and m…" at bounding box center [786, 507] width 1171 height 20
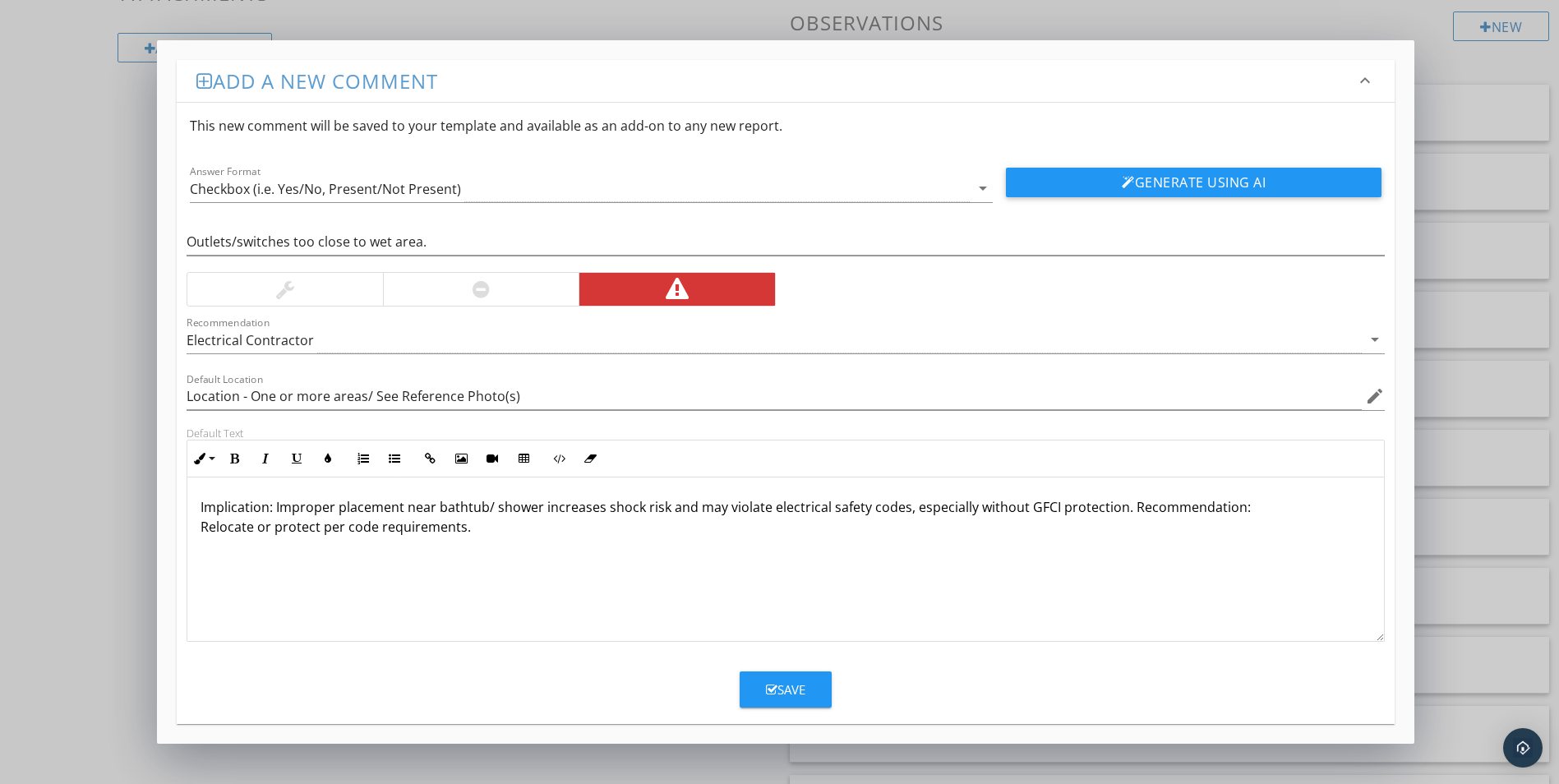
click at [1234, 508] on p "Implication: Improper placement near bathtub/ shower increases shock risk and m…" at bounding box center [786, 516] width 1171 height 39
drag, startPoint x: 1298, startPoint y: 508, endPoint x: 1306, endPoint y: 535, distance: 28.2
click at [1300, 513] on p "Implication: Improper placement near bathtub/ shower increases shock risk and m…" at bounding box center [786, 516] width 1171 height 39
click at [1293, 511] on p "Implication: Improper placement near bathtub/ shower increases shock risk and m…" at bounding box center [786, 507] width 1171 height 20
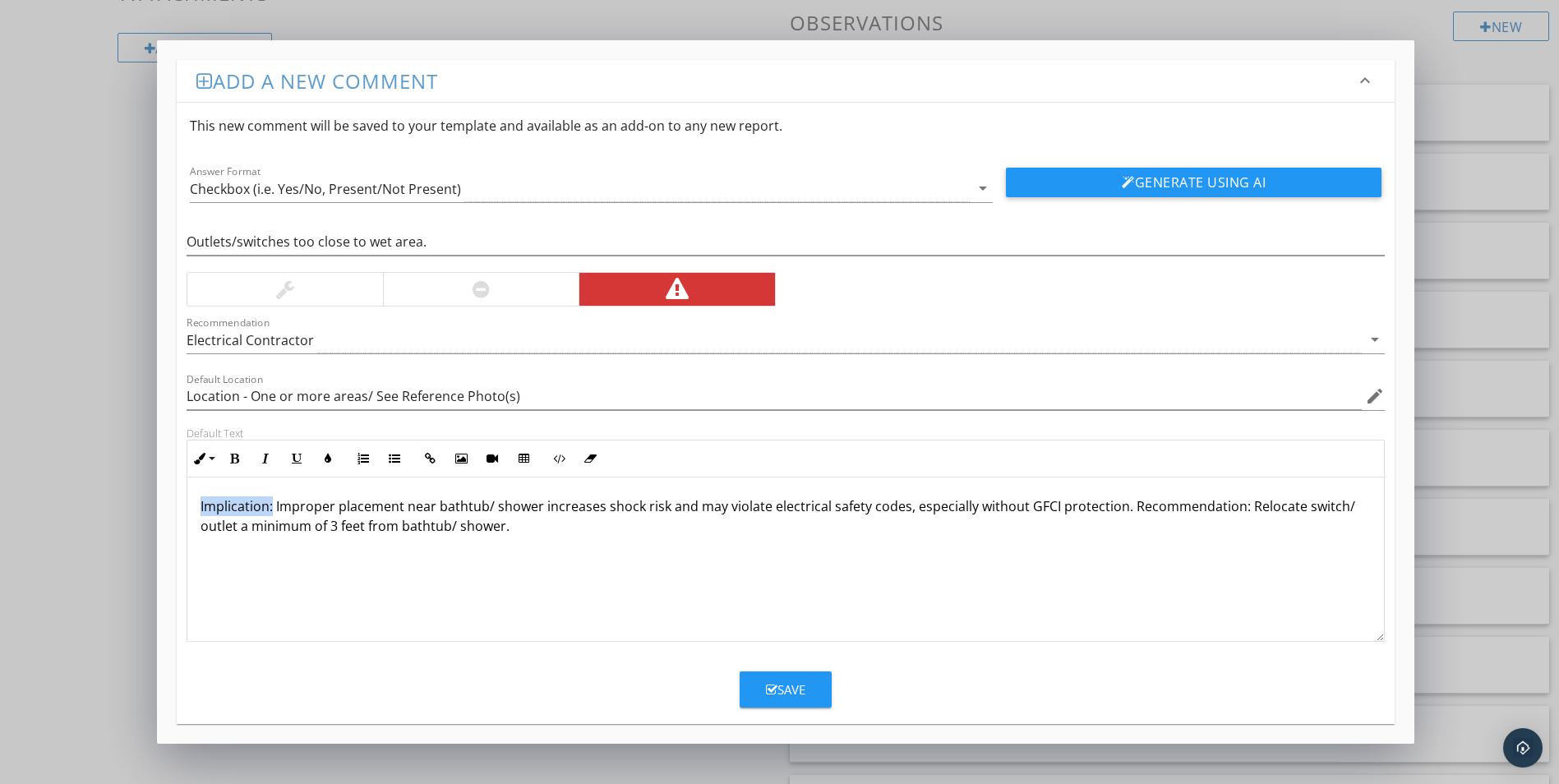
drag, startPoint x: 197, startPoint y: 508, endPoint x: 274, endPoint y: 511, distance: 77.1
click at [274, 511] on div "Implication: Improper placement near bathtub/ shower increases shock risk and m…" at bounding box center [786, 559] width 1197 height 164
click at [236, 464] on icon "button" at bounding box center [234, 458] width 11 height 11
drag, startPoint x: 1132, startPoint y: 503, endPoint x: 1245, endPoint y: 514, distance: 113.5
click at [1245, 514] on p "Implication: Improper placement near bathtub/ shower increases shock risk and m…" at bounding box center [786, 515] width 1171 height 39
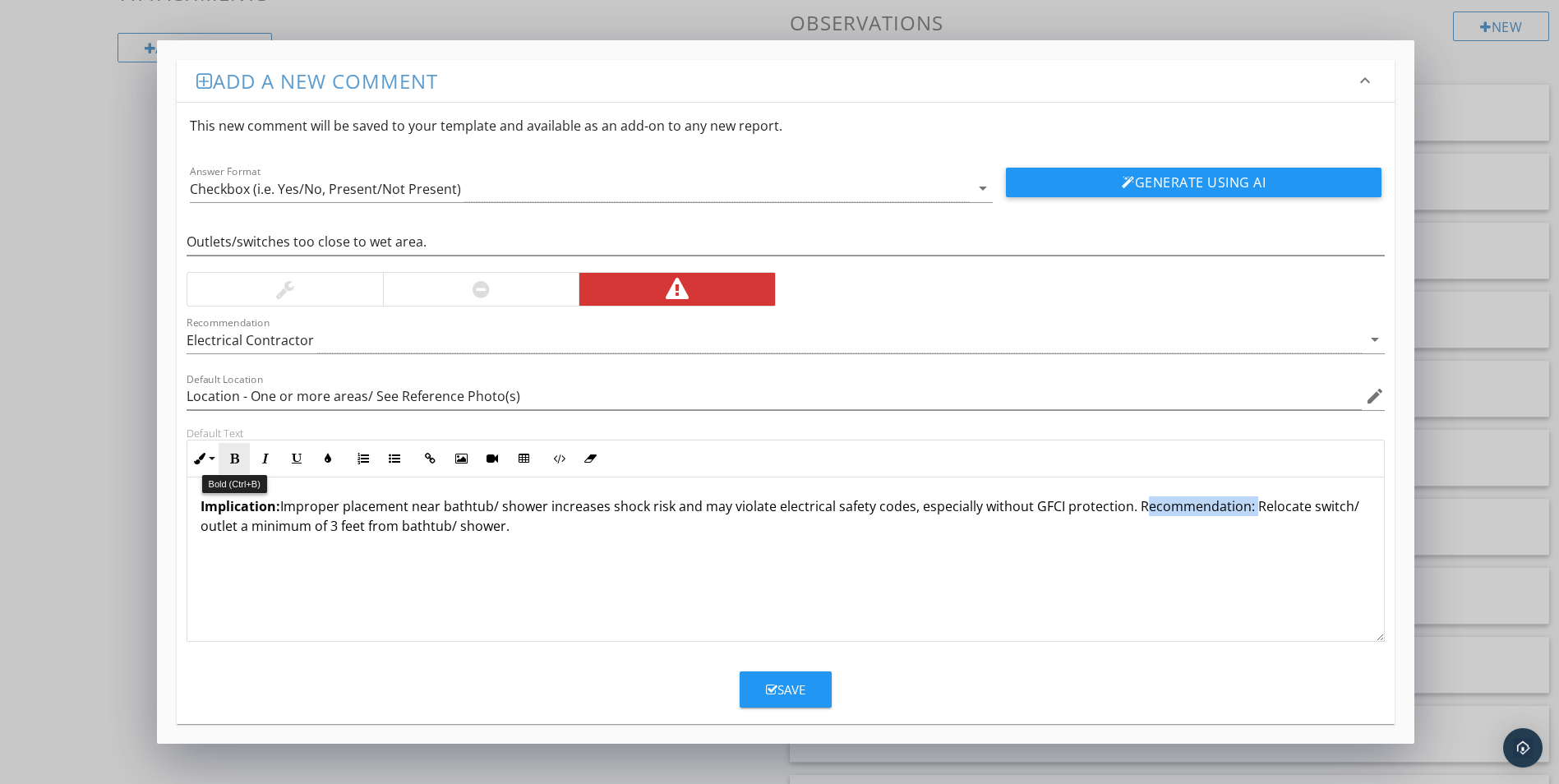
click at [233, 456] on icon "button" at bounding box center [234, 458] width 11 height 11
click at [783, 689] on div "Save" at bounding box center [785, 690] width 39 height 19
type input "Location - One or more areas/ See Reference Photo(s)"
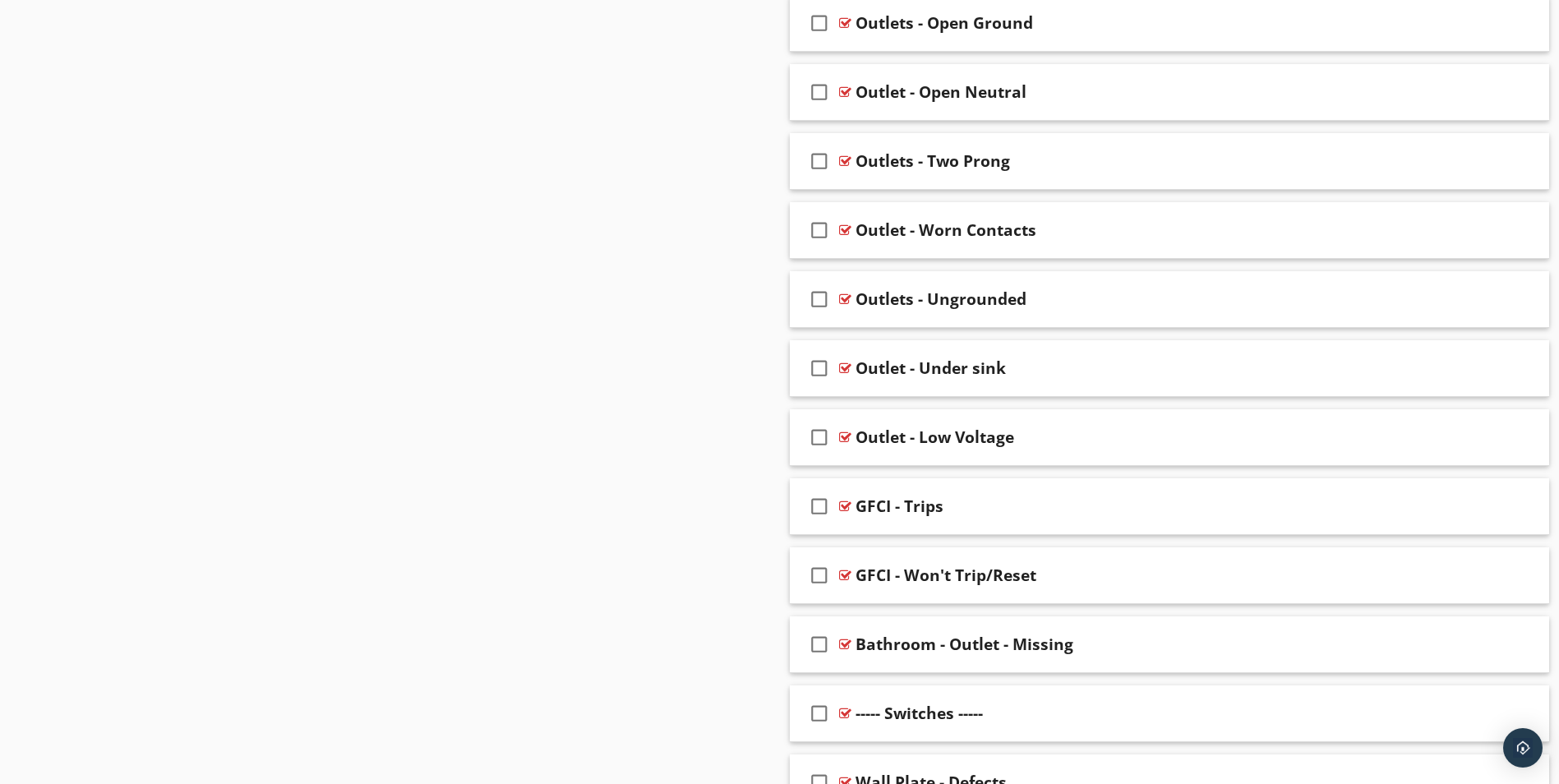
scroll to position [2610, 0]
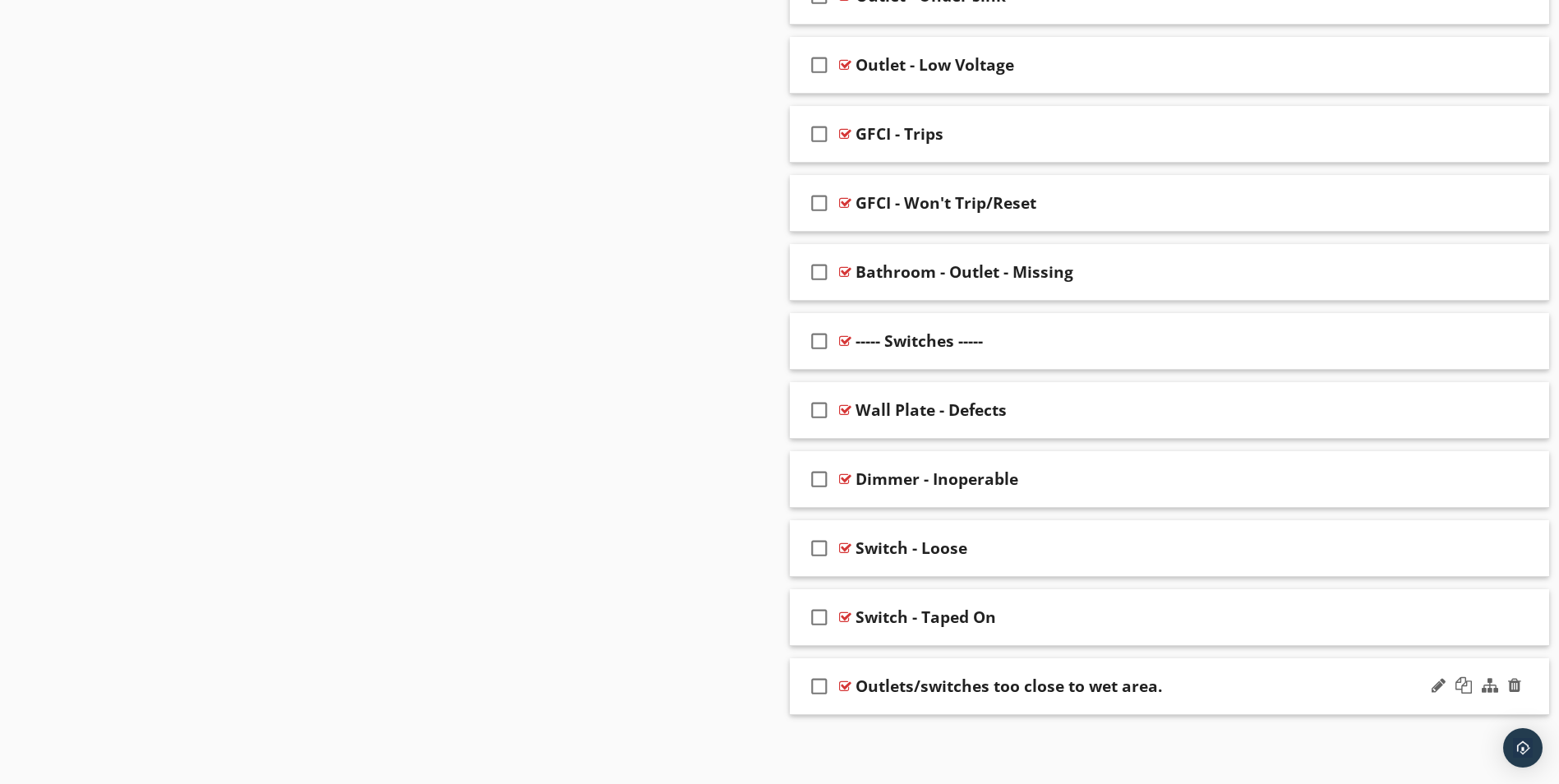
click at [1201, 692] on div "Outlets/switches too close to wet area." at bounding box center [1128, 685] width 545 height 20
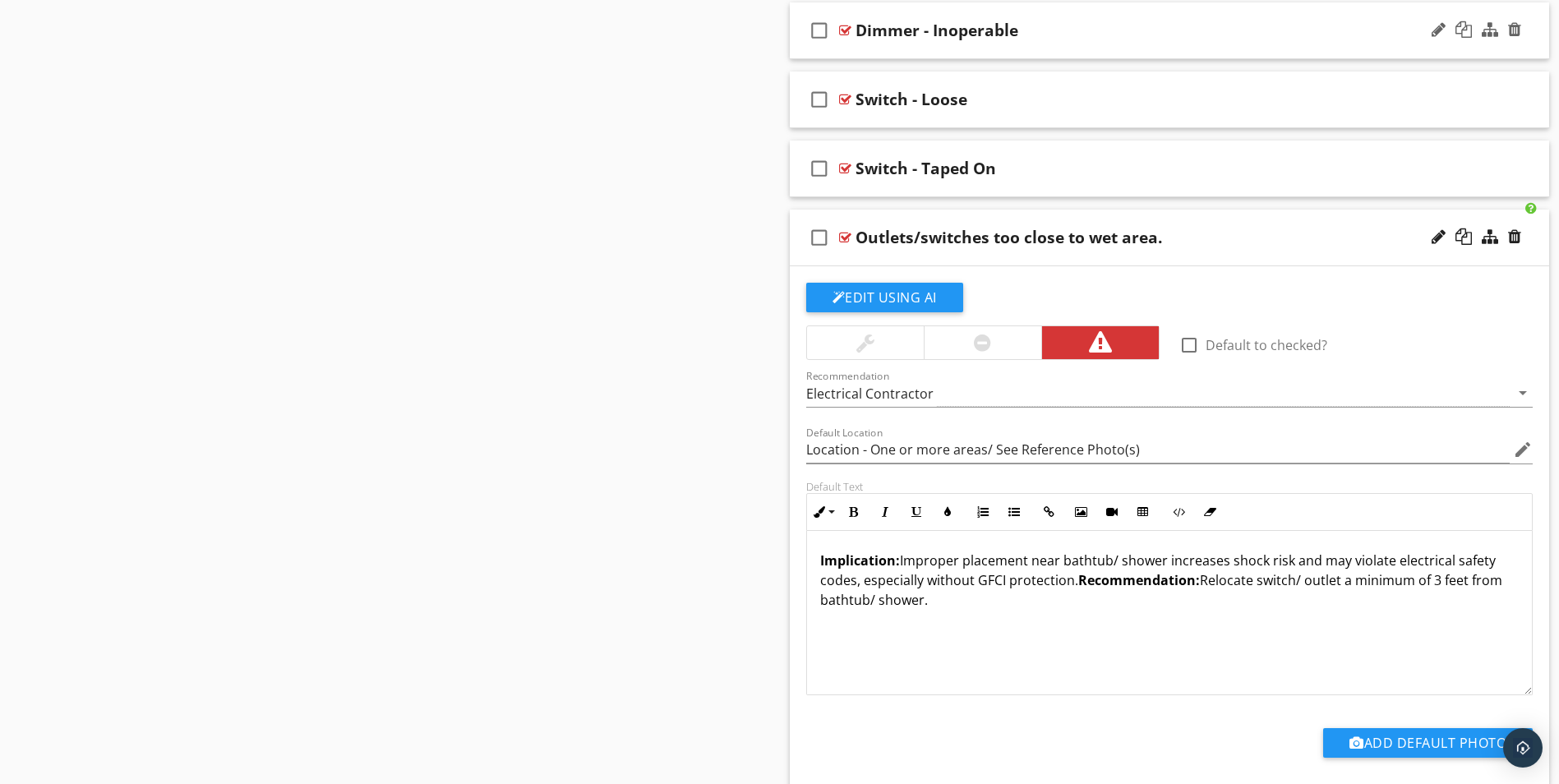
scroll to position [3103, 0]
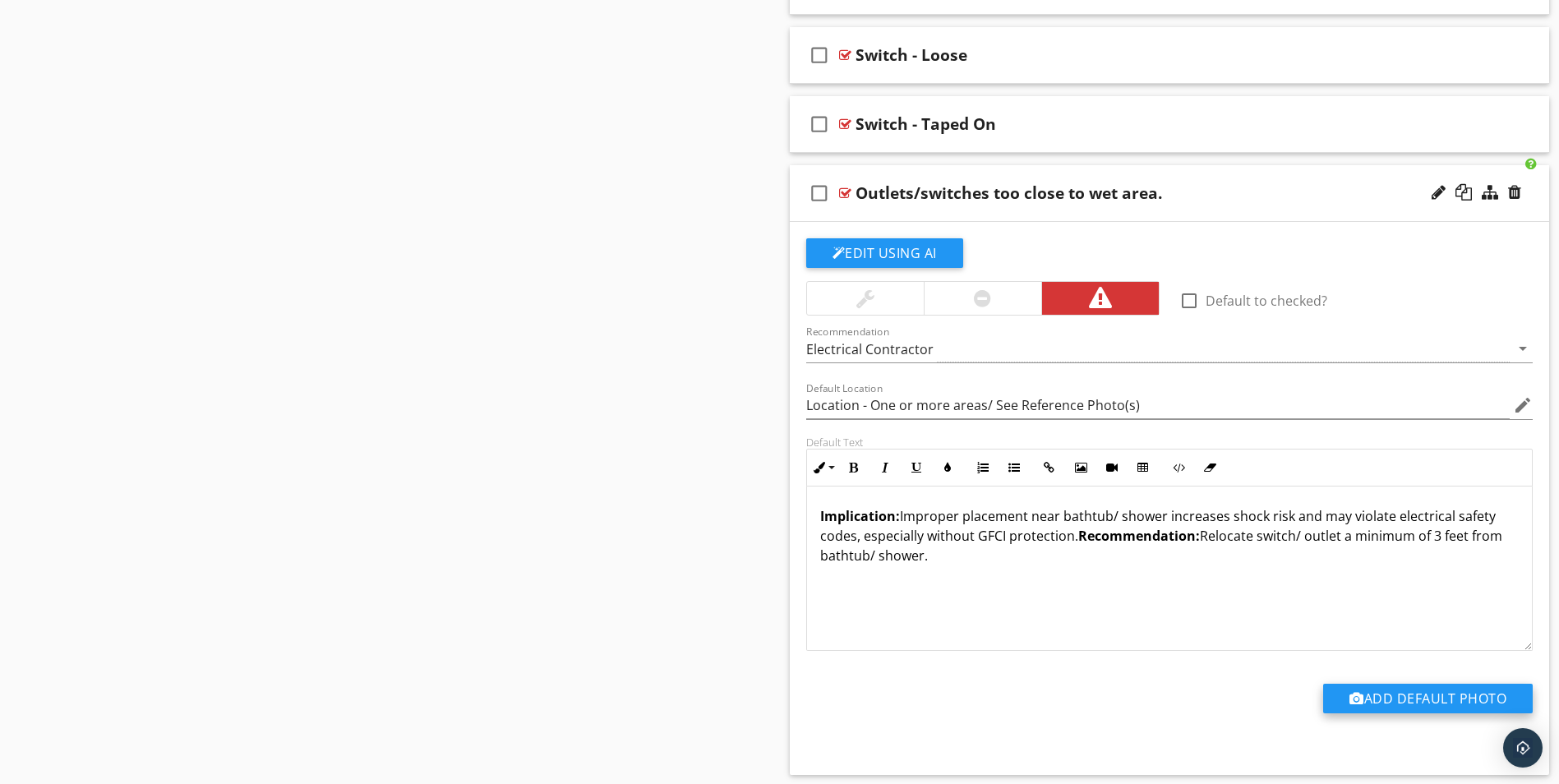
click at [1404, 696] on button "Add Default Photo" at bounding box center [1428, 699] width 209 height 30
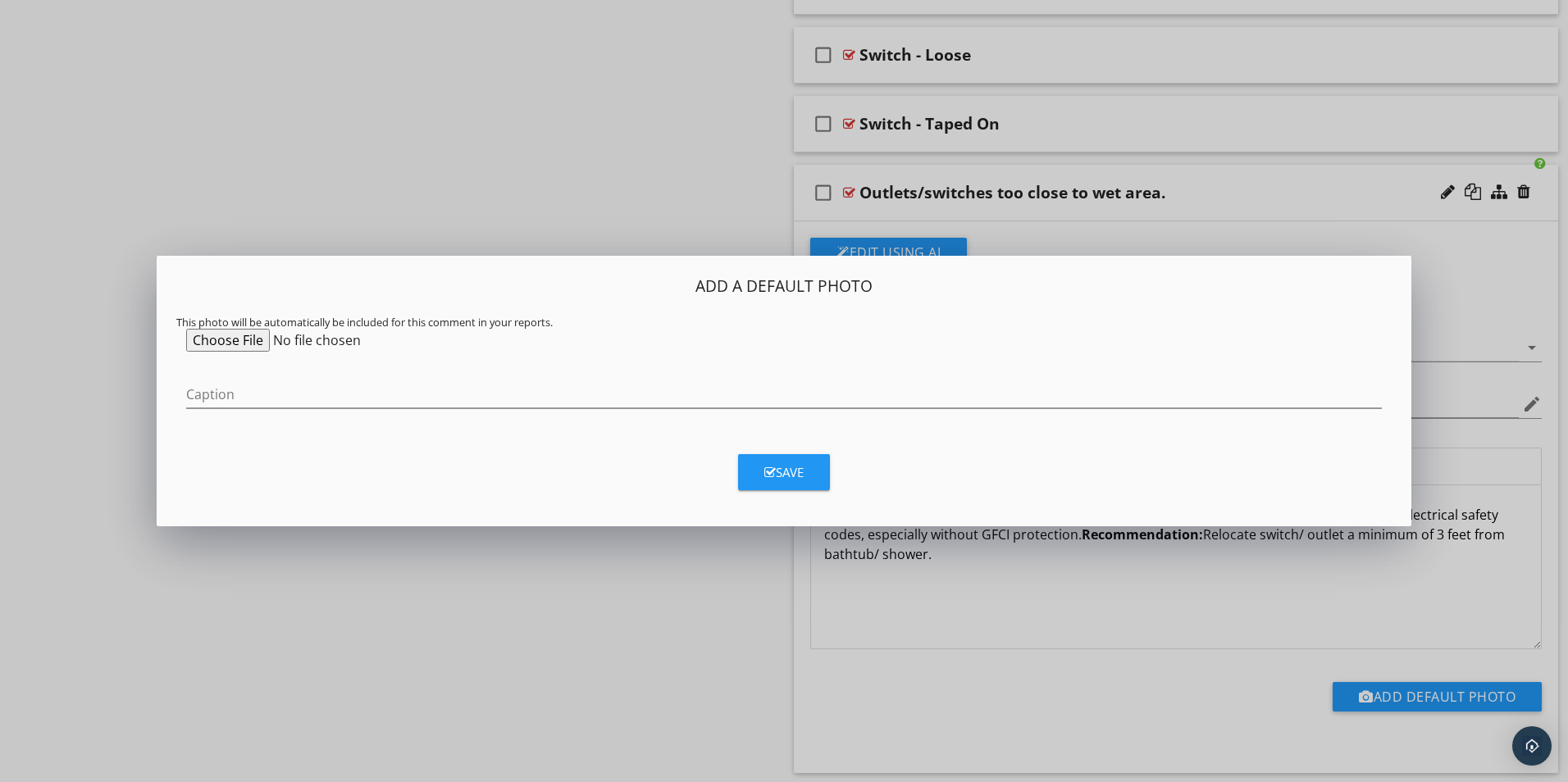
click at [217, 343] on input "file" at bounding box center [312, 340] width 251 height 23
type input "C:\fakepath\0618.jpg"
click at [227, 398] on input "Caption" at bounding box center [784, 394] width 1196 height 27
type input "Outlet/ Switch Illustration"
click at [774, 480] on div "Save" at bounding box center [783, 472] width 39 height 19
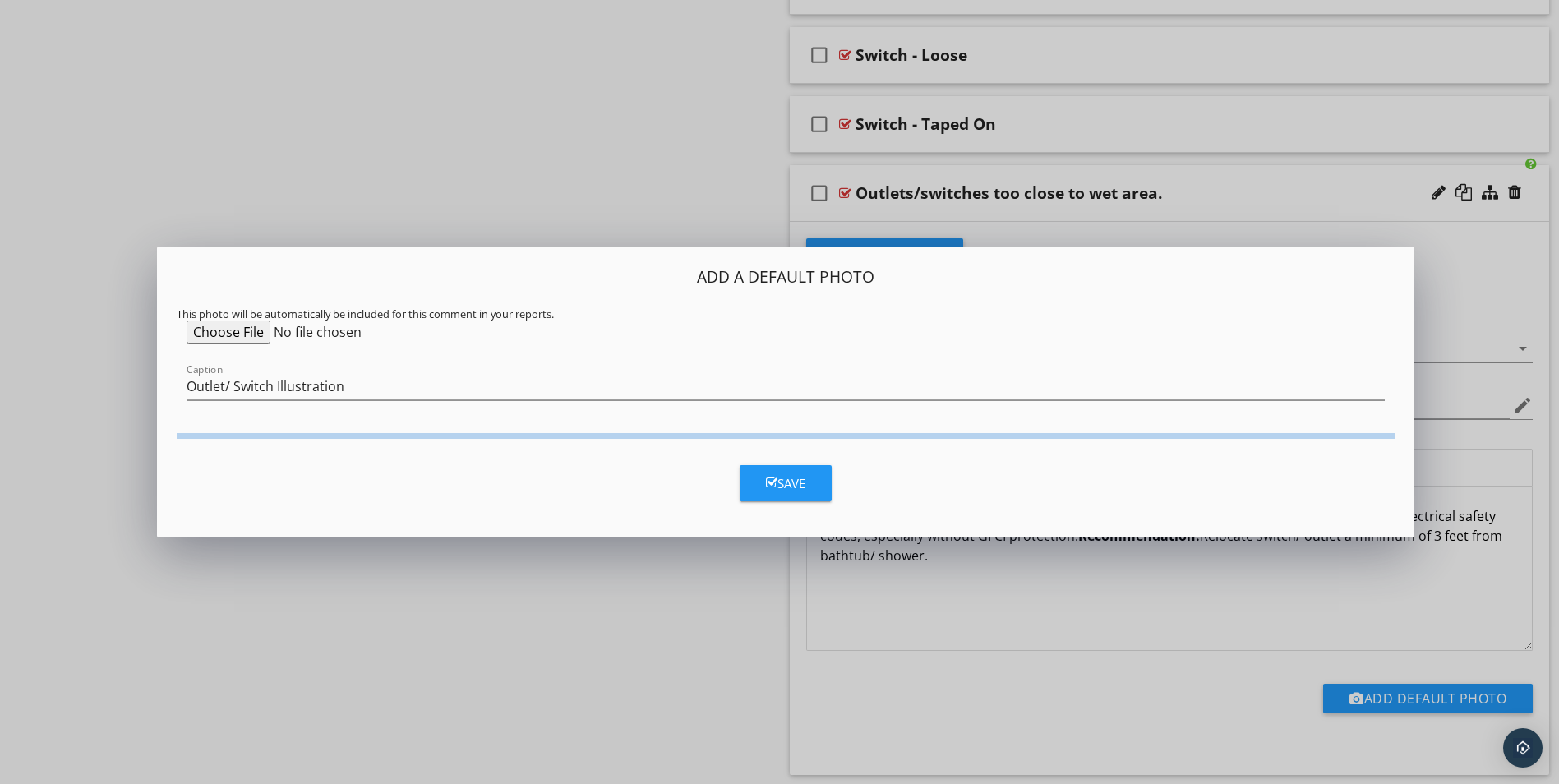
type input "Location - One or more areas/ See Reference Photo(s)"
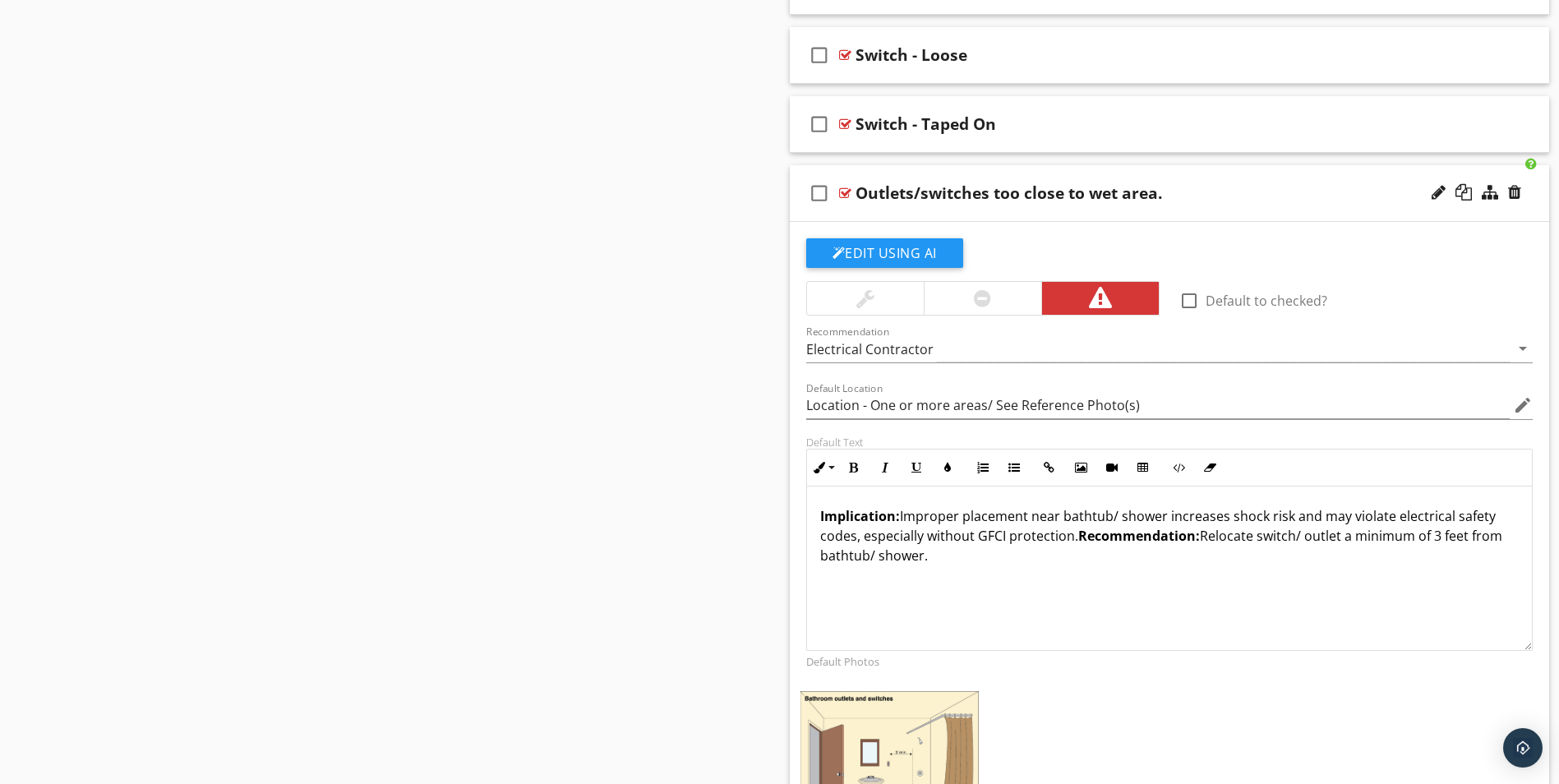
click at [1239, 204] on div "check_box_outline_blank Outlets/switches too close to wet area." at bounding box center [1171, 193] width 761 height 57
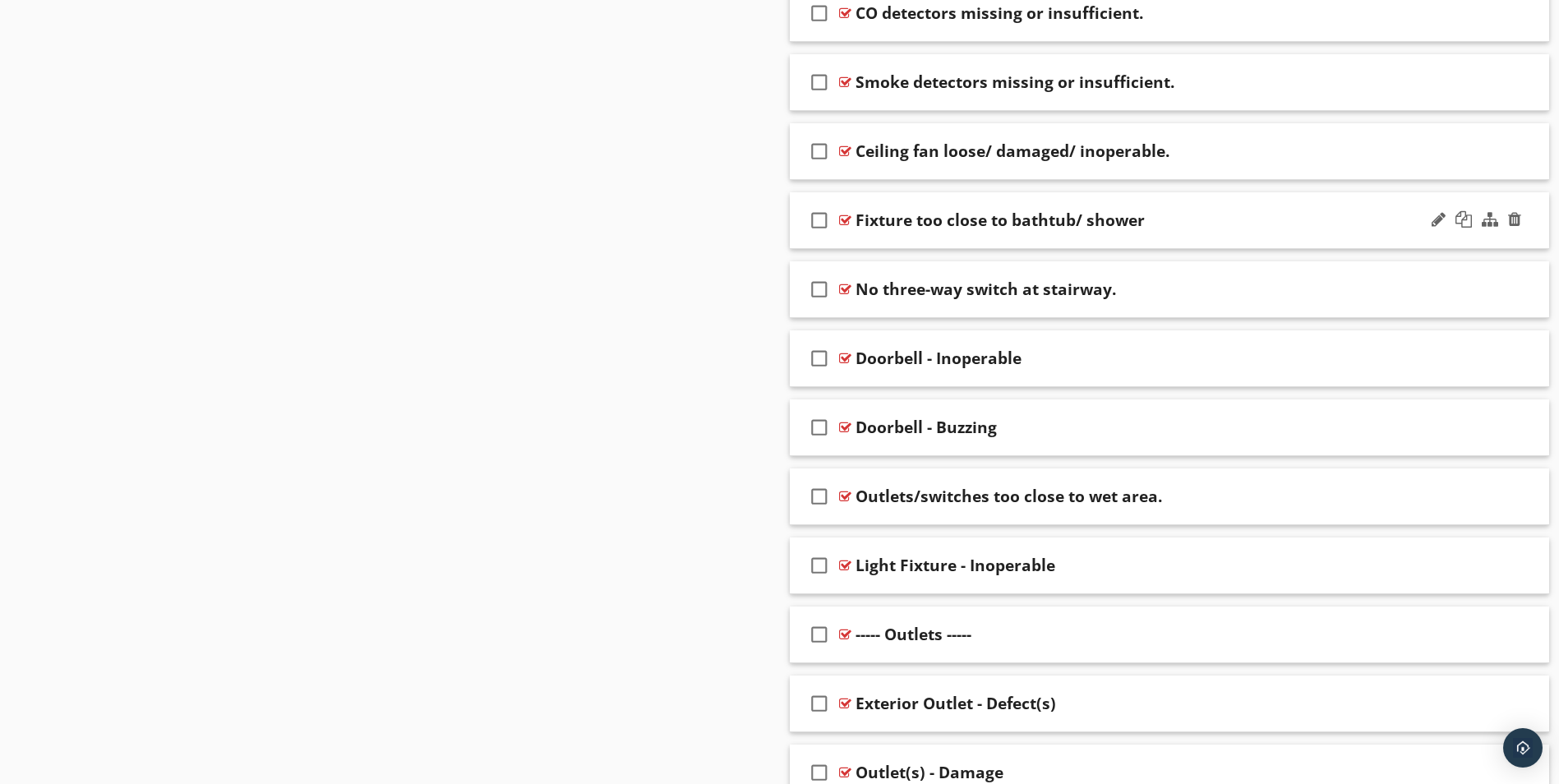
scroll to position [1156, 0]
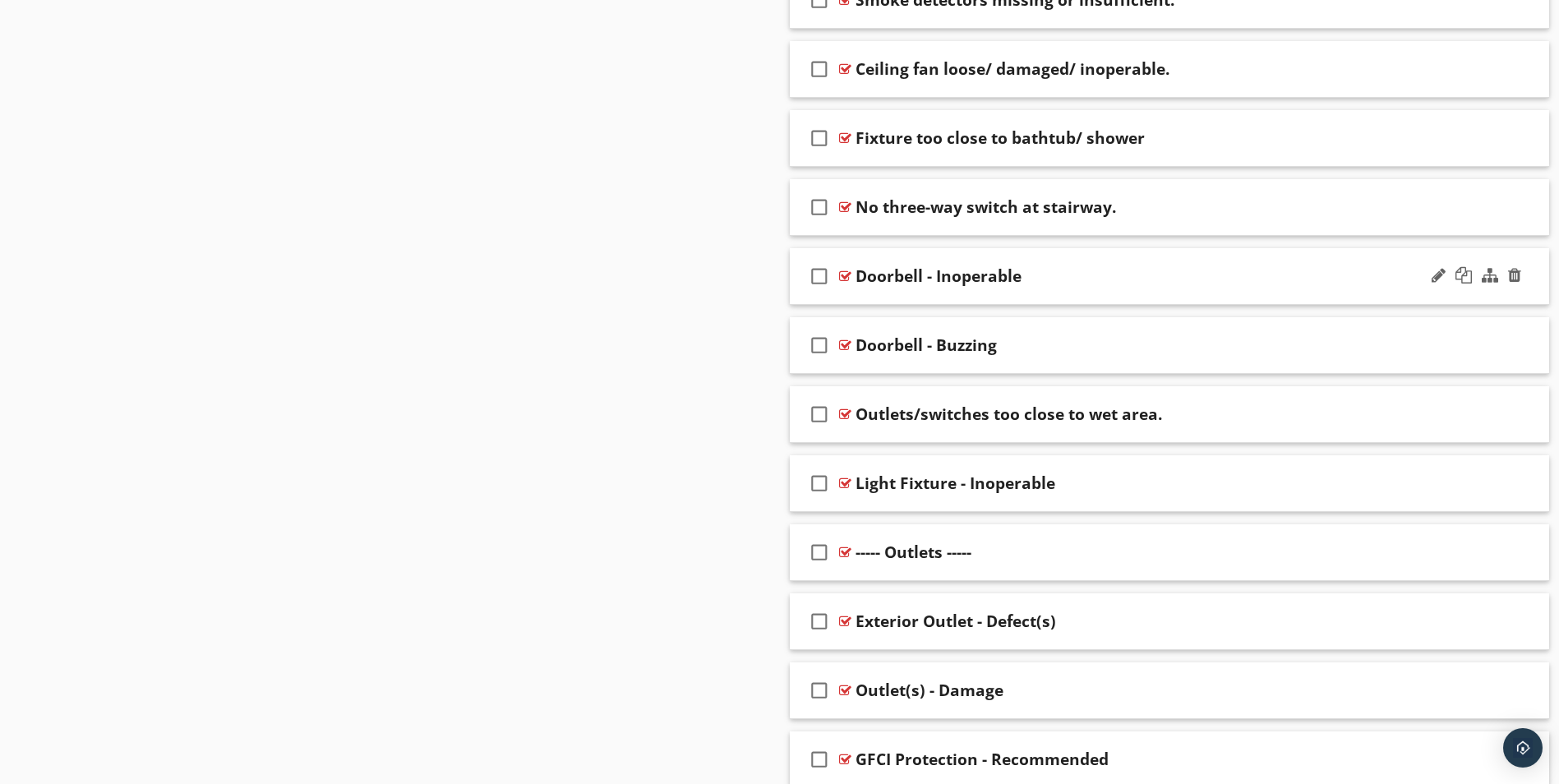
click at [1086, 280] on div "Doorbell - Inoperable" at bounding box center [1128, 276] width 545 height 20
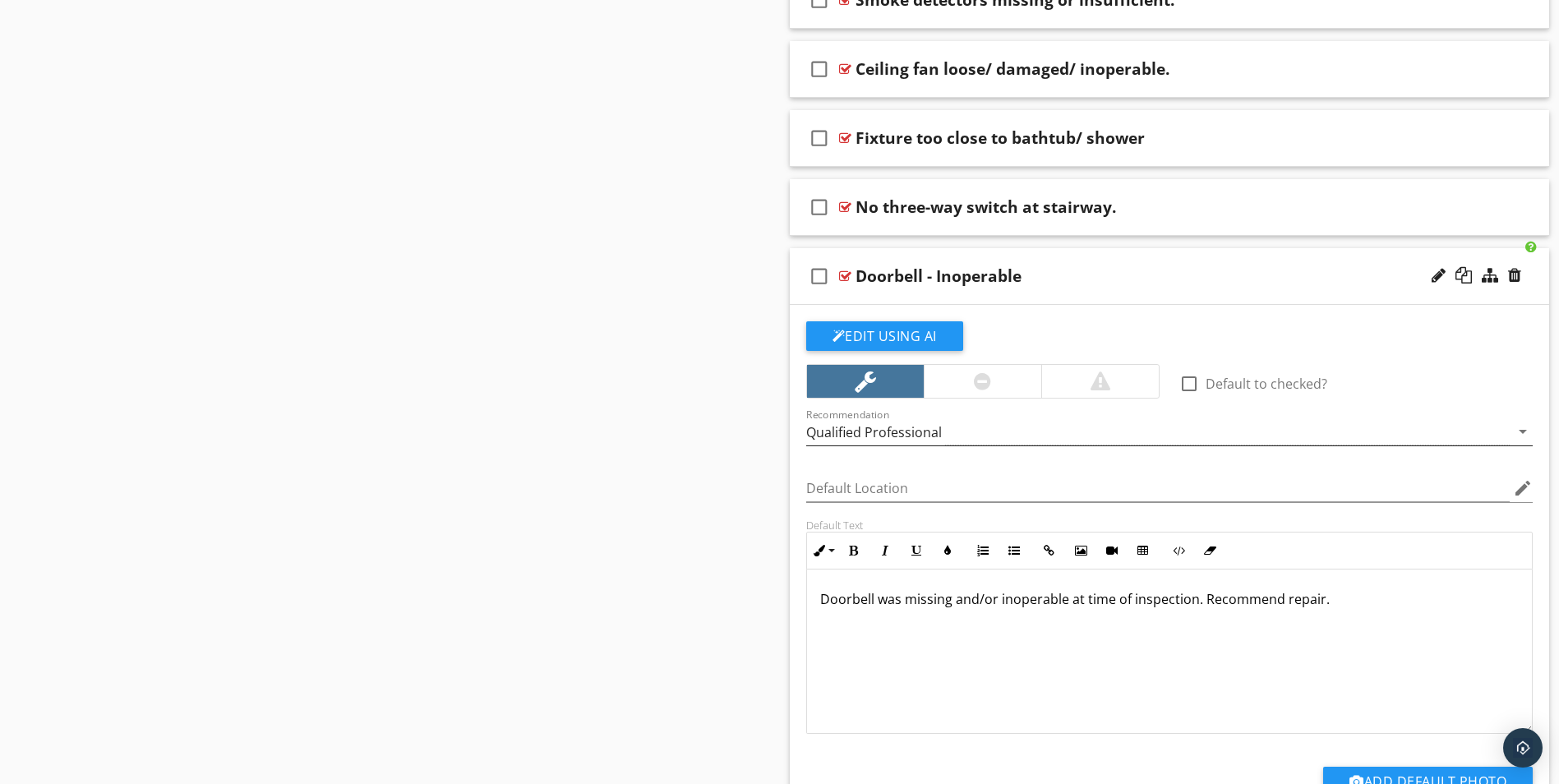
click at [1517, 429] on icon "arrow_drop_down" at bounding box center [1523, 431] width 20 height 20
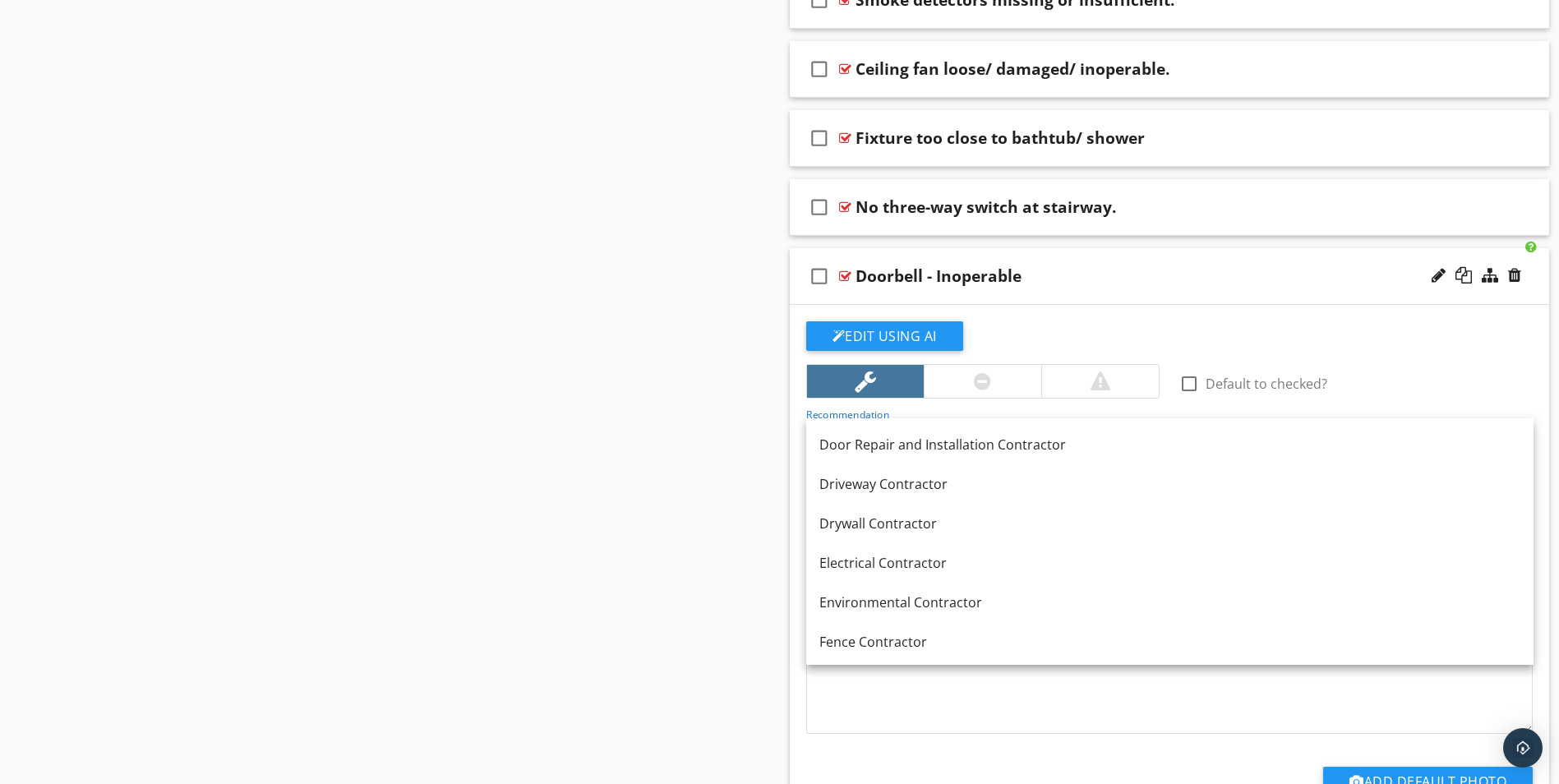
scroll to position [576, 0]
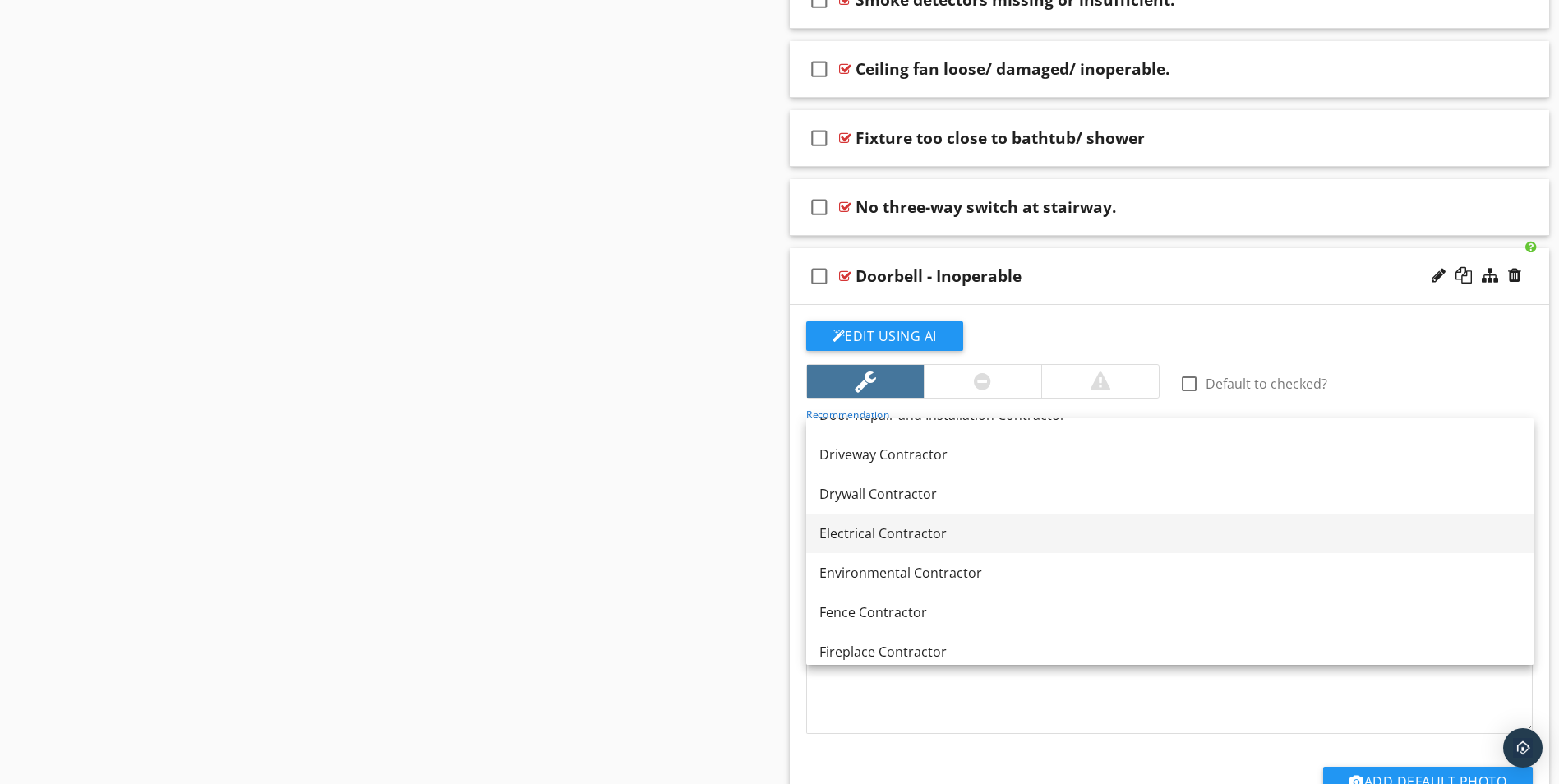
click at [968, 535] on div "Electrical Contractor" at bounding box center [1170, 533] width 701 height 20
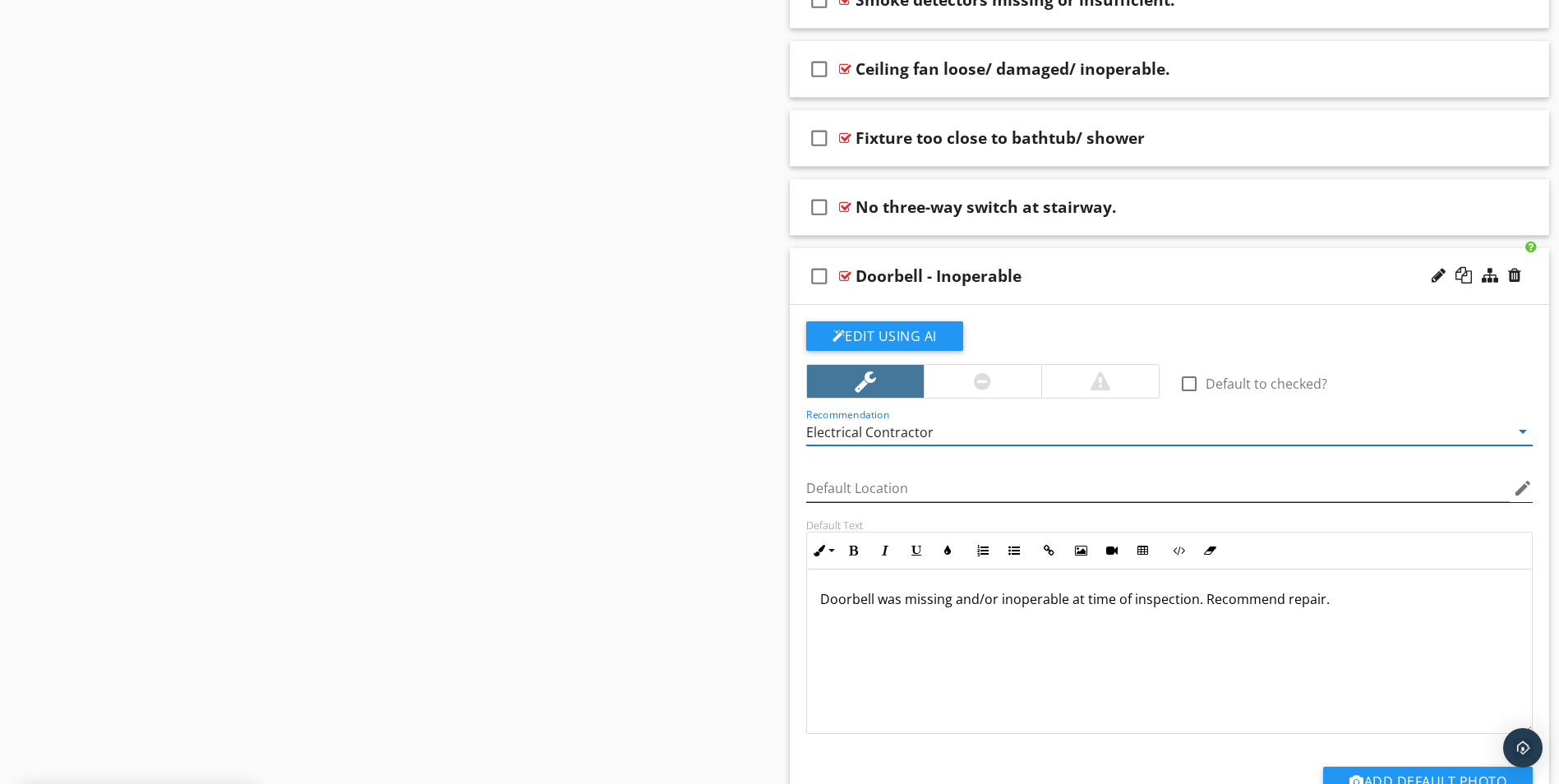
click at [1518, 491] on icon "edit" at bounding box center [1523, 487] width 20 height 20
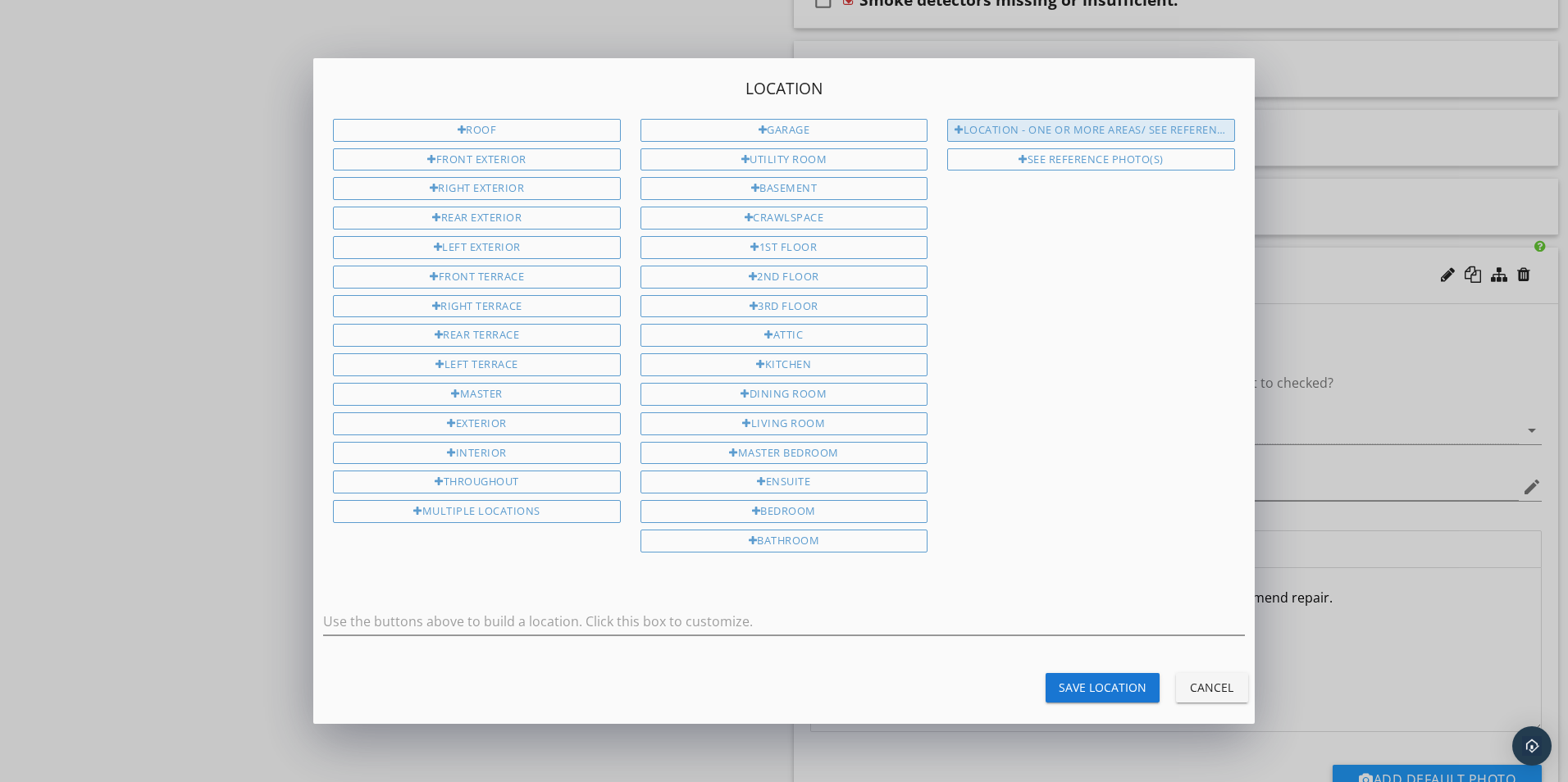
click at [1101, 133] on div "Location - One or more areas/ See Reference Photo(s)" at bounding box center [1090, 130] width 287 height 23
type input "Location - One or more areas/ See Reference Photo(s)"
click at [1123, 691] on div "Save Location" at bounding box center [1102, 687] width 88 height 17
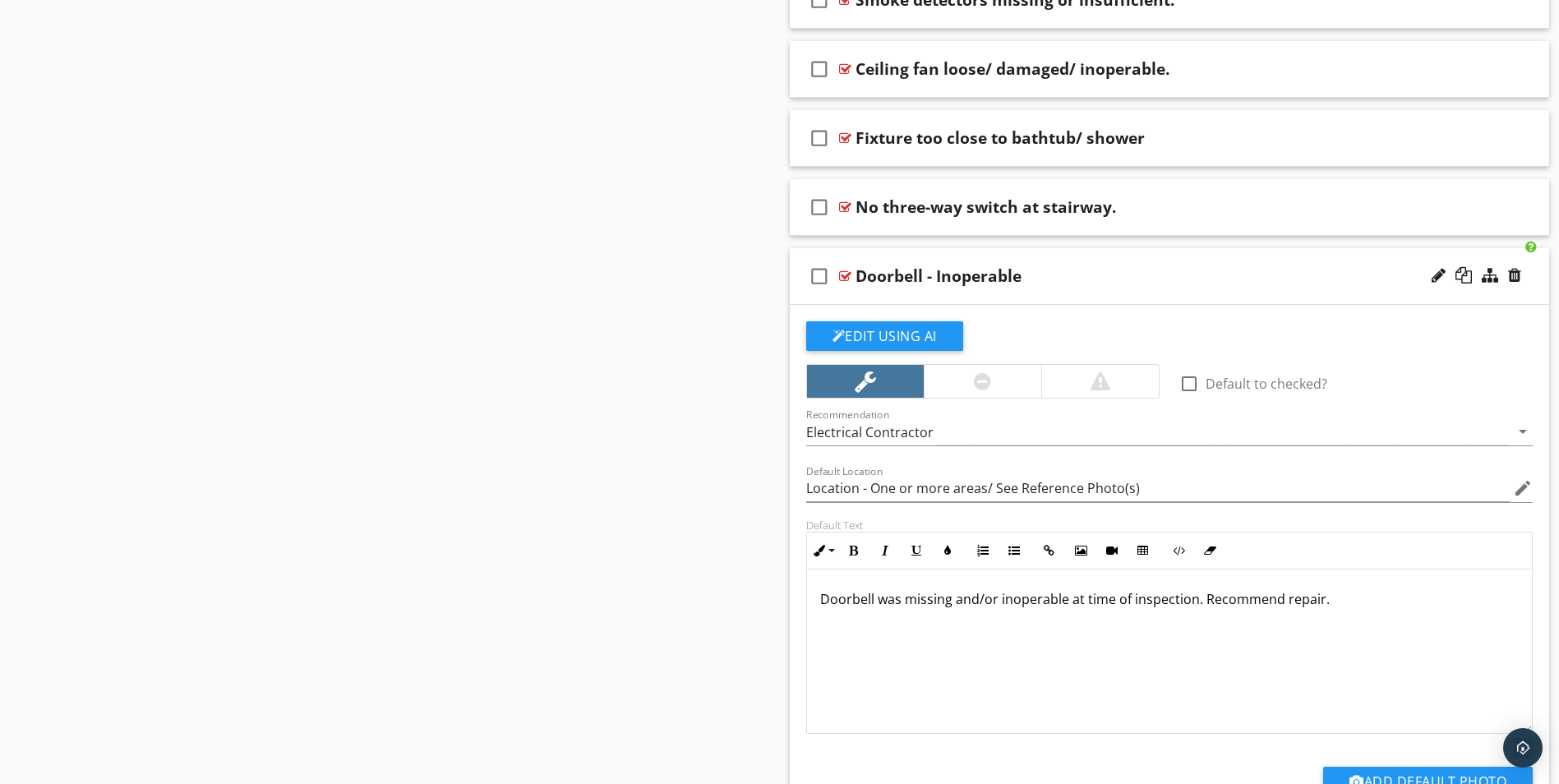
click at [860, 277] on div "Doorbell - Inoperable" at bounding box center [939, 276] width 166 height 20
click at [858, 276] on input "Doorbell - Inoperable" at bounding box center [1128, 277] width 545 height 27
type input "Location - One or more areas/ See Reference Photo(s)"
type input "oorbell - Inoperable"
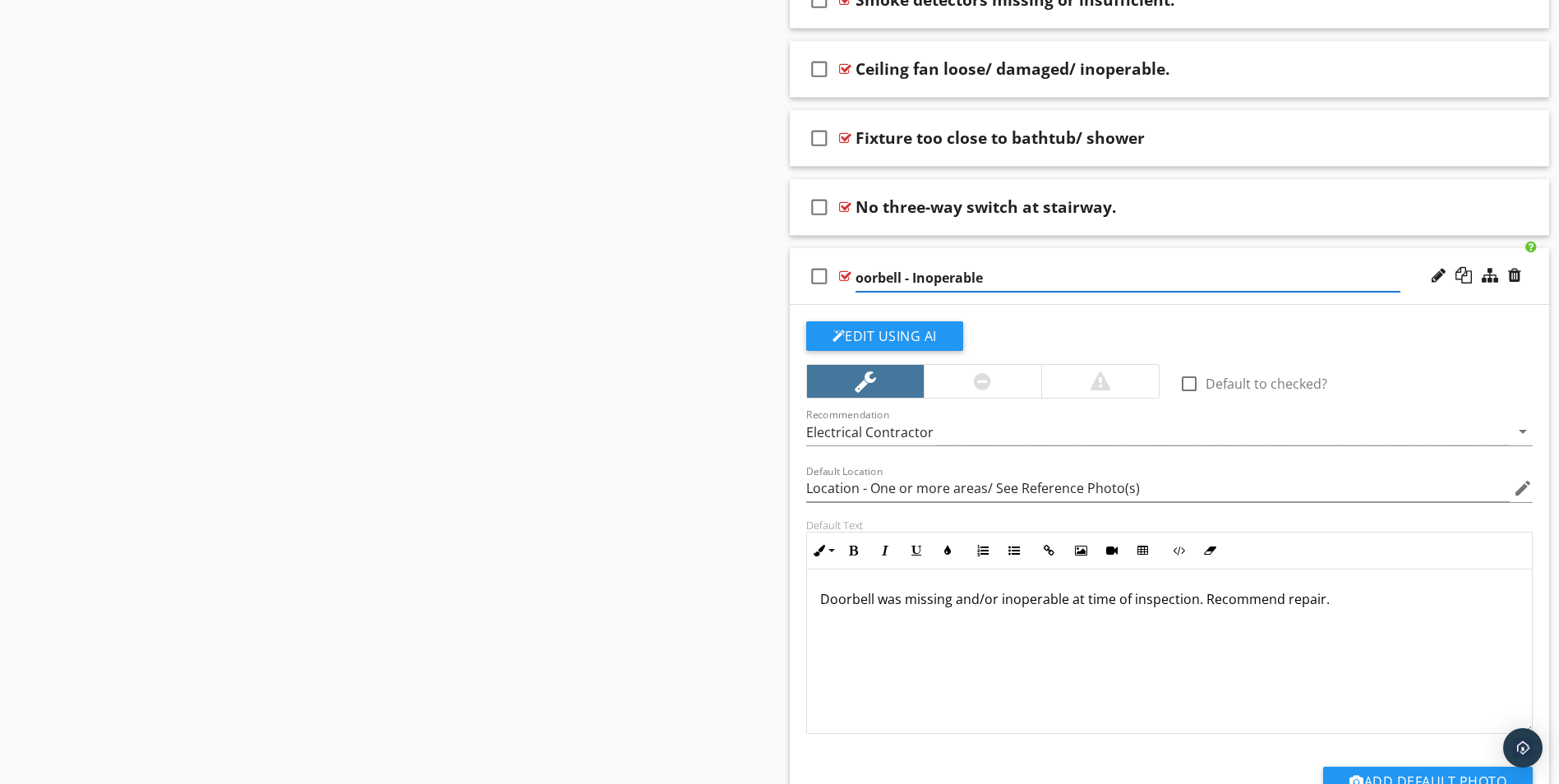
type input "Location - One or more areas/ See Reference Photo(s)"
type input "orbell - Inoperable"
type input "Location - One or more areas/ See Reference Photo(s)"
type input "rbell - Inoperable"
type input "Location - One or more areas/ See Reference Photo(s)"
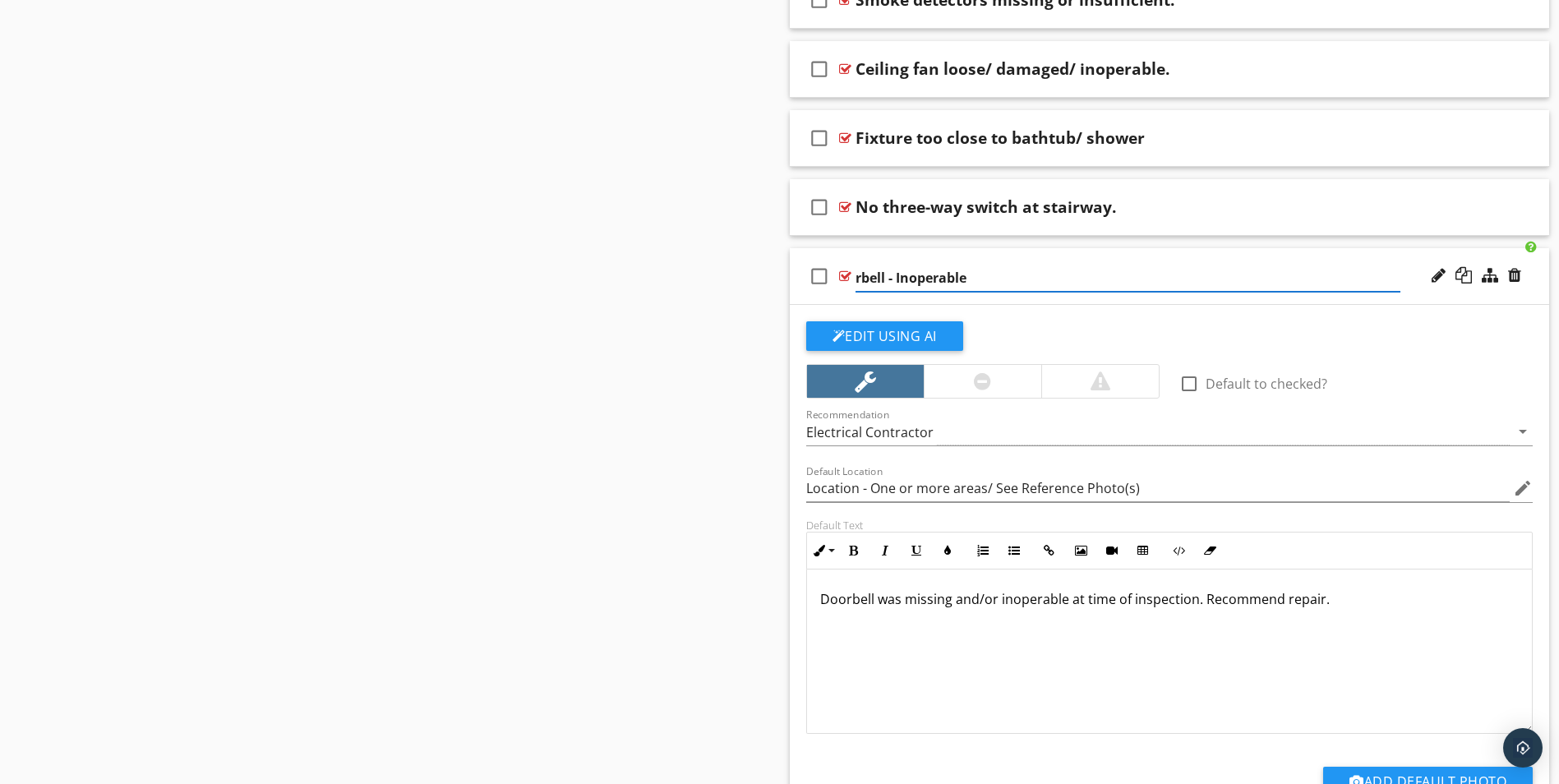
type input "bell - Inoperable"
type input "Location - One or more areas/ See Reference Photo(s)"
type input "ell - Inoperable"
type input "Location - One or more areas/ See Reference Photo(s)"
type input "ll - Inoperable"
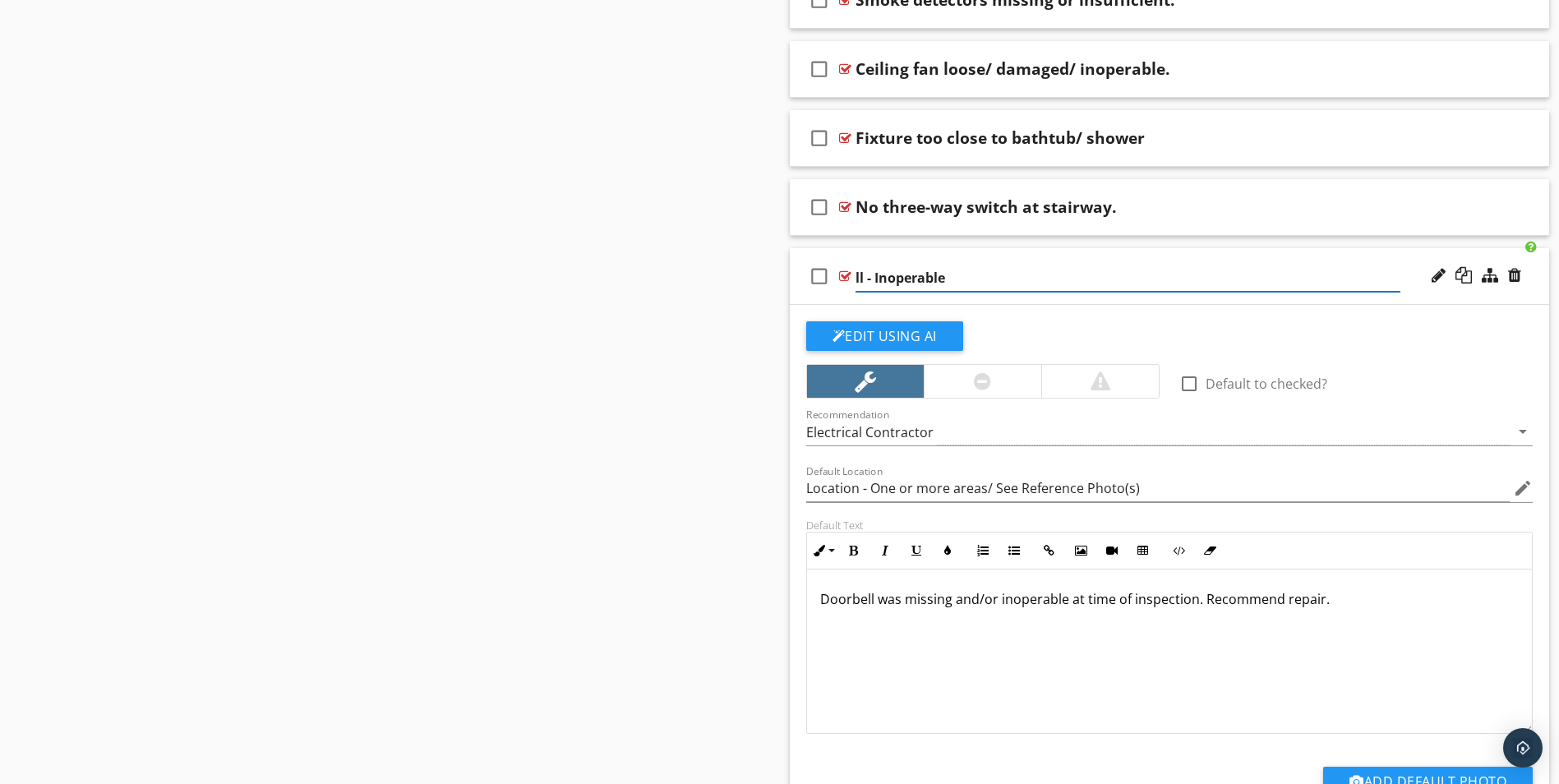
type input "Location - One or more areas/ See Reference Photo(s)"
type input "l - Inoperable"
type input "Location - One or more areas/ See Reference Photo(s)"
type input "- Inoperable"
type input "Location - One or more areas/ See Reference Photo(s)"
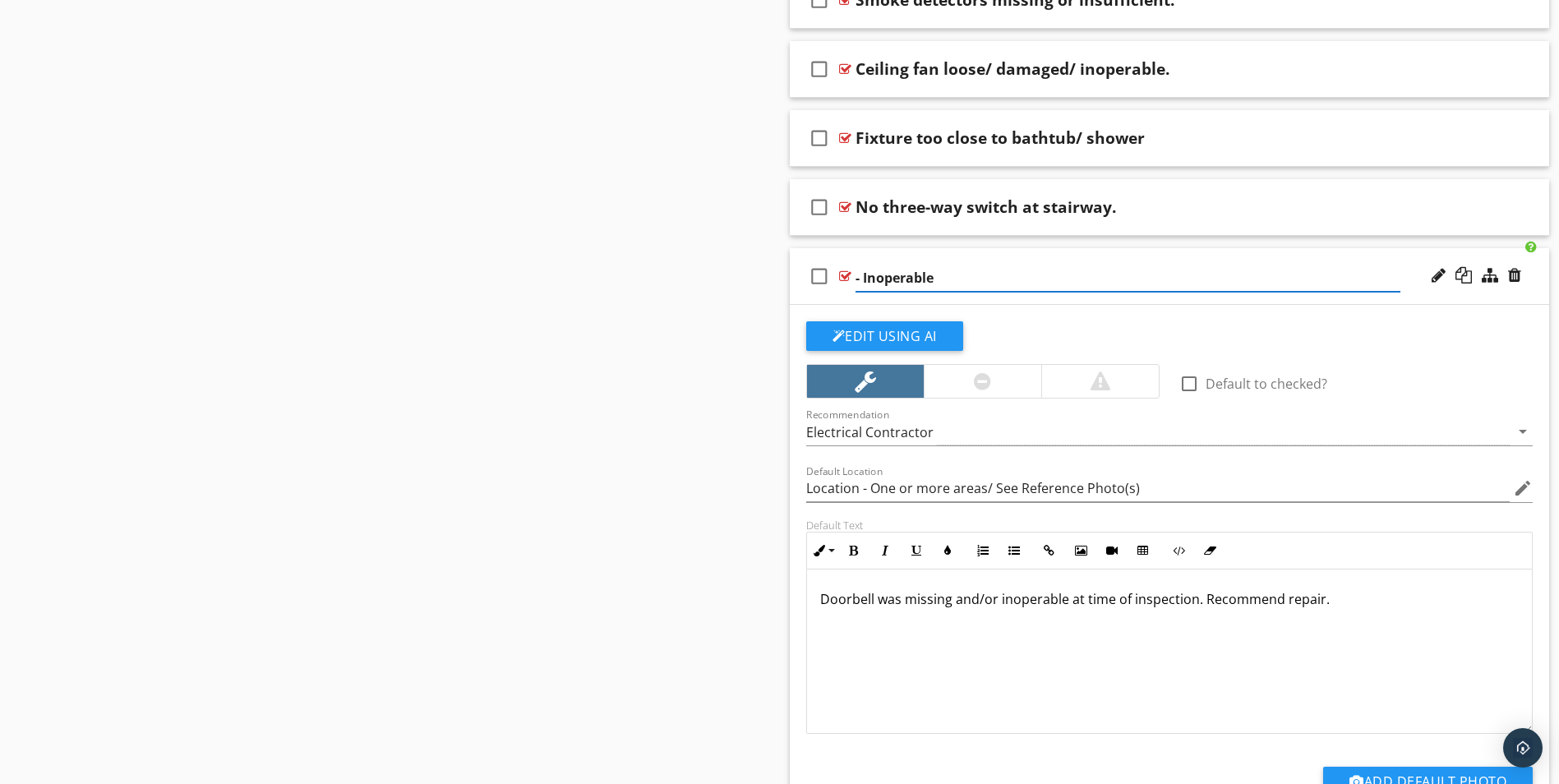
type input "- Inoperable"
type input "Location - One or more areas/ See Reference Photo(s)"
type input "Inoperable"
type input "Location - One or more areas/ See Reference Photo(s)"
type input "Inoperable"
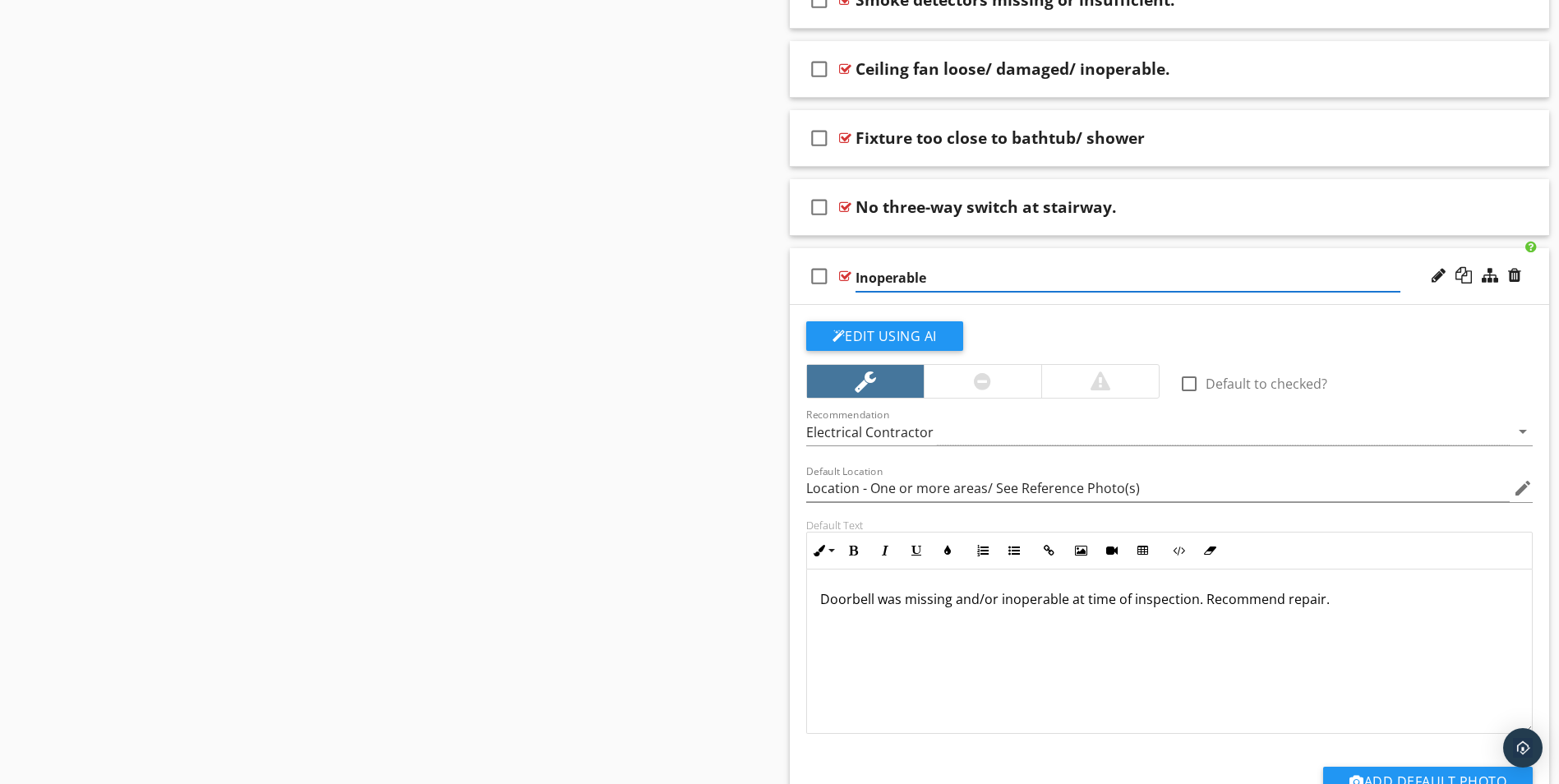
type input "Location - One or more areas/ See Reference Photo(s)"
type input "noperable"
type input "Location - One or more areas/ See Reference Photo(s)"
type input "operable"
type input "Location - One or more areas/ See Reference Photo(s)"
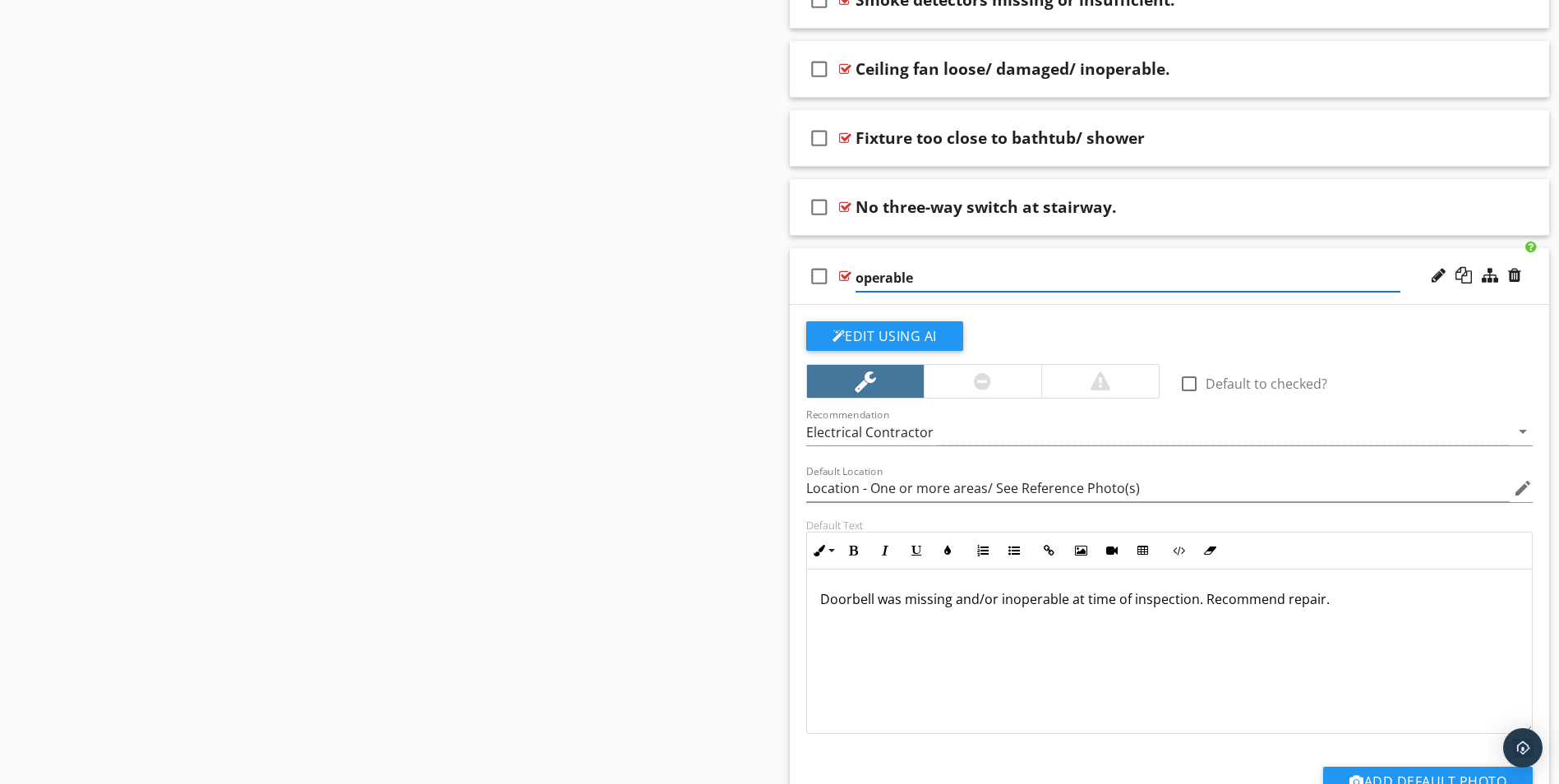
type input "perable"
type input "Location - One or more areas/ See Reference Photo(s)"
type input "erable"
type input "Location - One or more areas/ See Reference Photo(s)"
type input "rable"
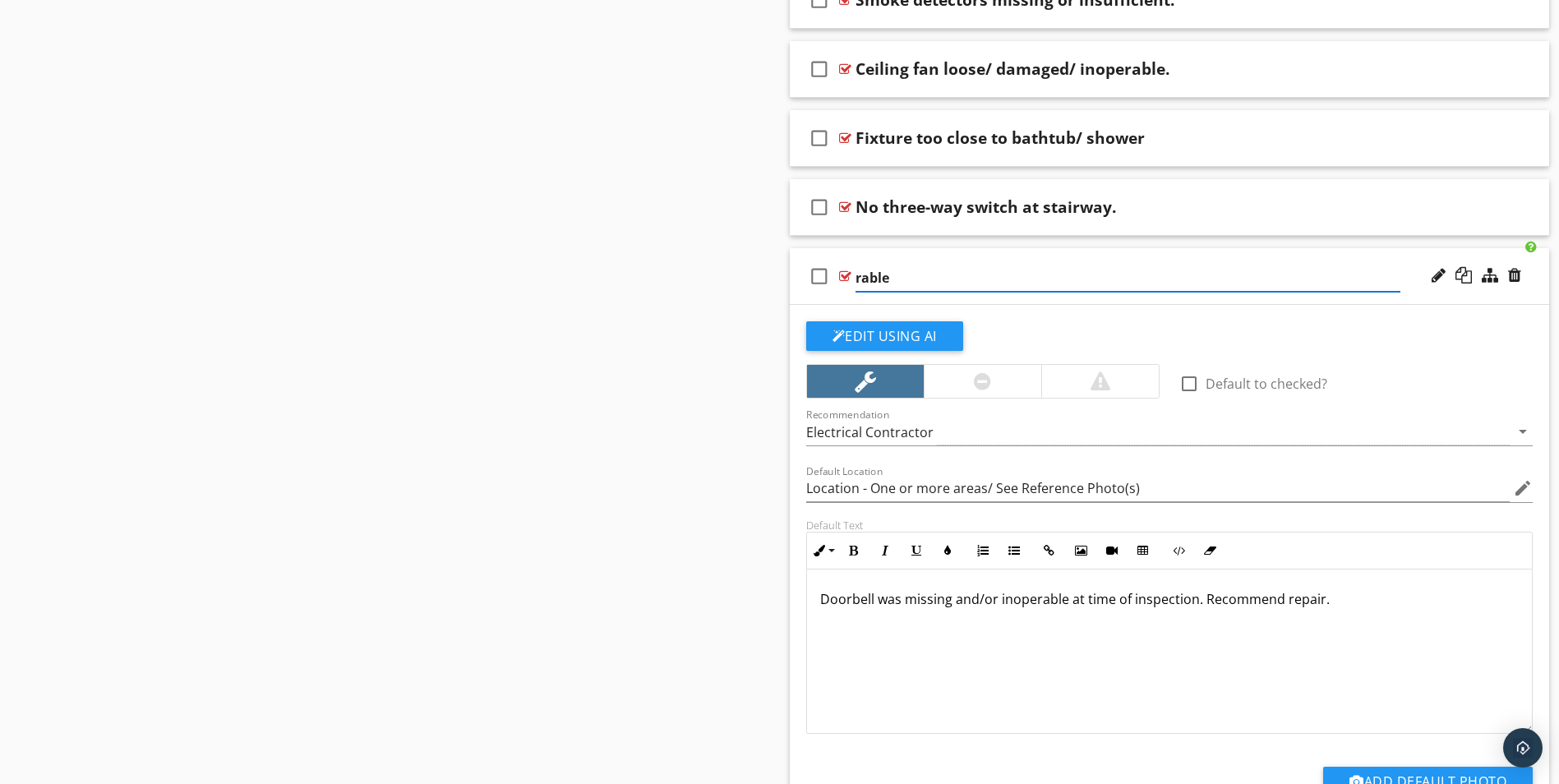
type input "Location - One or more areas/ See Reference Photo(s)"
type input "able"
type input "Location - One or more areas/ See Reference Photo(s)"
type input "ble"
type input "Location - One or more areas/ See Reference Photo(s)"
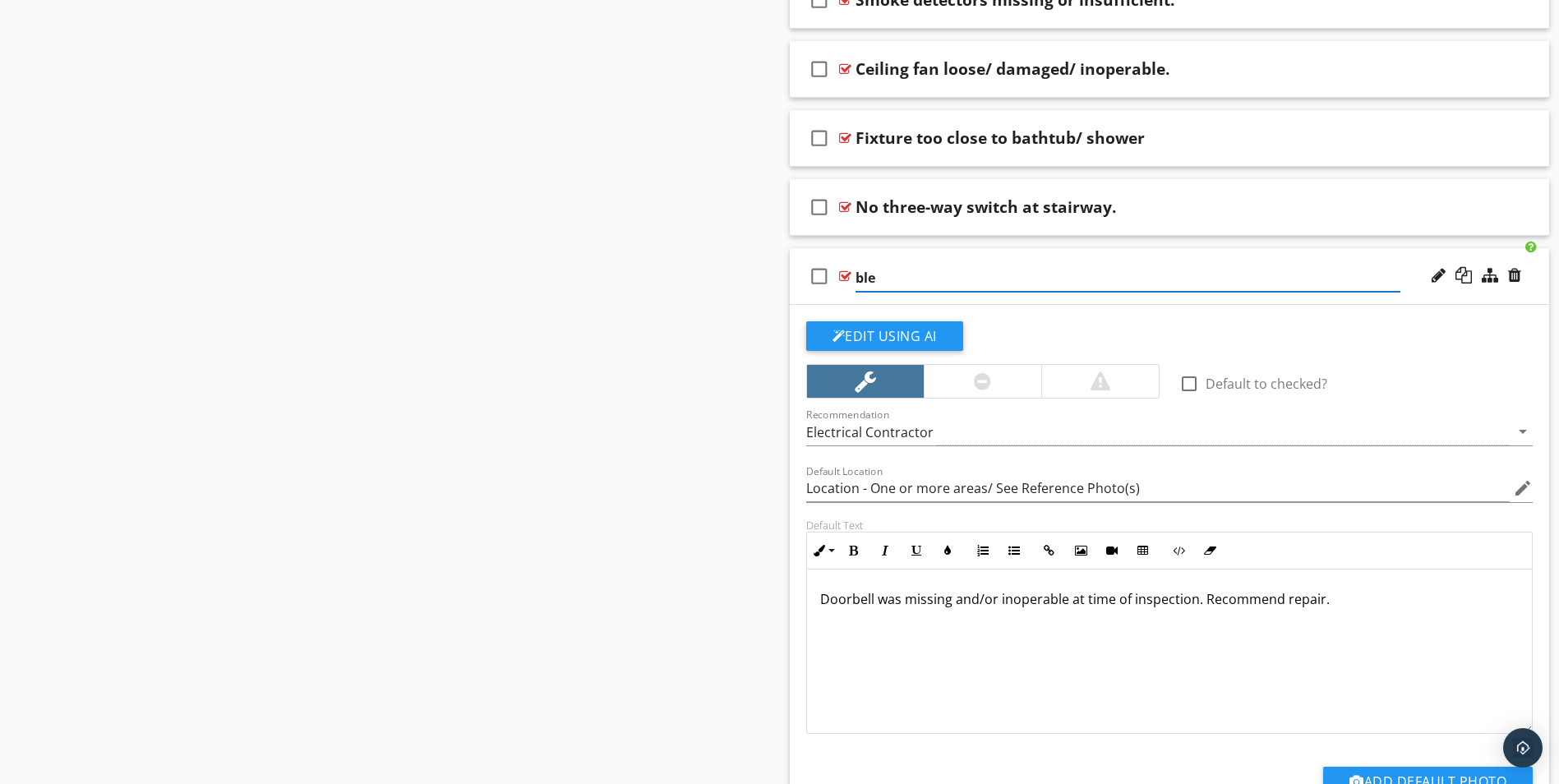
type input "le"
type input "Location - One or more areas/ See Reference Photo(s)"
type input "e"
type input "Location - One or more areas/ See Reference Photo(s)"
paste input "Doorbell buzzing or not working."
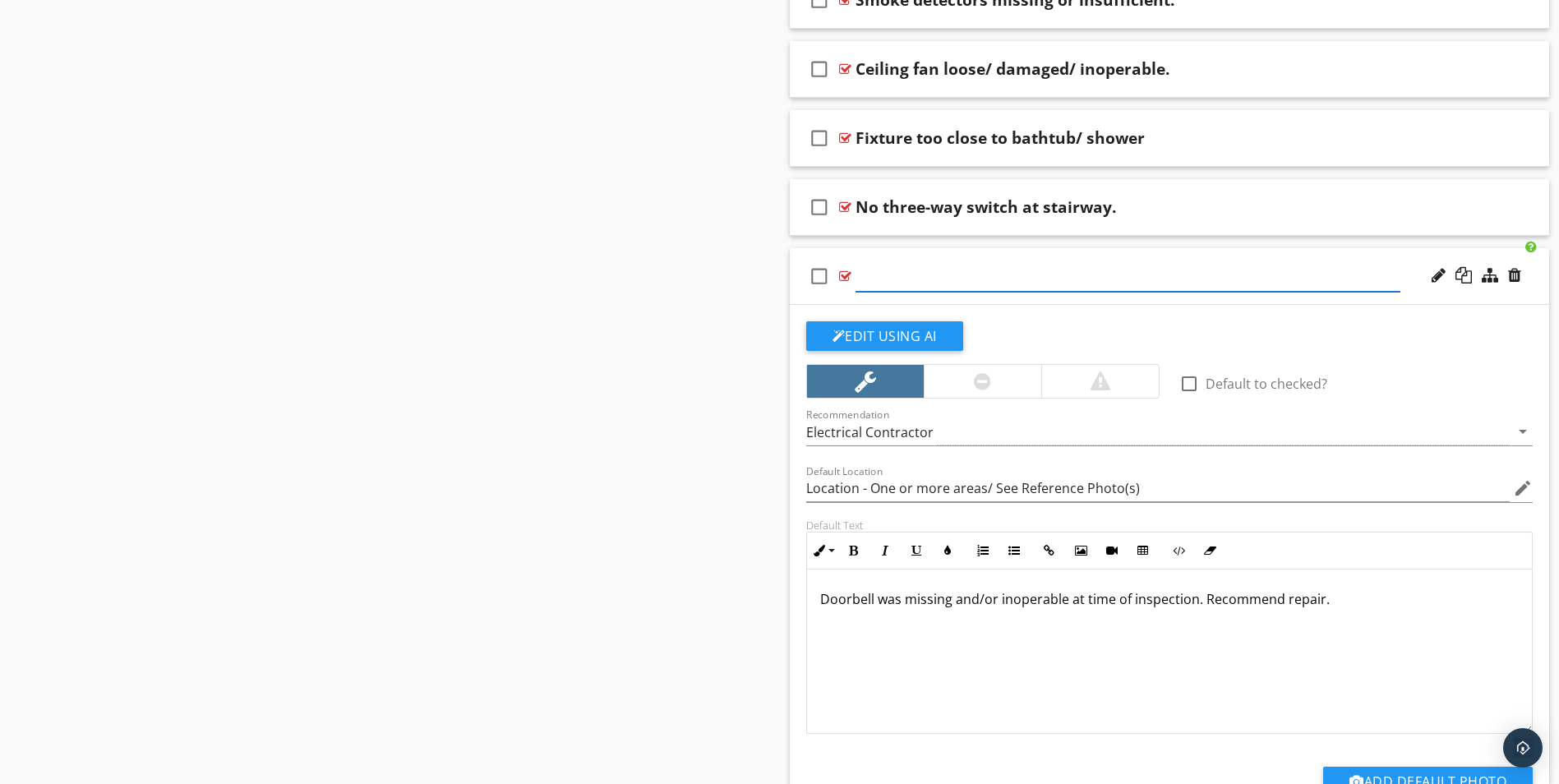
type input "Location - One or more areas/ See Reference Photo(s)"
type input "Doorbell buzzing or not working."
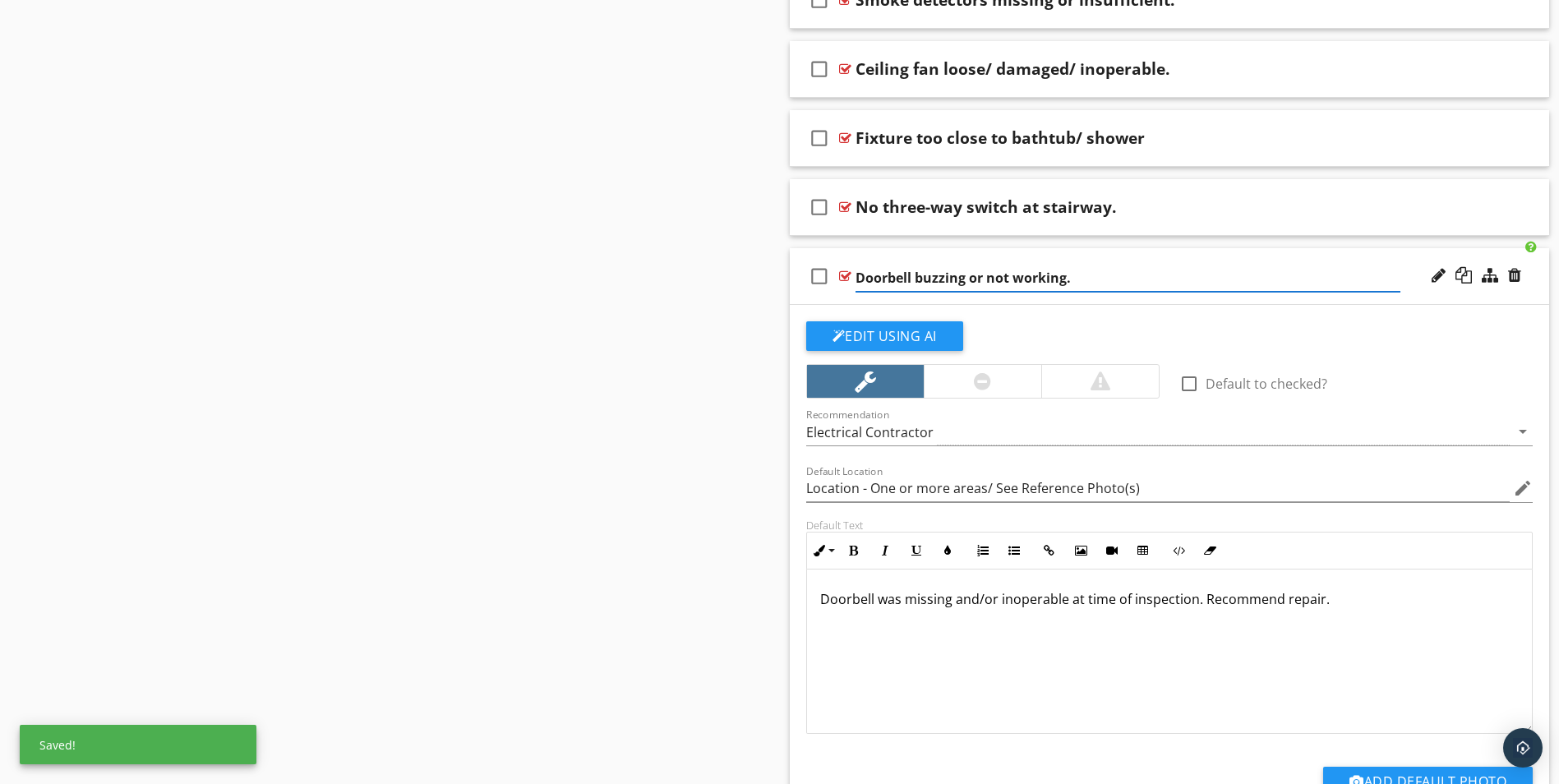
click at [1099, 679] on div "Doorbell was missing and/or inoperable at time of inspection. Recommend repair." at bounding box center [1170, 651] width 726 height 164
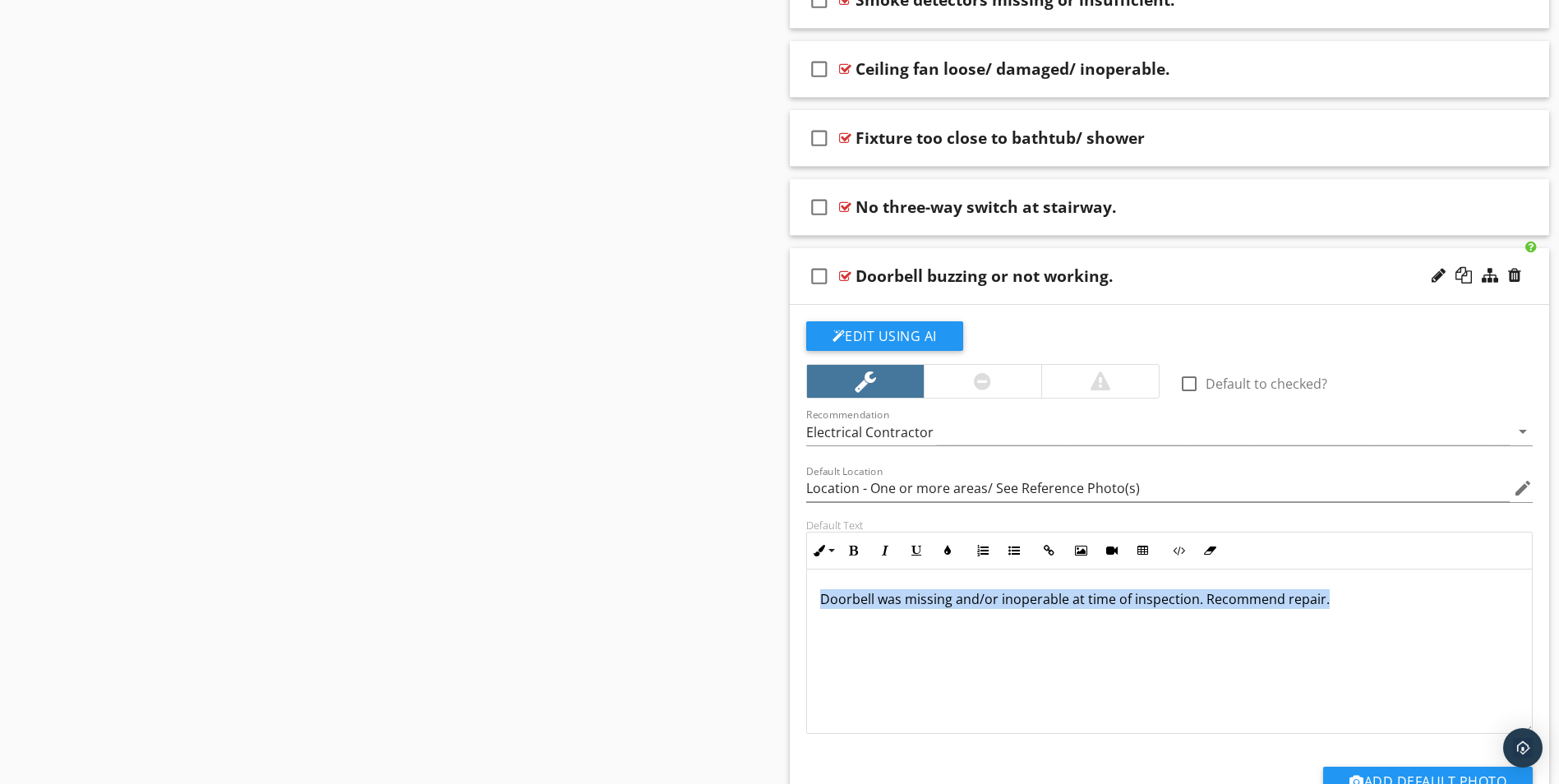
drag, startPoint x: 820, startPoint y: 596, endPoint x: 1379, endPoint y: 633, distance: 560.2
click at [1379, 633] on div "Doorbell was missing and/or inoperable at time of inspection. Recommend repair." at bounding box center [1170, 651] width 726 height 164
type input "Location - One or more areas/ See Reference Photo(s)"
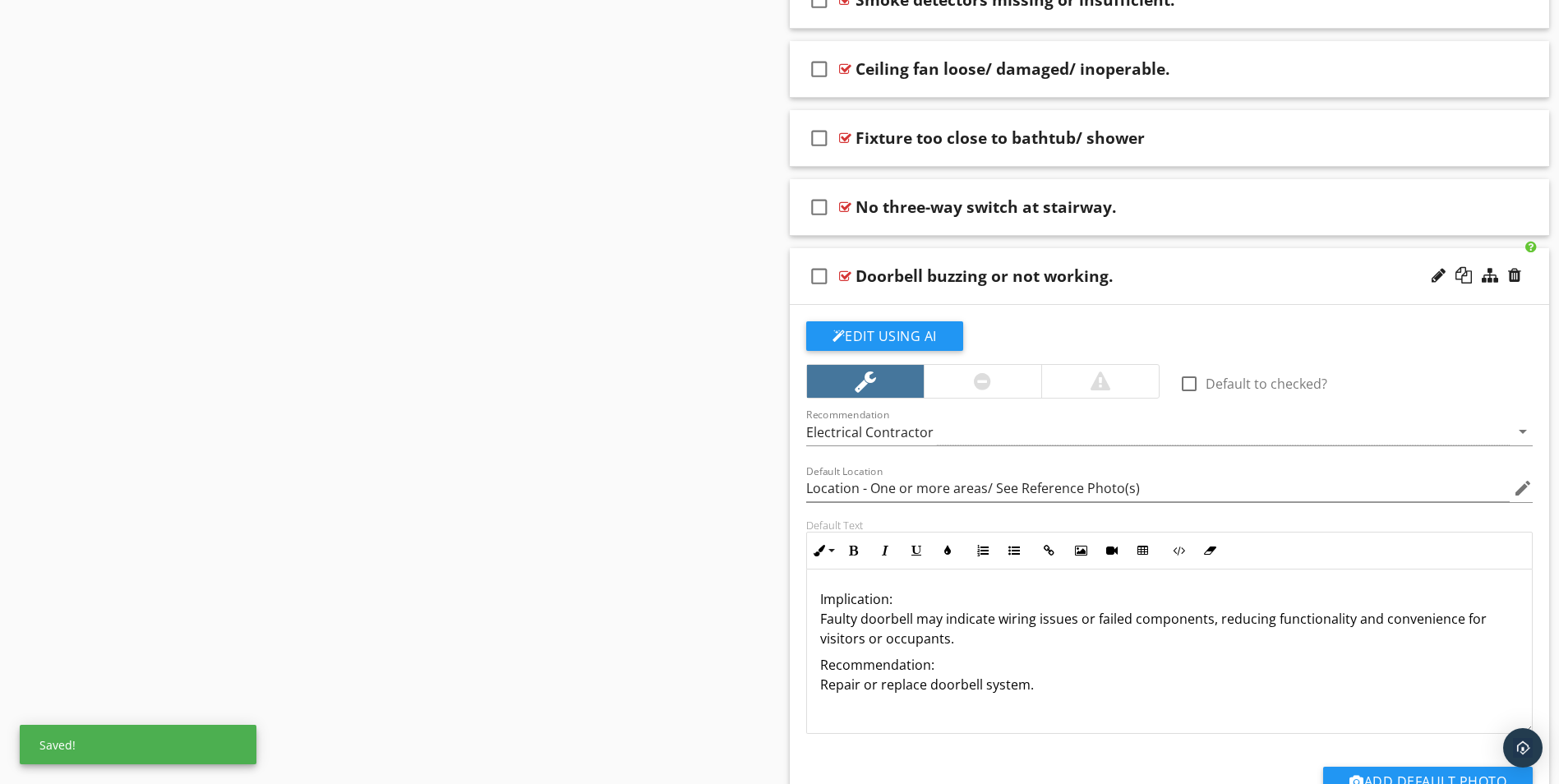
click at [892, 599] on p "Implication: Faulty doorbell may indicate wiring issues or failed components, r…" at bounding box center [1170, 619] width 700 height 59
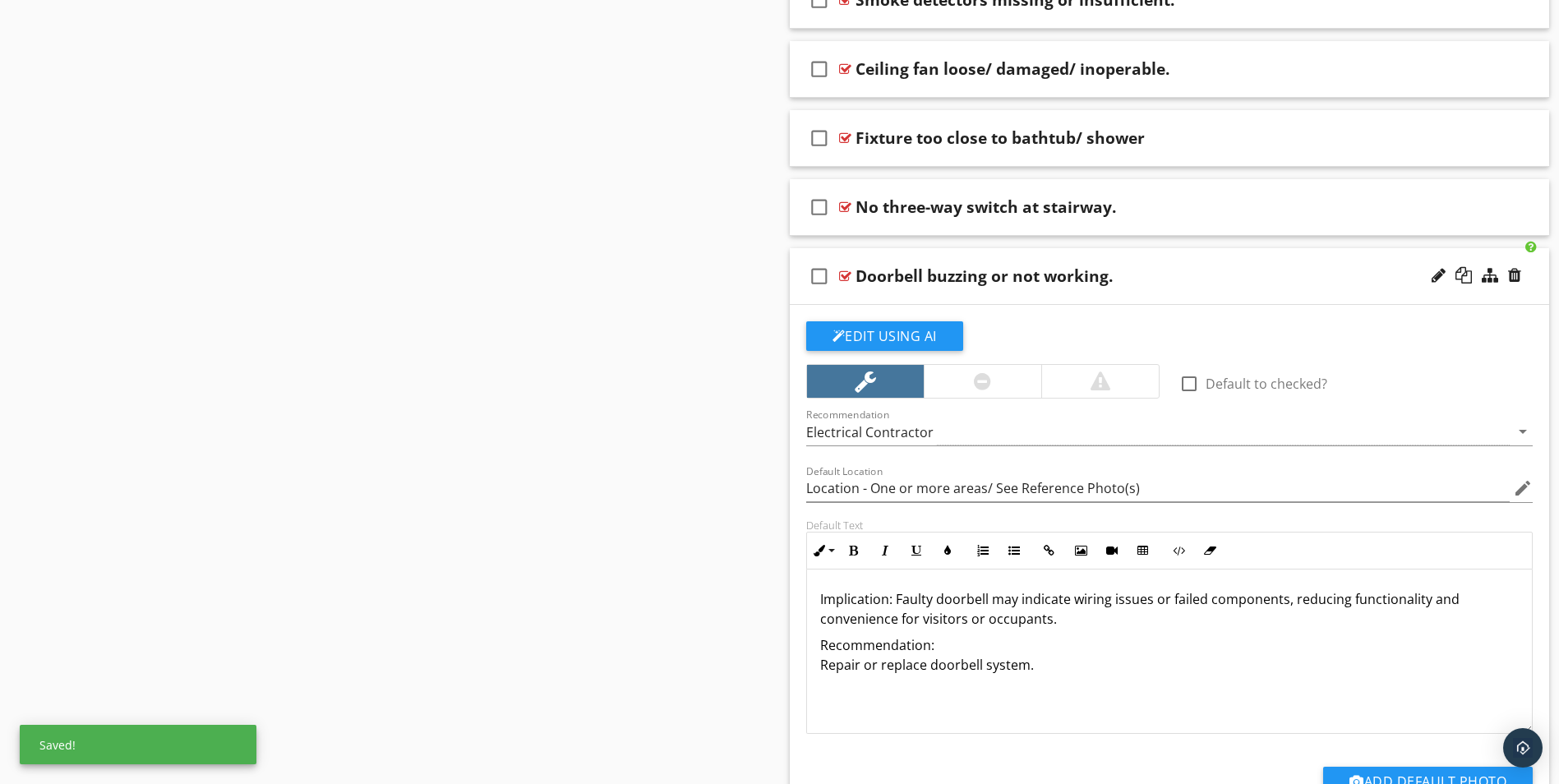
click at [1050, 618] on p "Implication: Faulty doorbell may indicate wiring issues or failed components, r…" at bounding box center [1170, 609] width 700 height 39
click at [1167, 626] on p "Implication: Faulty doorbell may indicate wiring issues or failed components, r…" at bounding box center [1170, 619] width 700 height 59
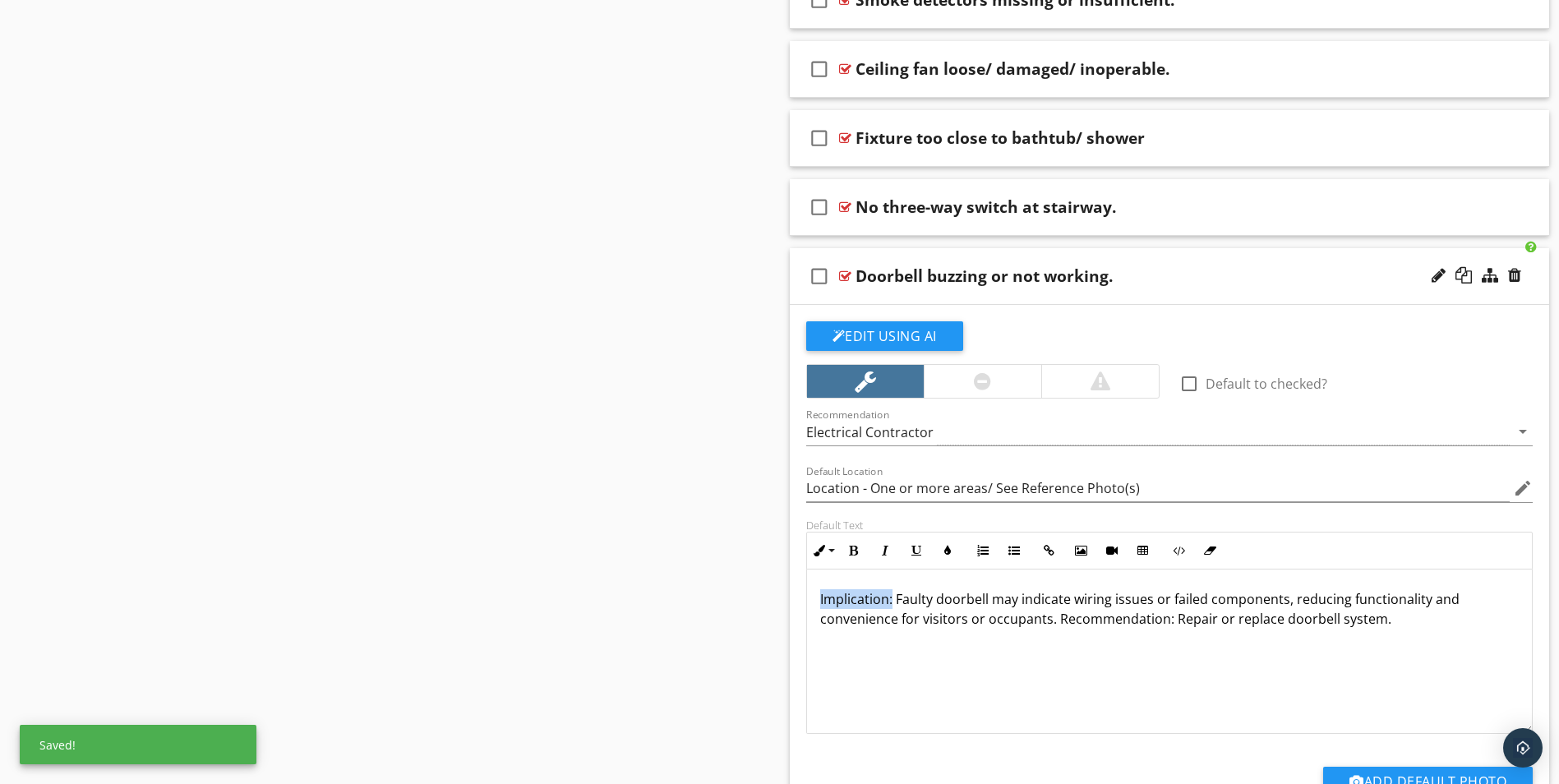
drag, startPoint x: 818, startPoint y: 595, endPoint x: 892, endPoint y: 599, distance: 74.1
click at [892, 599] on div "Implication: Faulty doorbell may indicate wiring issues or failed components, r…" at bounding box center [1170, 651] width 726 height 164
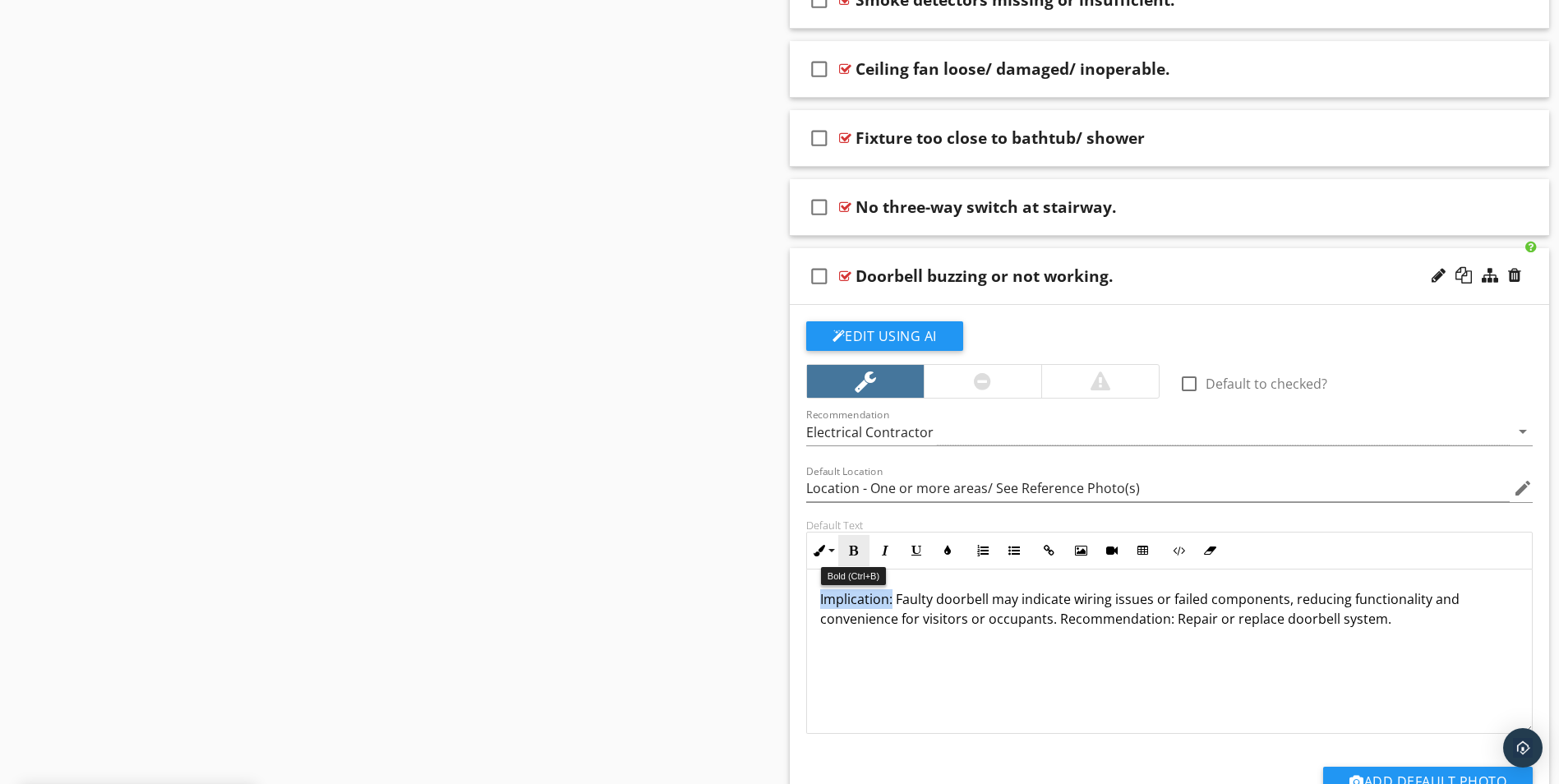
click at [858, 546] on icon "button" at bounding box center [853, 550] width 11 height 11
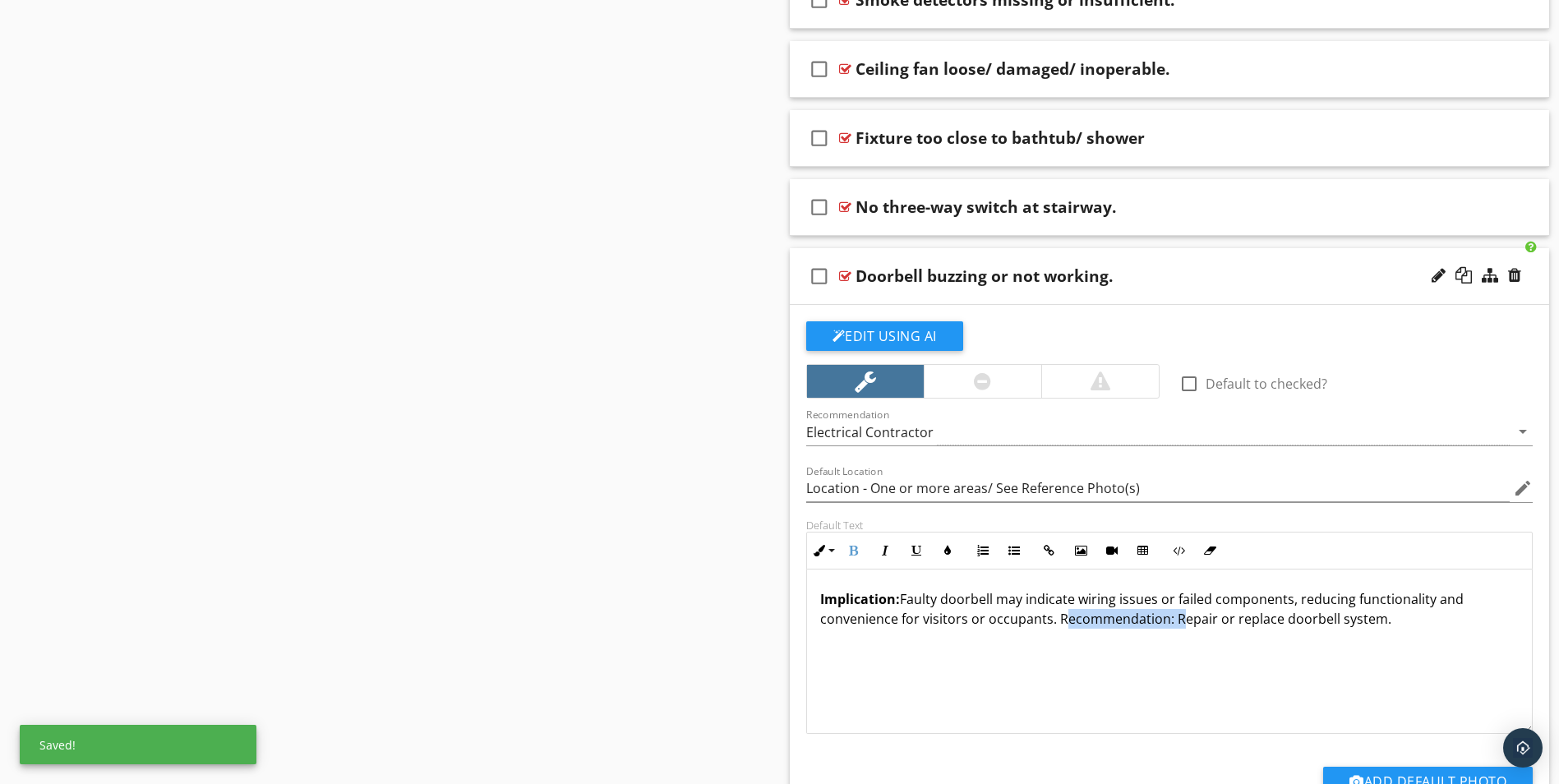
drag, startPoint x: 1056, startPoint y: 616, endPoint x: 1171, endPoint y: 628, distance: 115.6
click at [1171, 628] on p "Implication: Faulty doorbell may indicate wiring issues or failed components, r…" at bounding box center [1170, 609] width 700 height 39
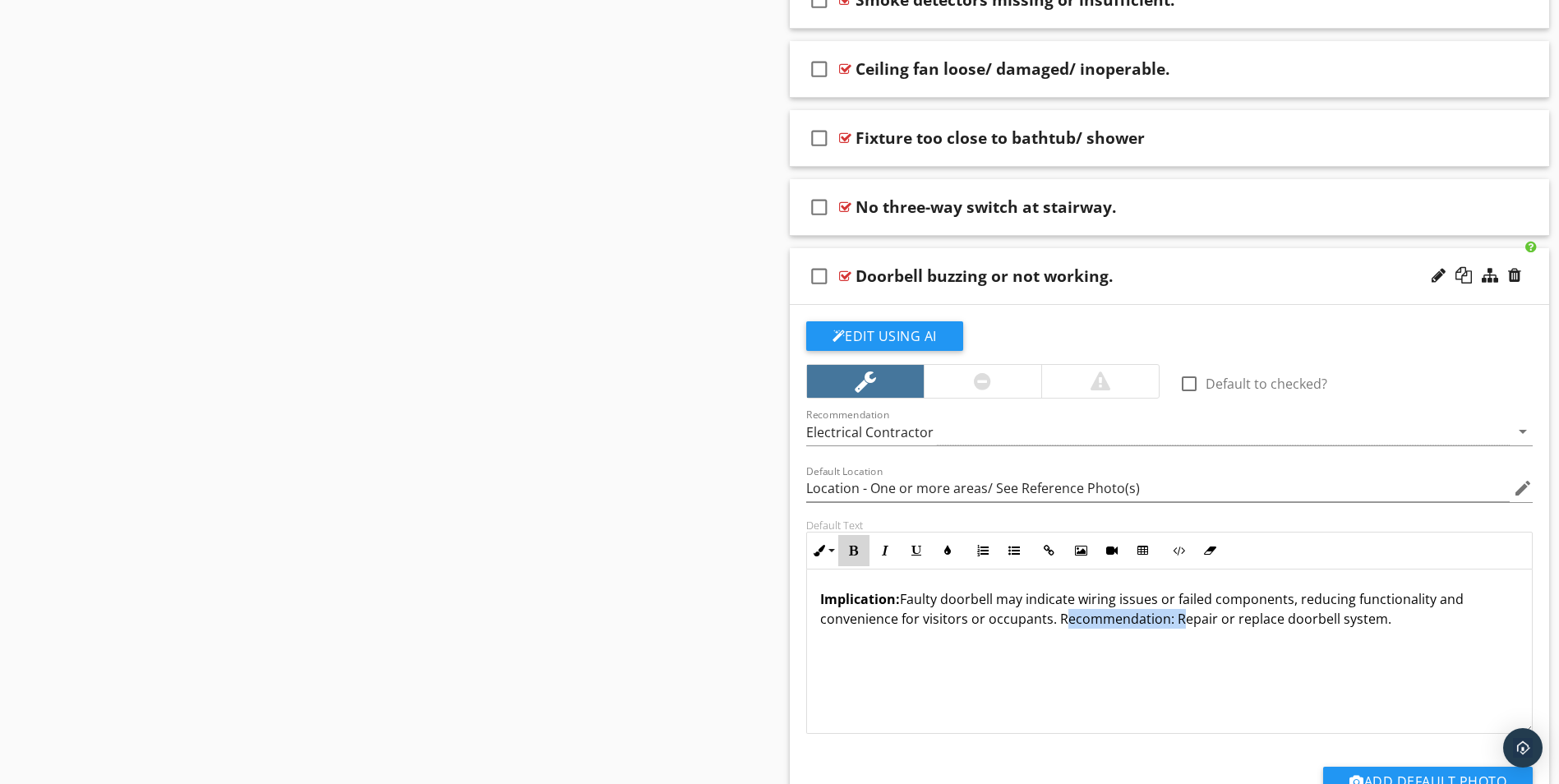
click at [848, 549] on icon "button" at bounding box center [853, 550] width 11 height 11
type input "Location - One or more areas/ See Reference Photo(s)"
click at [1178, 279] on div "Doorbell buzzing or not working." at bounding box center [1128, 276] width 545 height 20
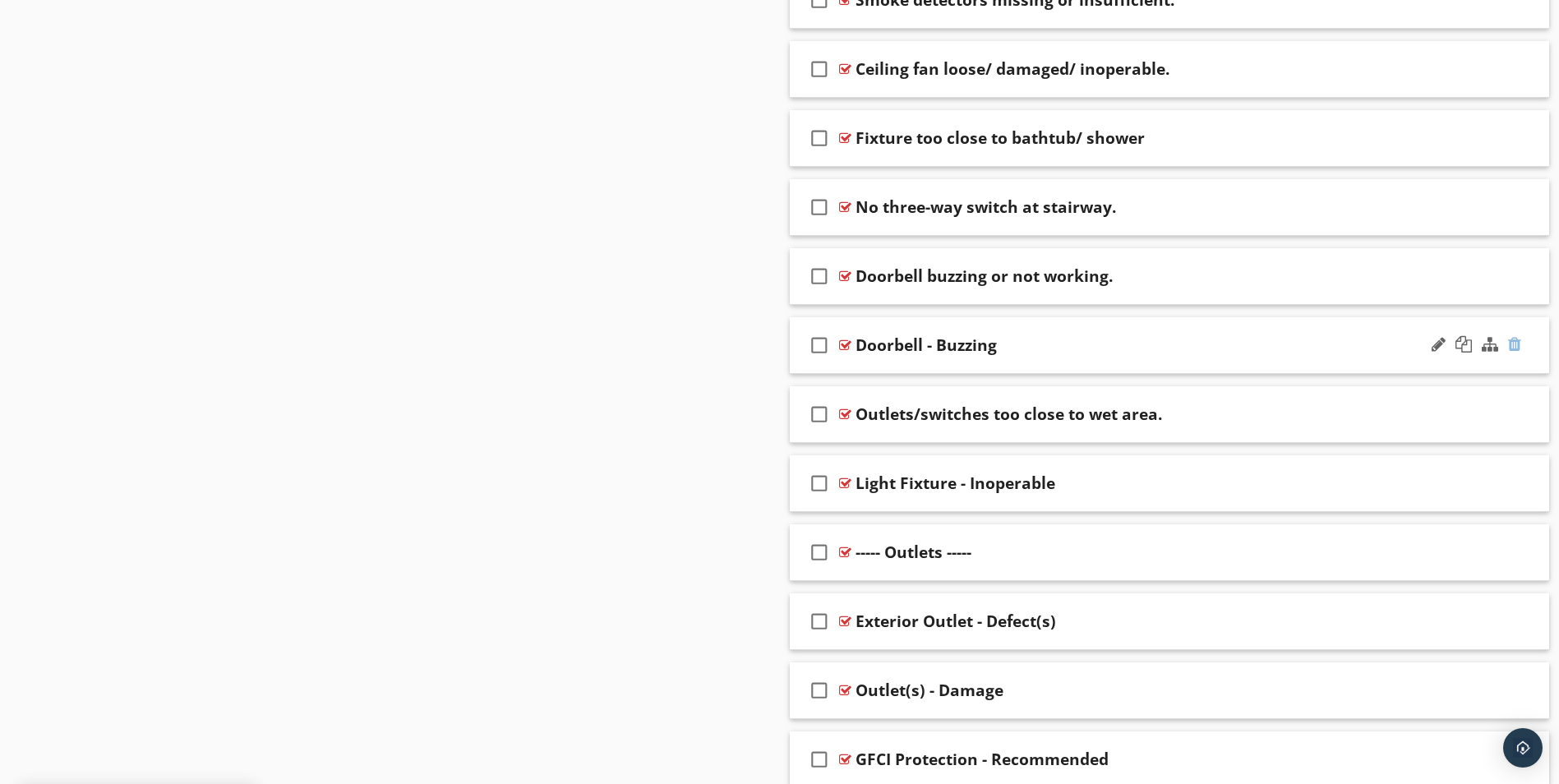
click at [1516, 346] on div at bounding box center [1515, 344] width 13 height 17
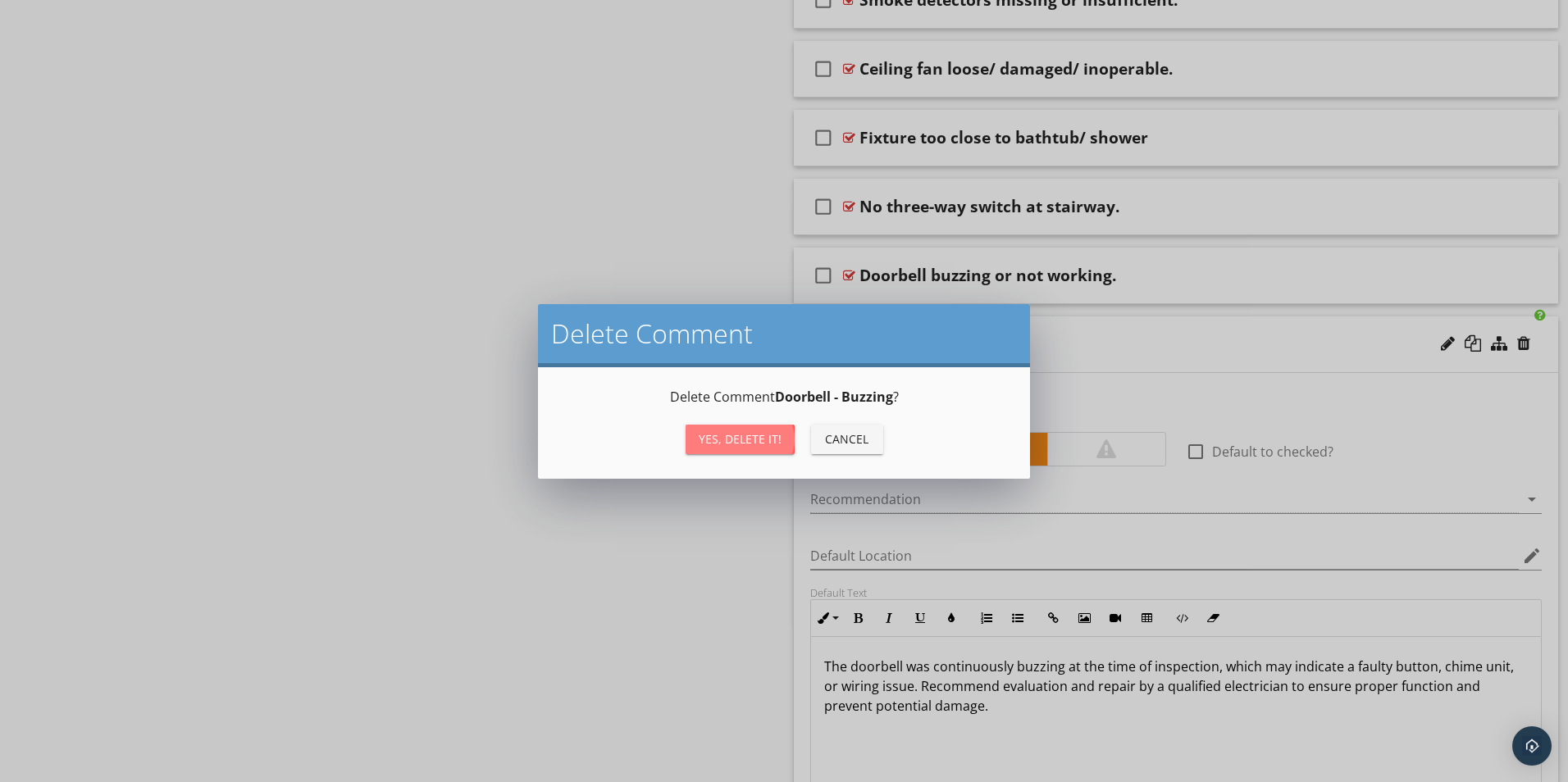
click at [759, 444] on div "Yes, Delete it!" at bounding box center [740, 439] width 83 height 17
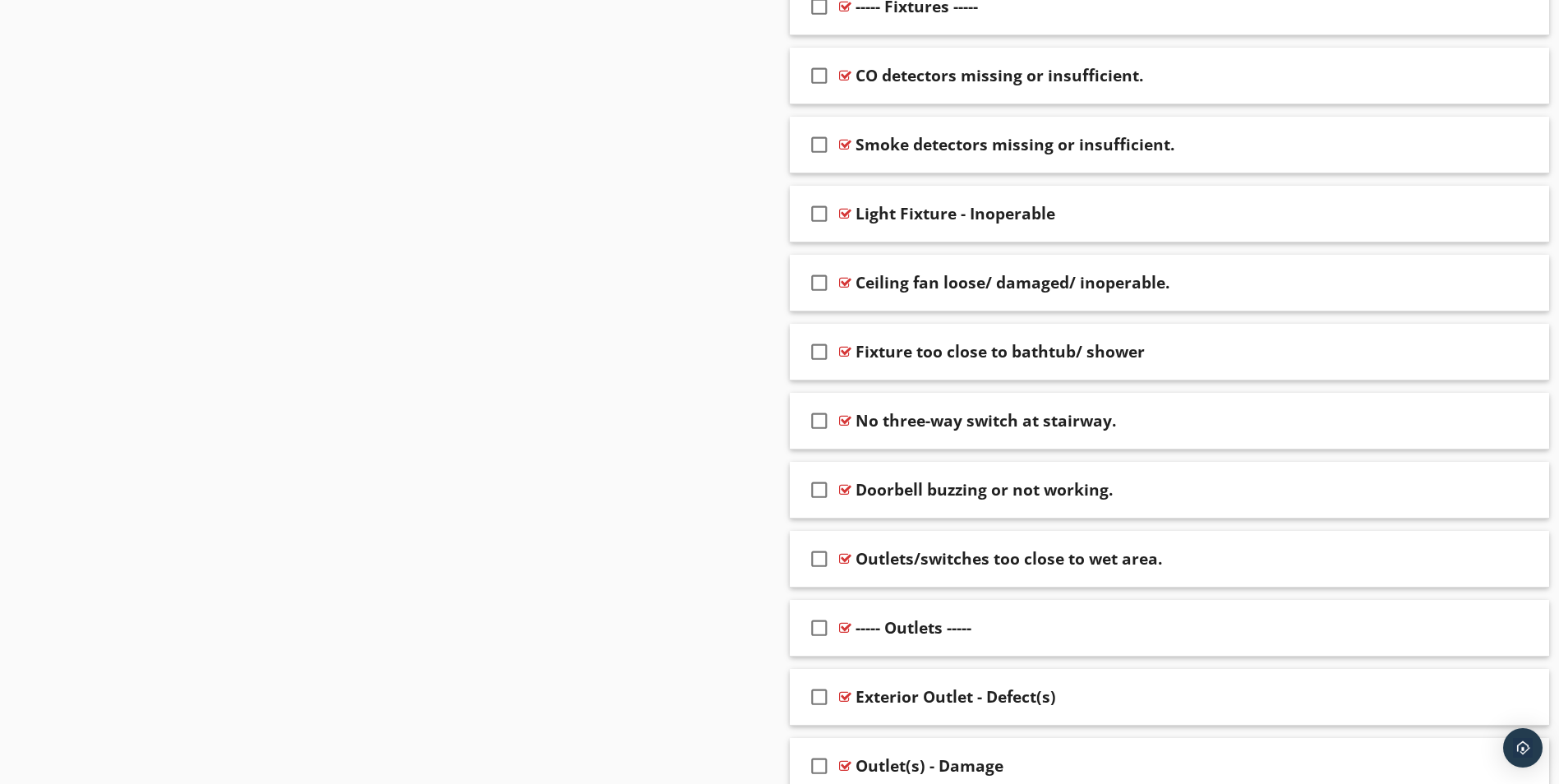
scroll to position [979, 0]
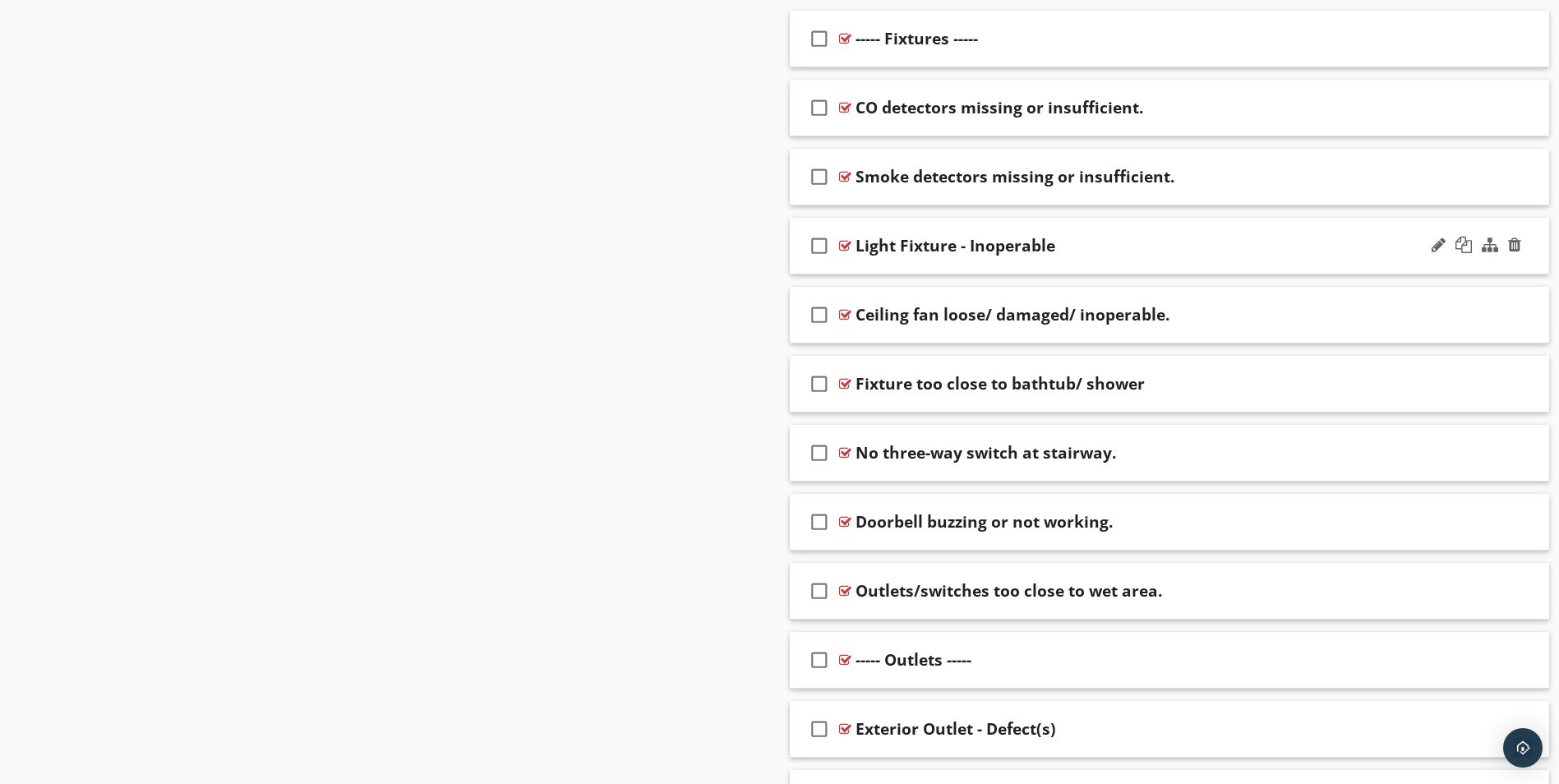
click at [1212, 235] on div "check_box_outline_blank Light Fixture - Inoperable" at bounding box center [1171, 246] width 761 height 57
